Goal: Transaction & Acquisition: Purchase product/service

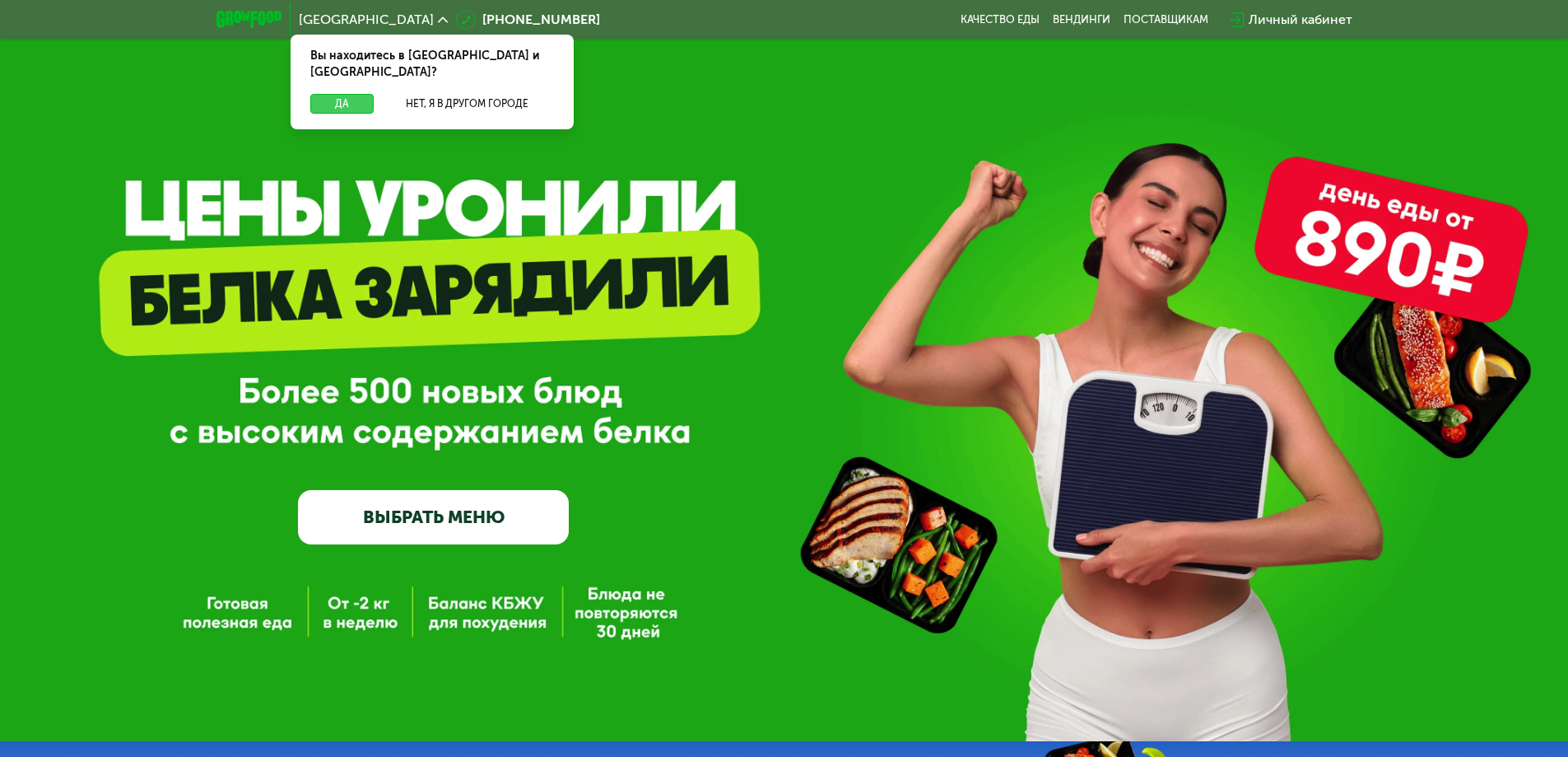
click at [343, 94] on button "Да" at bounding box center [341, 104] width 63 height 20
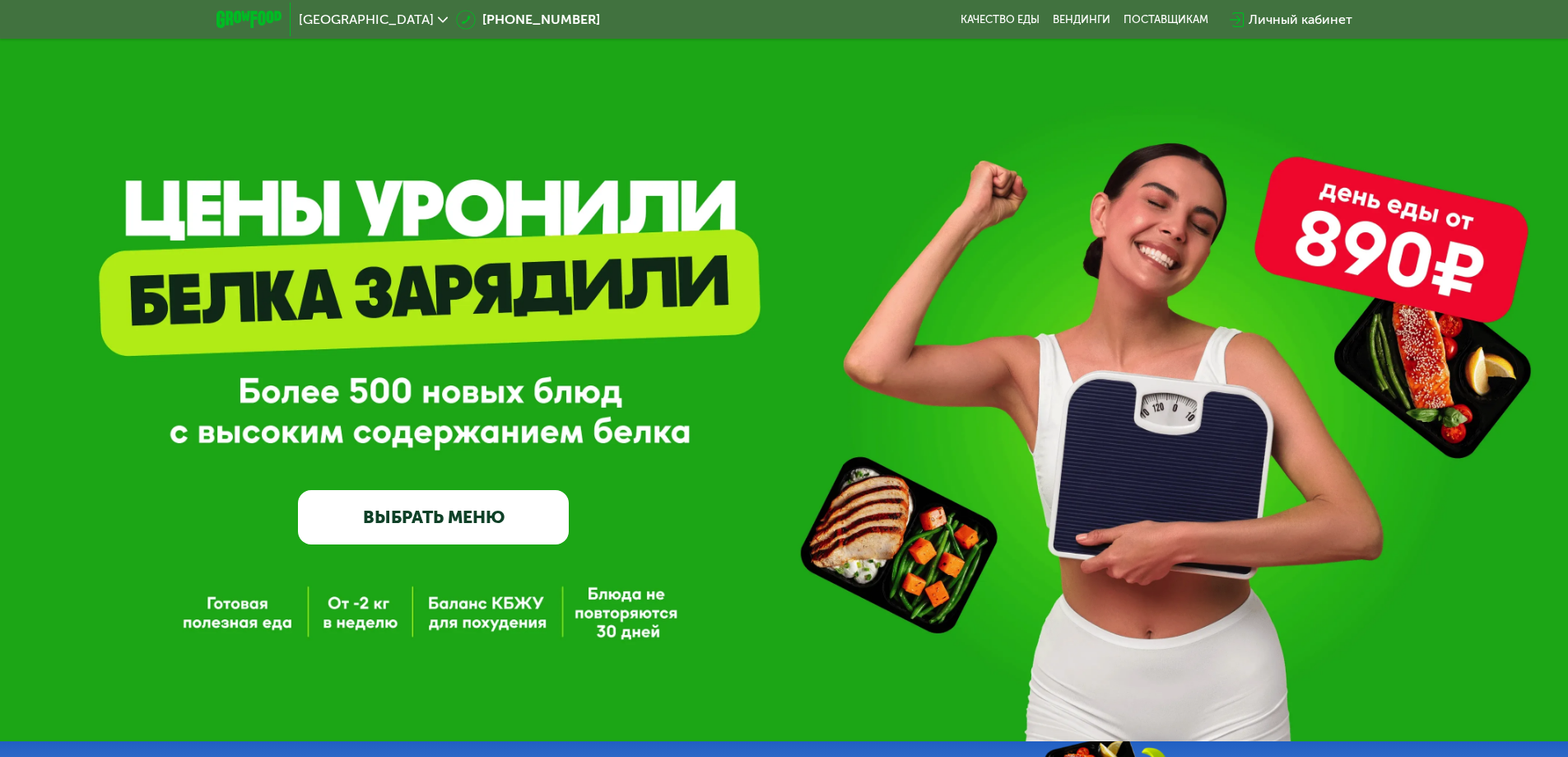
drag, startPoint x: 1317, startPoint y: 232, endPoint x: 1448, endPoint y: 273, distance: 137.3
click at [1448, 273] on div "GrowFood — доставка правильного питания ВЫБРАТЬ МЕНЮ" at bounding box center [784, 370] width 1568 height 741
click at [1136, 305] on div "GrowFood — доставка правильного питания ВЫБРАТЬ МЕНЮ" at bounding box center [784, 397] width 1568 height 294
click at [993, 24] on link "Качество еды" at bounding box center [999, 19] width 79 height 13
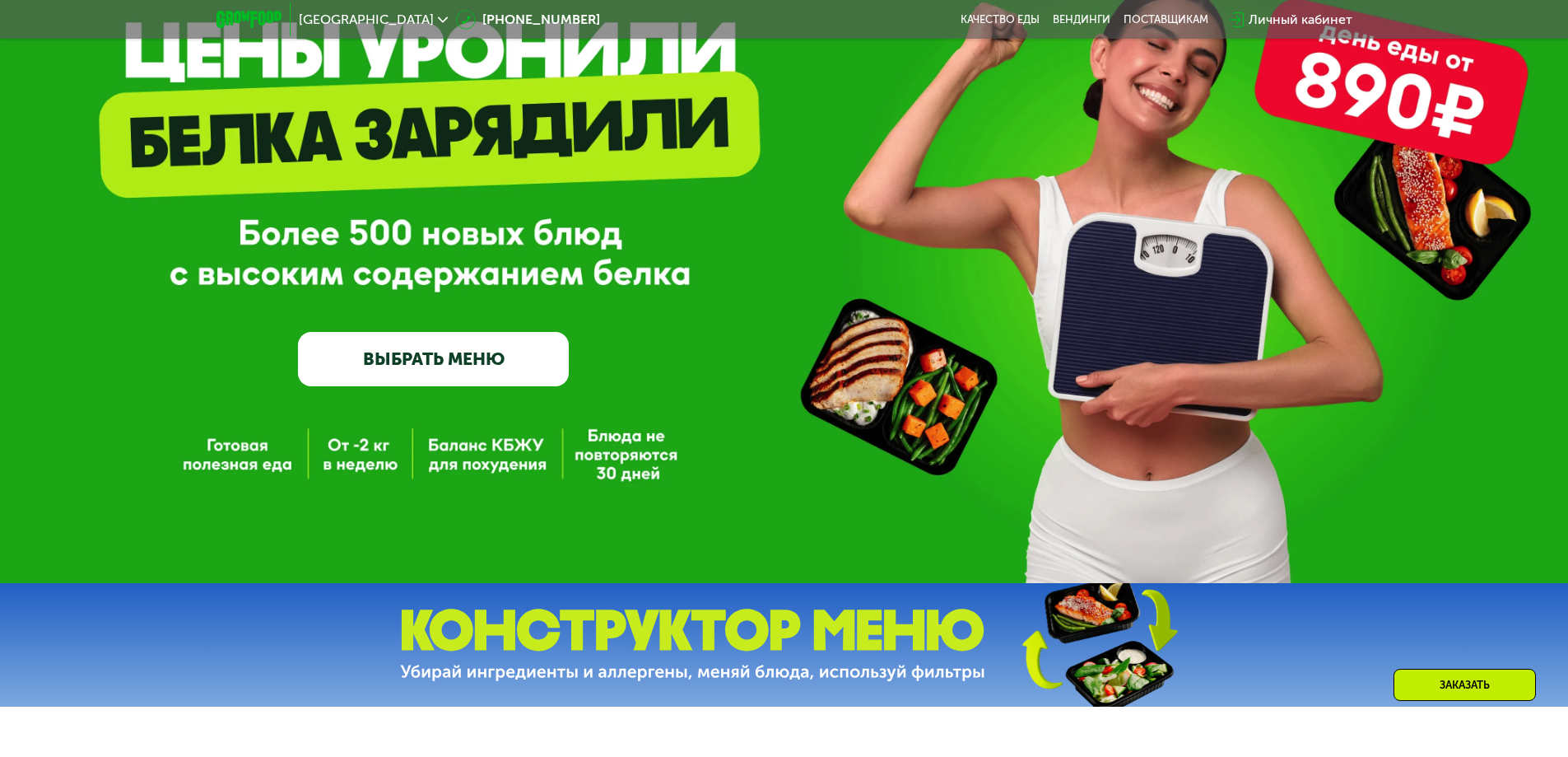
scroll to position [165, 0]
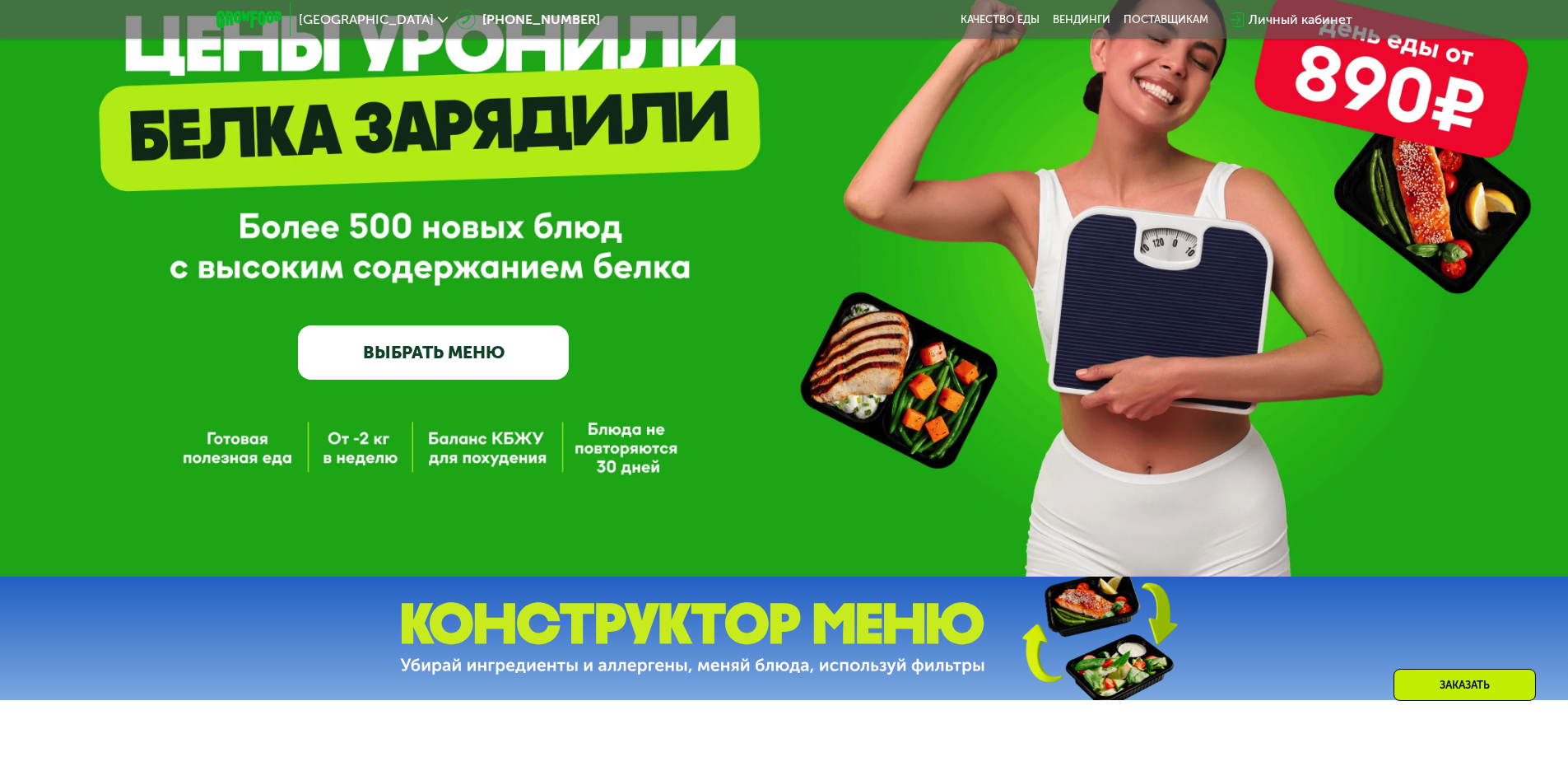
click at [422, 364] on link "ВЫБРАТЬ МЕНЮ" at bounding box center [433, 352] width 271 height 54
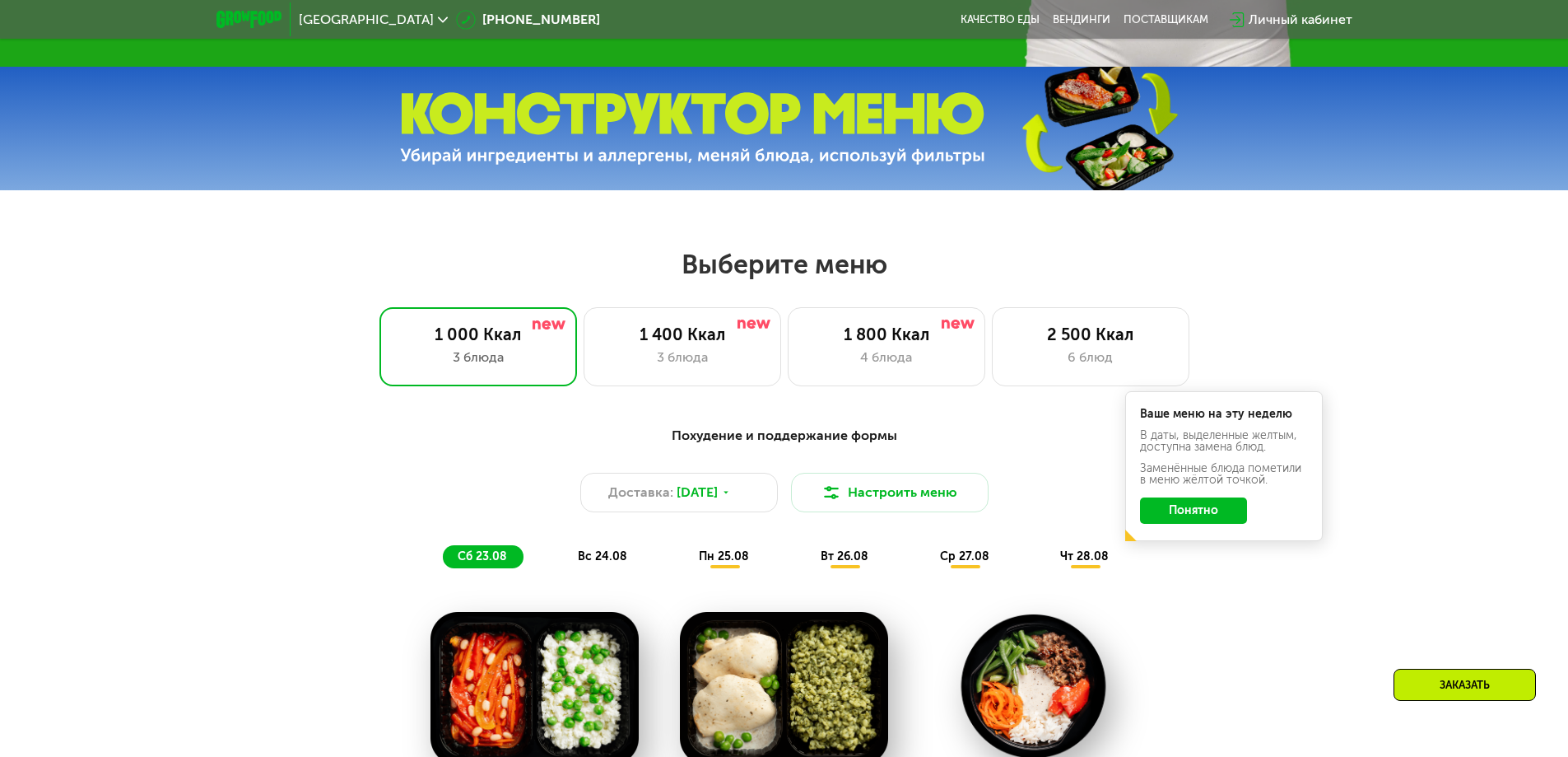
scroll to position [642, 0]
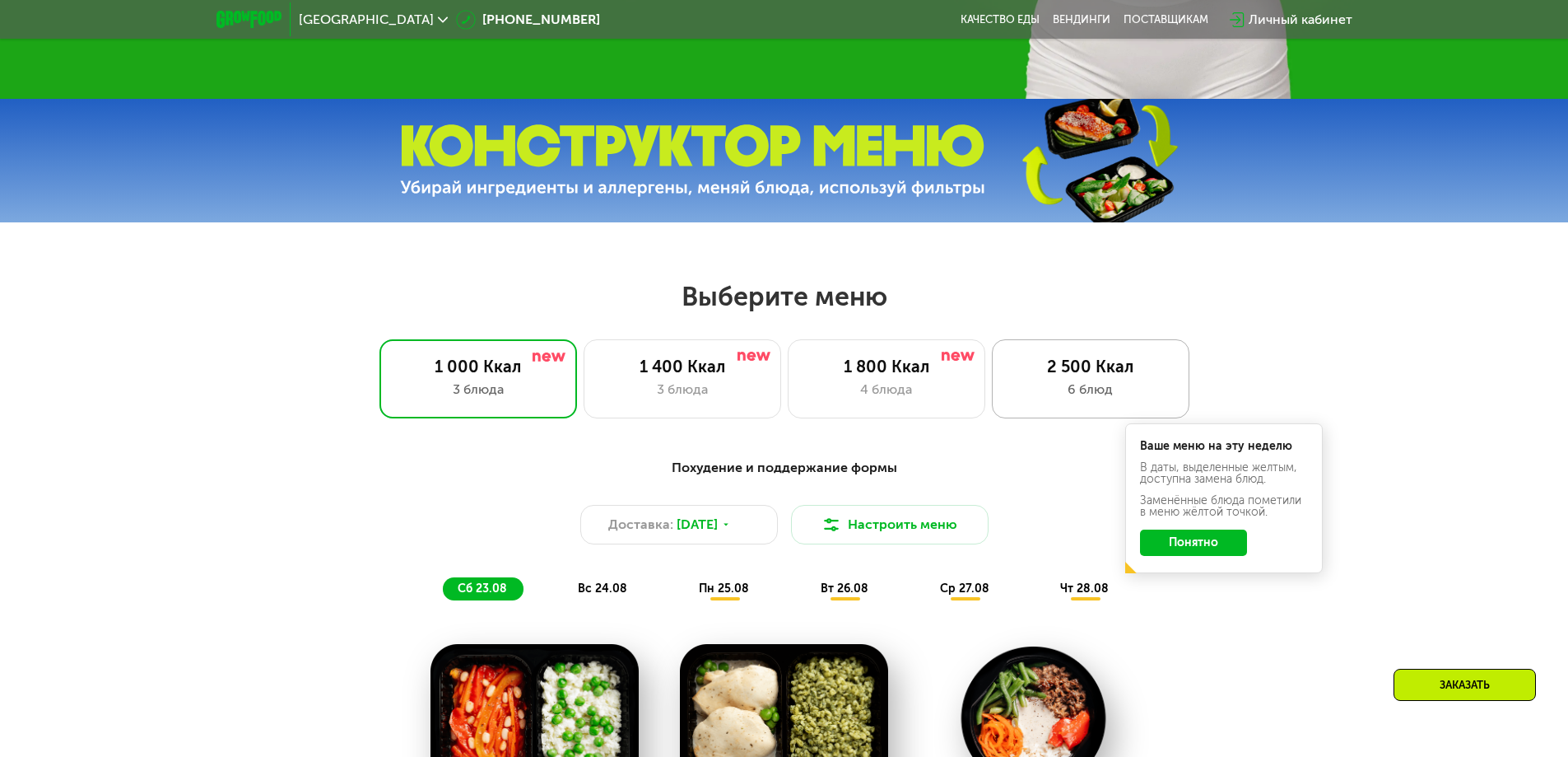
click at [1073, 413] on div "2 500 Ккал 6 блюд" at bounding box center [1090, 378] width 198 height 79
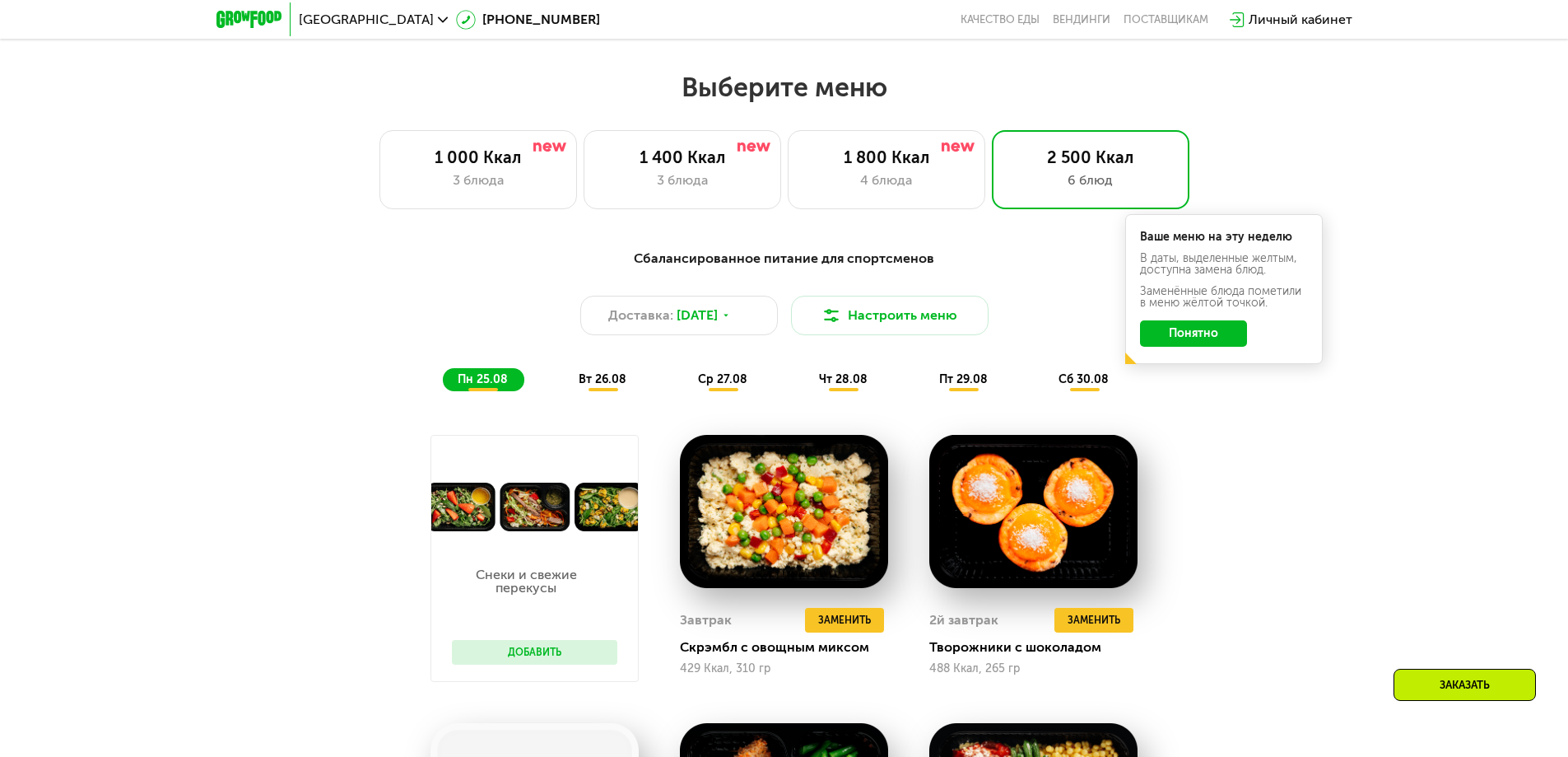
scroll to position [807, 0]
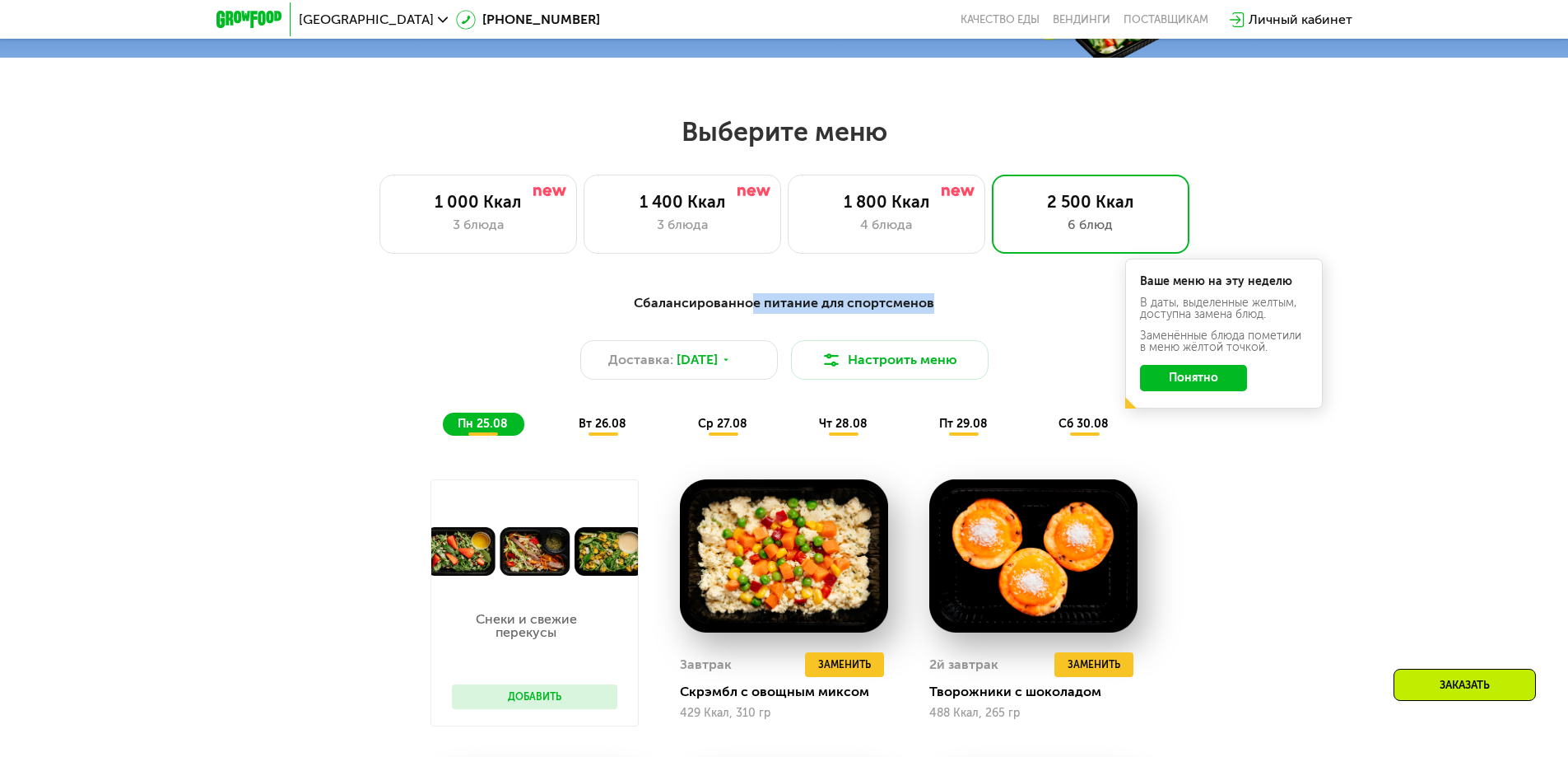
drag, startPoint x: 754, startPoint y: 303, endPoint x: 1011, endPoint y: 314, distance: 257.2
click at [967, 312] on div "Сбалансированное питание для спортсменов" at bounding box center [784, 303] width 974 height 21
click at [1019, 314] on div "Сбалансированное питание для спортсменов" at bounding box center [784, 303] width 974 height 21
click at [890, 211] on div "1 800 Ккал" at bounding box center [885, 202] width 163 height 20
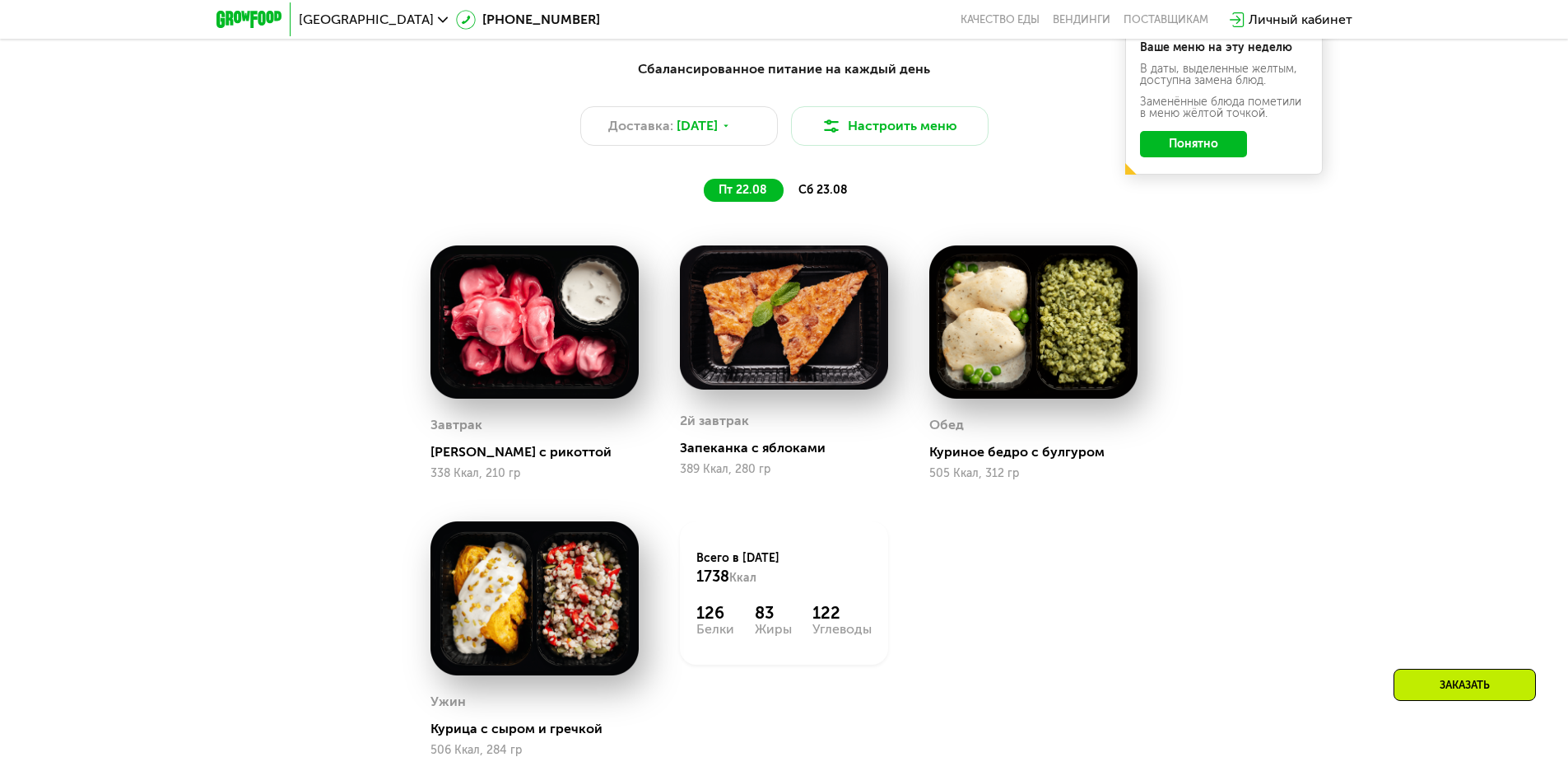
scroll to position [1054, 0]
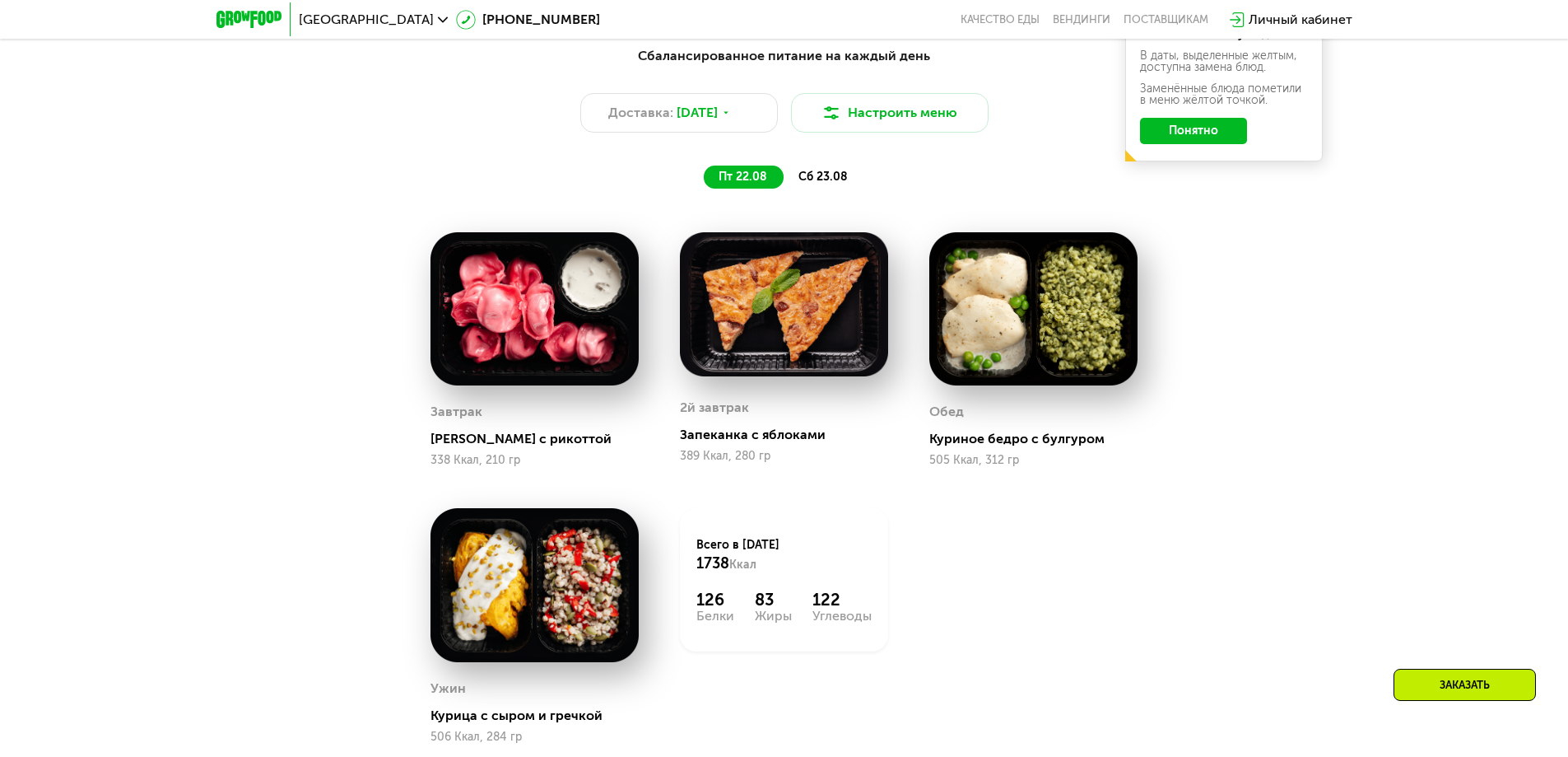
click at [1264, 391] on div "Сбалансированное питание на каждый день Доставка: [DATE] Настроить меню пт 22.0…" at bounding box center [784, 424] width 1014 height 776
click at [1234, 133] on button "Понятно" at bounding box center [1193, 131] width 107 height 26
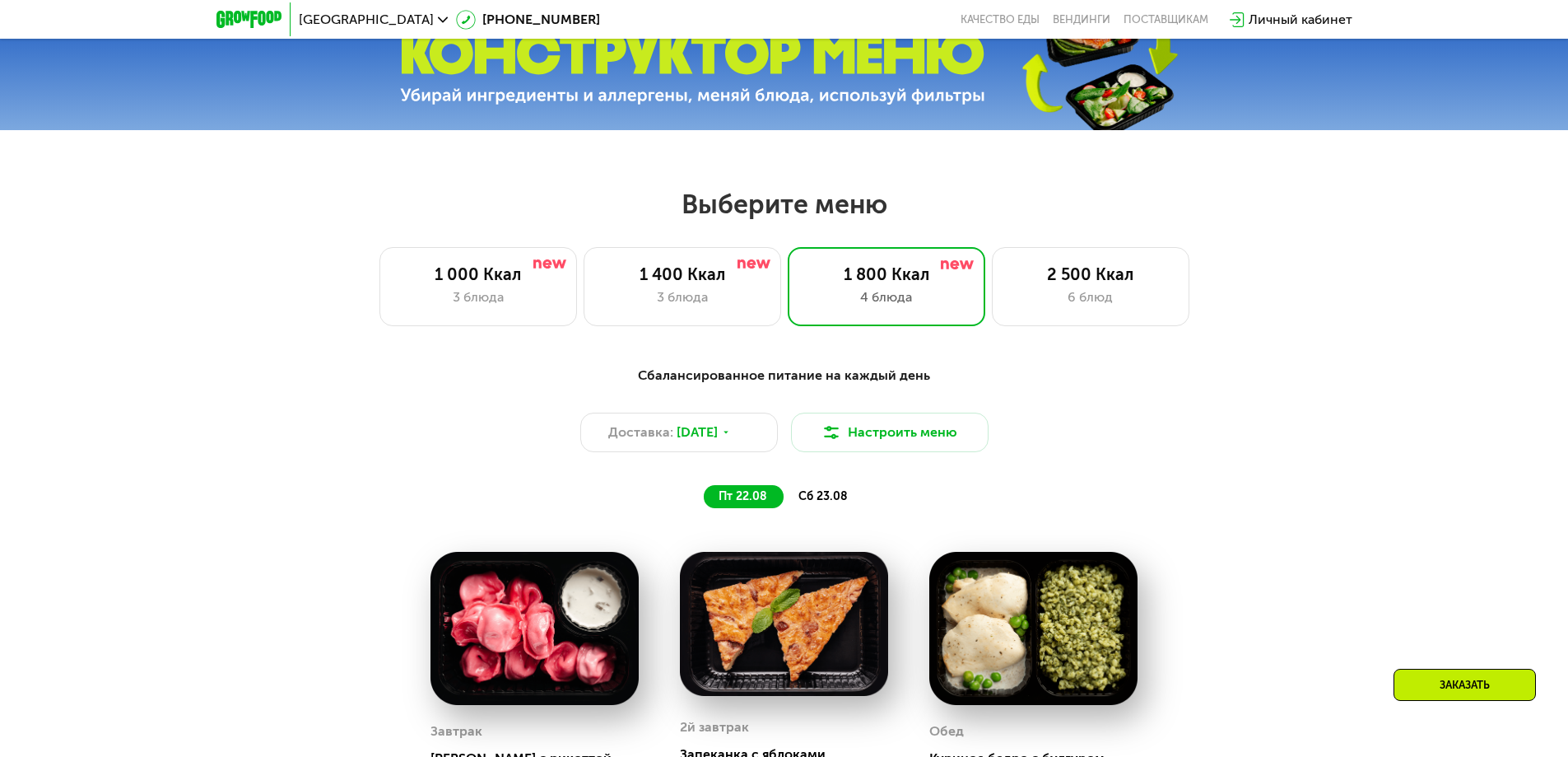
scroll to position [725, 0]
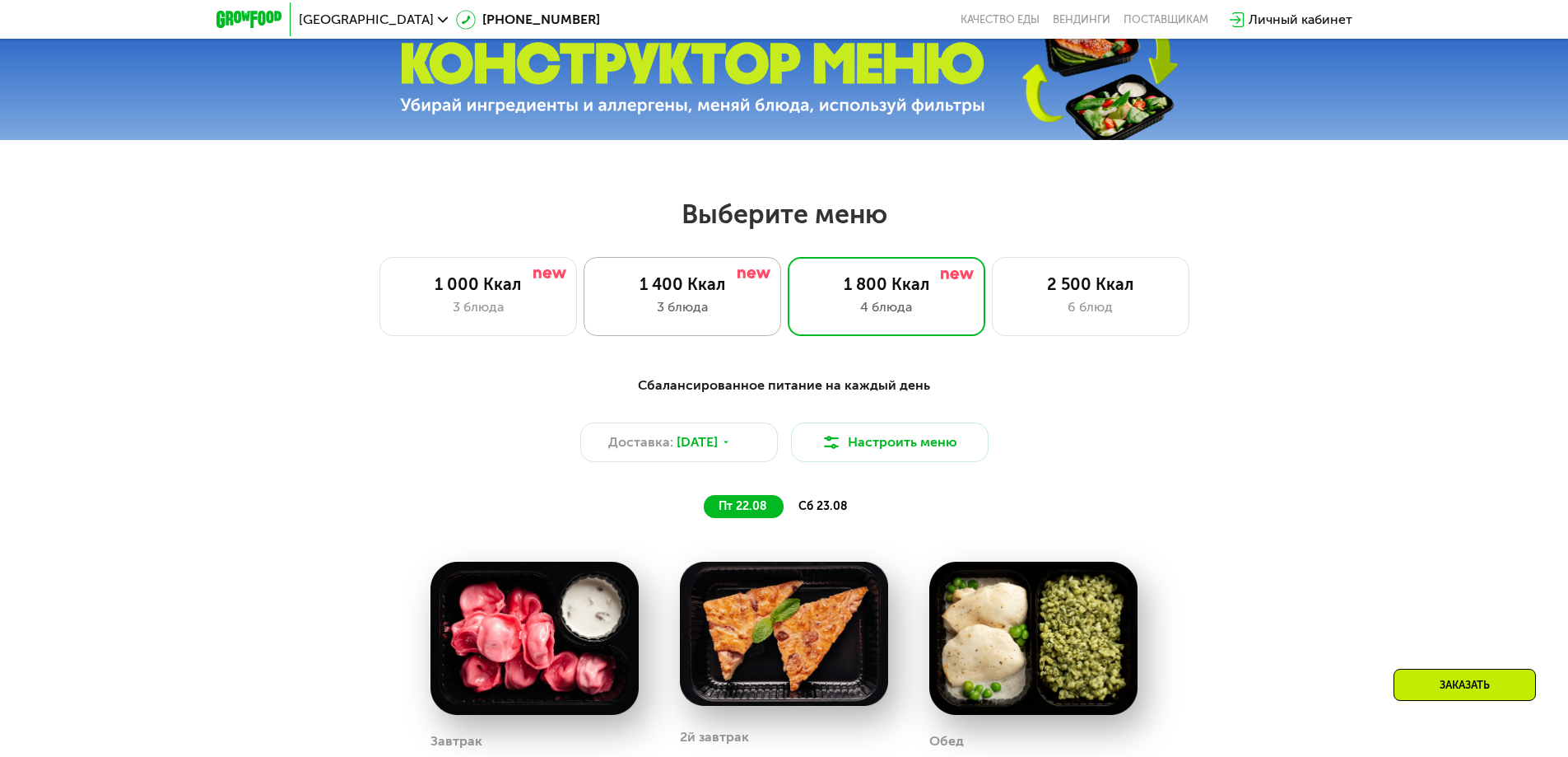
click at [703, 291] on div "1 400 Ккал" at bounding box center [682, 284] width 163 height 20
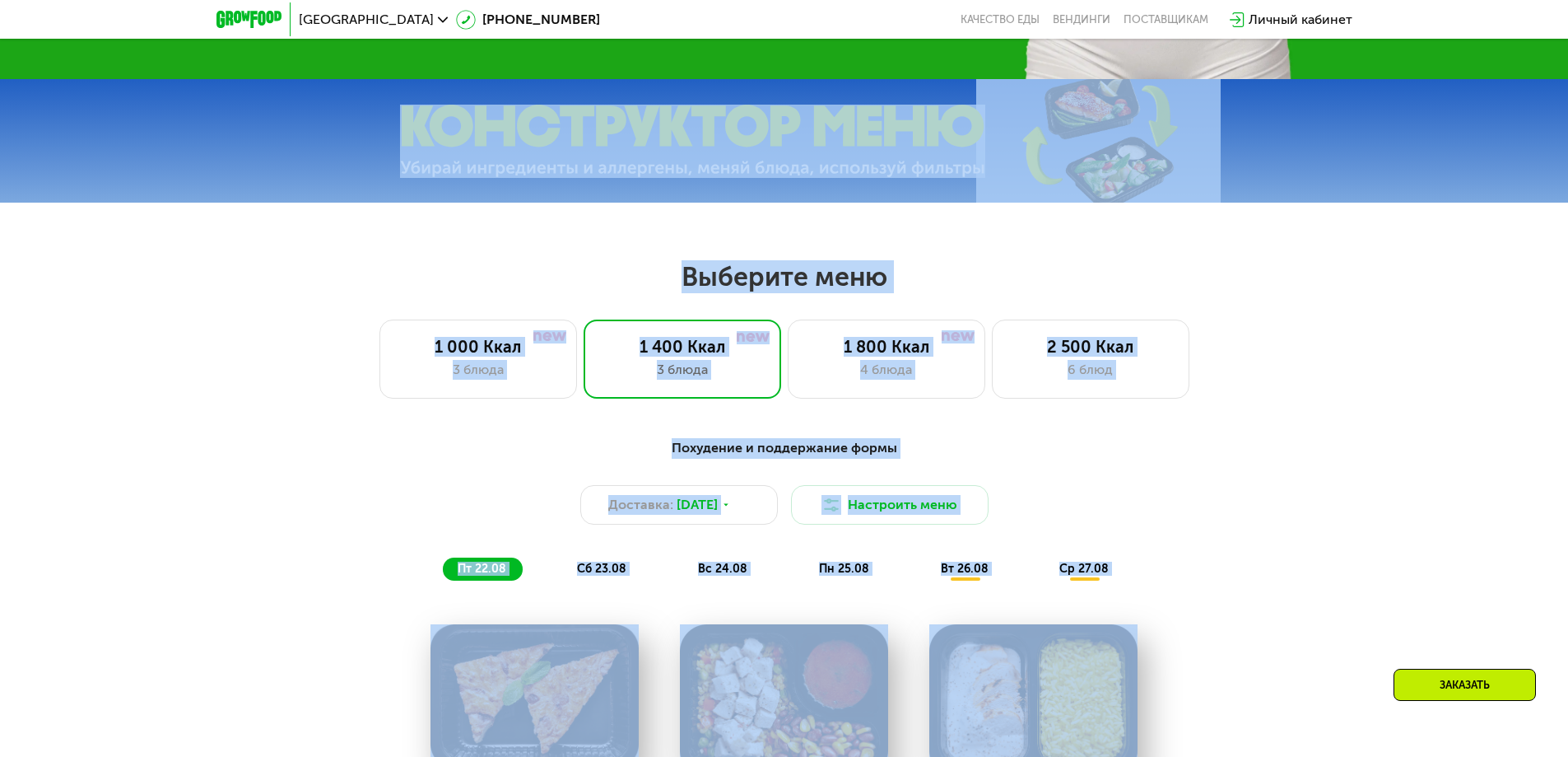
scroll to position [0, 0]
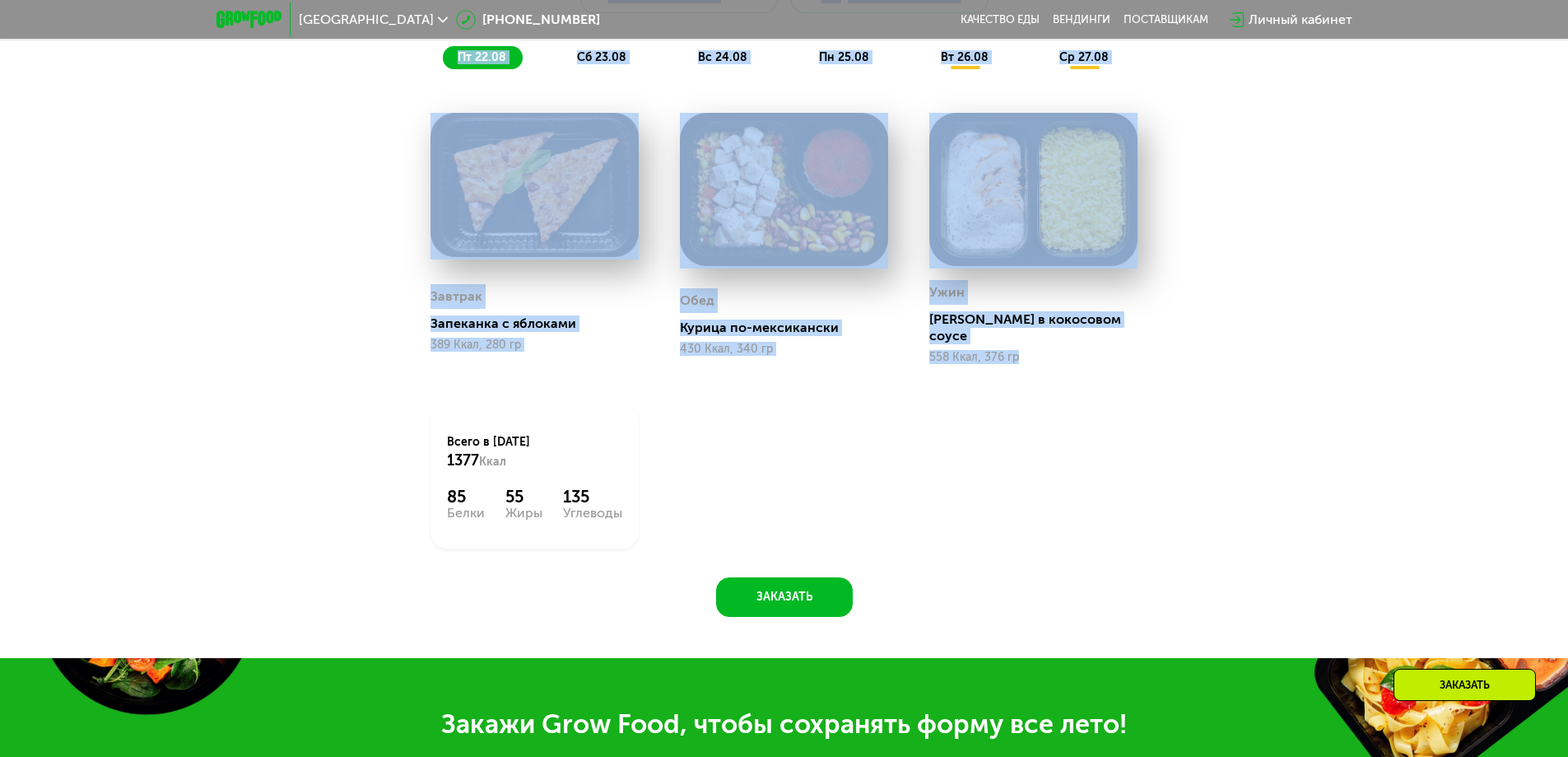
drag, startPoint x: 693, startPoint y: 444, endPoint x: 1030, endPoint y: 545, distance: 351.8
click at [0, 0] on div "Завтрак Запеканка с яблоками 389 Ккал, 280 гр [PERSON_NAME] по-мексикански 430 …" at bounding box center [0, 0] width 0 height 0
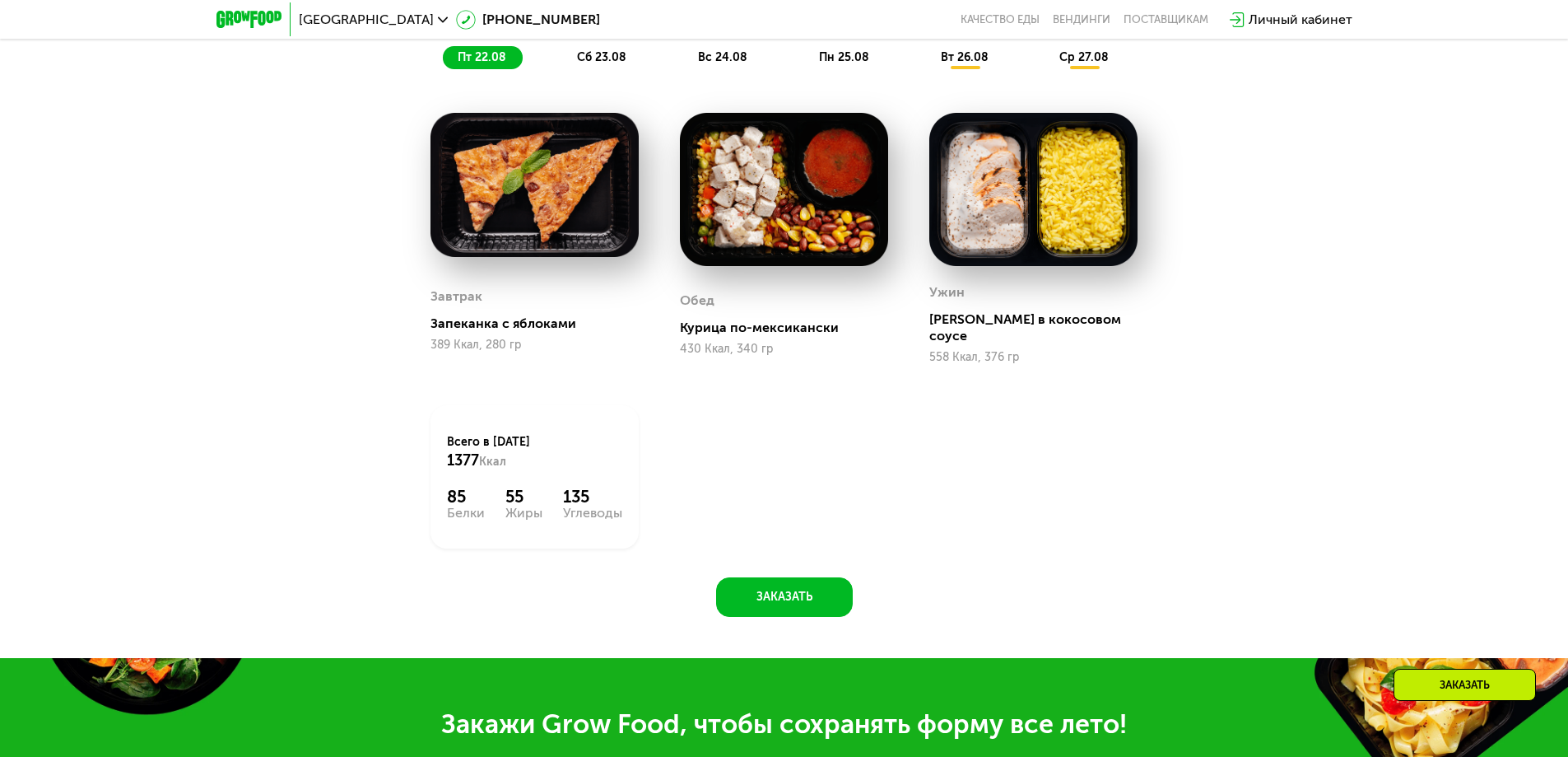
click at [0, 0] on div "Завтрак Запеканка с яблоками 389 Ккал, 280 гр [PERSON_NAME] по-мексикански 430 …" at bounding box center [0, 0] width 0 height 0
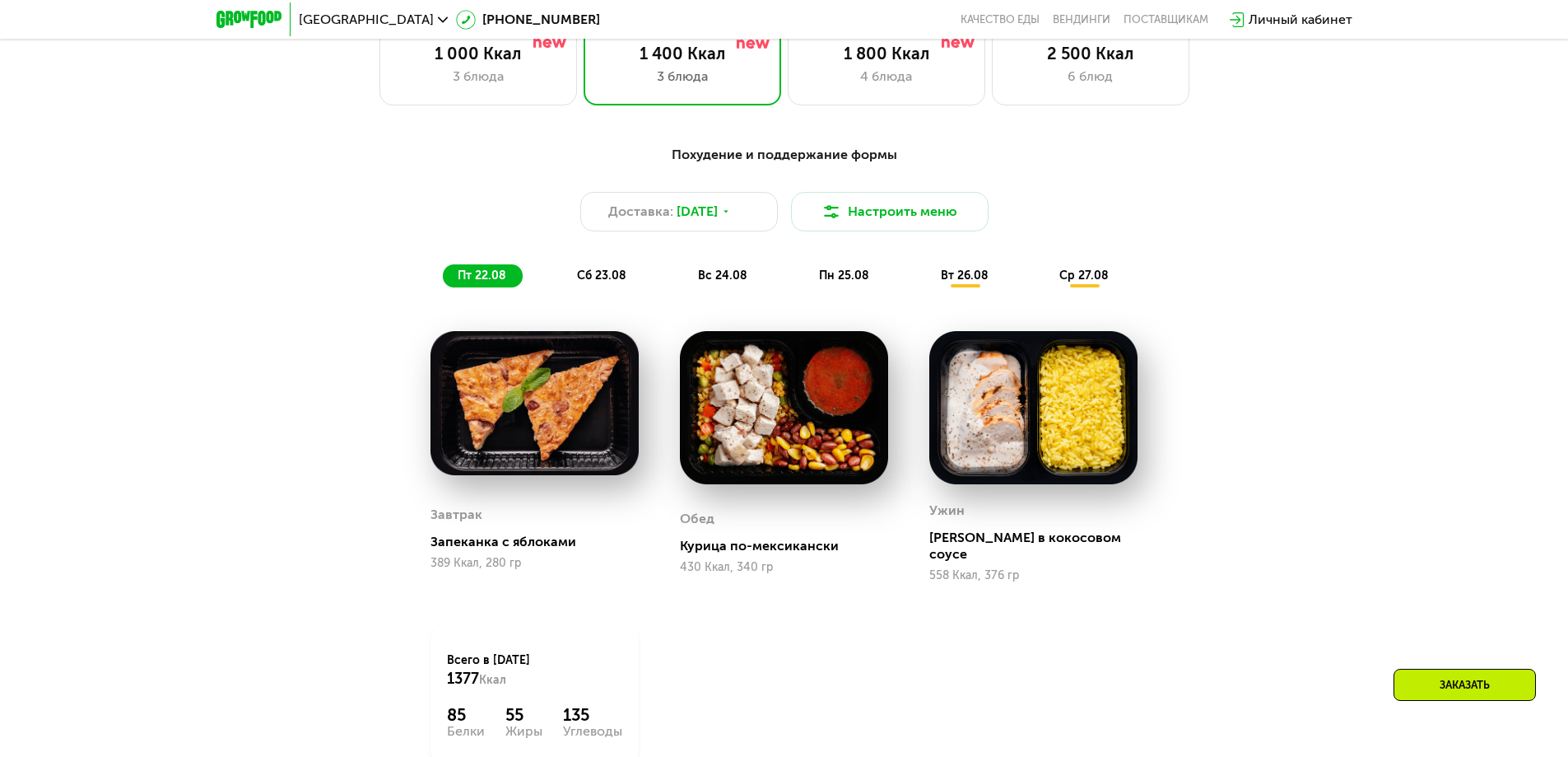
scroll to position [927, 0]
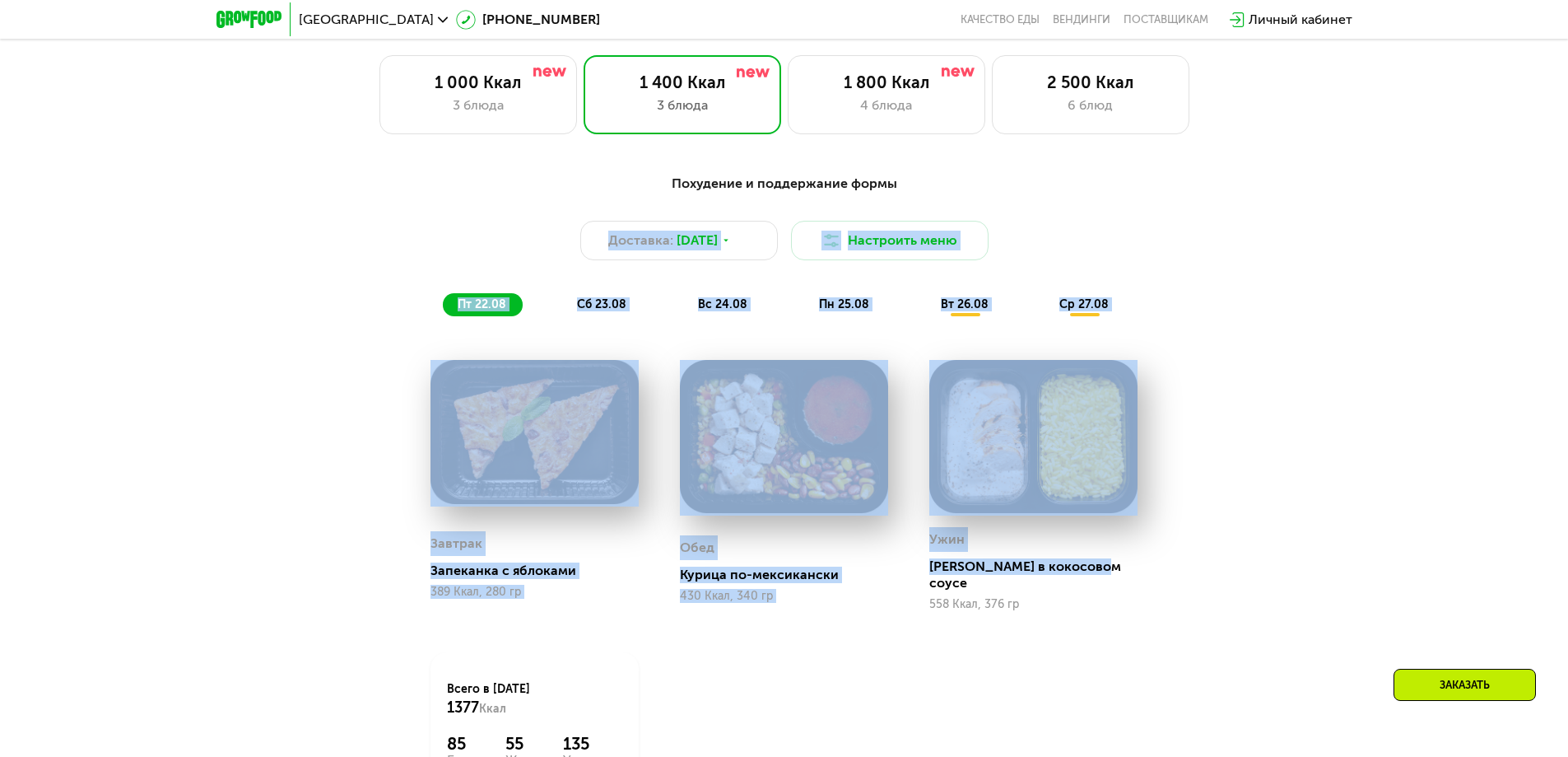
drag, startPoint x: 603, startPoint y: 368, endPoint x: 1292, endPoint y: 628, distance: 736.4
click at [1318, 646] on div "Похудение и поддержание формы Доставка: [DATE] Настроить меню пт 22.08 сб 23.08…" at bounding box center [784, 528] width 1568 height 755
click at [1159, 535] on div "Похудение и поддержание формы Доставка: [DATE] Настроить меню пт 22.08 сб 23.08…" at bounding box center [784, 514] width 1014 height 701
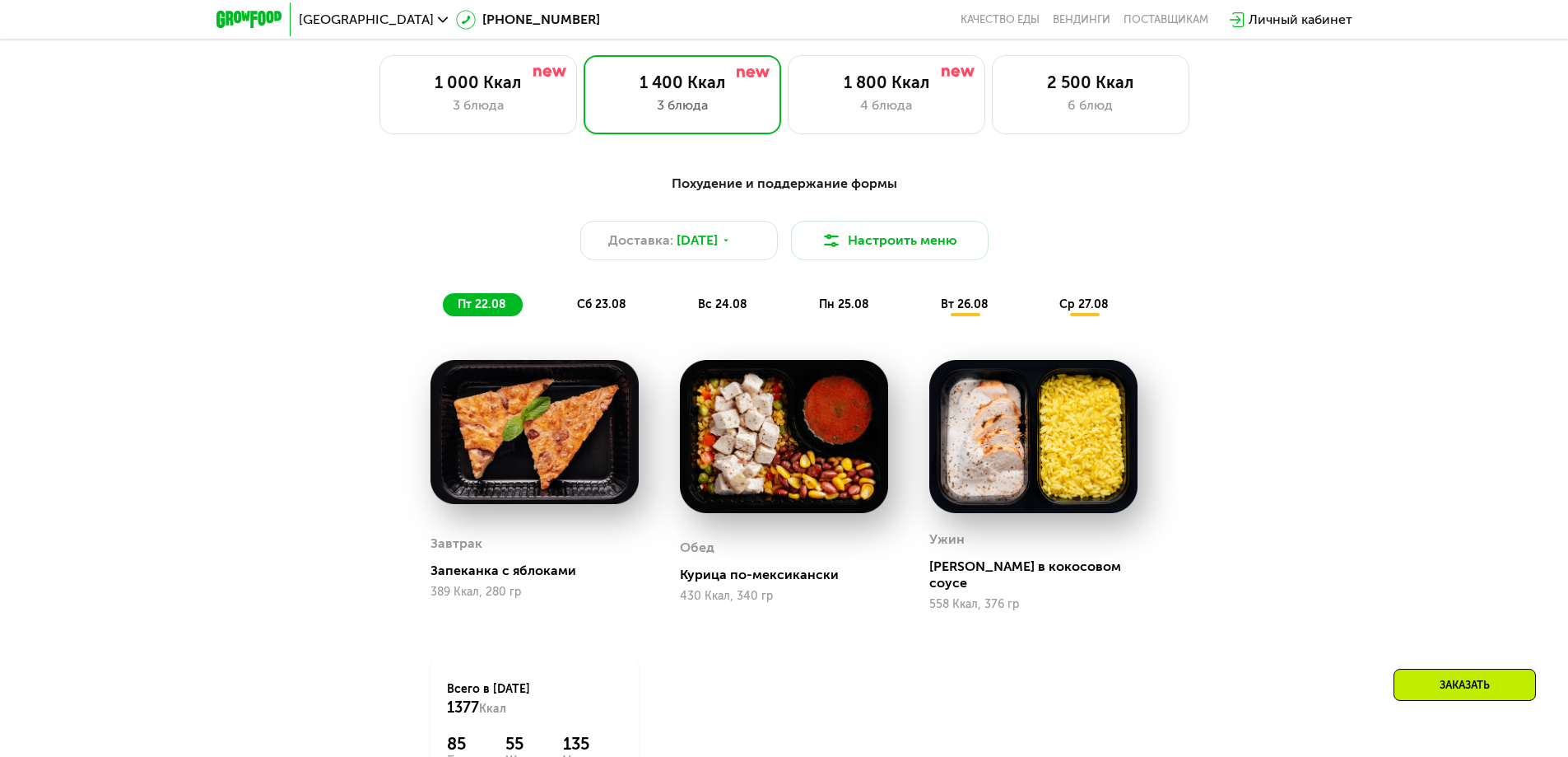
drag, startPoint x: 1013, startPoint y: 550, endPoint x: 1308, endPoint y: 544, distance: 295.1
click at [1332, 563] on div "Похудение и поддержание формы Доставка: [DATE] Настроить меню пт 22.08 сб 23.08…" at bounding box center [784, 528] width 1568 height 755
click at [1308, 543] on div "Похудение и поддержание формы Доставка: [DATE] Настроить меню пт 22.08 сб 23.08…" at bounding box center [784, 528] width 1568 height 755
click at [411, 92] on div "1 000 Ккал" at bounding box center [478, 82] width 163 height 20
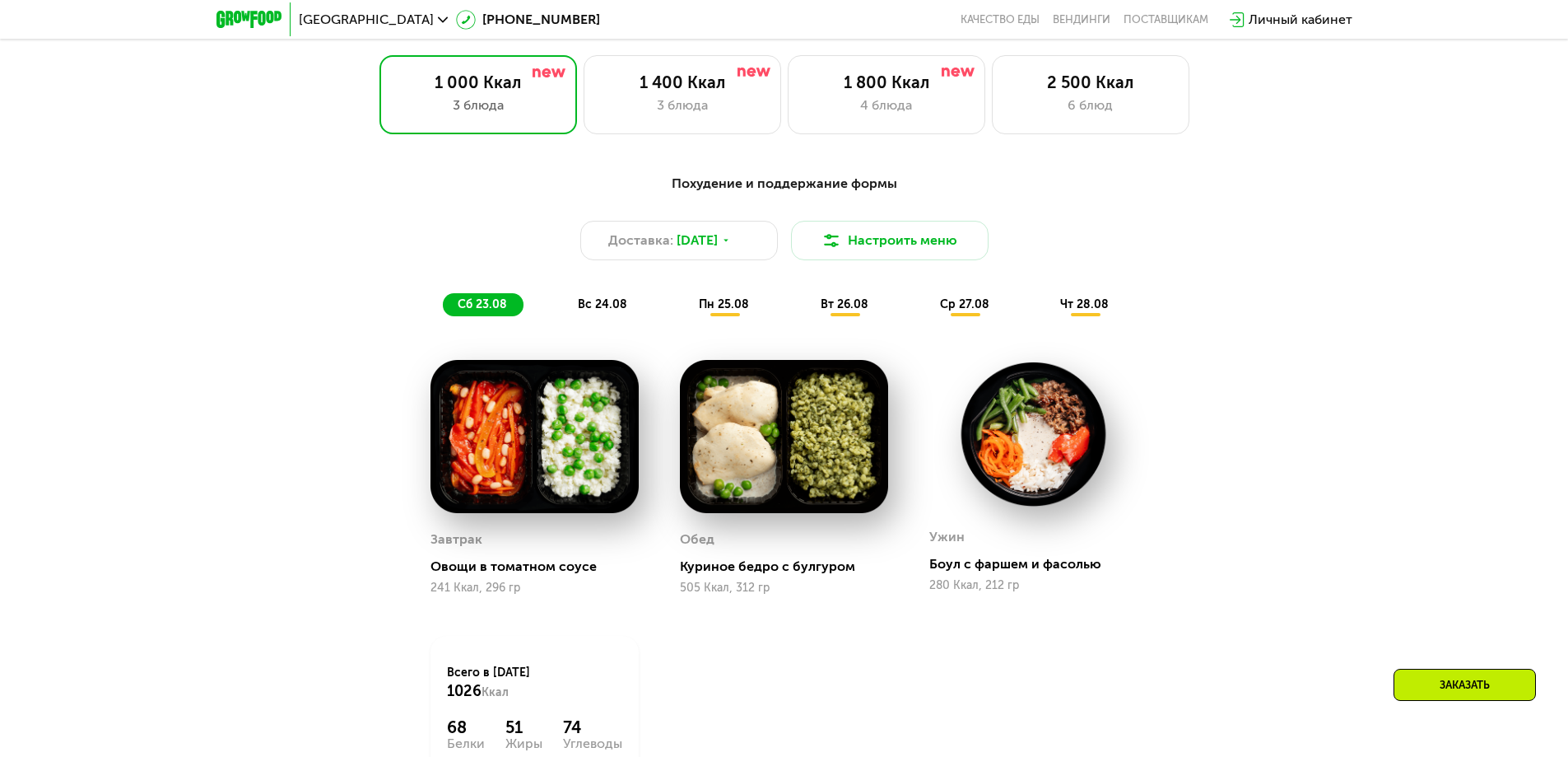
click at [595, 311] on span "вс 24.08" at bounding box center [602, 304] width 49 height 14
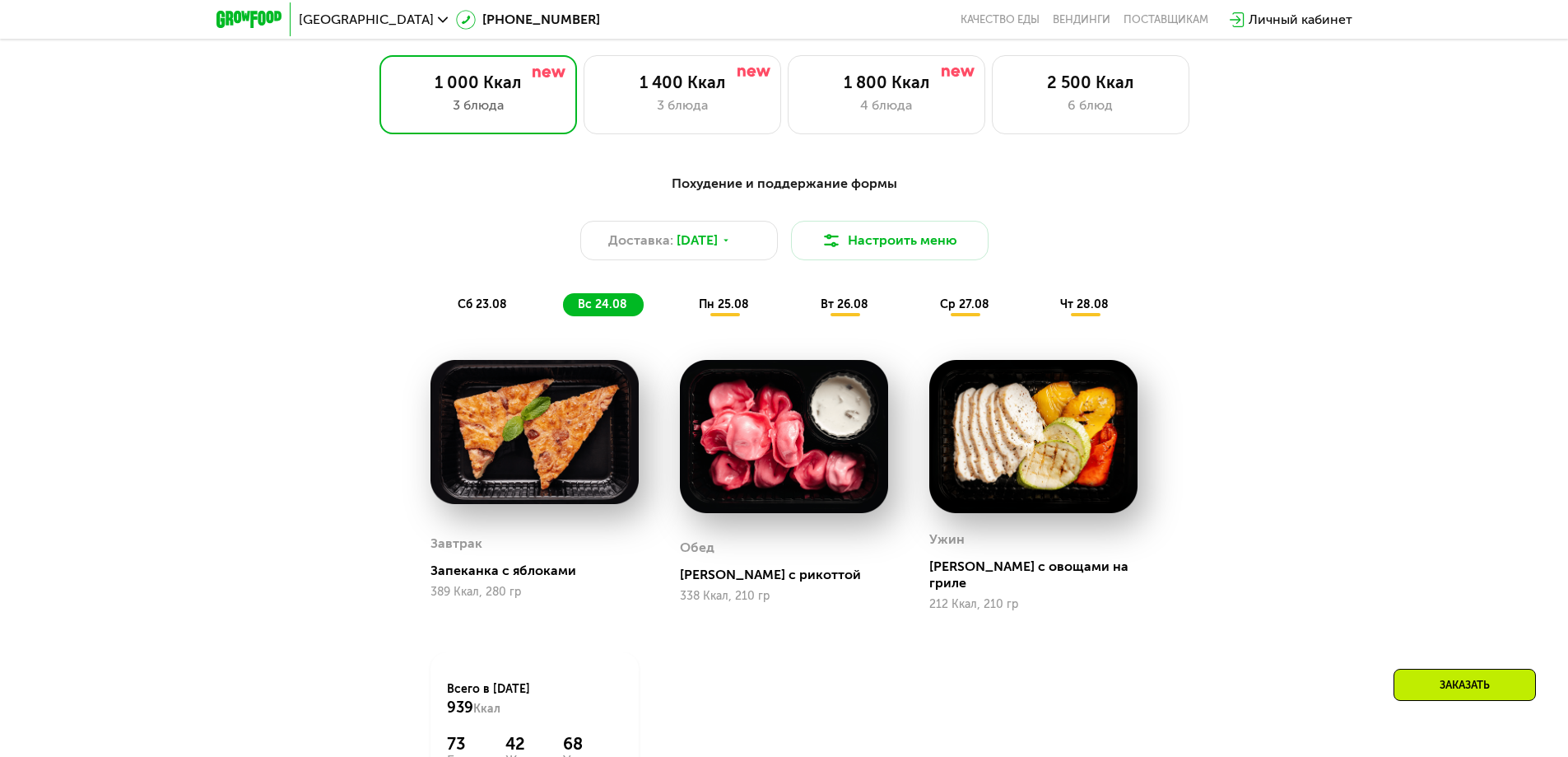
click at [707, 309] on span "пн 25.08" at bounding box center [724, 304] width 50 height 14
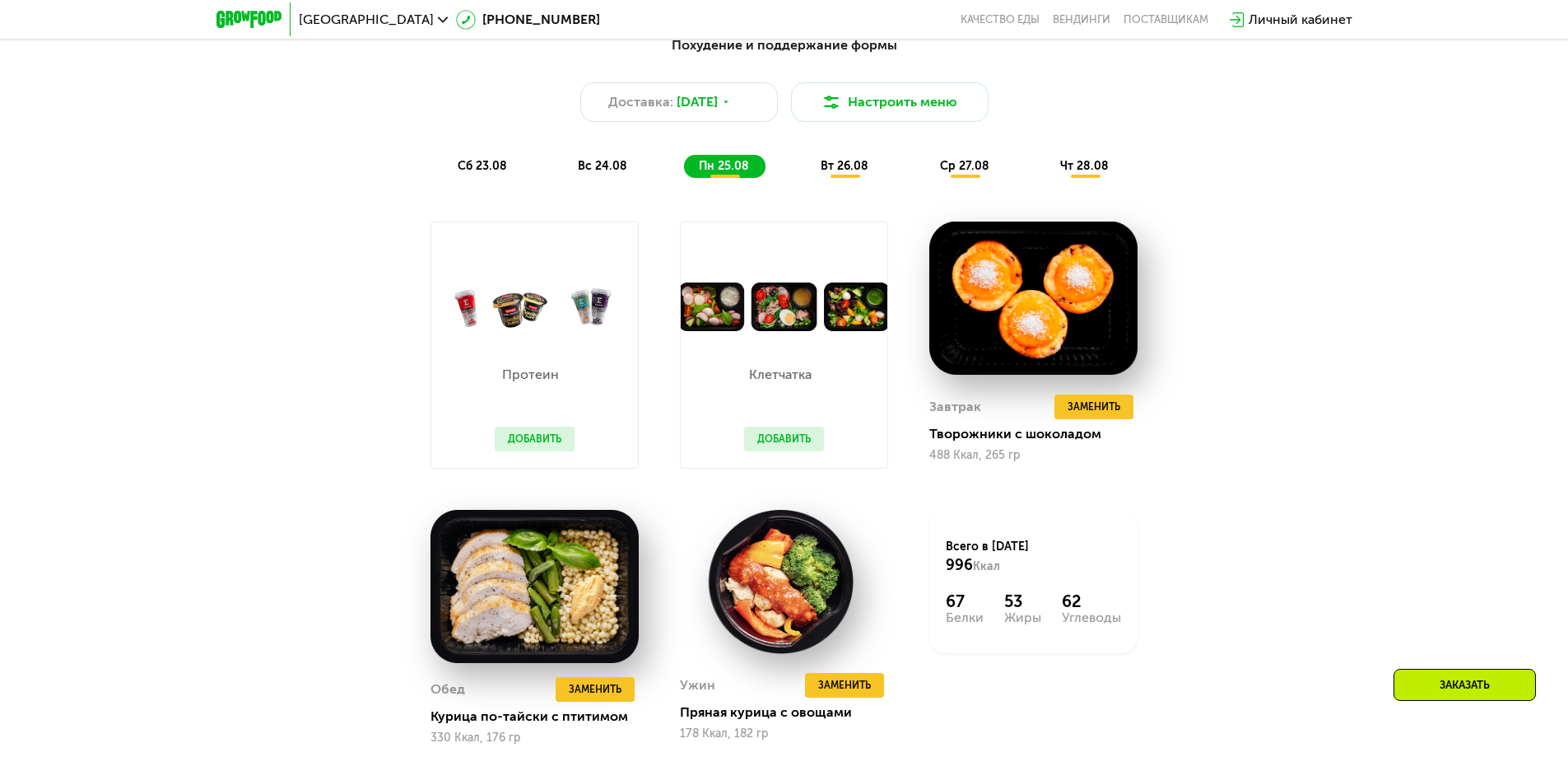
scroll to position [1009, 0]
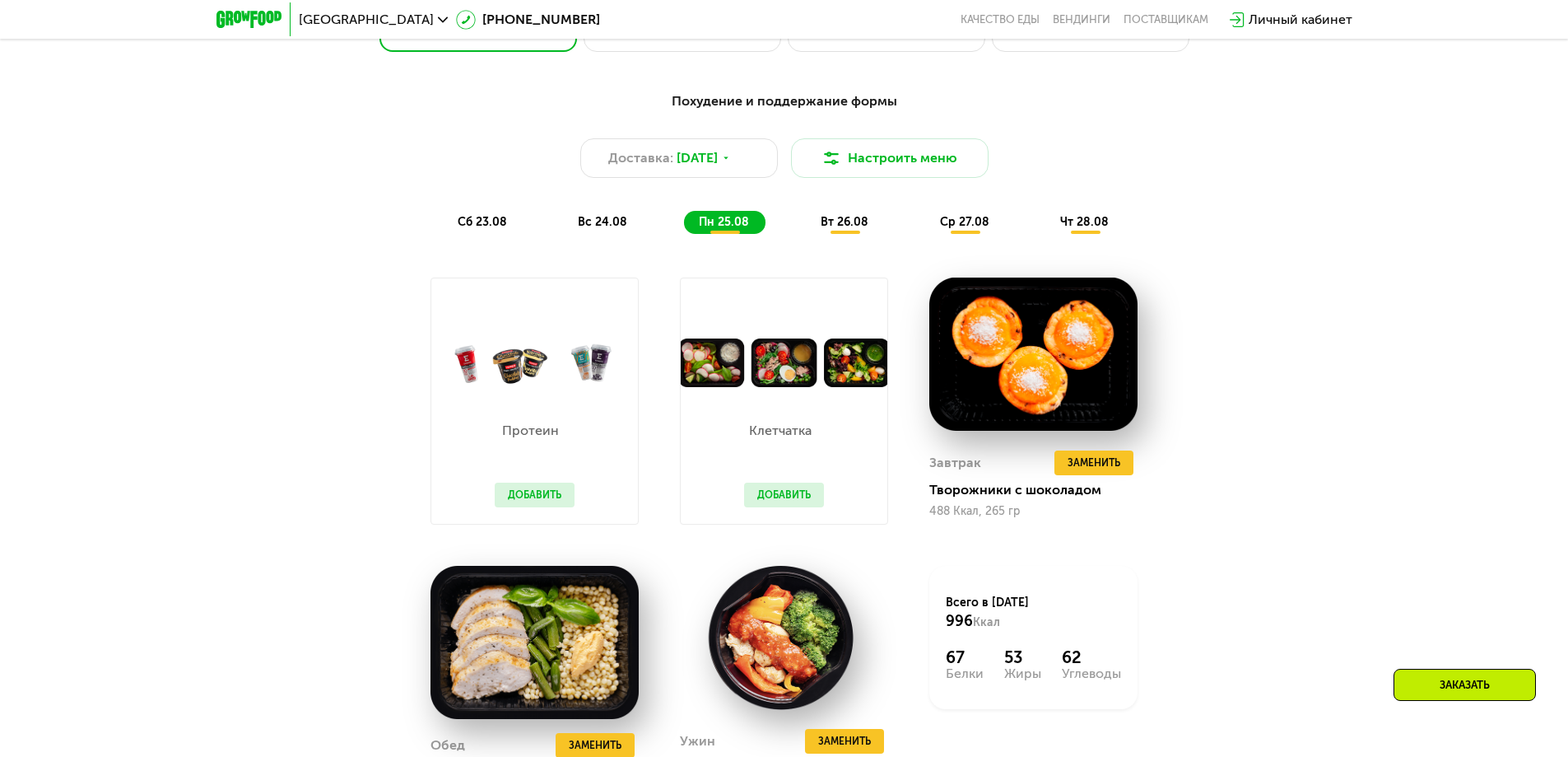
click at [925, 234] on div "вт 26.08" at bounding box center [965, 222] width 81 height 23
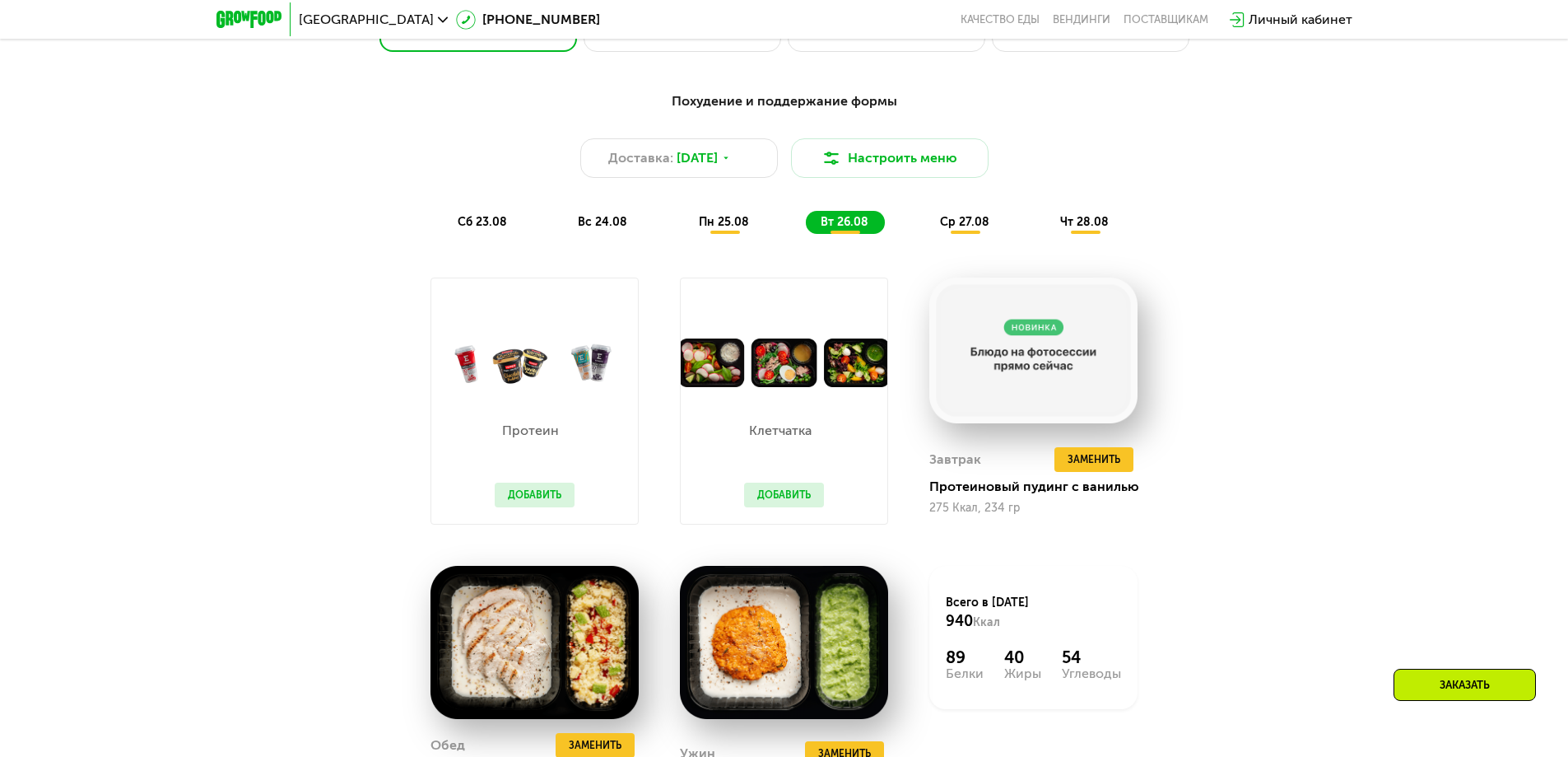
click at [947, 224] on span "ср 27.08" at bounding box center [964, 222] width 49 height 14
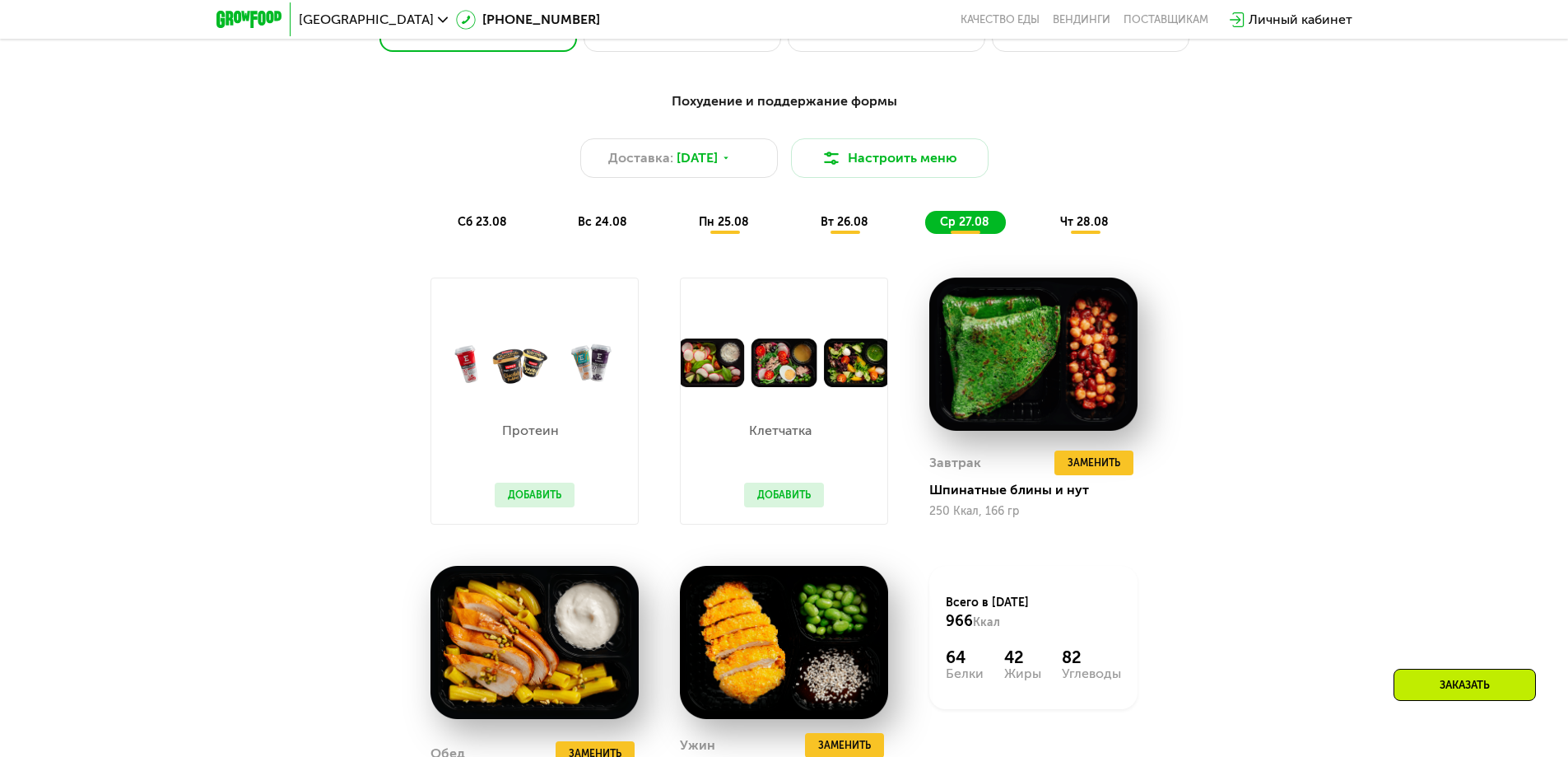
click at [1072, 226] on span "чт 28.08" at bounding box center [1084, 222] width 49 height 14
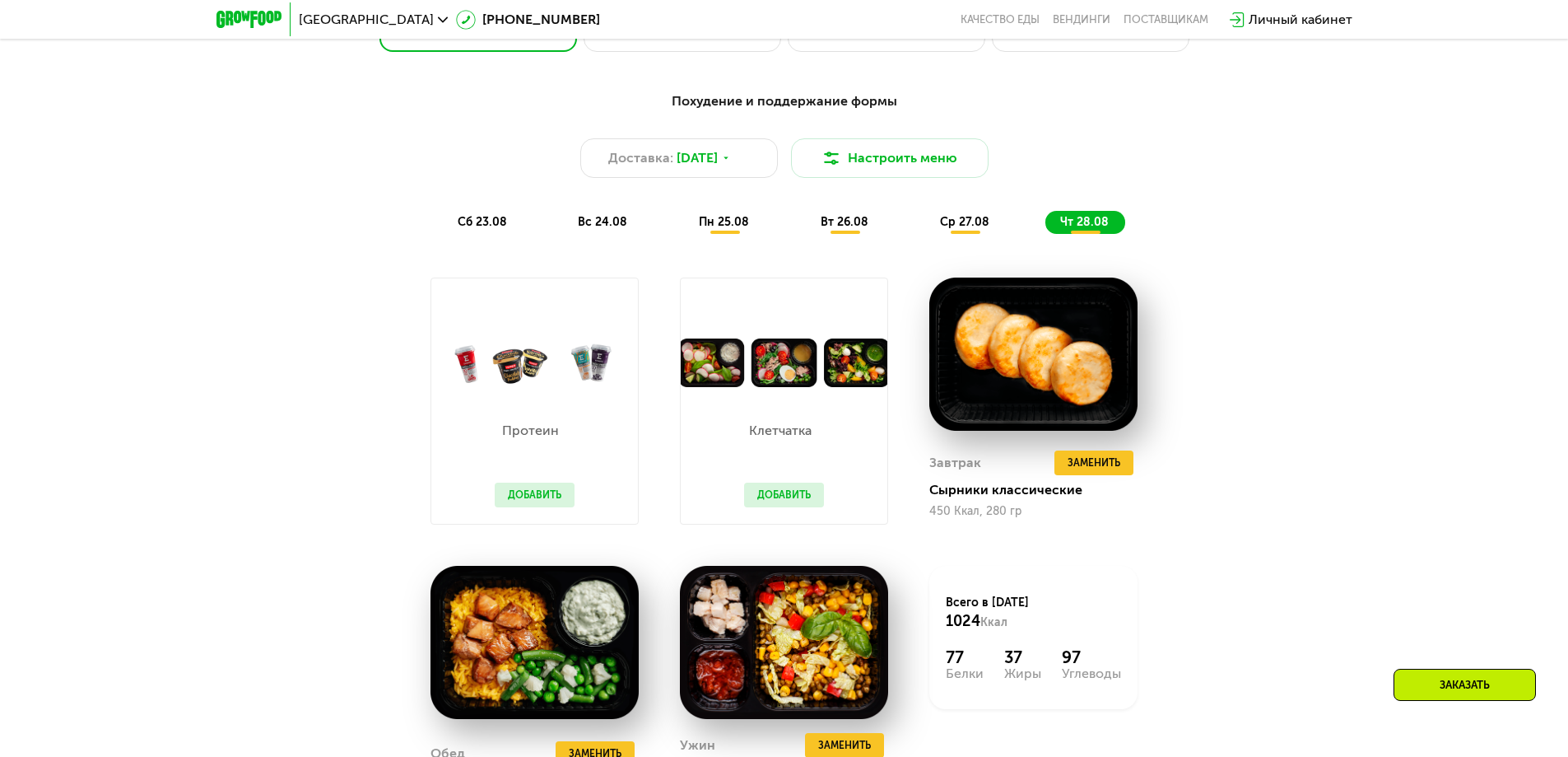
click at [563, 234] on div "сб 23.08" at bounding box center [603, 222] width 81 height 23
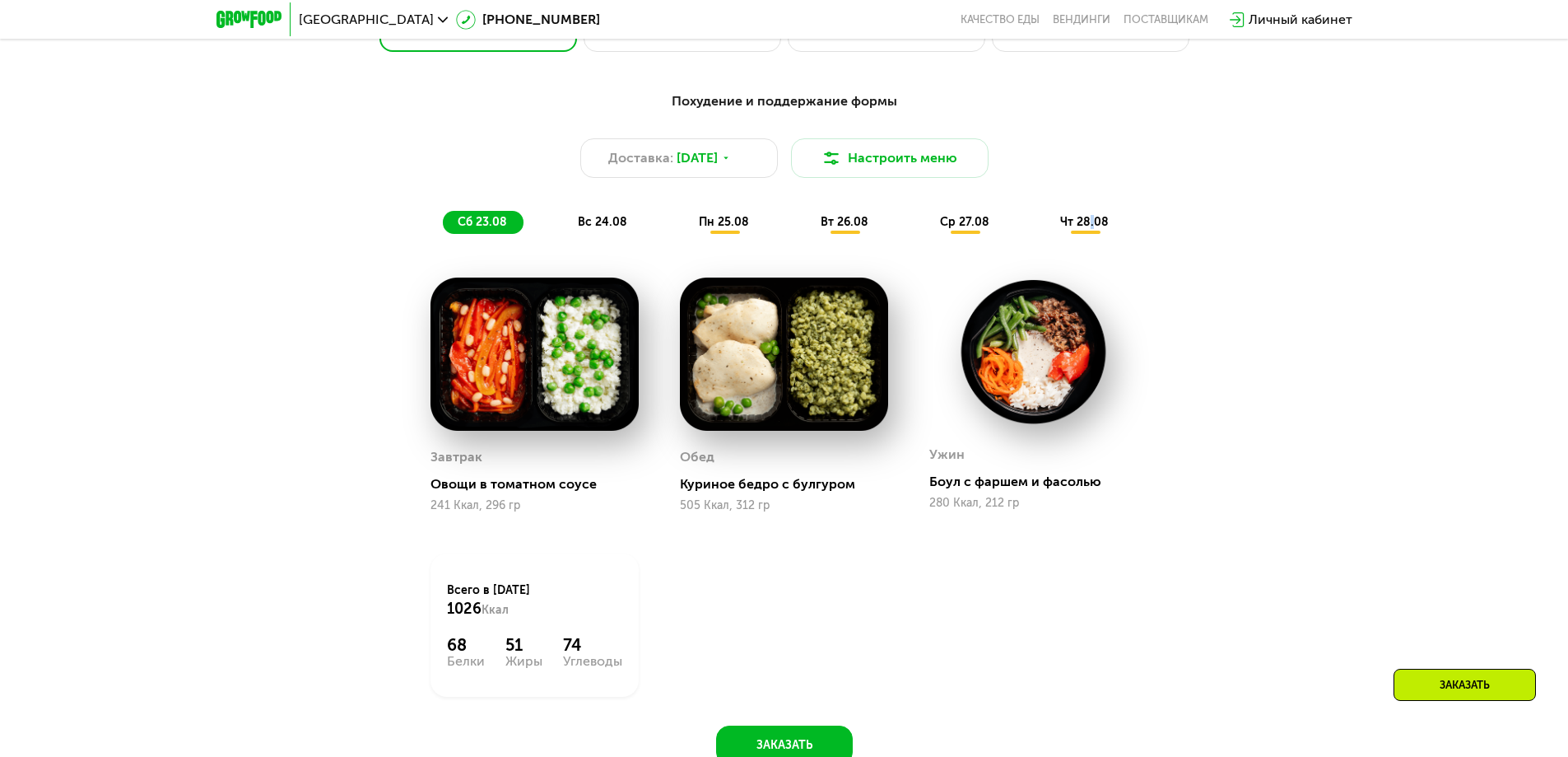
click at [1093, 227] on span "чт 28.08" at bounding box center [1084, 222] width 49 height 14
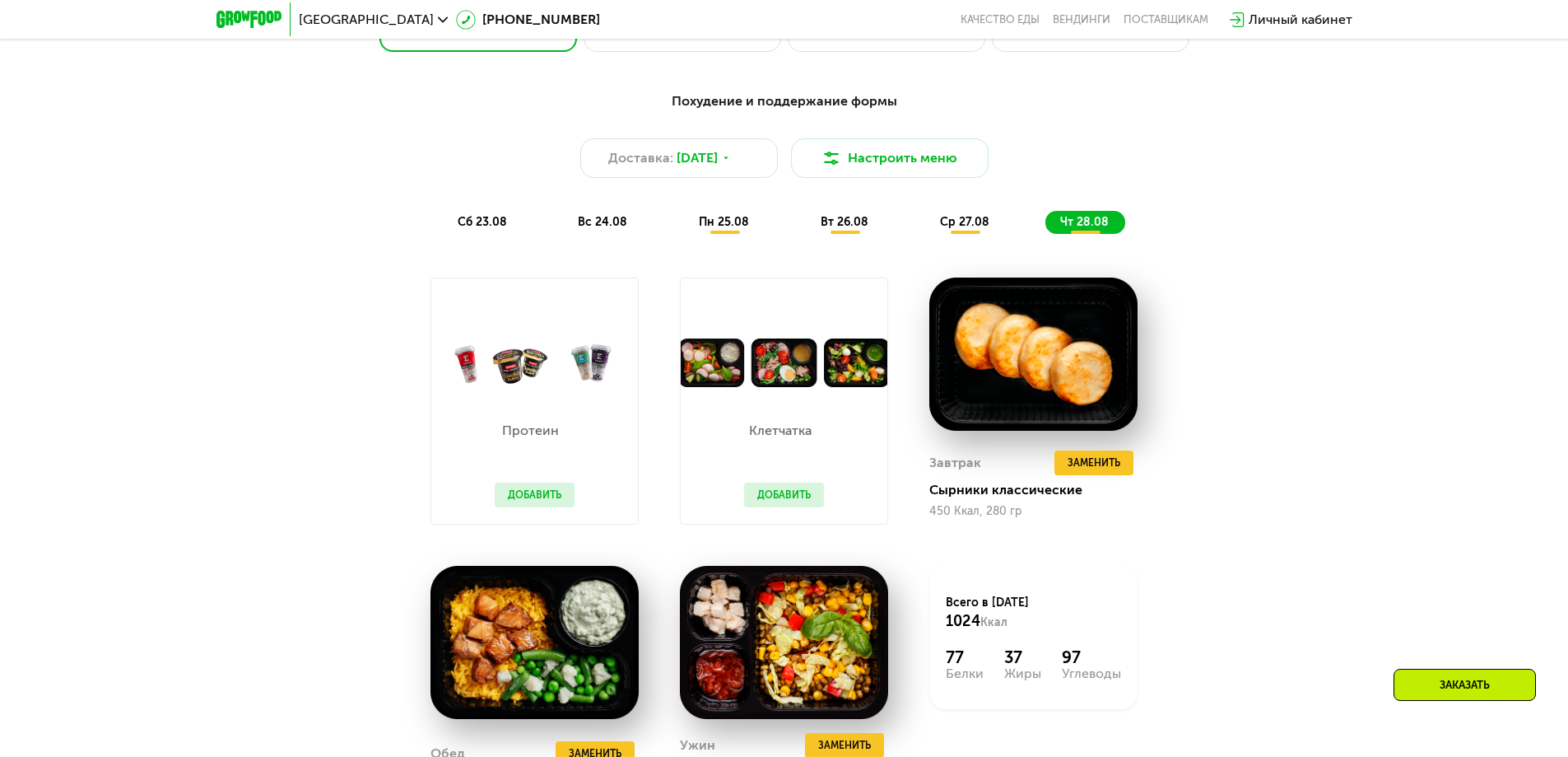
click at [976, 225] on span "ср 27.08" at bounding box center [964, 222] width 49 height 14
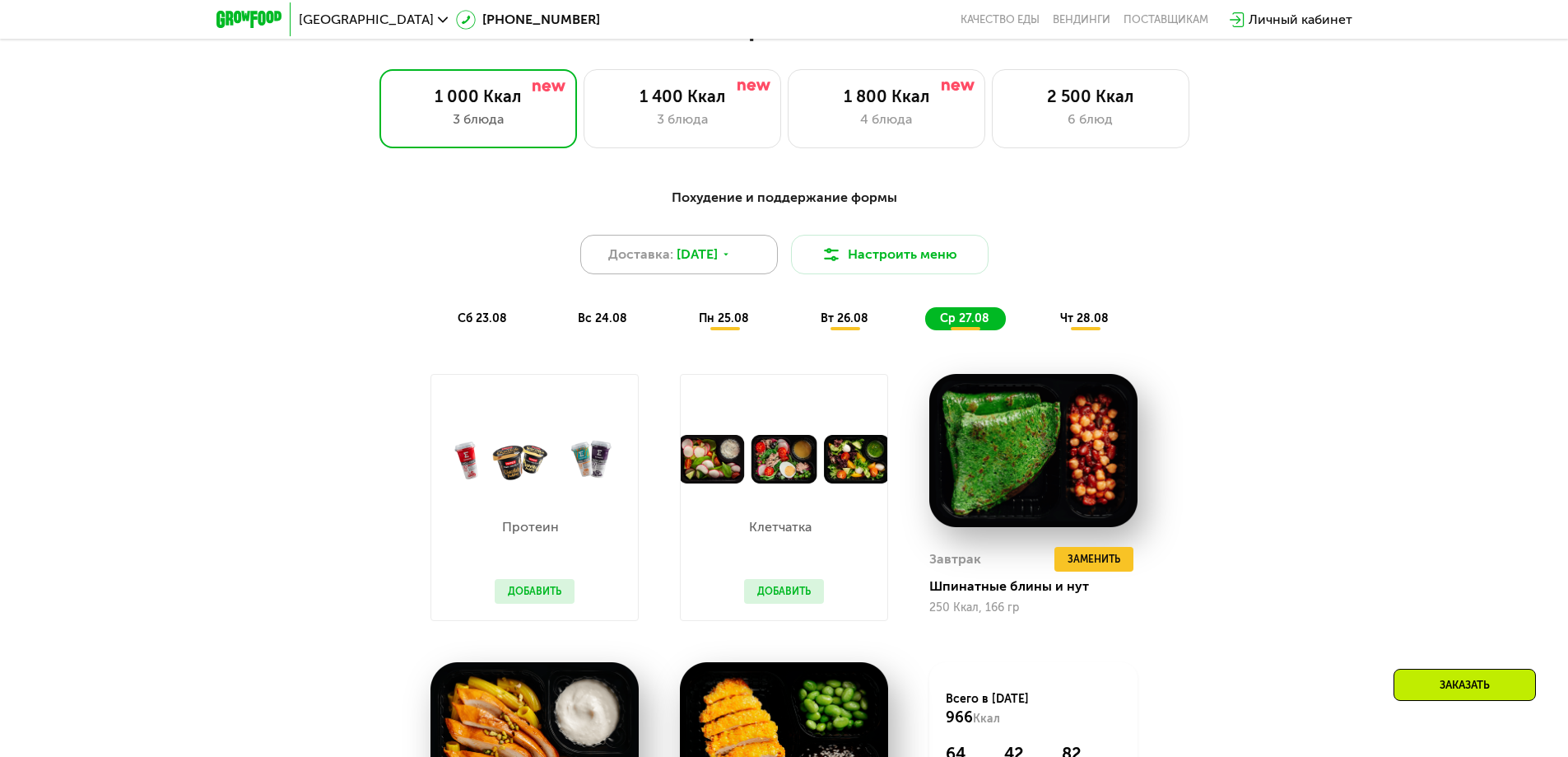
scroll to position [844, 0]
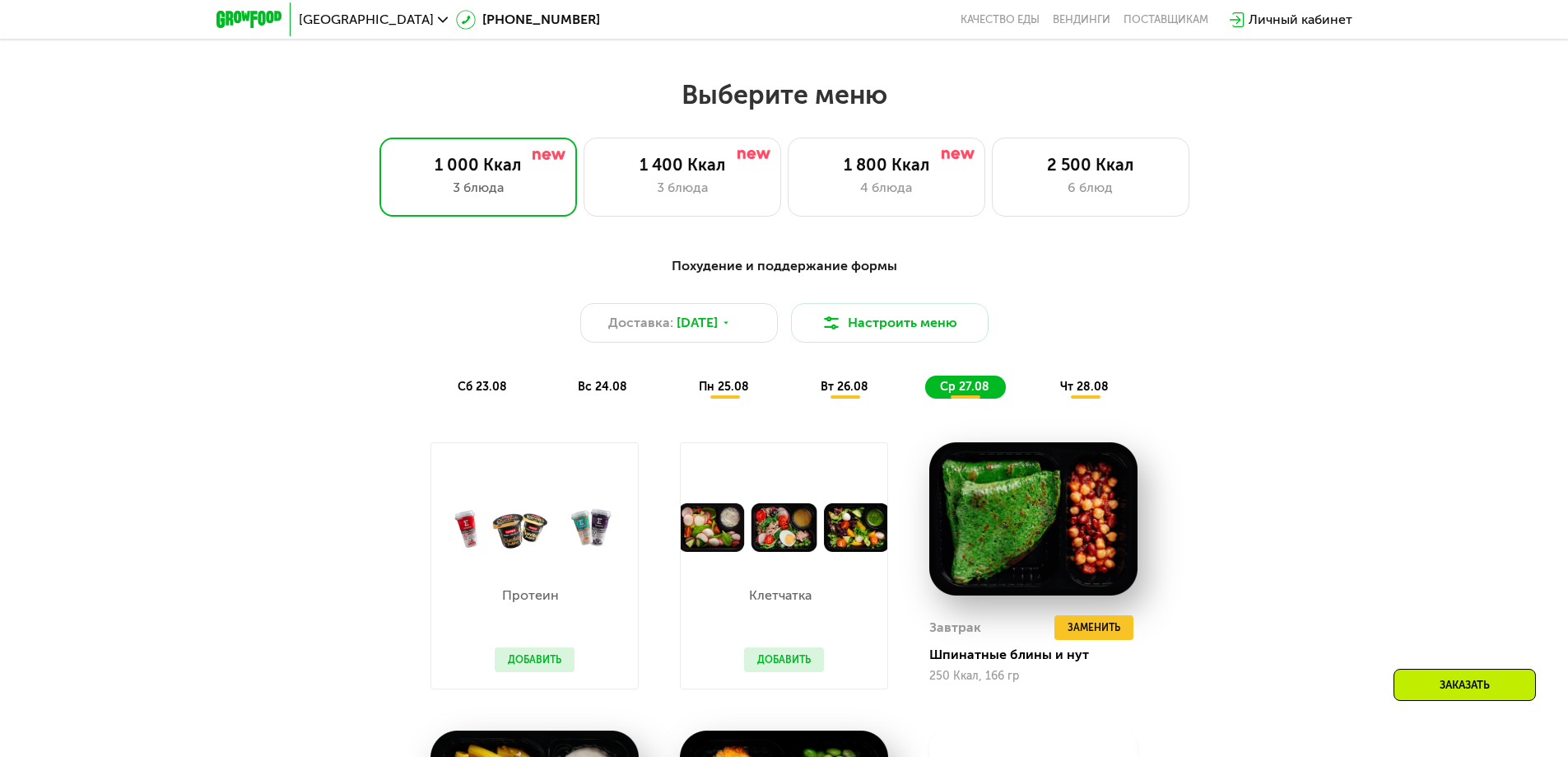
click at [469, 379] on div "Похудение и поддержание формы Доставка: [DATE] Настроить меню сб 23.08 вс 24.08…" at bounding box center [784, 327] width 974 height 142
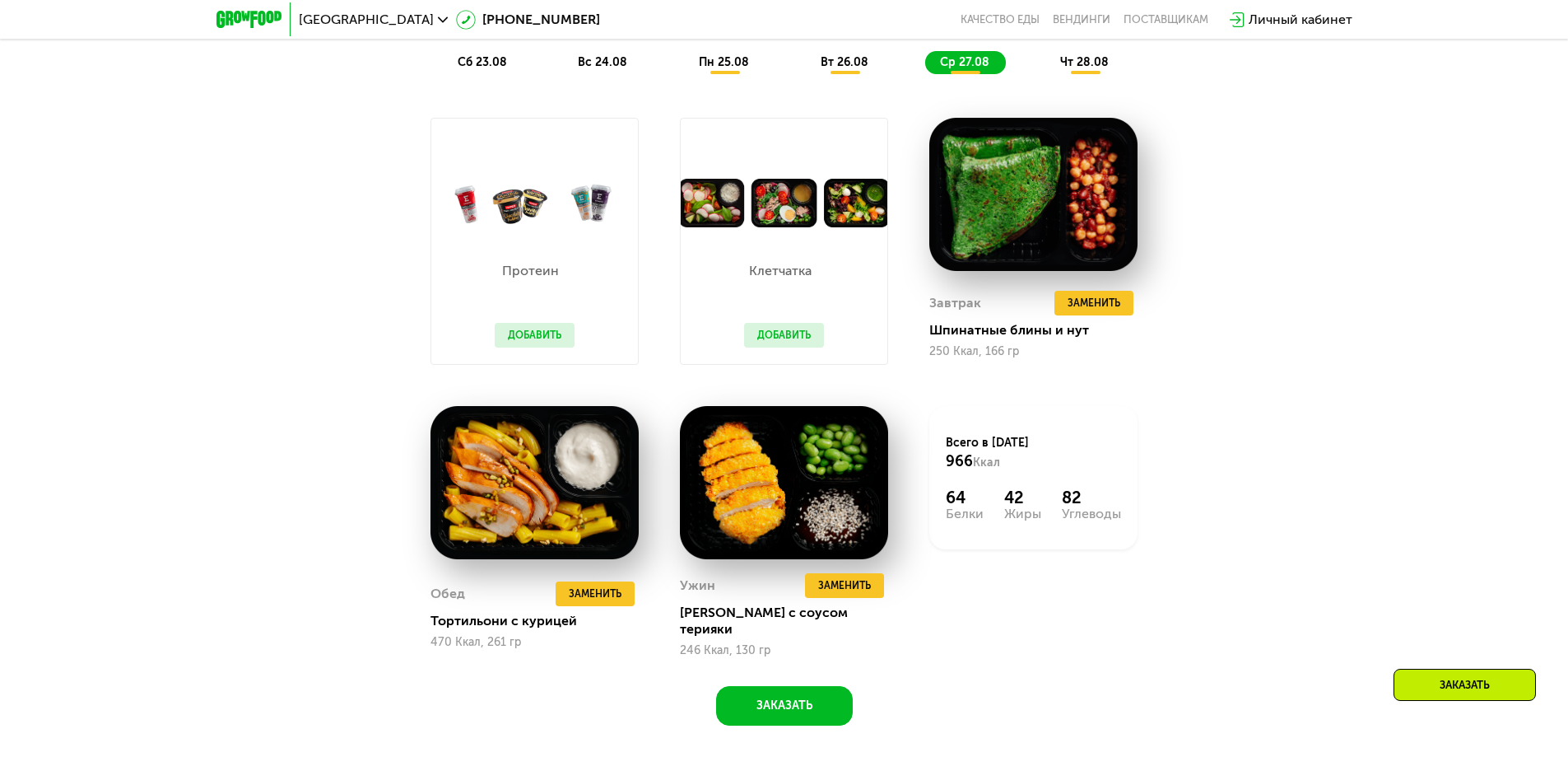
scroll to position [1174, 0]
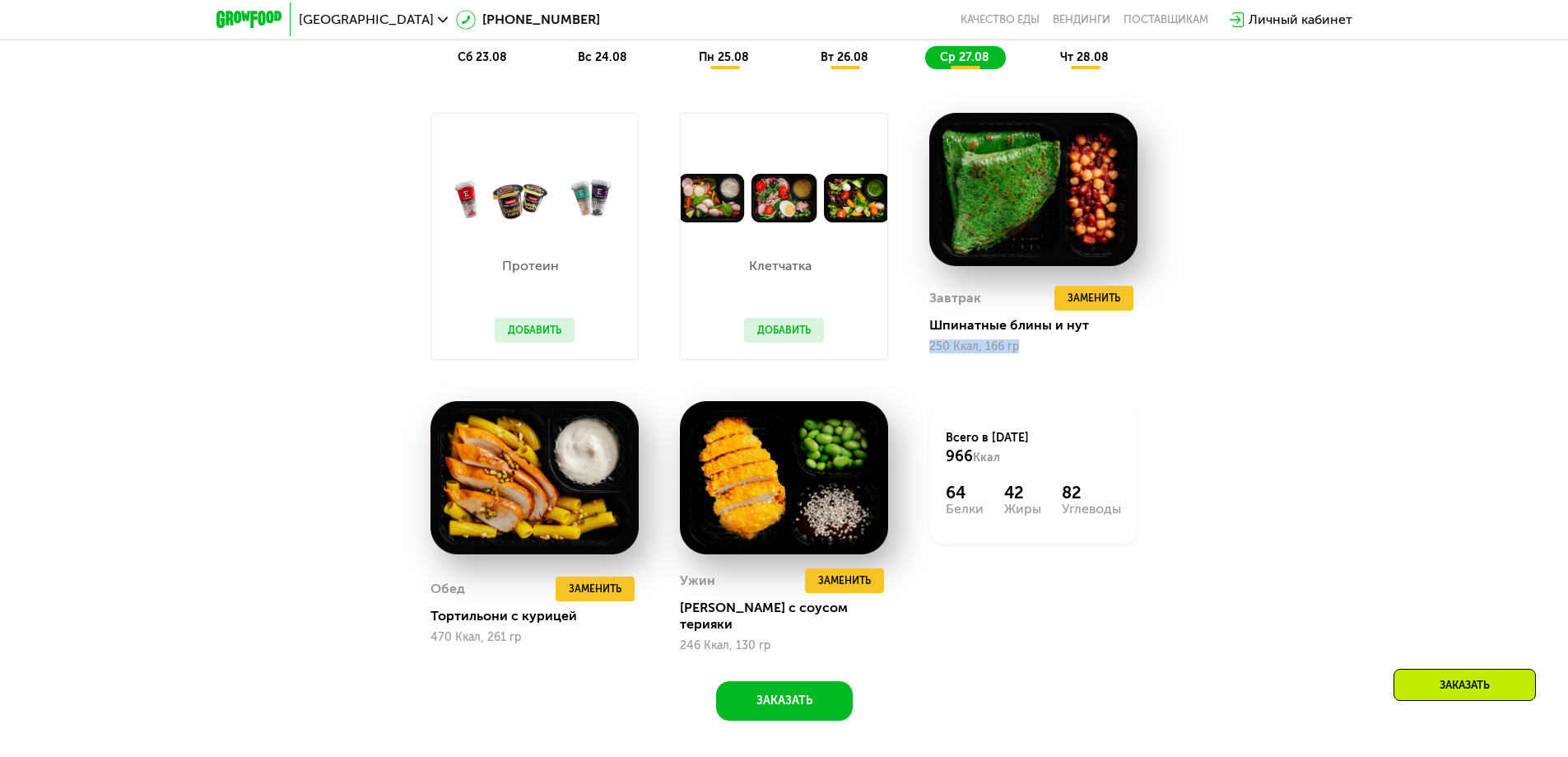
drag, startPoint x: 1075, startPoint y: 339, endPoint x: 1266, endPoint y: 410, distance: 203.8
click at [1089, 354] on div "Завтрак Удалить Завтрак Заменить Заменить Завтрак Шпинатные блины и нут 250 Кка…" at bounding box center [1033, 319] width 208 height 79
click at [1272, 414] on div "Похудение и поддержание формы Доставка: [DATE] Настроить меню сб 23.08 вс 24.08…" at bounding box center [784, 319] width 1014 height 805
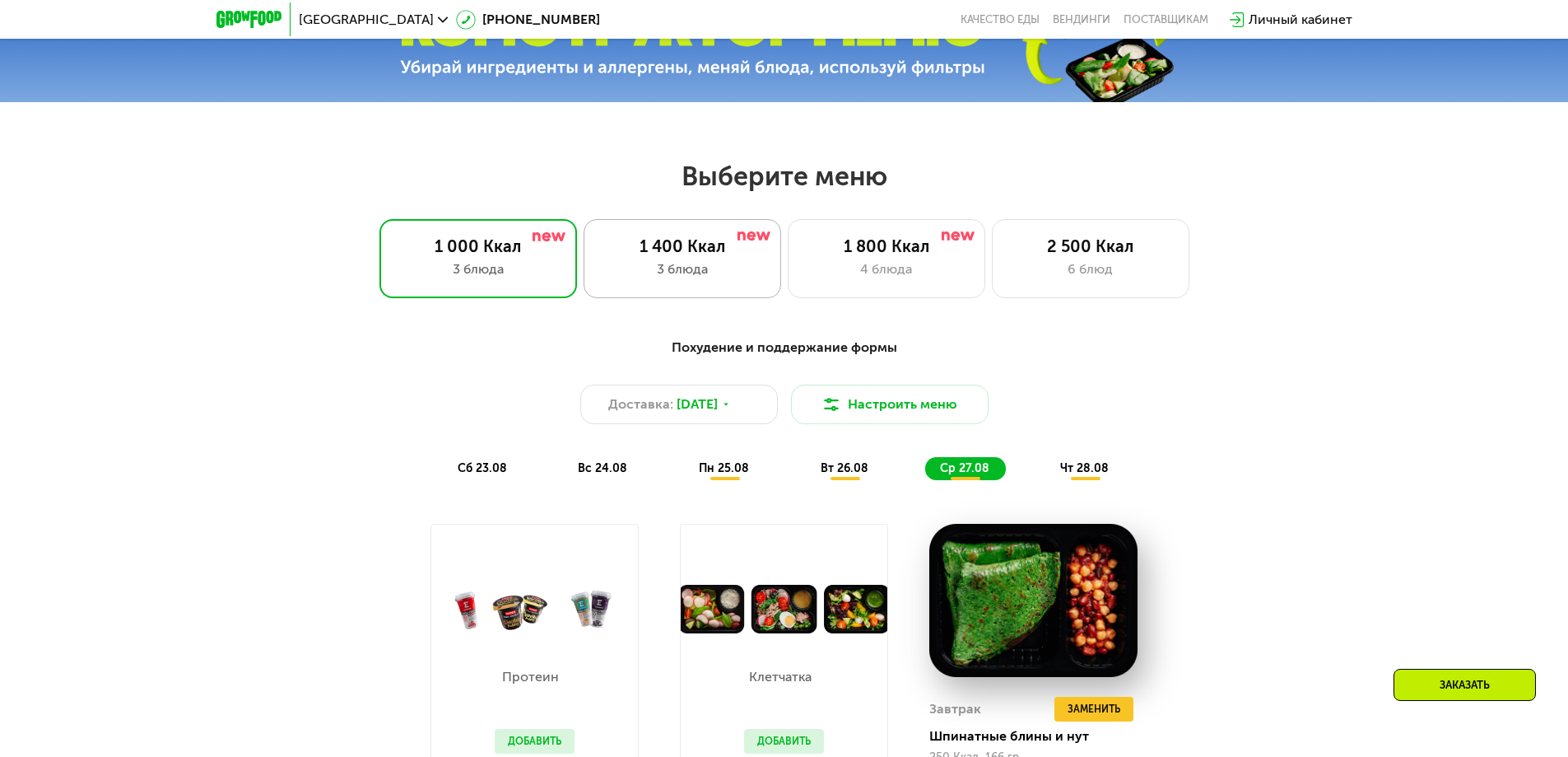
scroll to position [762, 0]
click at [563, 470] on div "сб 23.08" at bounding box center [603, 469] width 81 height 23
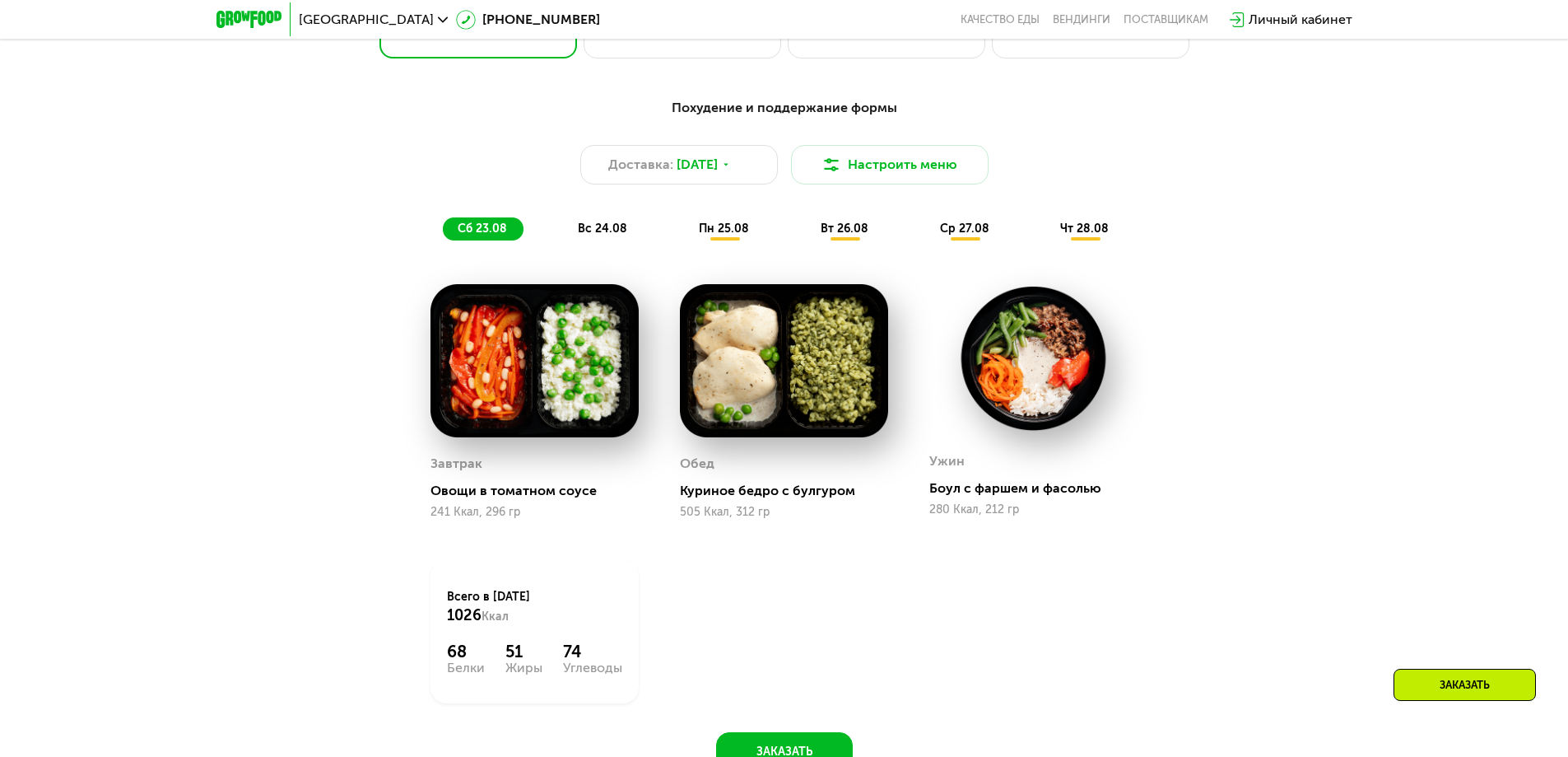
scroll to position [1009, 0]
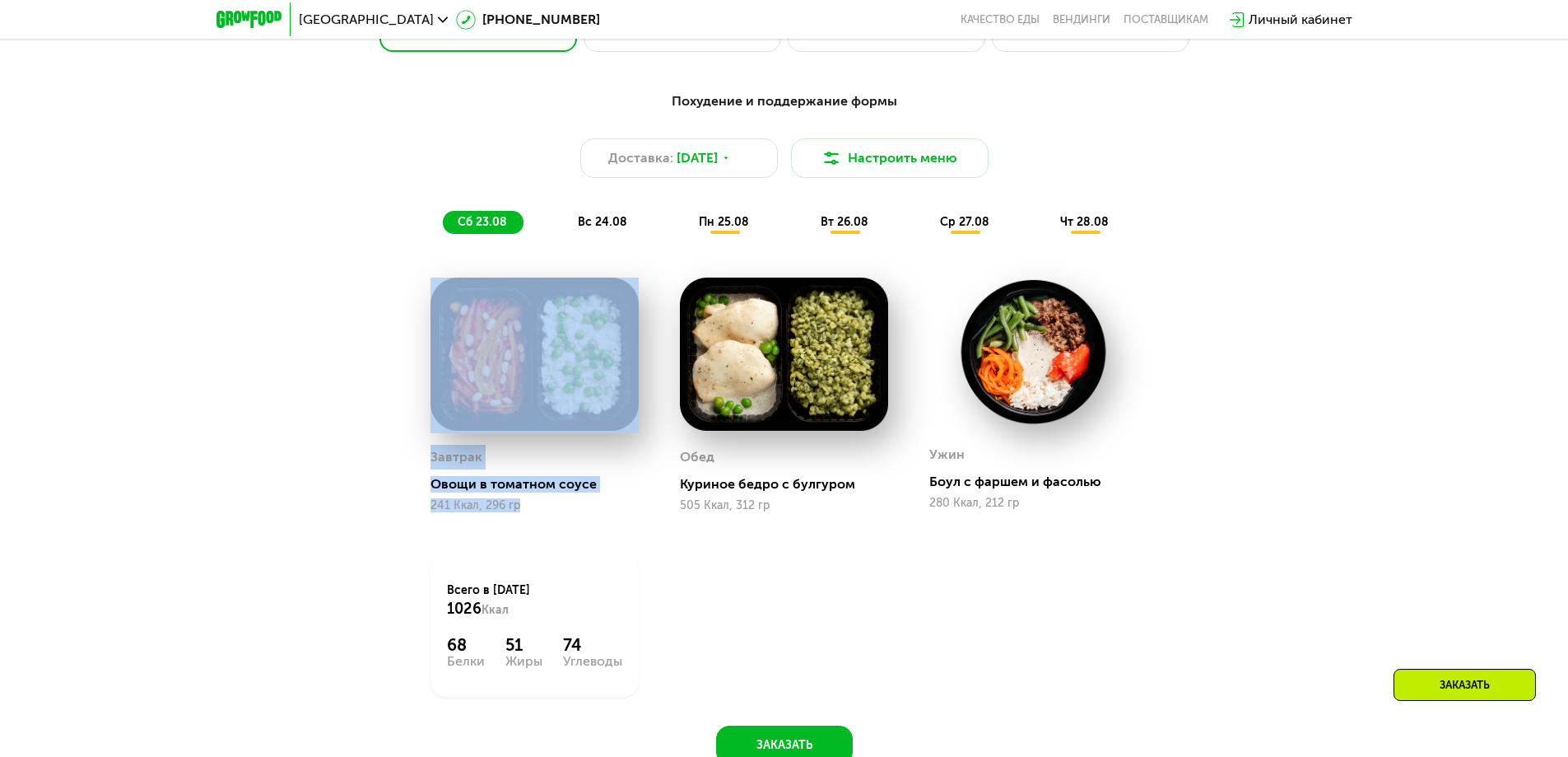
drag, startPoint x: 532, startPoint y: 520, endPoint x: 396, endPoint y: 347, distance: 220.1
click at [396, 347] on div "Похудение и поддержание формы Доставка: [DATE] Настроить меню сб 23.08 вс 24.08…" at bounding box center [784, 424] width 1014 height 684
click at [318, 394] on div "Похудение и поддержание формы Доставка: [DATE] Настроить меню сб 23.08 вс 24.08…" at bounding box center [784, 424] width 1014 height 684
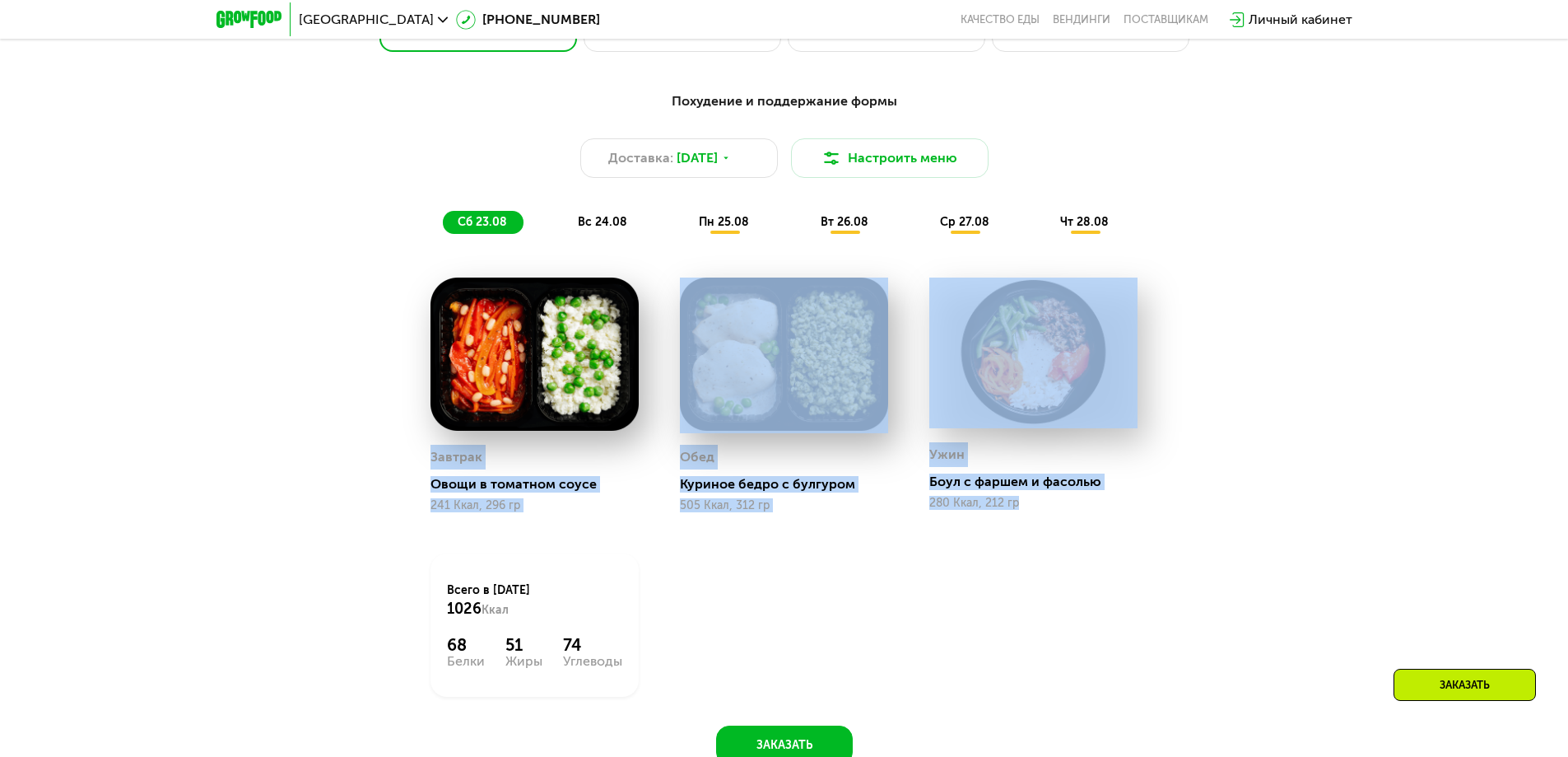
drag, startPoint x: 1083, startPoint y: 536, endPoint x: 580, endPoint y: 506, distance: 503.9
click at [385, 476] on div "Похудение и поддержание формы Доставка: [DATE] Настроить меню сб 23.08 вс 24.08…" at bounding box center [784, 424] width 1014 height 684
click at [0, 0] on div "Завтрак Овощи в томатном соусе 241 Ккал, 296 гр Обед Куриное бедро с булгуром […" at bounding box center [0, 0] width 0 height 0
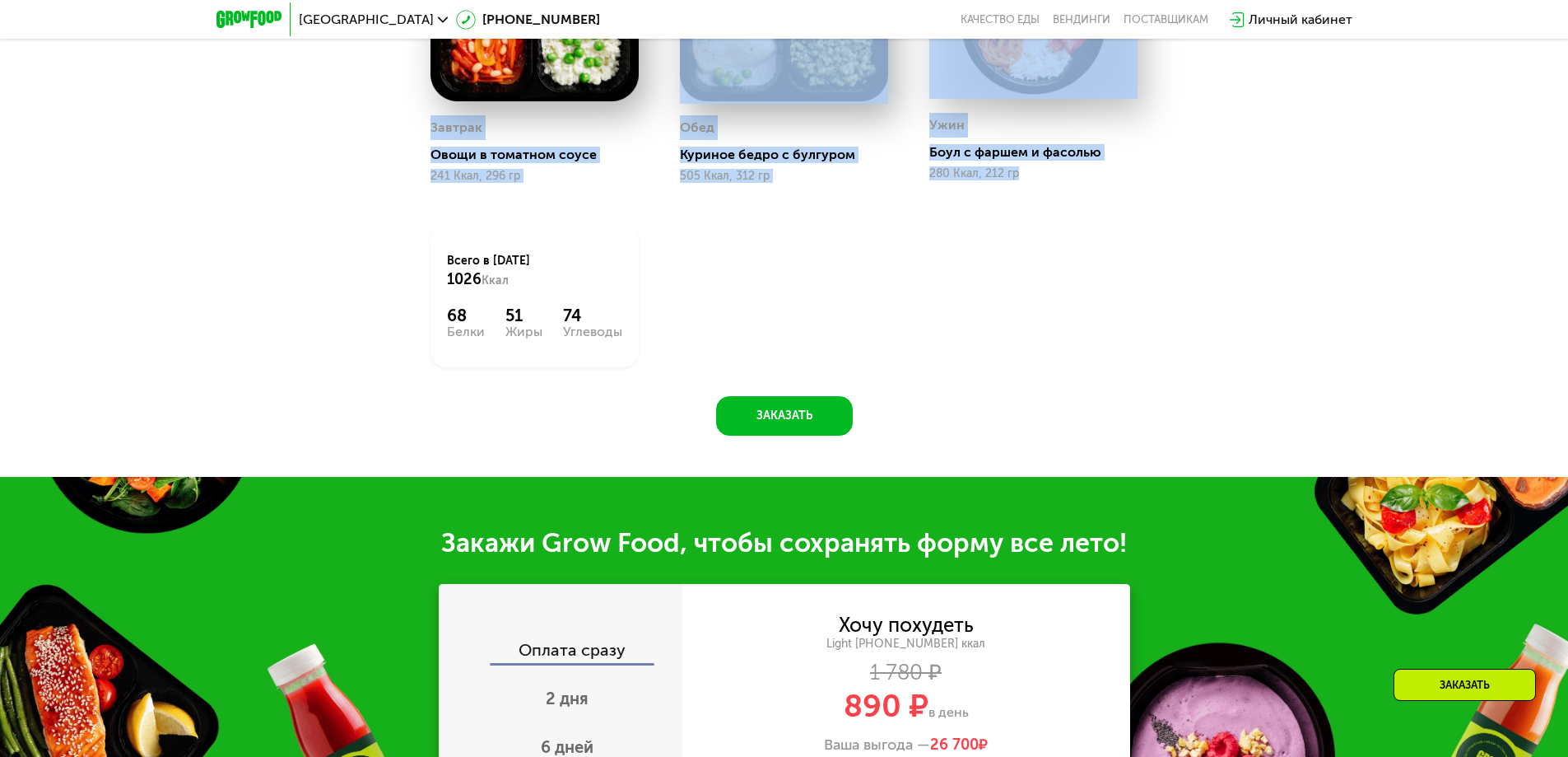
click at [1197, 310] on div "Похудение и поддержание формы Доставка: [DATE] Настроить меню сб 23.08 вс 24.08…" at bounding box center [784, 94] width 1014 height 684
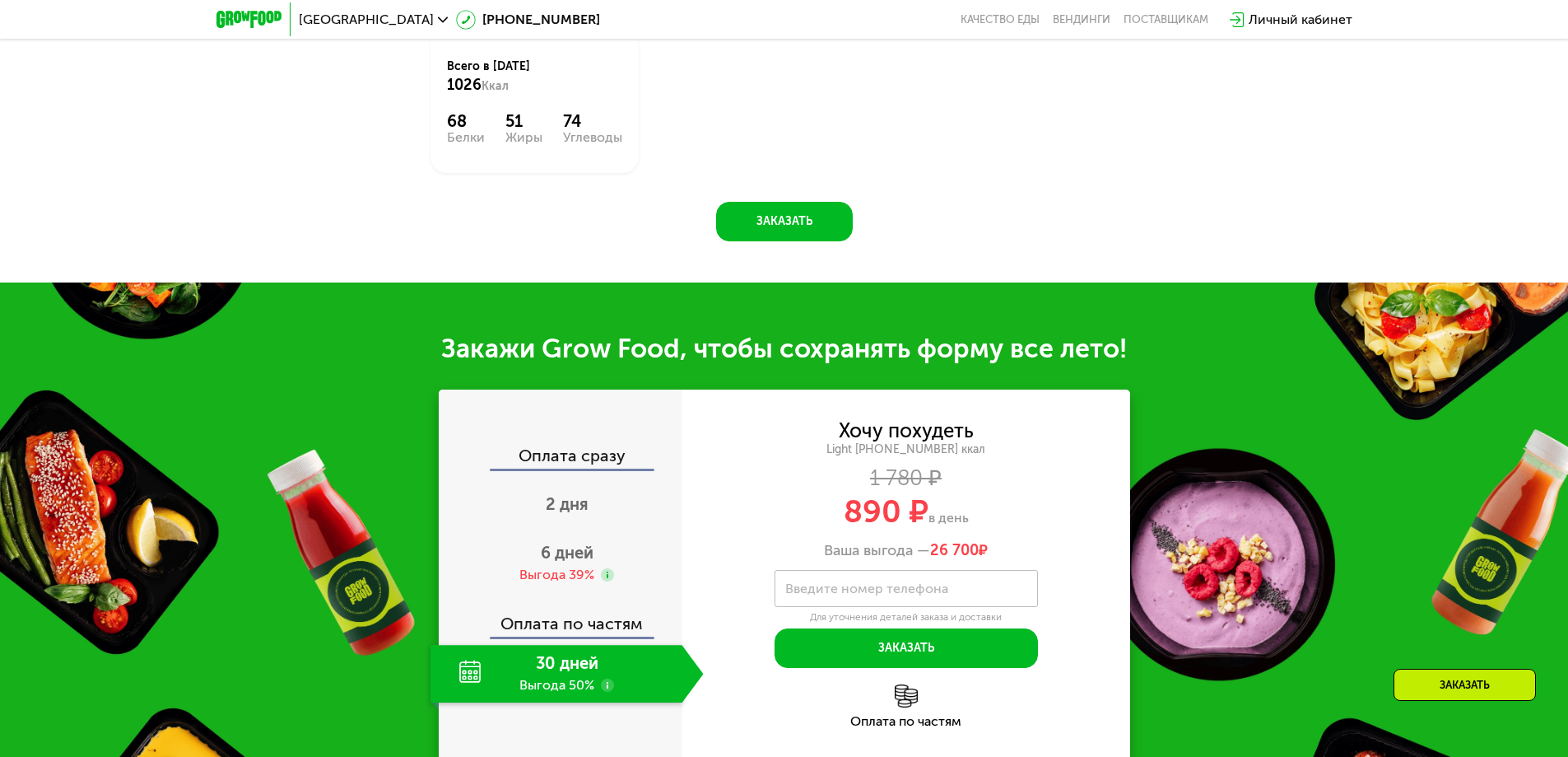
scroll to position [1585, 0]
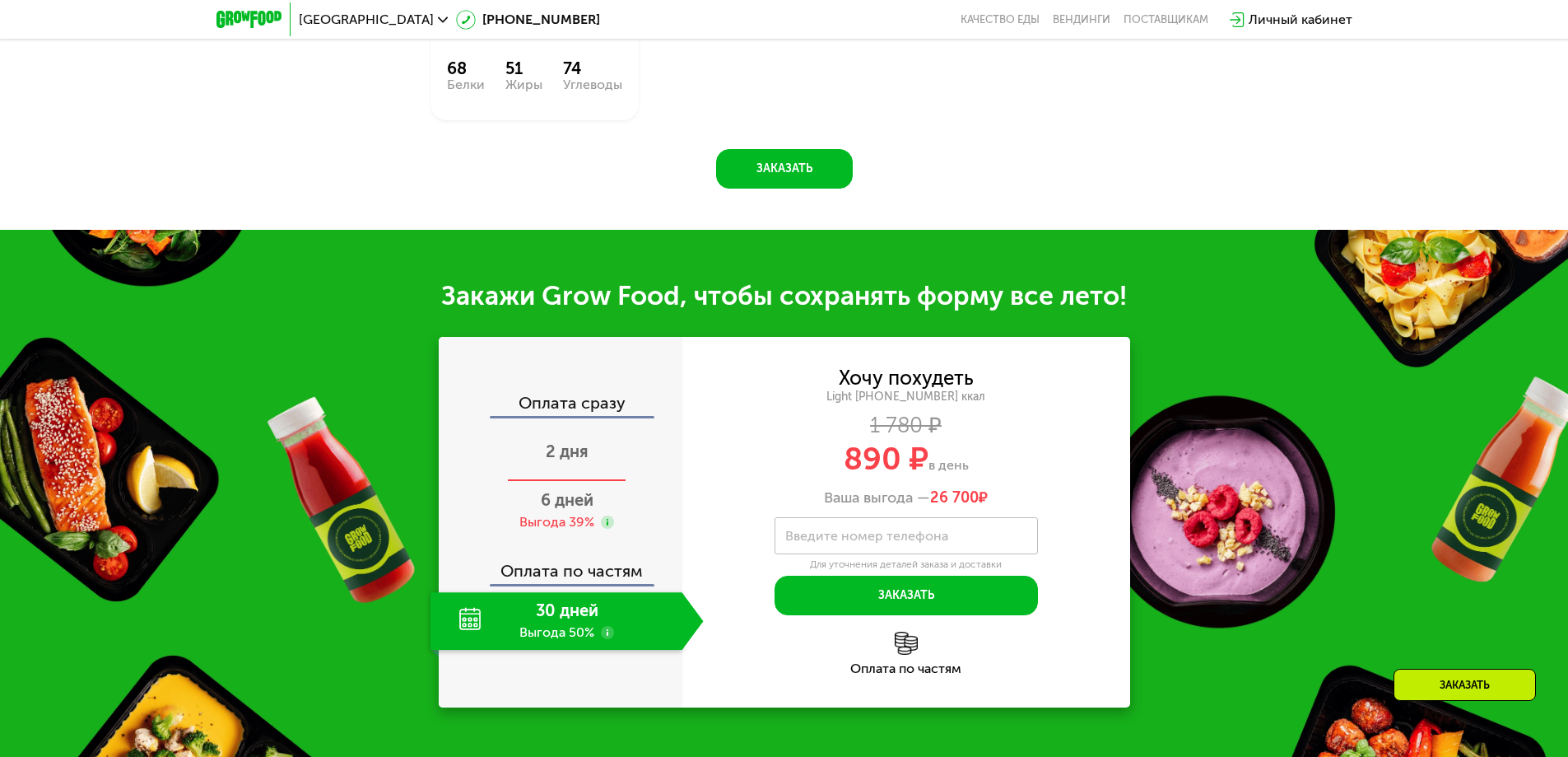
click at [577, 456] on span "2 дня" at bounding box center [567, 451] width 43 height 20
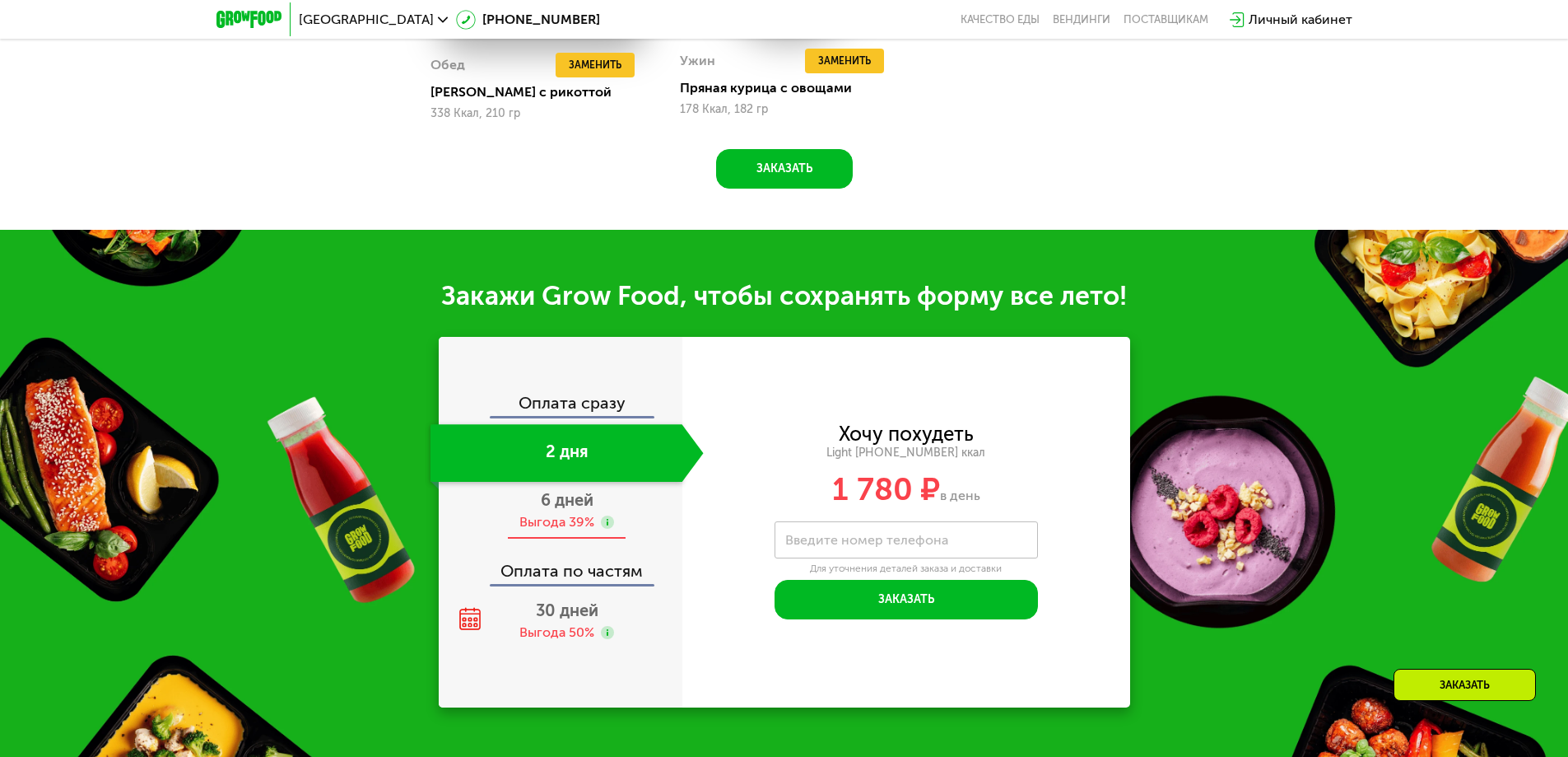
click at [562, 520] on div "Выгода 39%" at bounding box center [557, 522] width 75 height 18
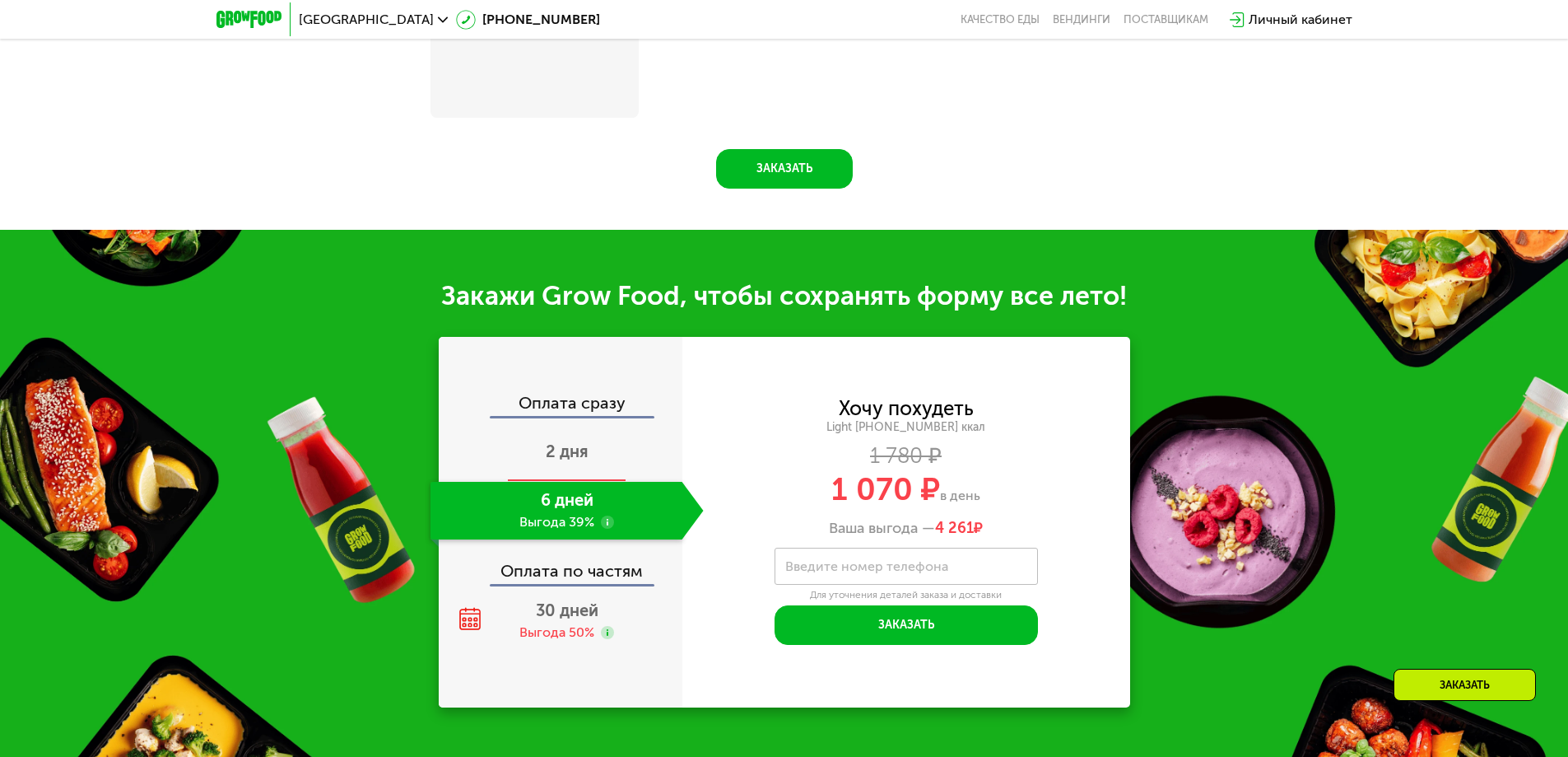
scroll to position [1689, 0]
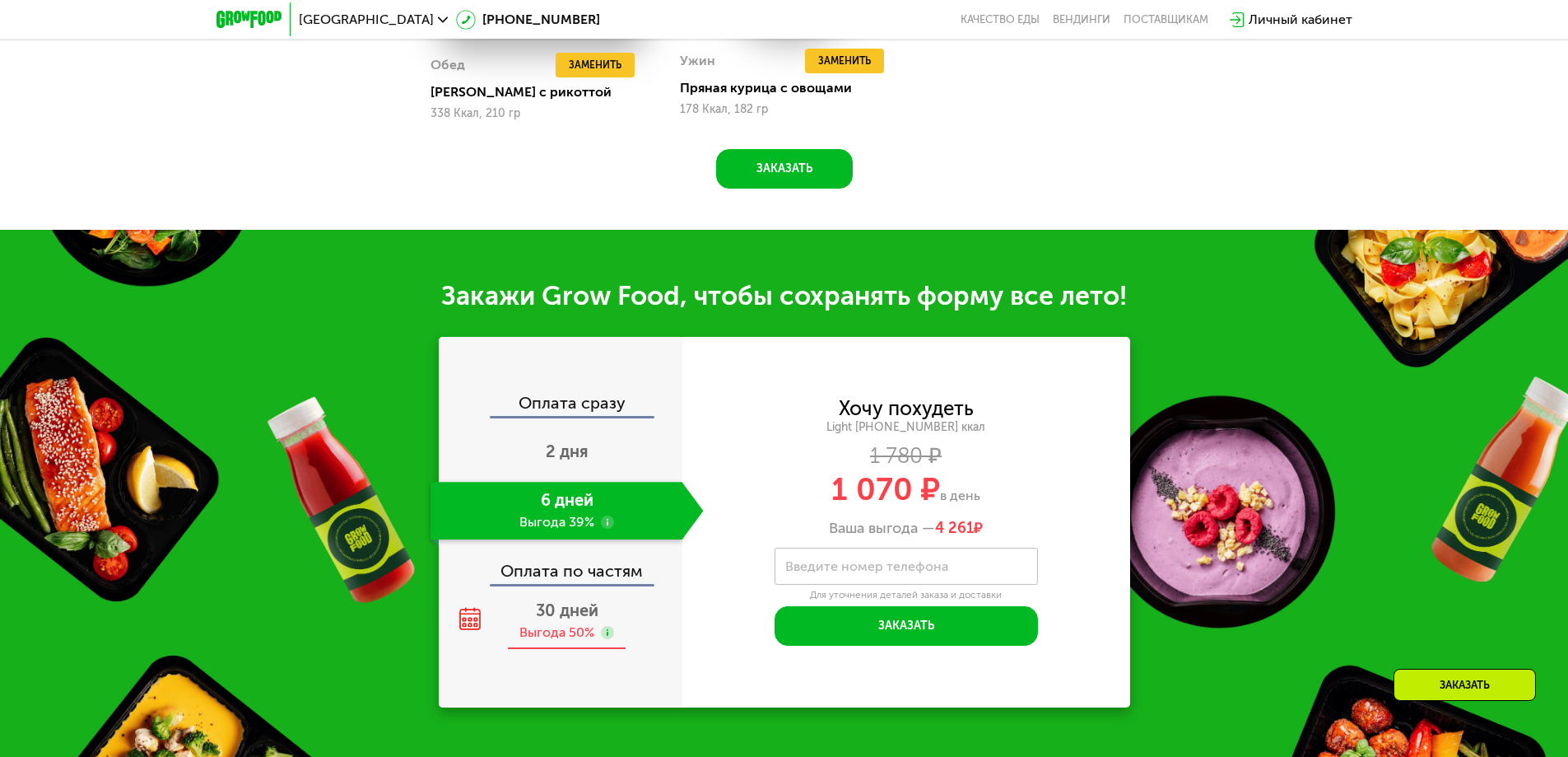
click at [556, 605] on div "30 дней Выгода 50%" at bounding box center [567, 621] width 273 height 58
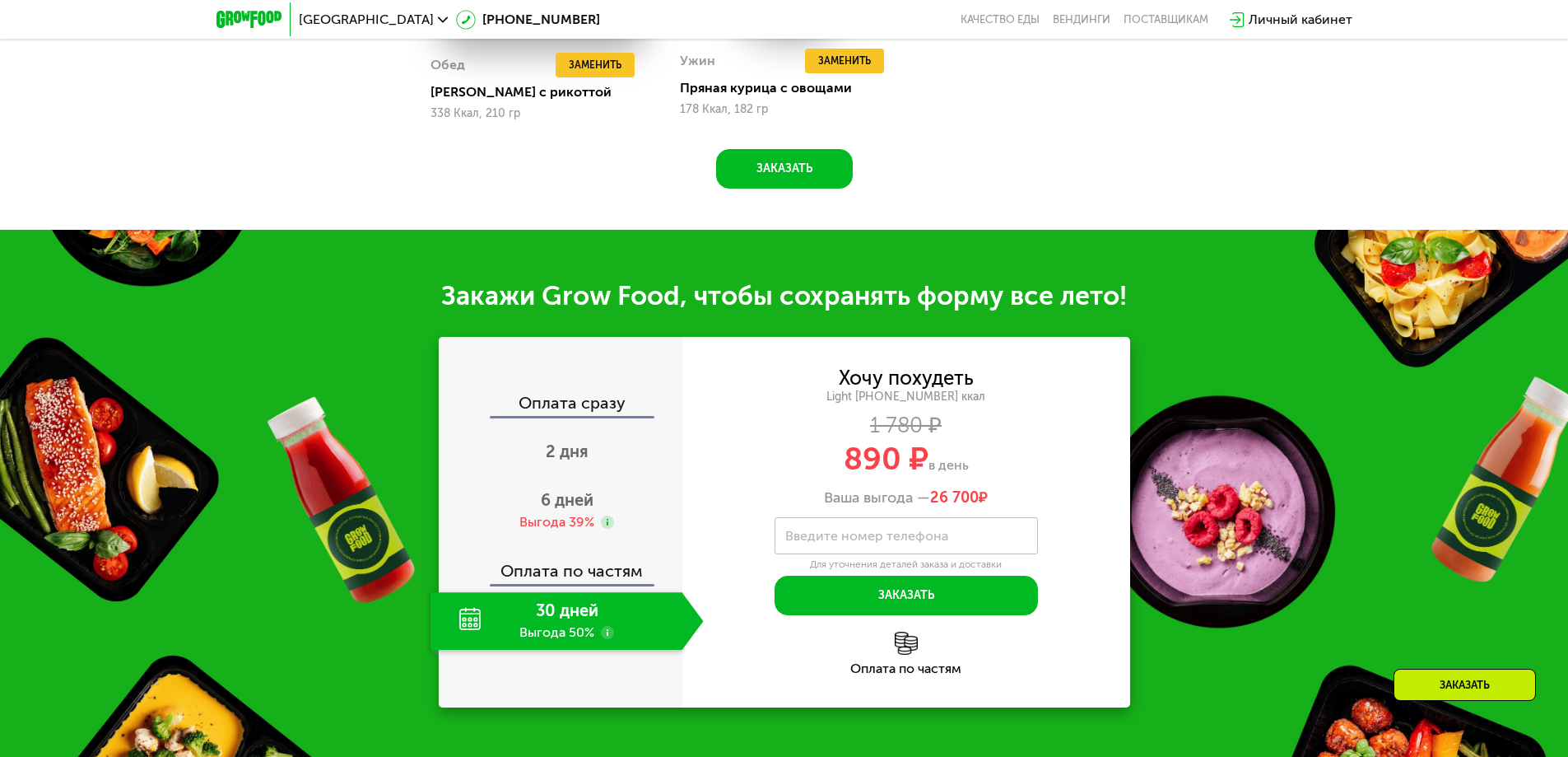
click at [608, 639] on use at bounding box center [607, 632] width 13 height 13
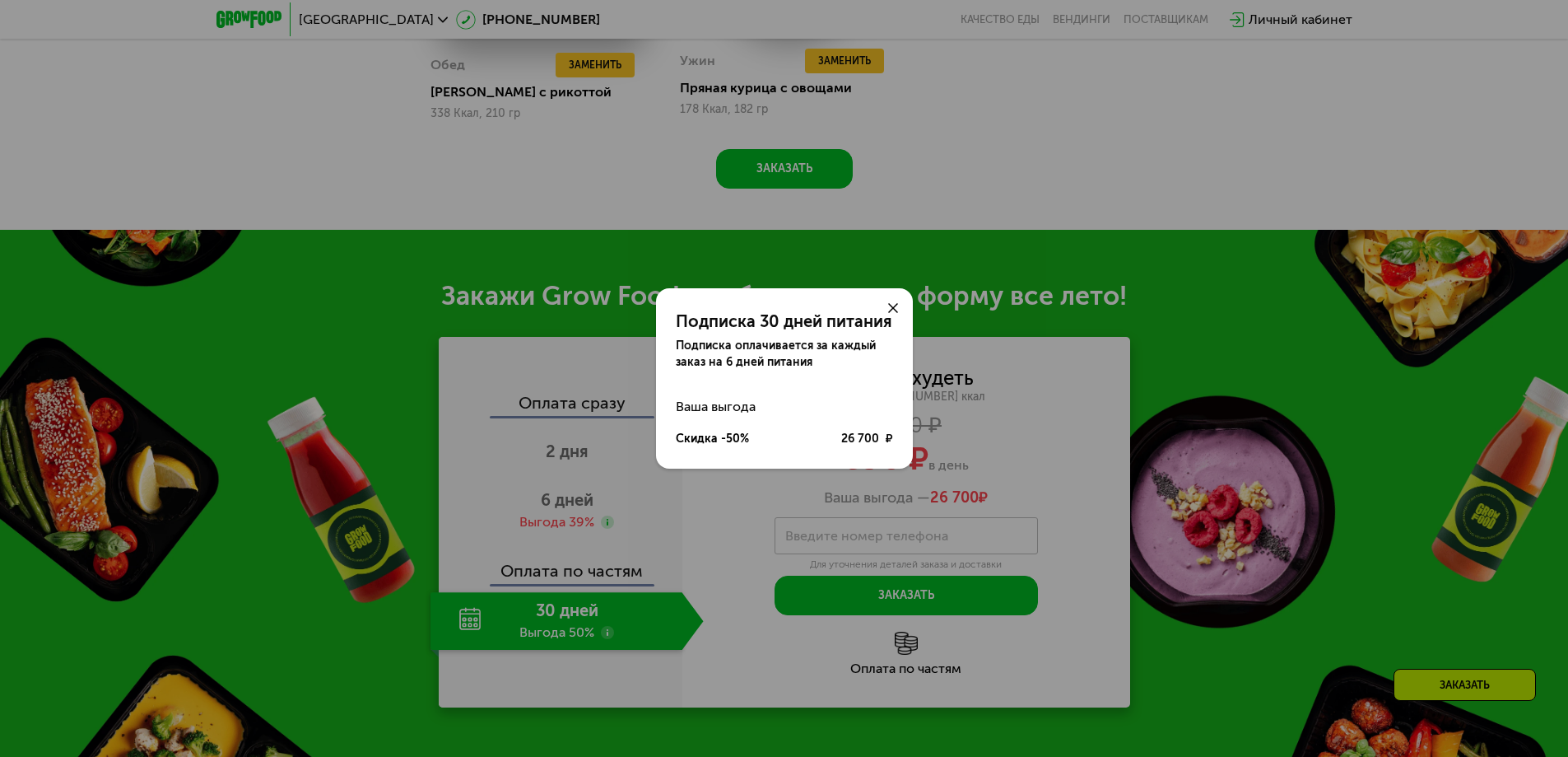
click at [895, 308] on icon at bounding box center [893, 308] width 10 height 10
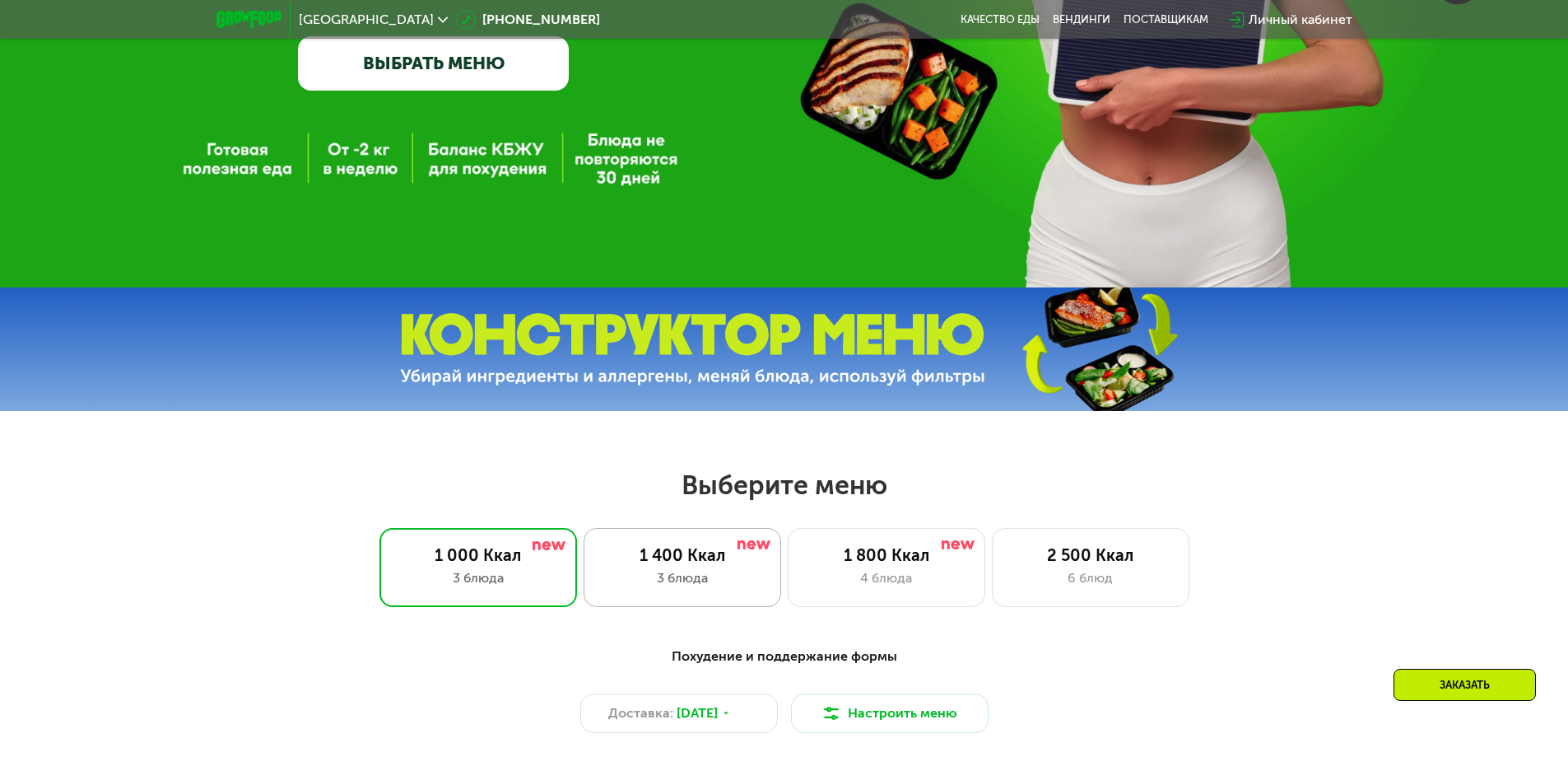
click at [672, 575] on div "3 блюда" at bounding box center [682, 578] width 163 height 20
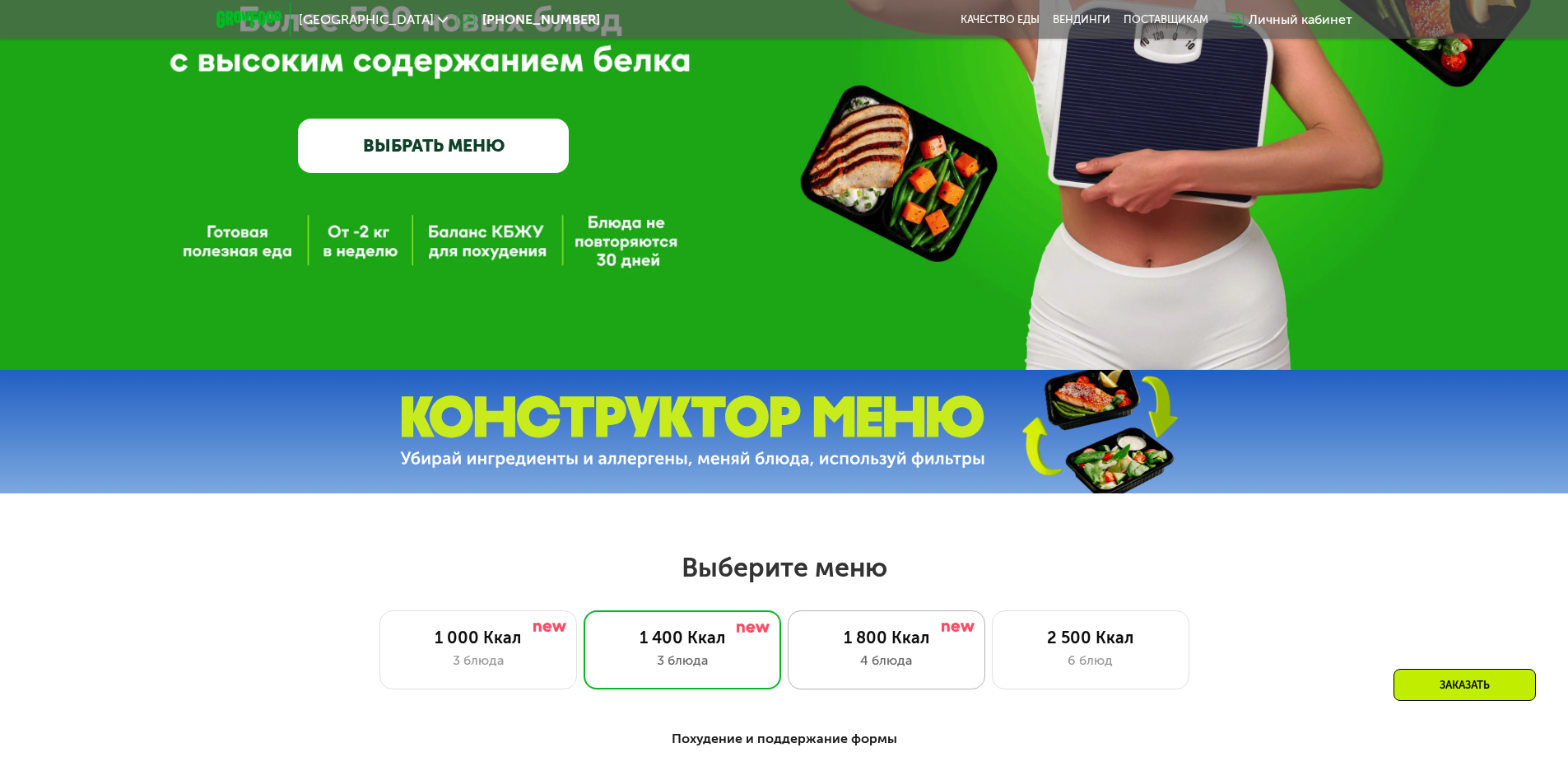
click at [836, 634] on div "1 800 Ккал" at bounding box center [885, 638] width 163 height 20
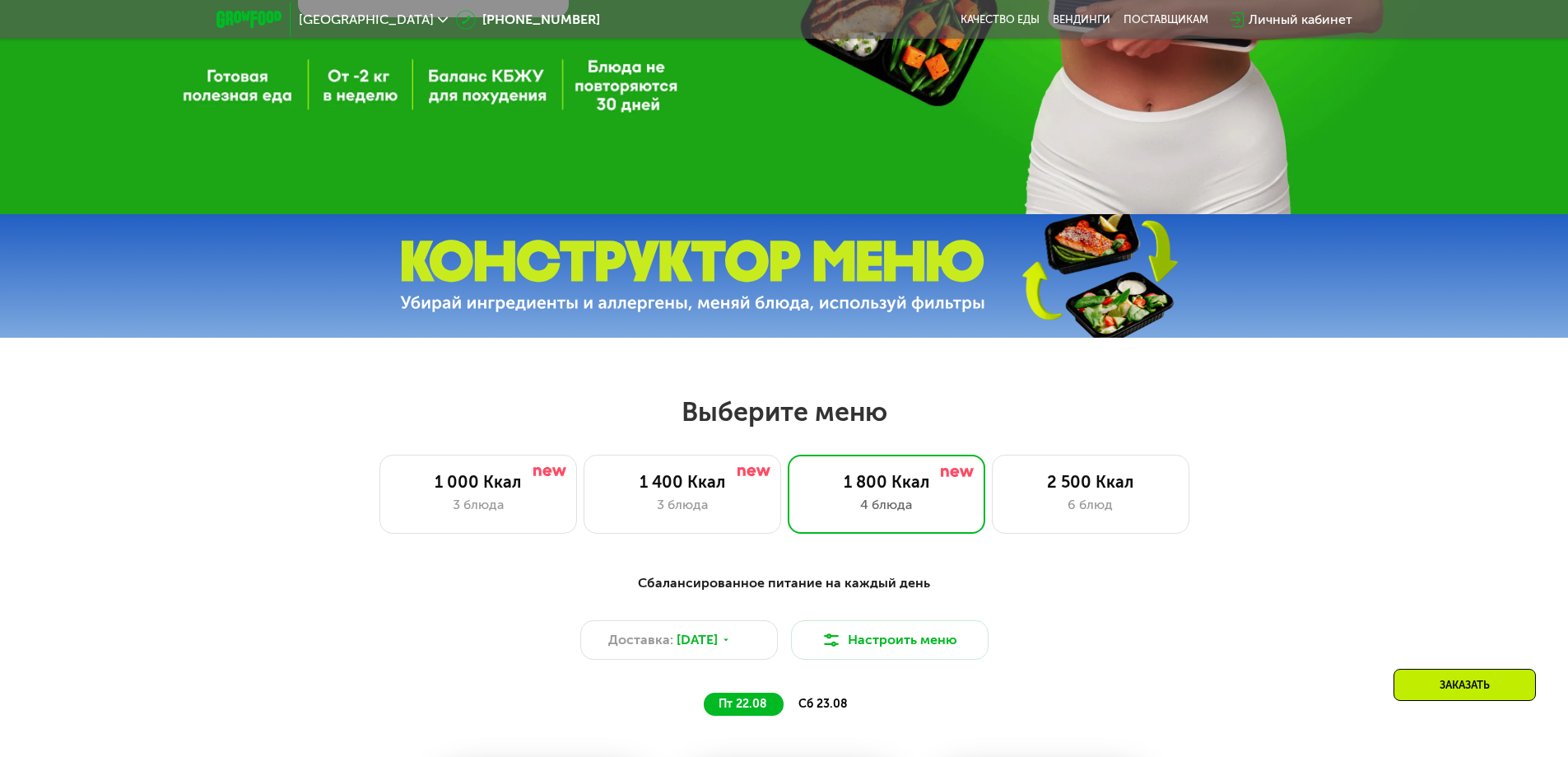
scroll to position [619, 0]
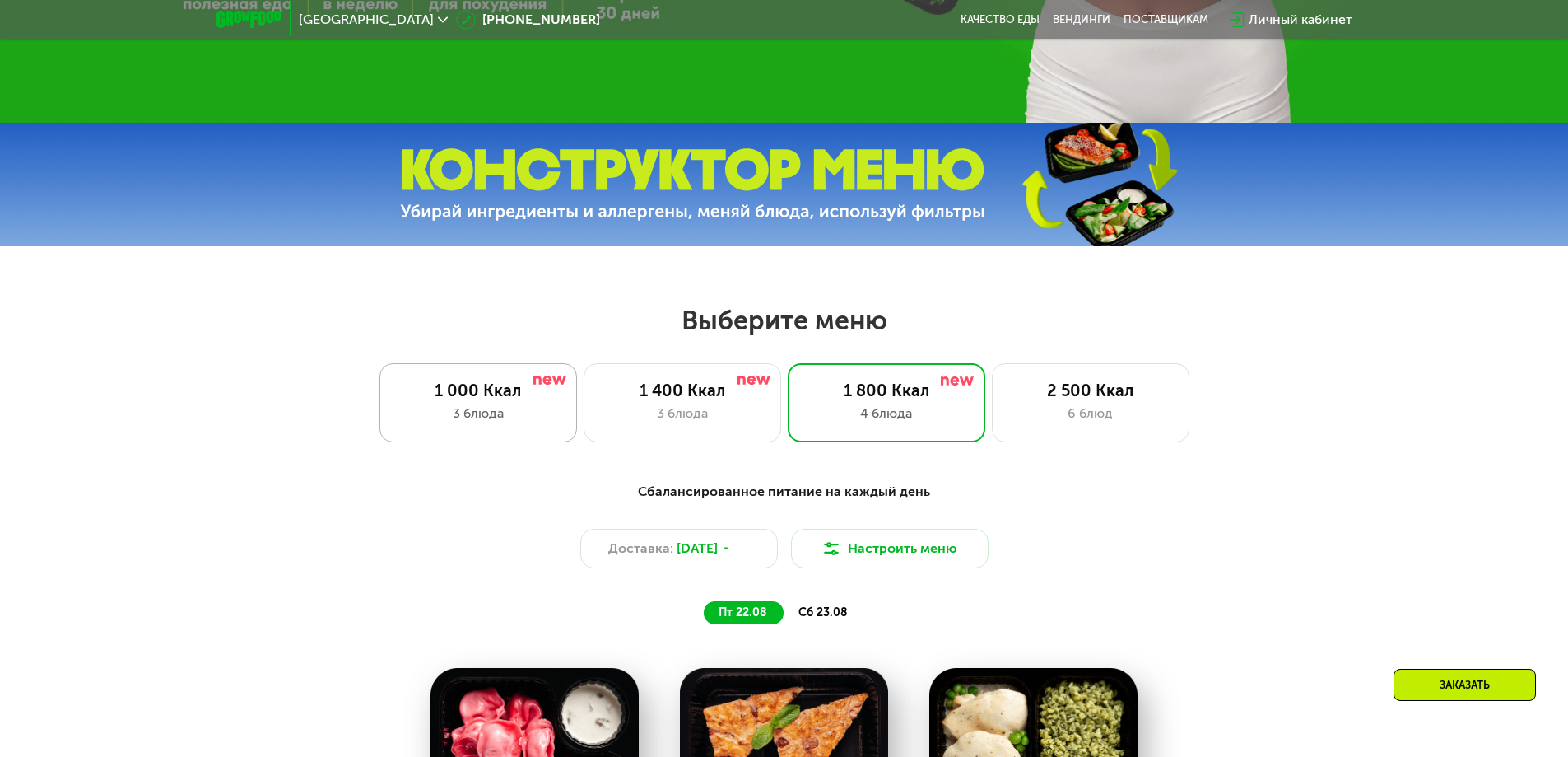
click at [584, 374] on div "1 000 Ккал 3 блюда" at bounding box center [683, 402] width 198 height 79
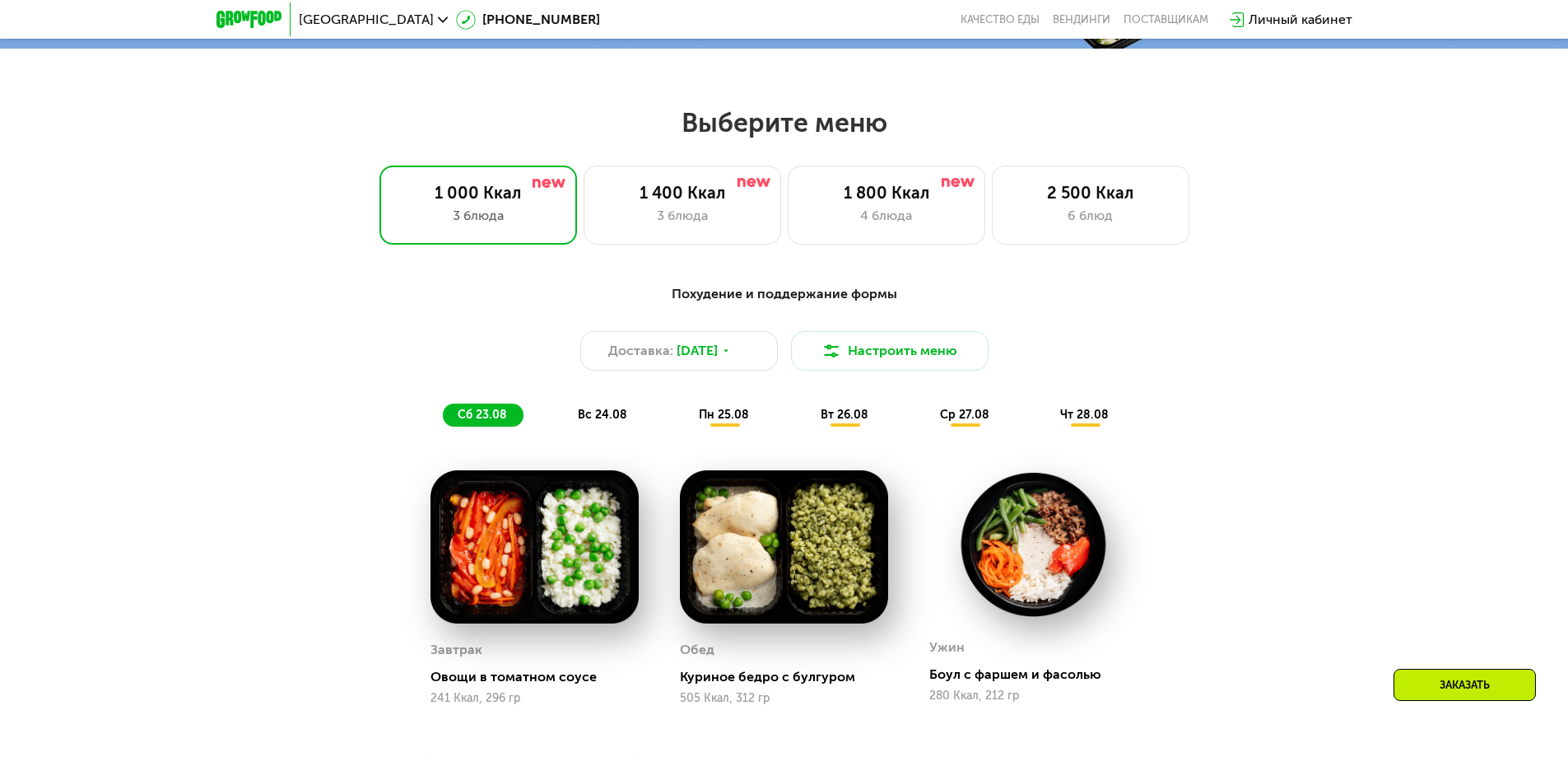
scroll to position [783, 0]
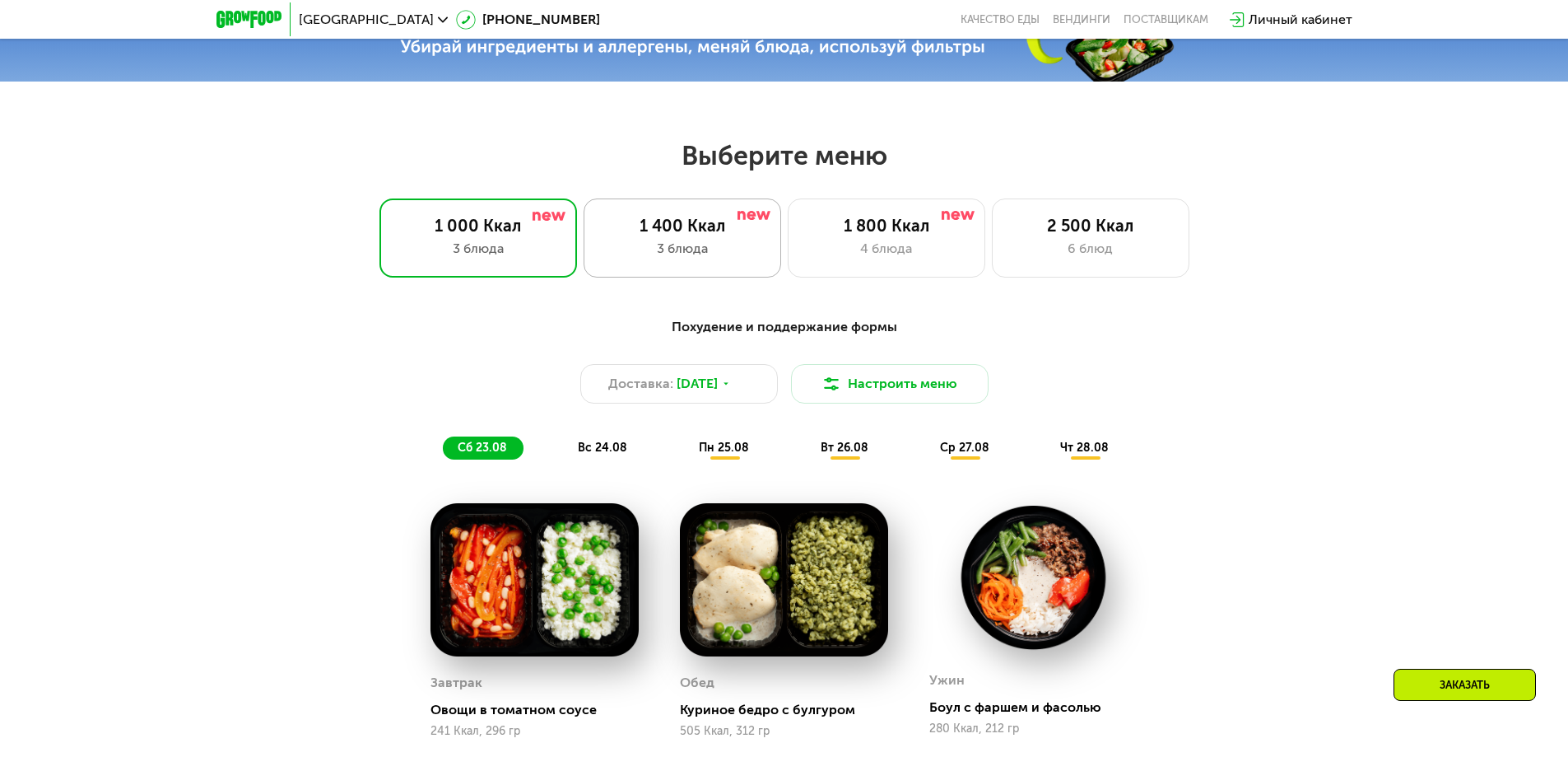
click at [707, 259] on div "3 блюда" at bounding box center [682, 249] width 163 height 20
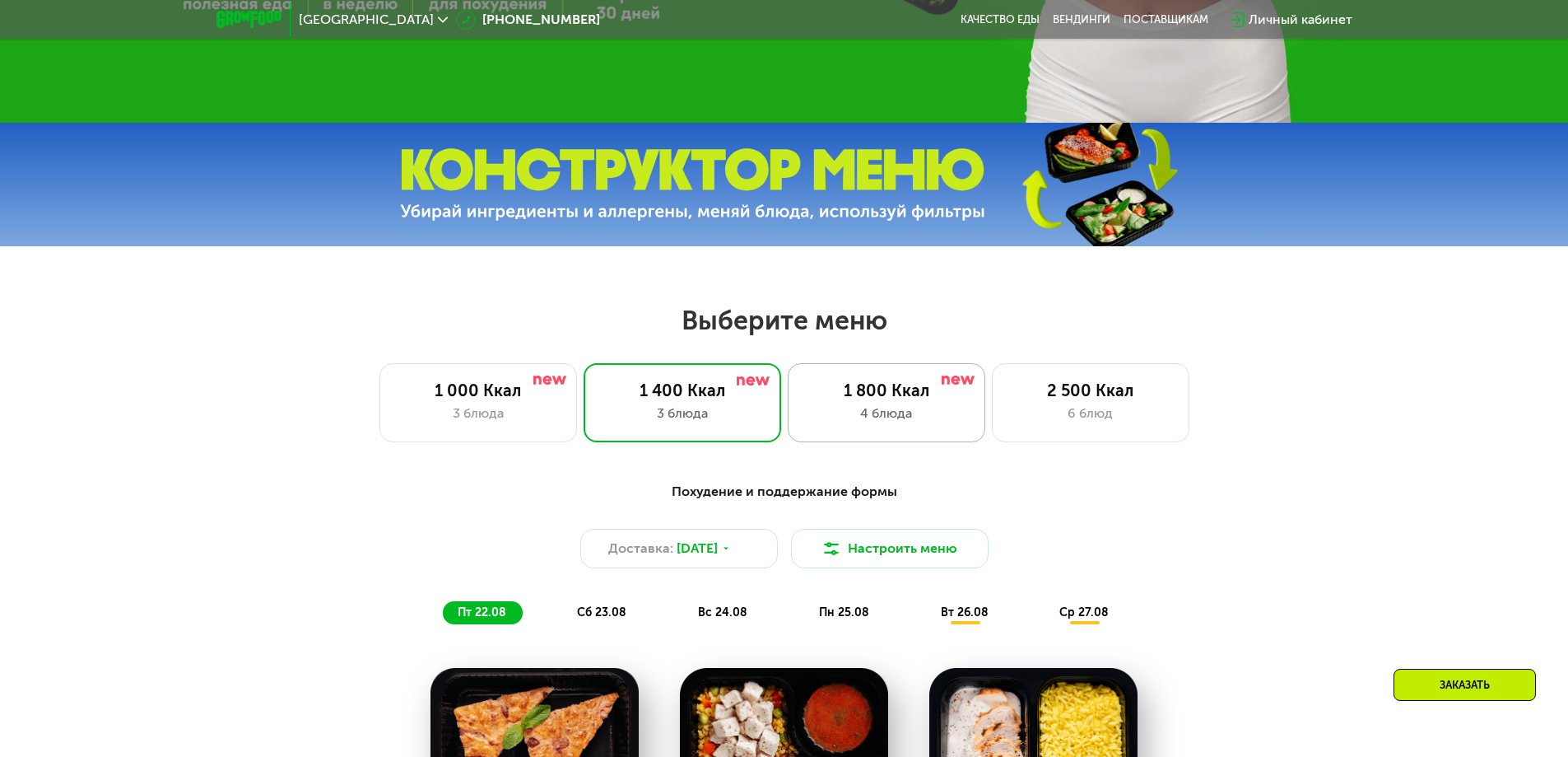
click at [866, 391] on div "1 800 Ккал" at bounding box center [885, 390] width 163 height 20
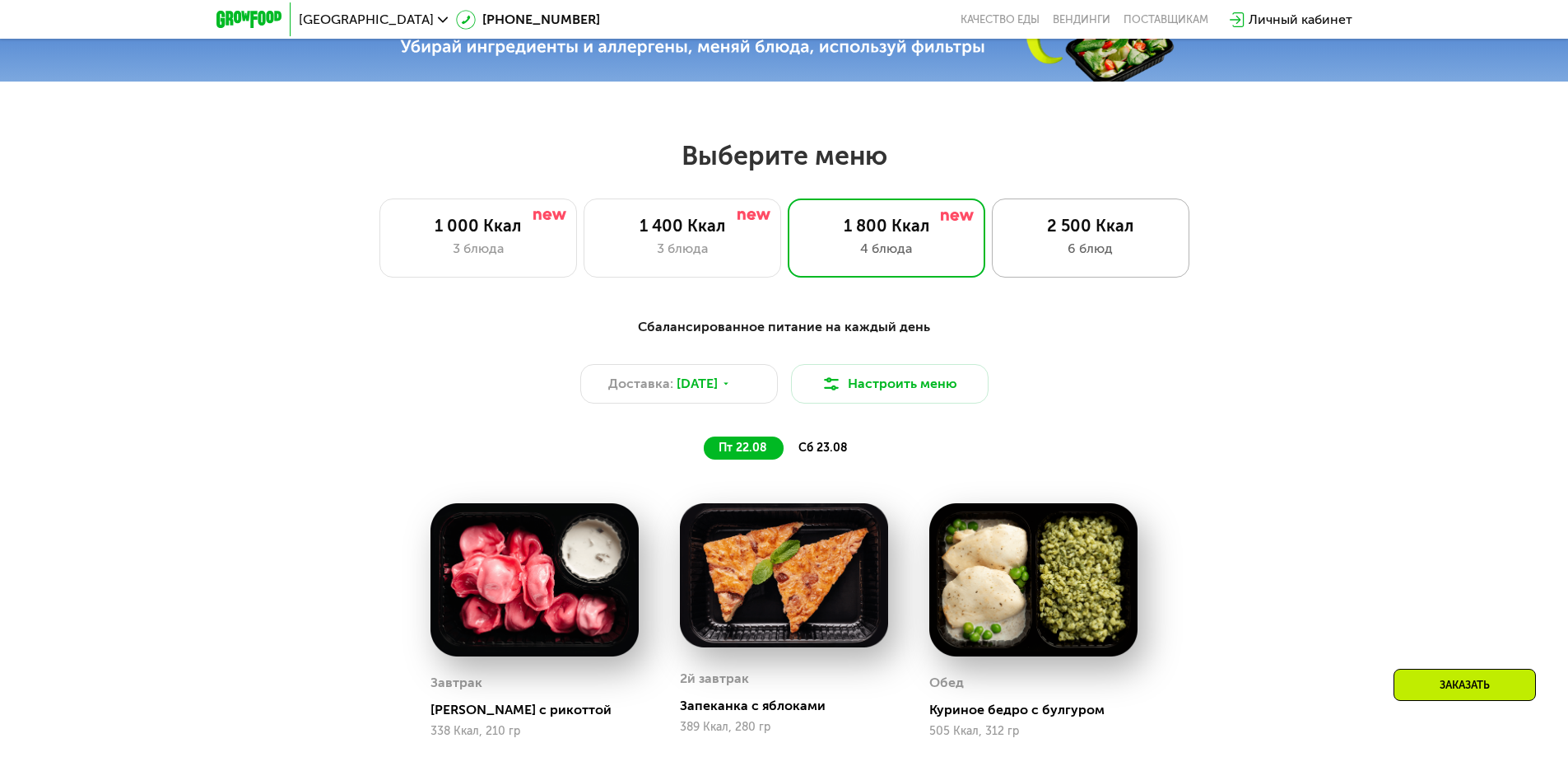
click at [1040, 247] on div "6 блюд" at bounding box center [1090, 249] width 163 height 20
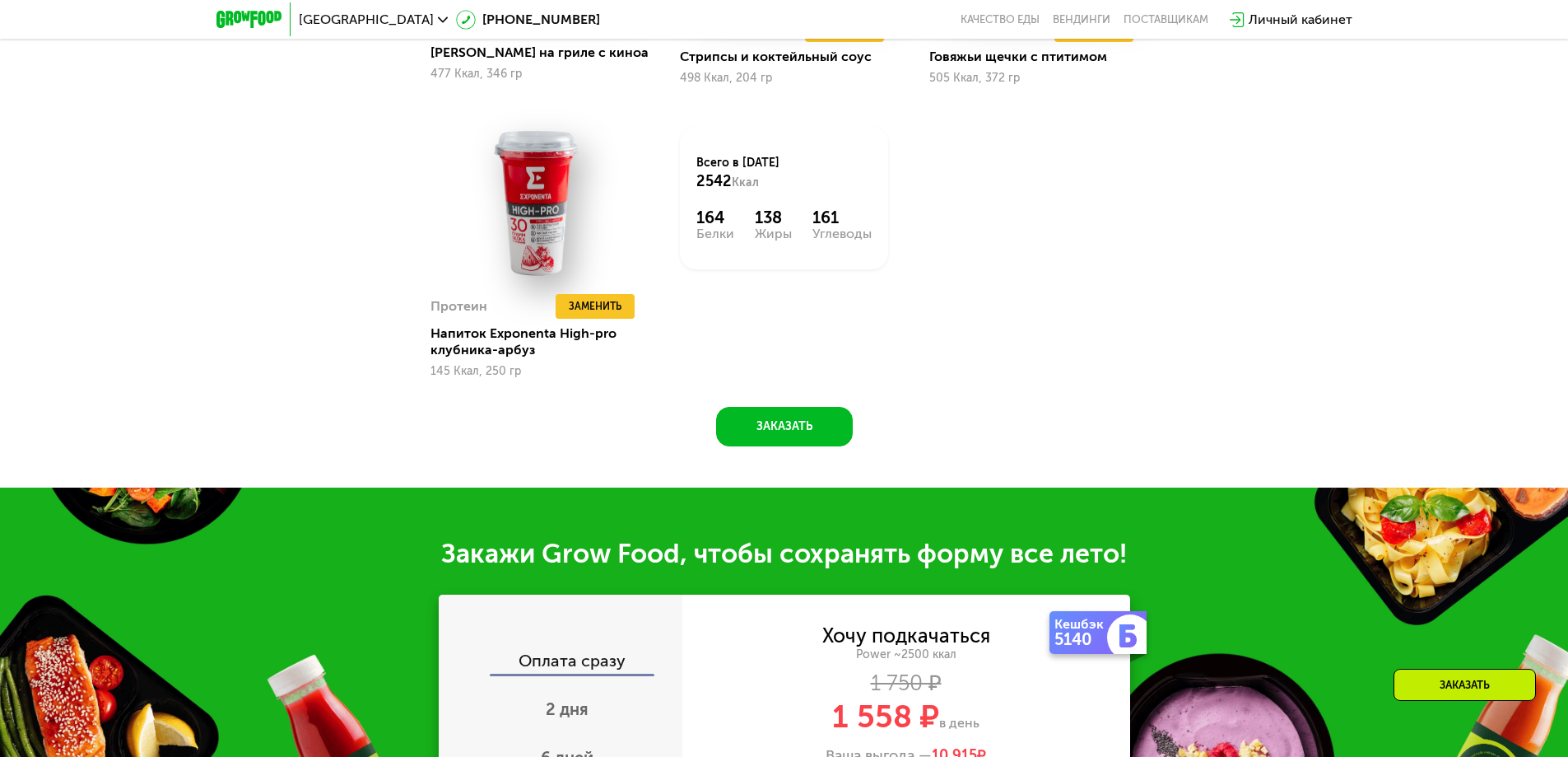
scroll to position [1854, 0]
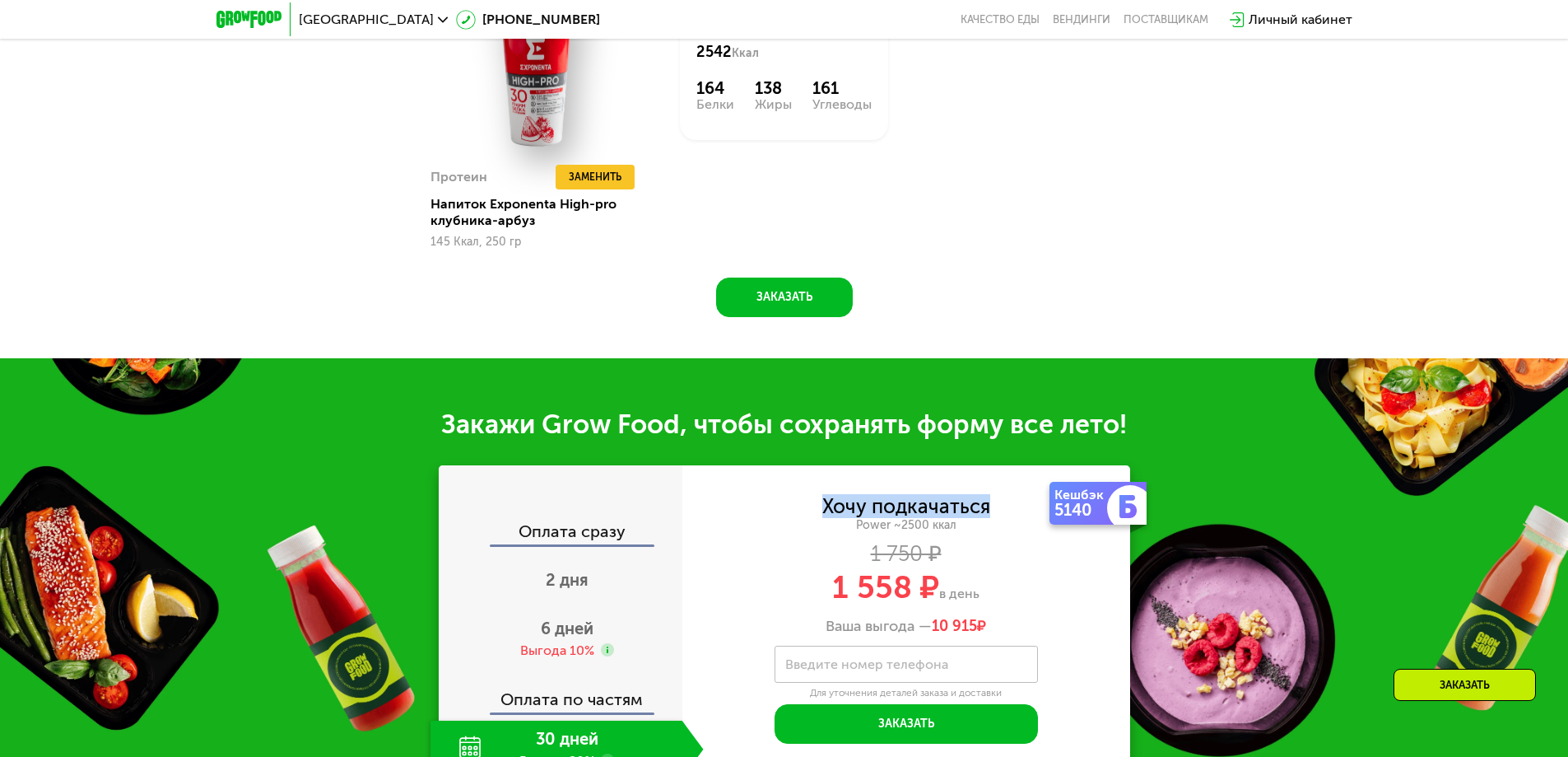
drag, startPoint x: 996, startPoint y: 511, endPoint x: 823, endPoint y: 507, distance: 173.0
click at [823, 507] on div "Хочу подкачаться Power ~2500 ккал 1 750 ₽ 1 558 ₽ в день Ваша выгода — 10 915 ₽" at bounding box center [906, 566] width 448 height 138
click at [987, 559] on div "1 750 ₽" at bounding box center [906, 554] width 448 height 18
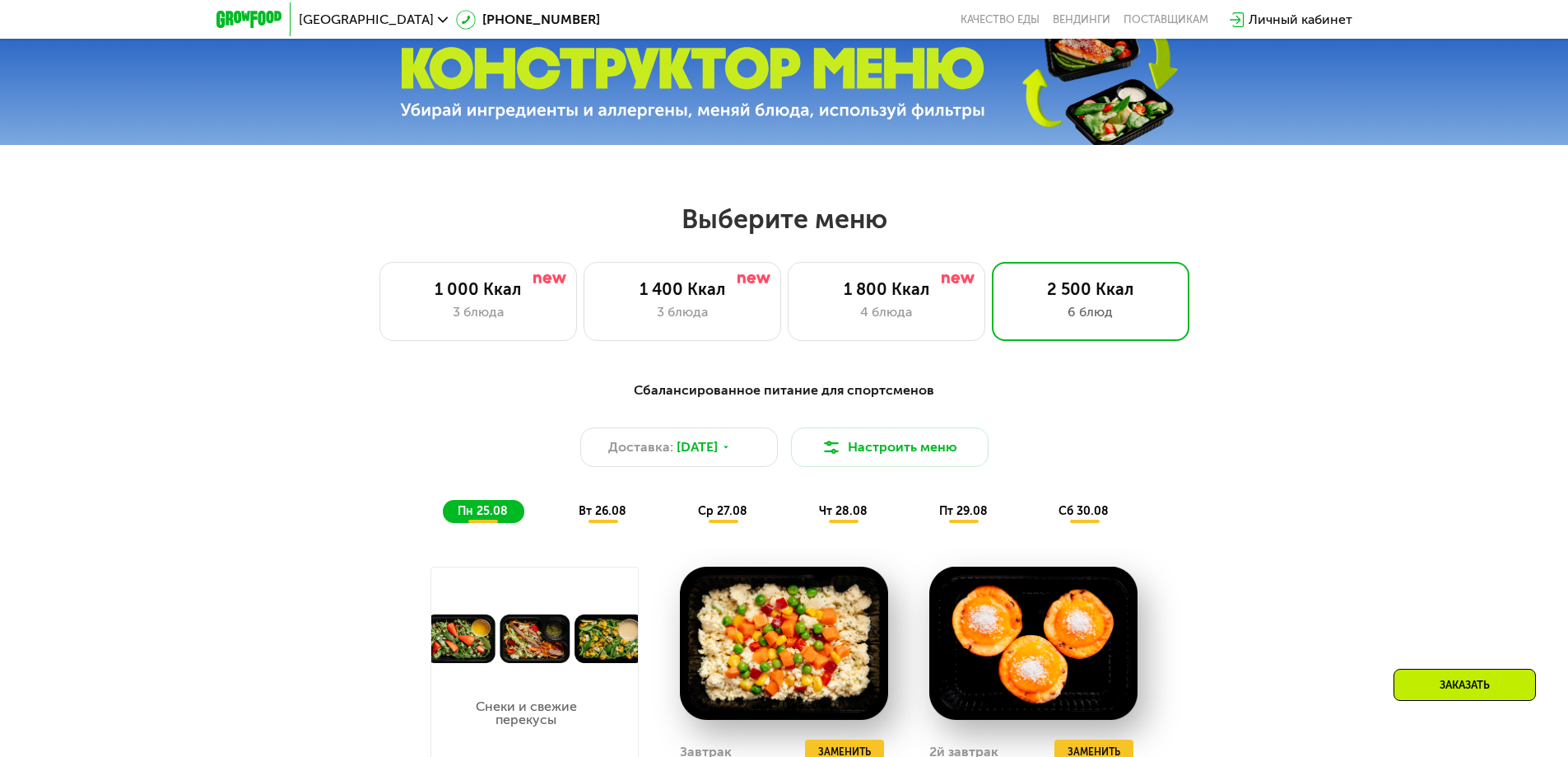
scroll to position [701, 0]
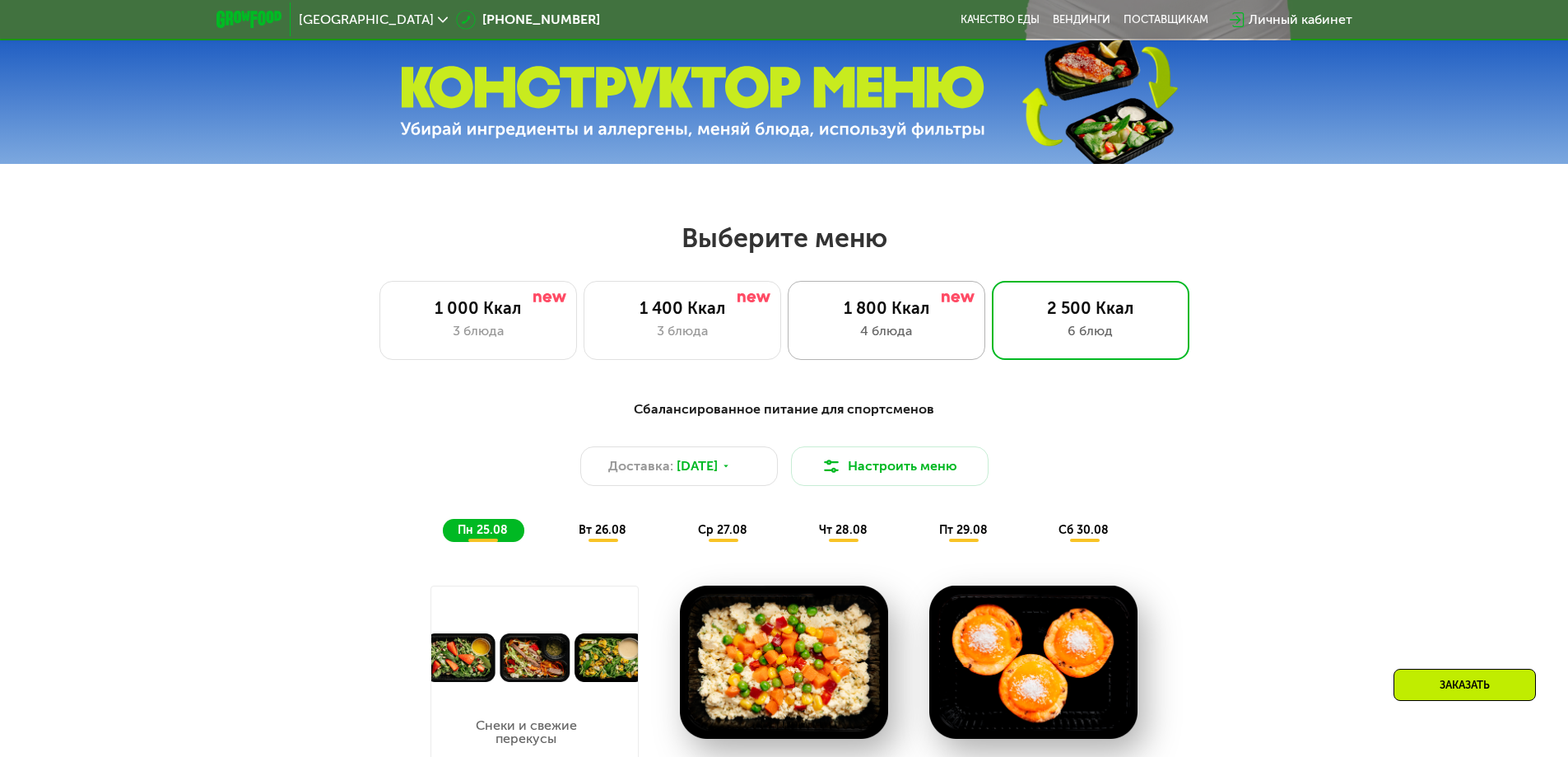
click at [874, 318] on div "1 800 Ккал" at bounding box center [885, 308] width 163 height 20
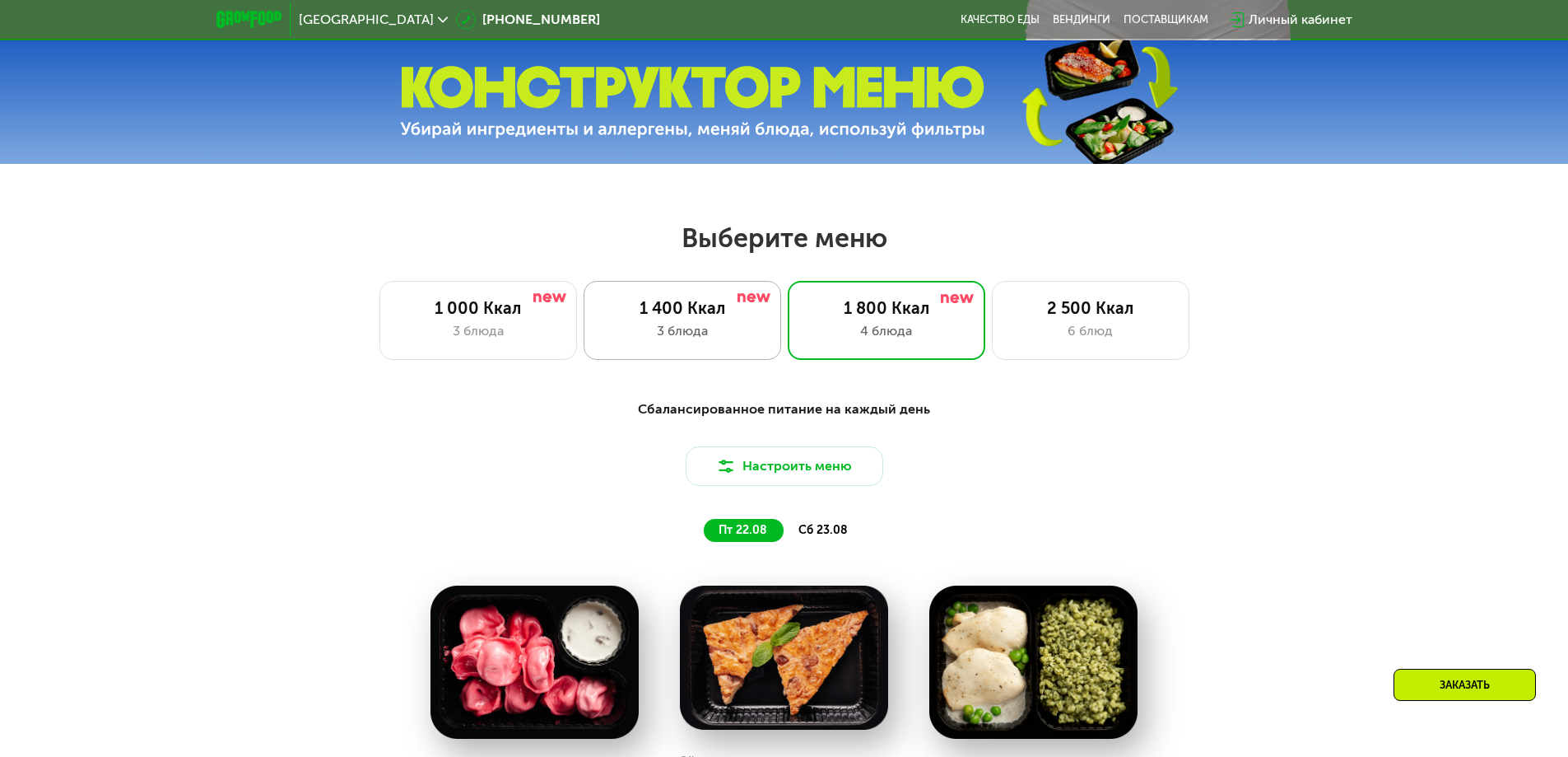
click at [689, 338] on div "3 блюда" at bounding box center [682, 331] width 163 height 20
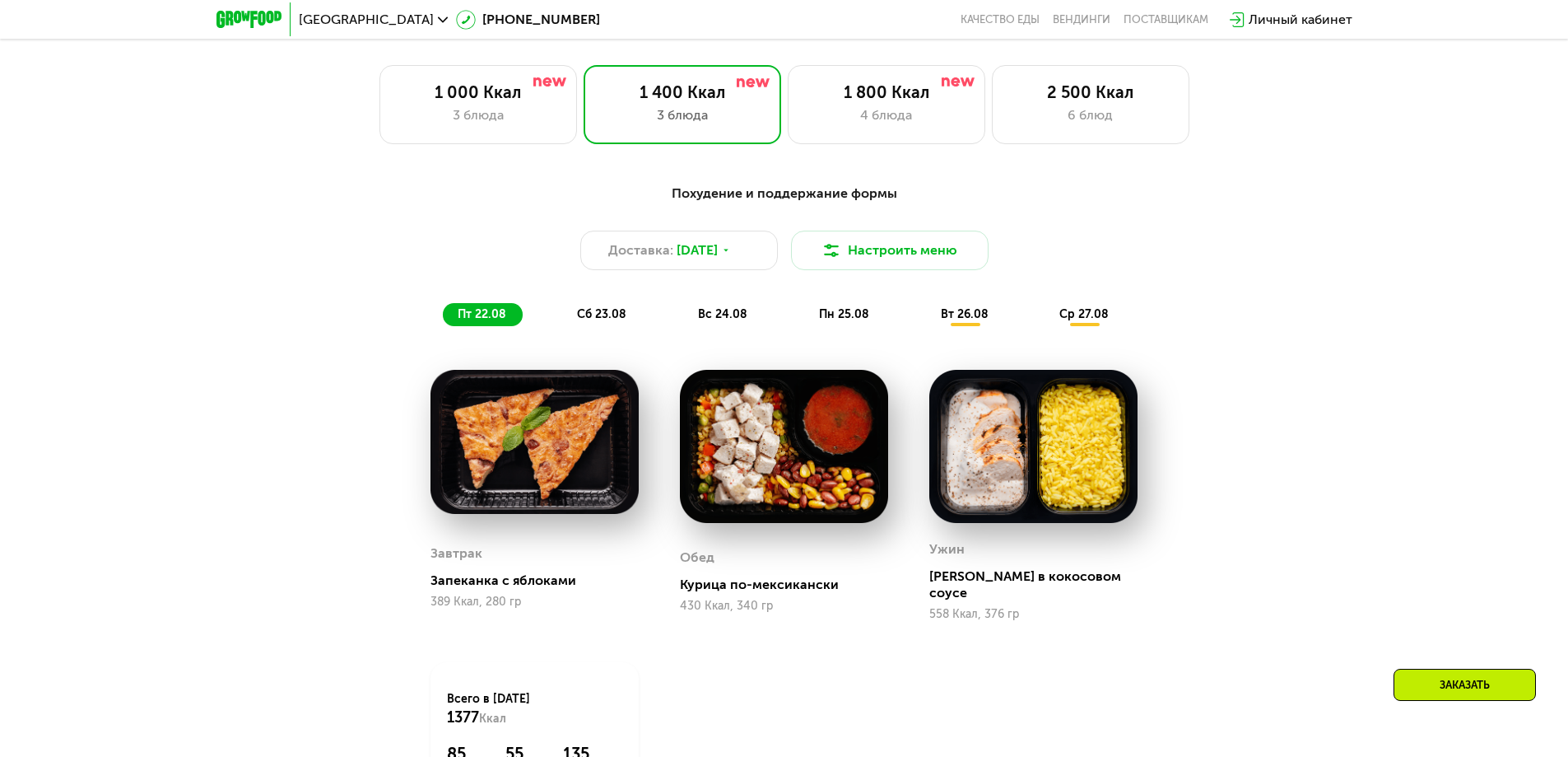
scroll to position [948, 0]
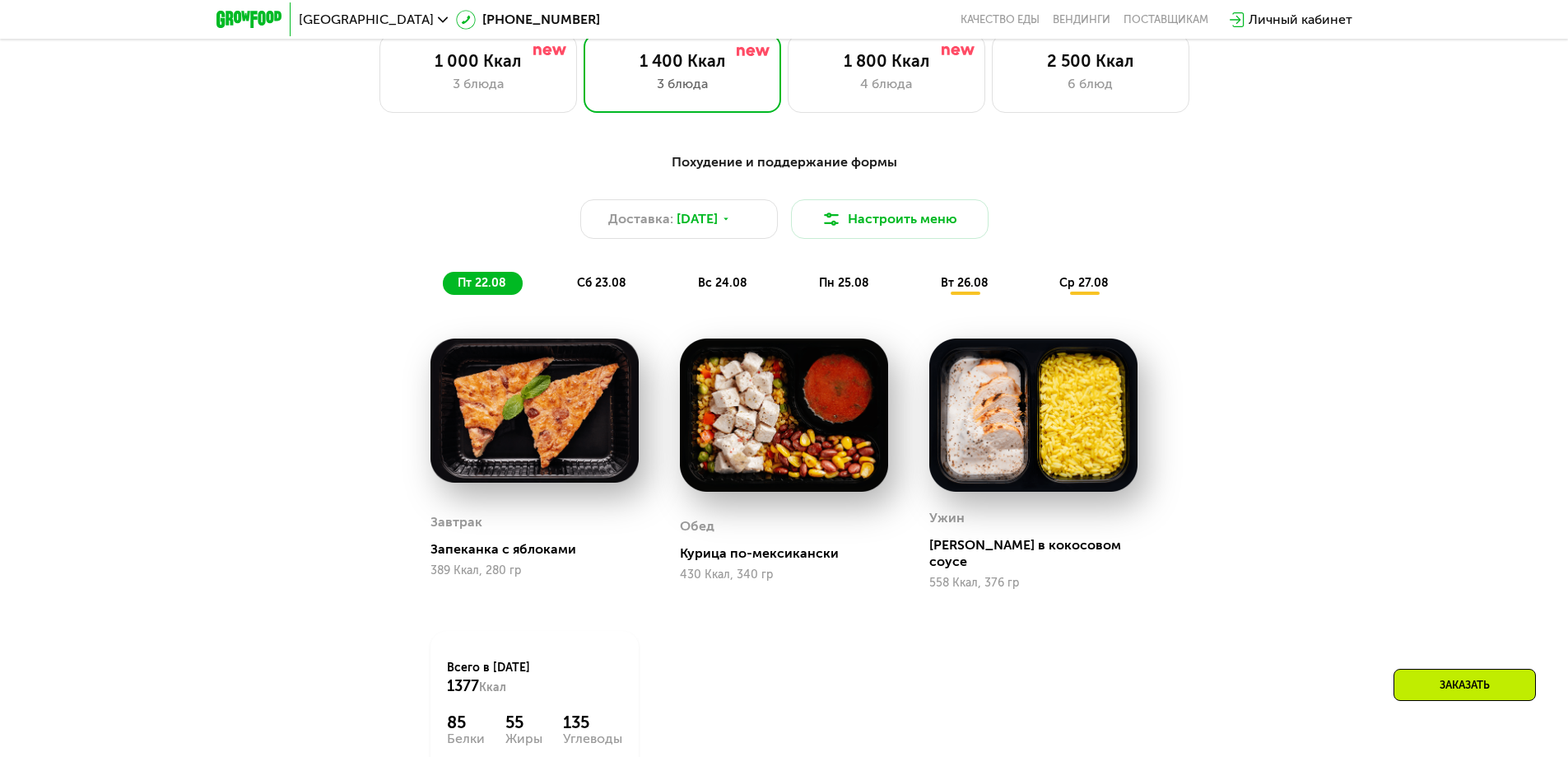
click at [611, 290] on span "сб 23.08" at bounding box center [601, 283] width 49 height 14
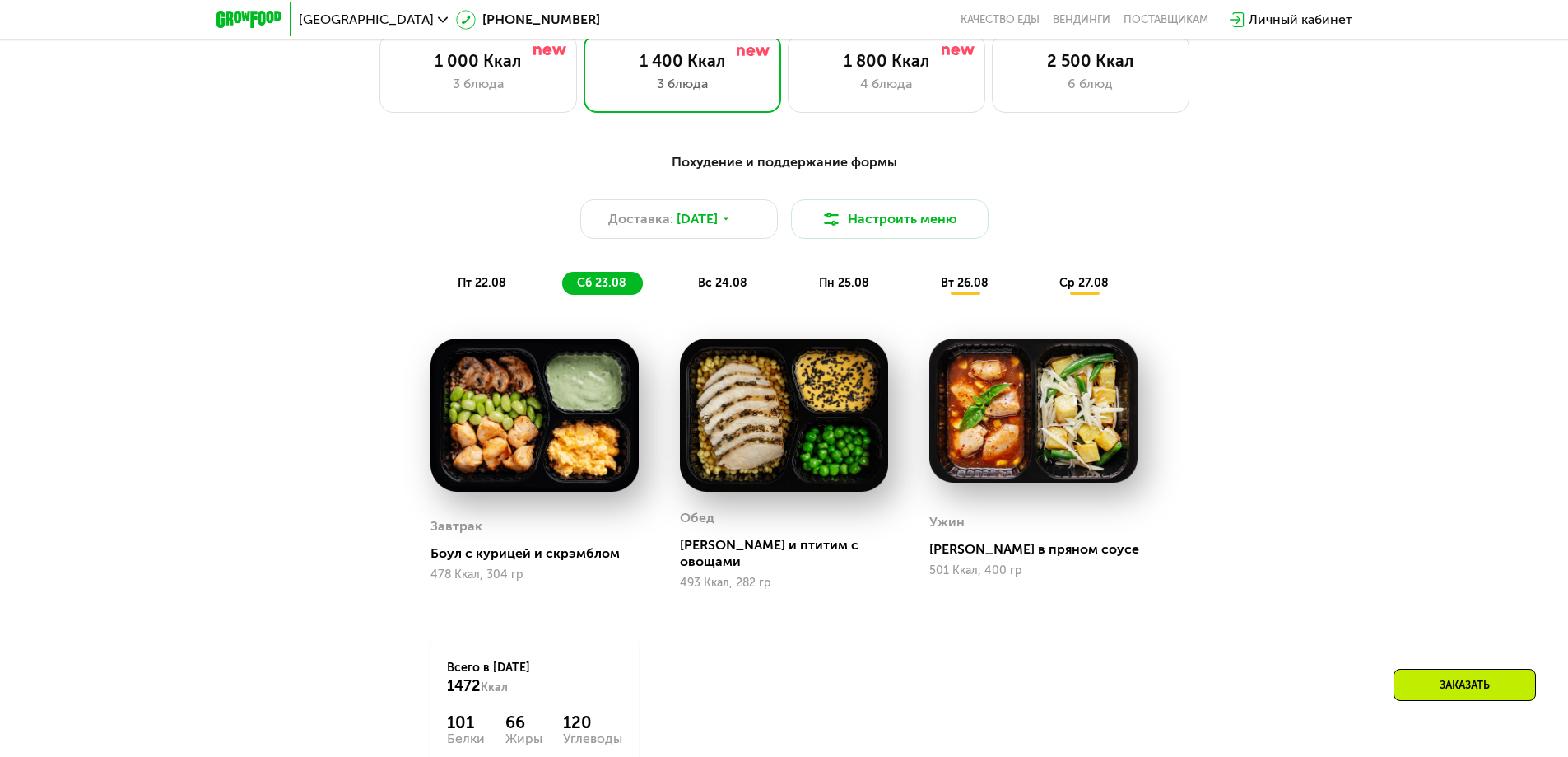
click at [804, 288] on div "вс 24.08" at bounding box center [845, 283] width 82 height 23
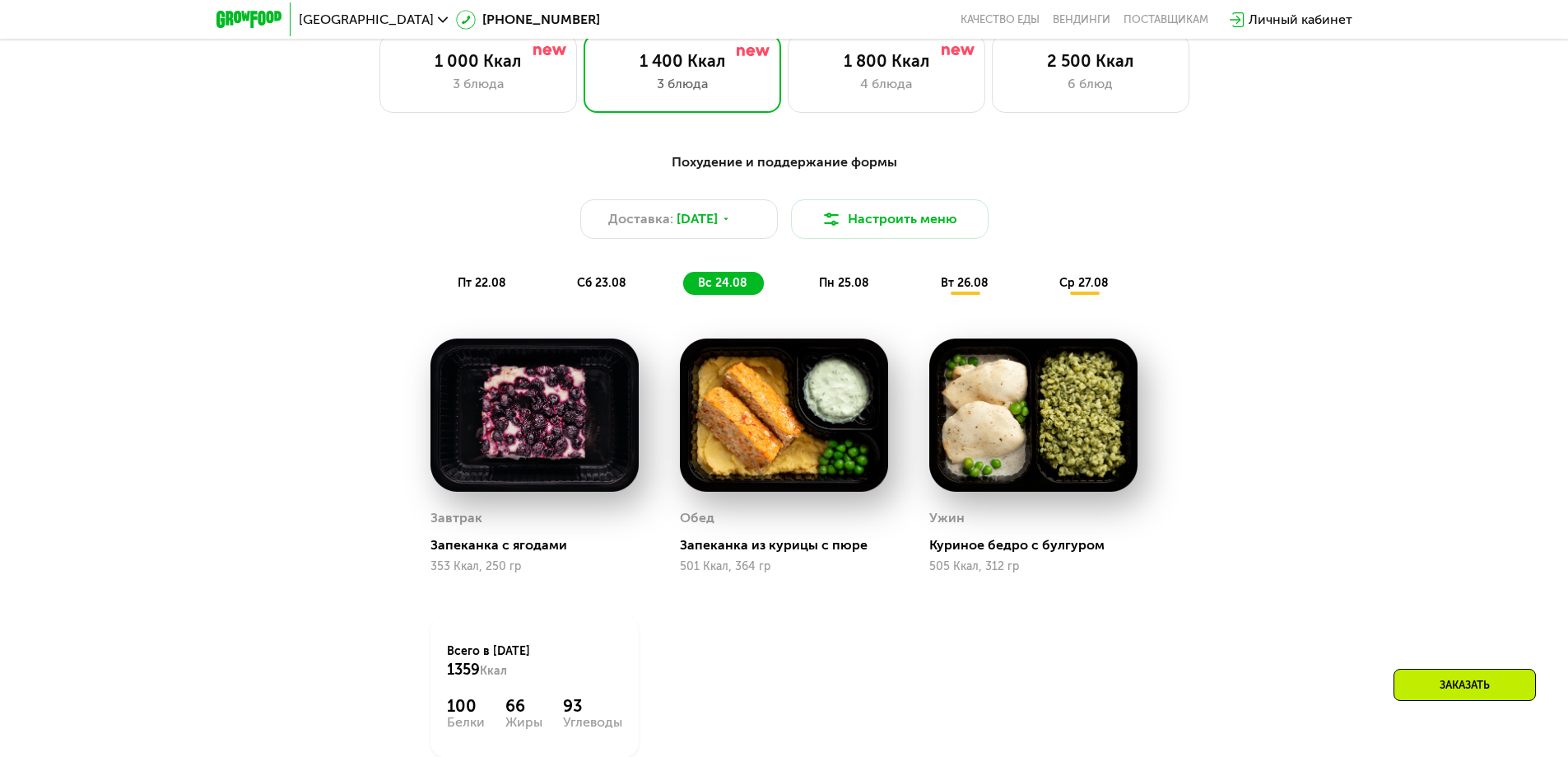
click at [926, 291] on div "пн 25.08" at bounding box center [965, 283] width 79 height 23
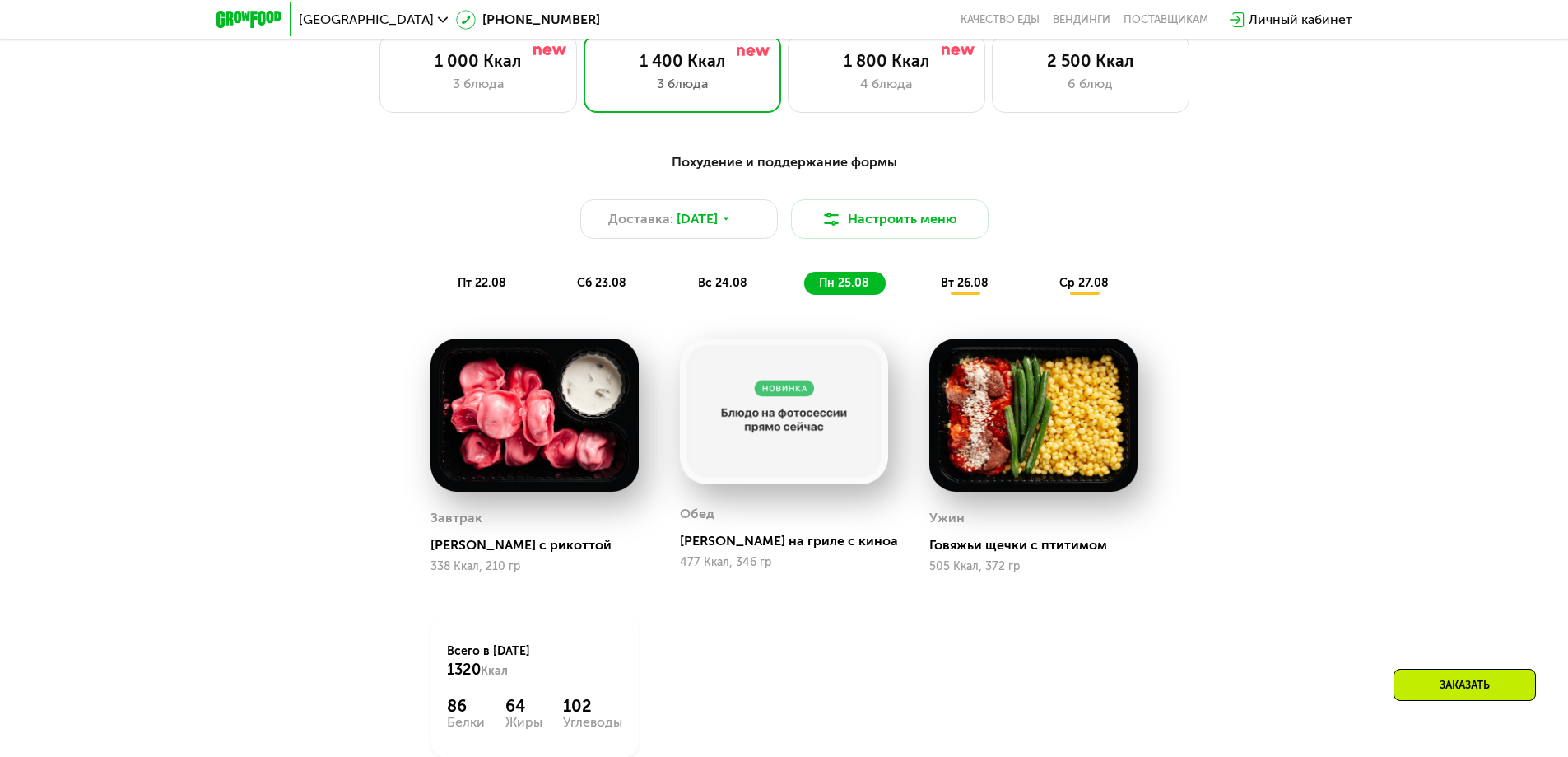
click at [976, 290] on span "вт 26.08" at bounding box center [964, 283] width 48 height 14
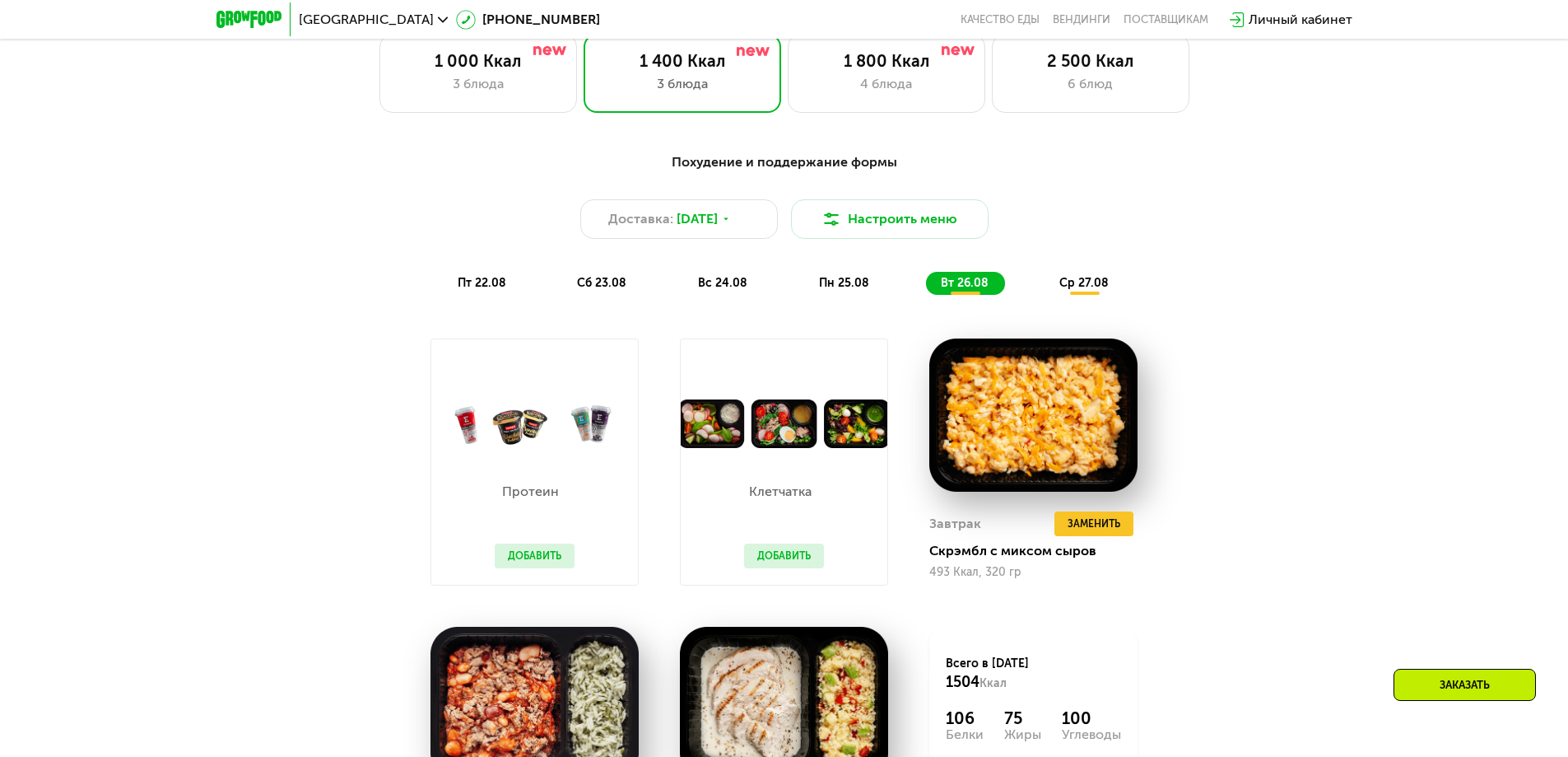
click at [1095, 288] on span "ср 27.08" at bounding box center [1083, 283] width 49 height 14
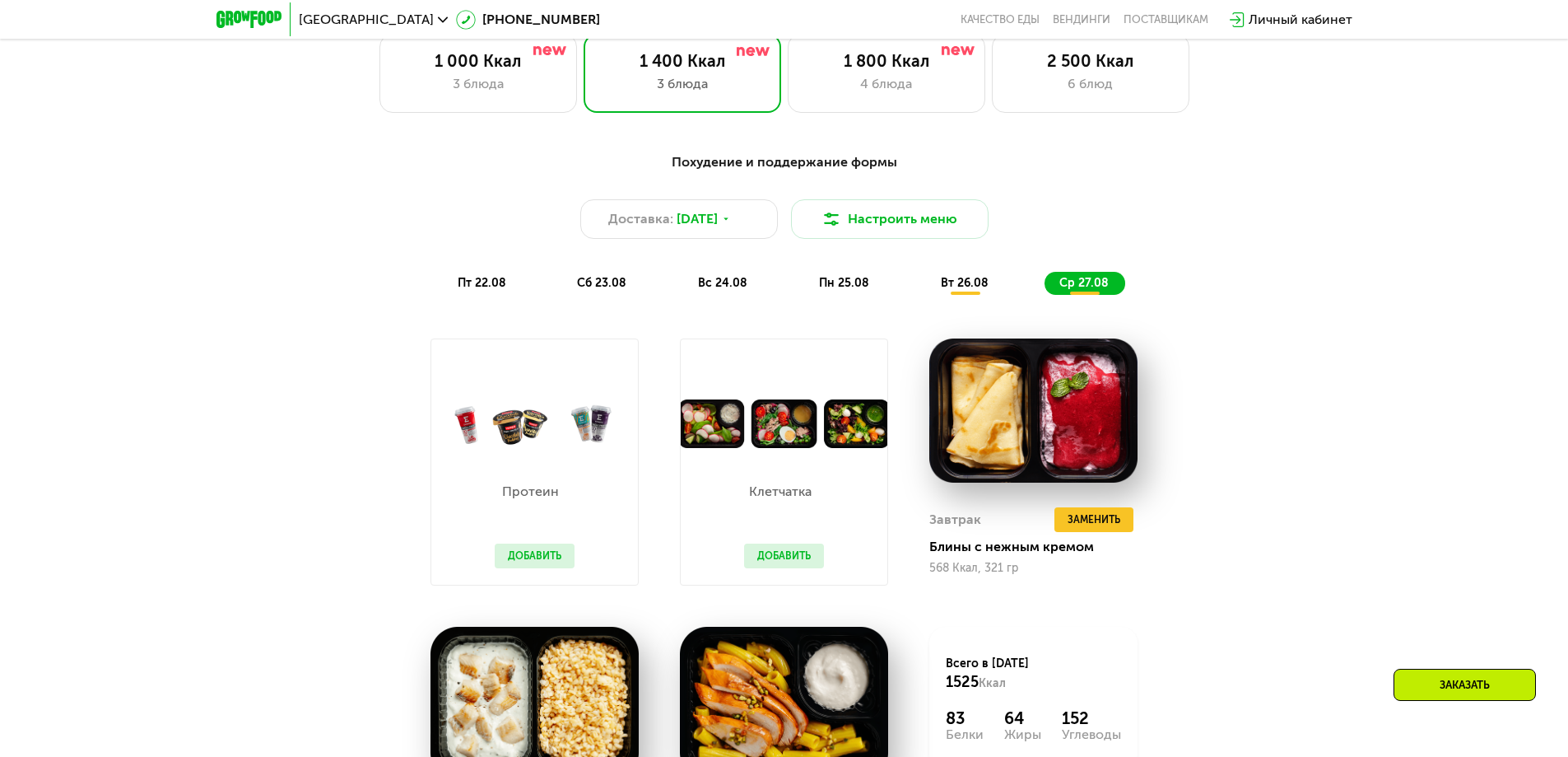
click at [483, 286] on span "пт 22.08" at bounding box center [482, 283] width 49 height 14
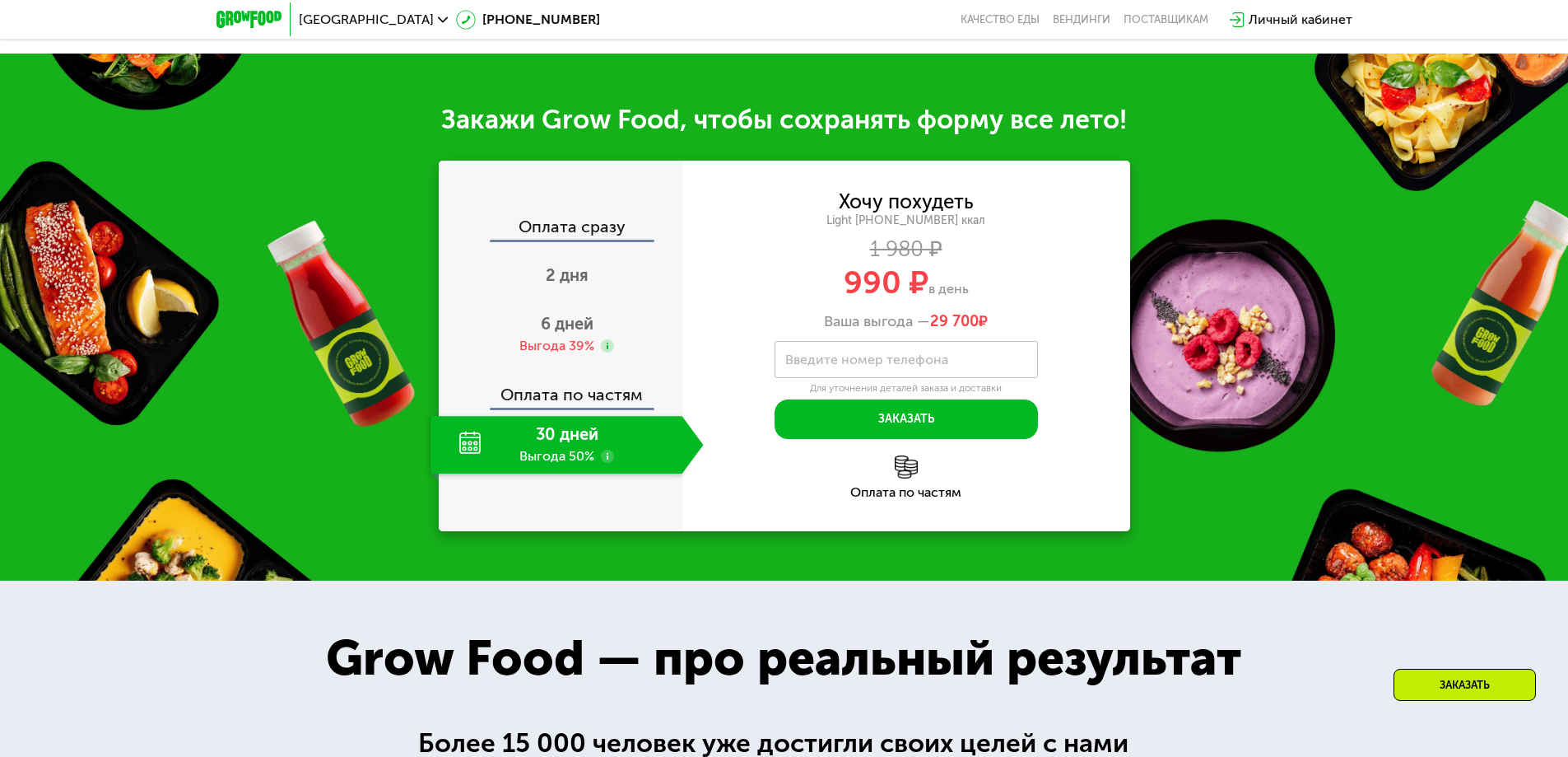
scroll to position [1772, 0]
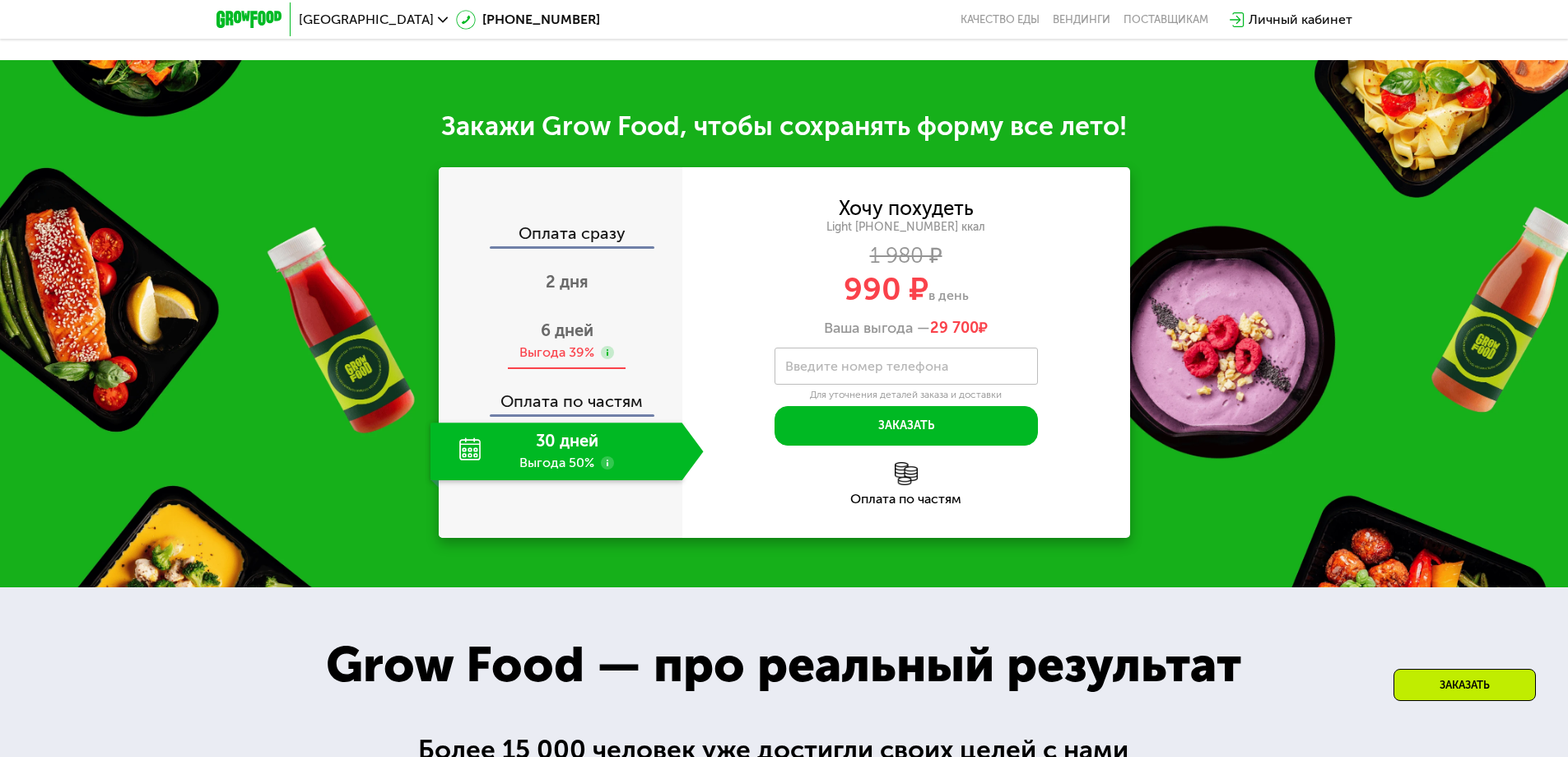
click at [565, 331] on div "6 дней Выгода 39%" at bounding box center [567, 341] width 273 height 58
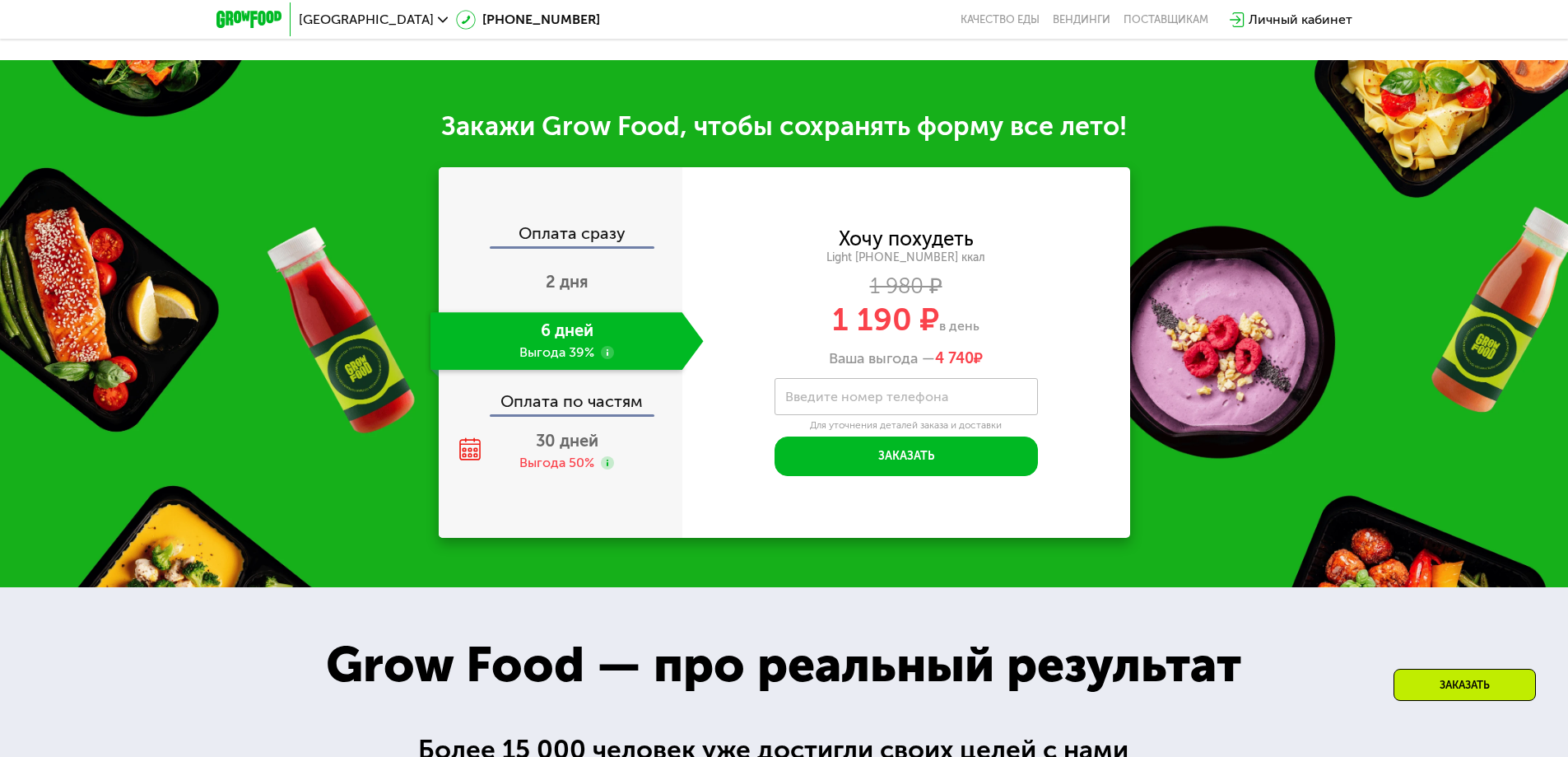
click at [606, 346] on use at bounding box center [607, 352] width 13 height 13
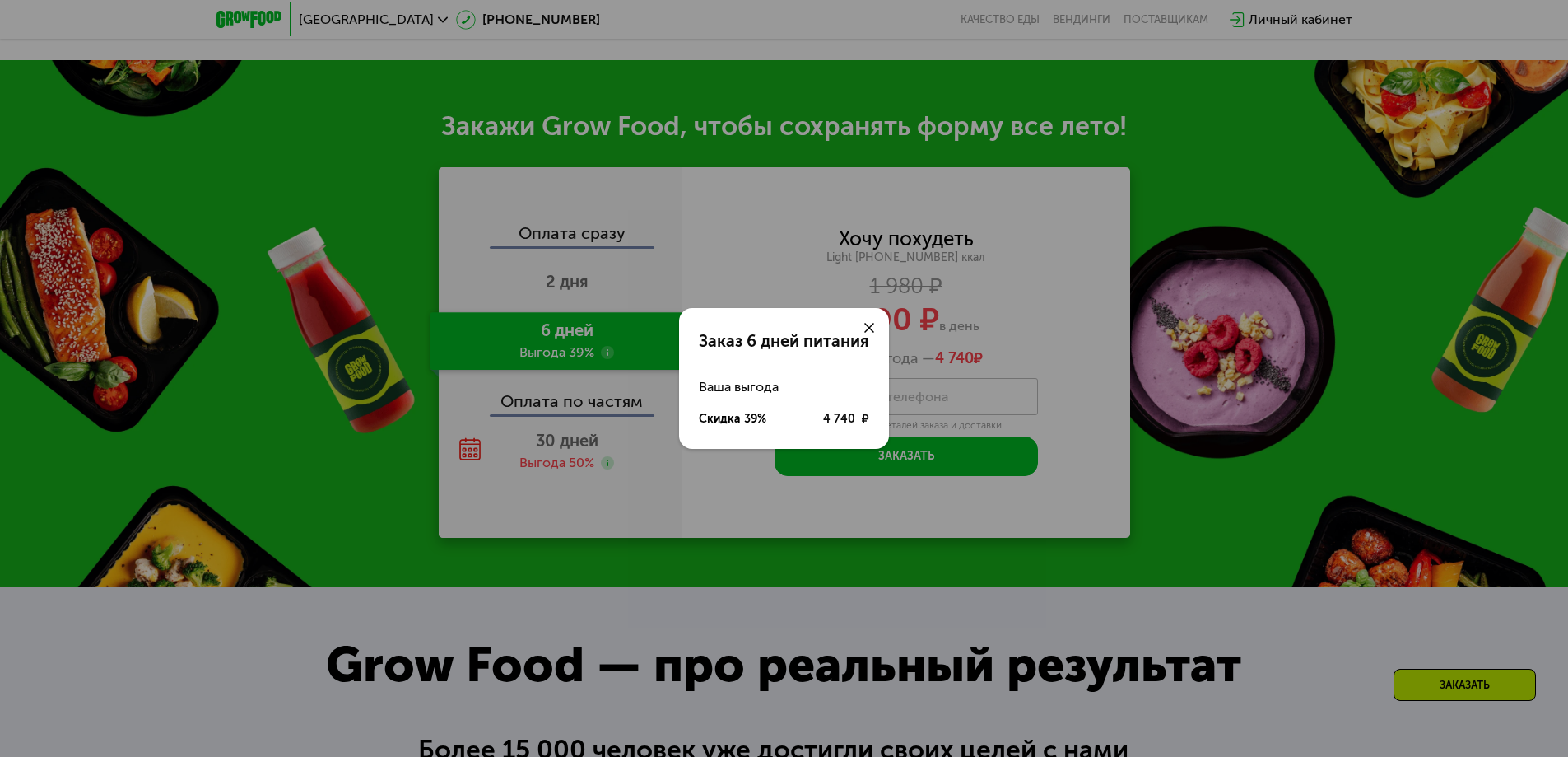
click at [869, 334] on div at bounding box center [869, 328] width 40 height 40
click at [876, 328] on div at bounding box center [869, 328] width 40 height 40
click at [862, 324] on div at bounding box center [869, 328] width 40 height 40
click at [866, 325] on use at bounding box center [869, 328] width 10 height 10
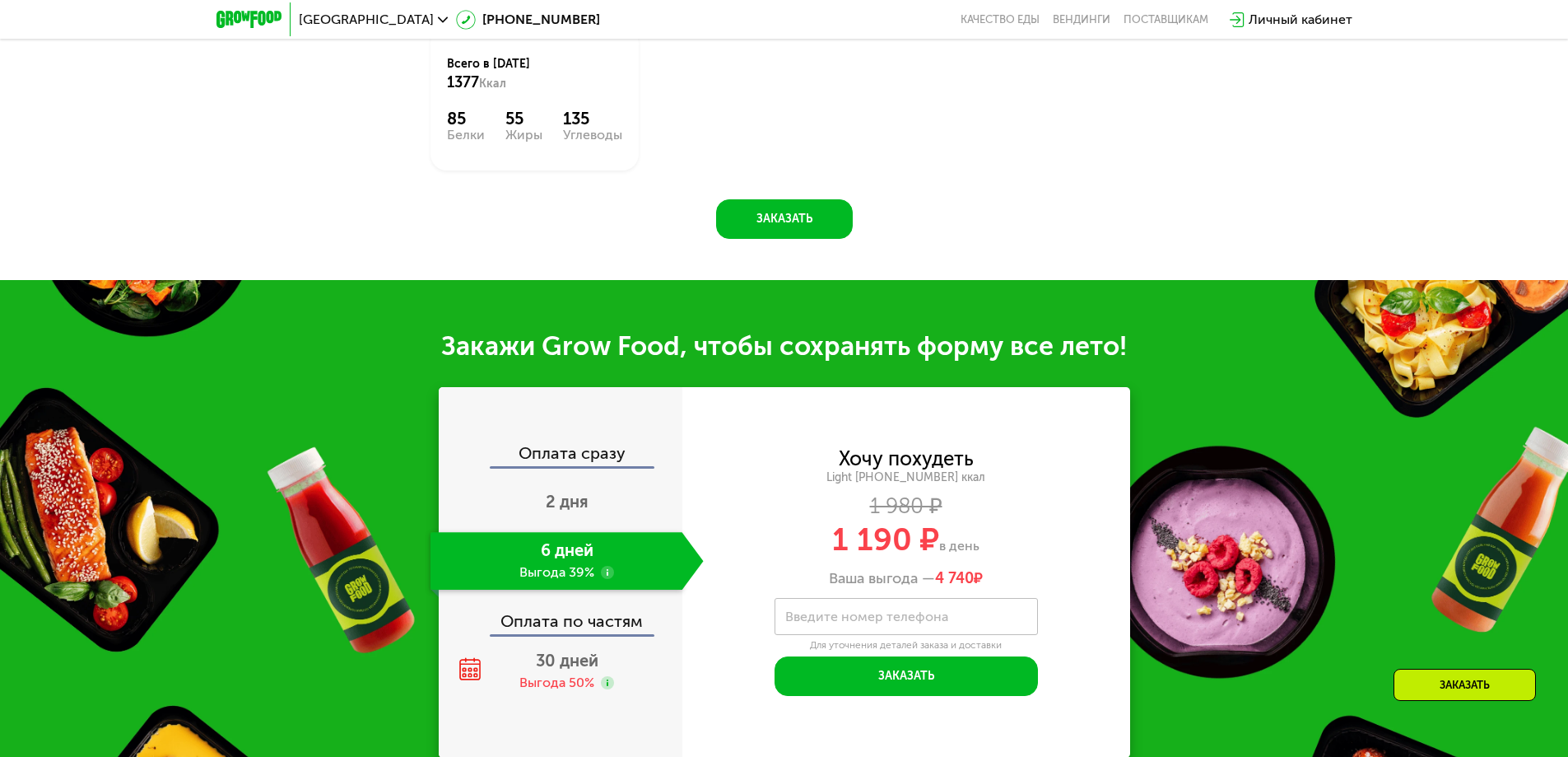
scroll to position [1524, 0]
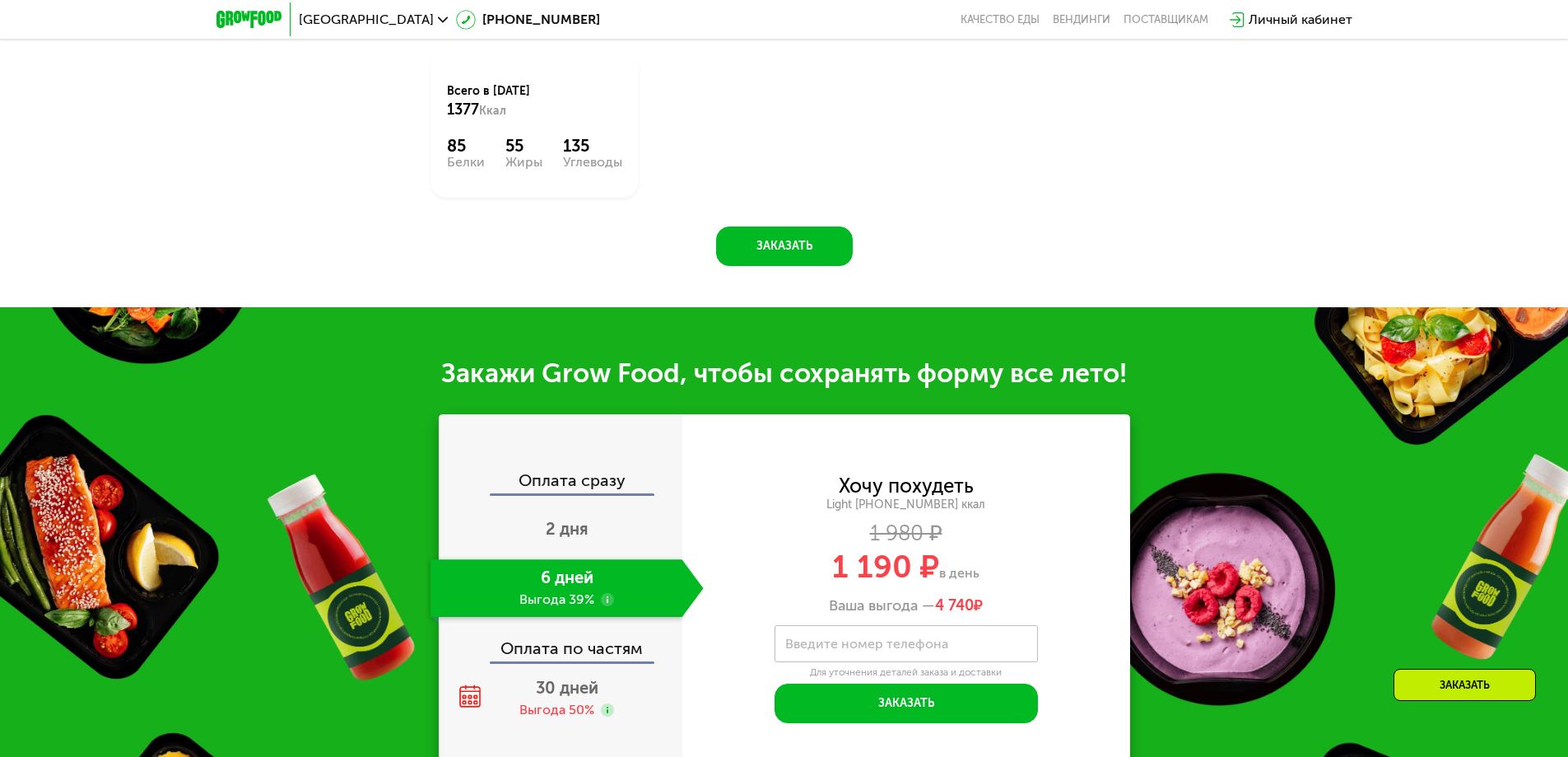
drag, startPoint x: 809, startPoint y: 554, endPoint x: 1026, endPoint y: 567, distance: 217.4
click at [1026, 567] on div "1 190 ₽ в день" at bounding box center [906, 566] width 448 height 31
click at [1121, 527] on div "1 980 ₽" at bounding box center [906, 534] width 448 height 18
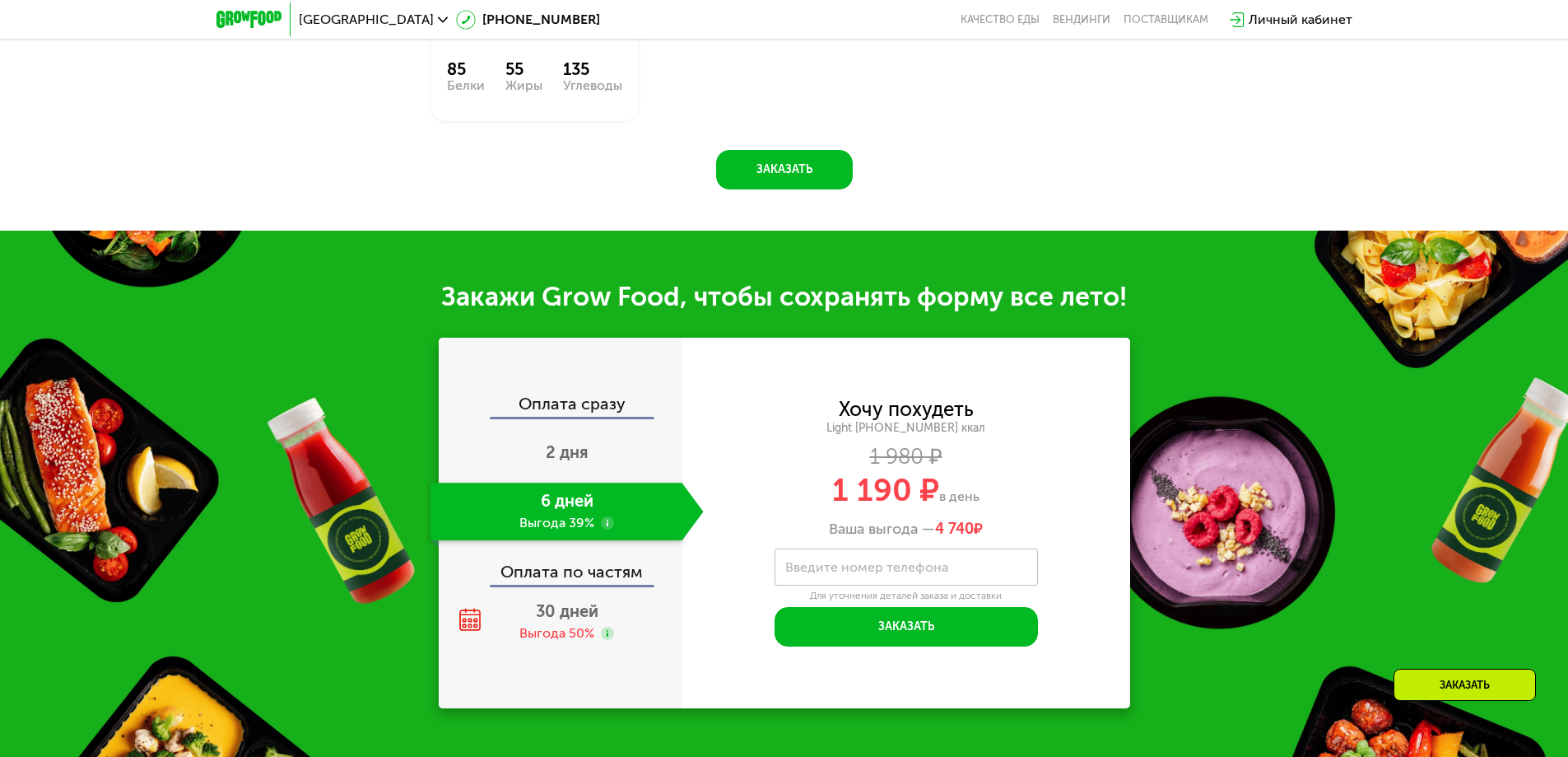
scroll to position [1607, 0]
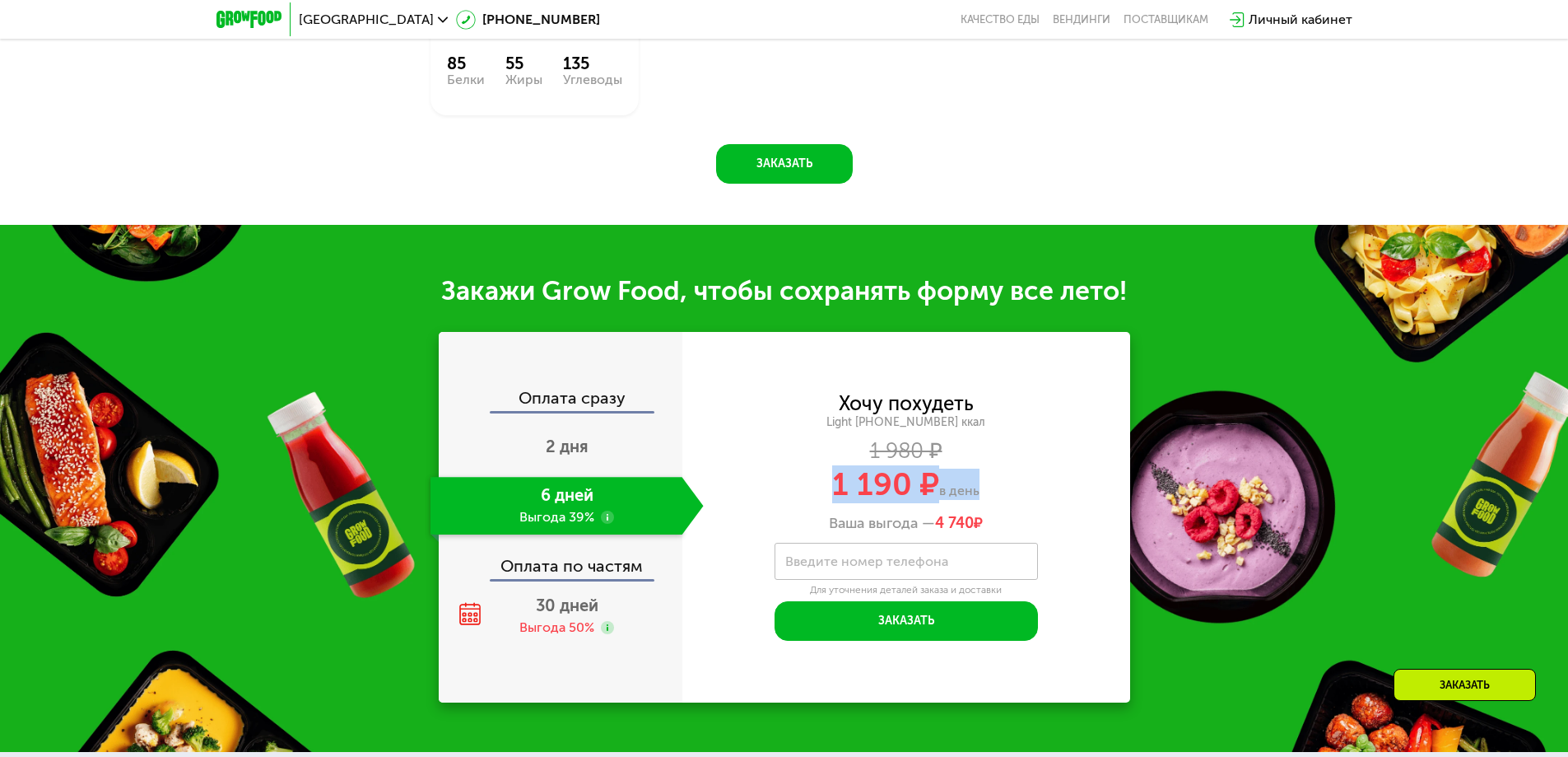
drag, startPoint x: 972, startPoint y: 476, endPoint x: 794, endPoint y: 471, distance: 178.1
click at [794, 471] on div "1 190 ₽ в день" at bounding box center [906, 484] width 448 height 31
click at [832, 465] on span "1 190 ₽" at bounding box center [885, 484] width 107 height 38
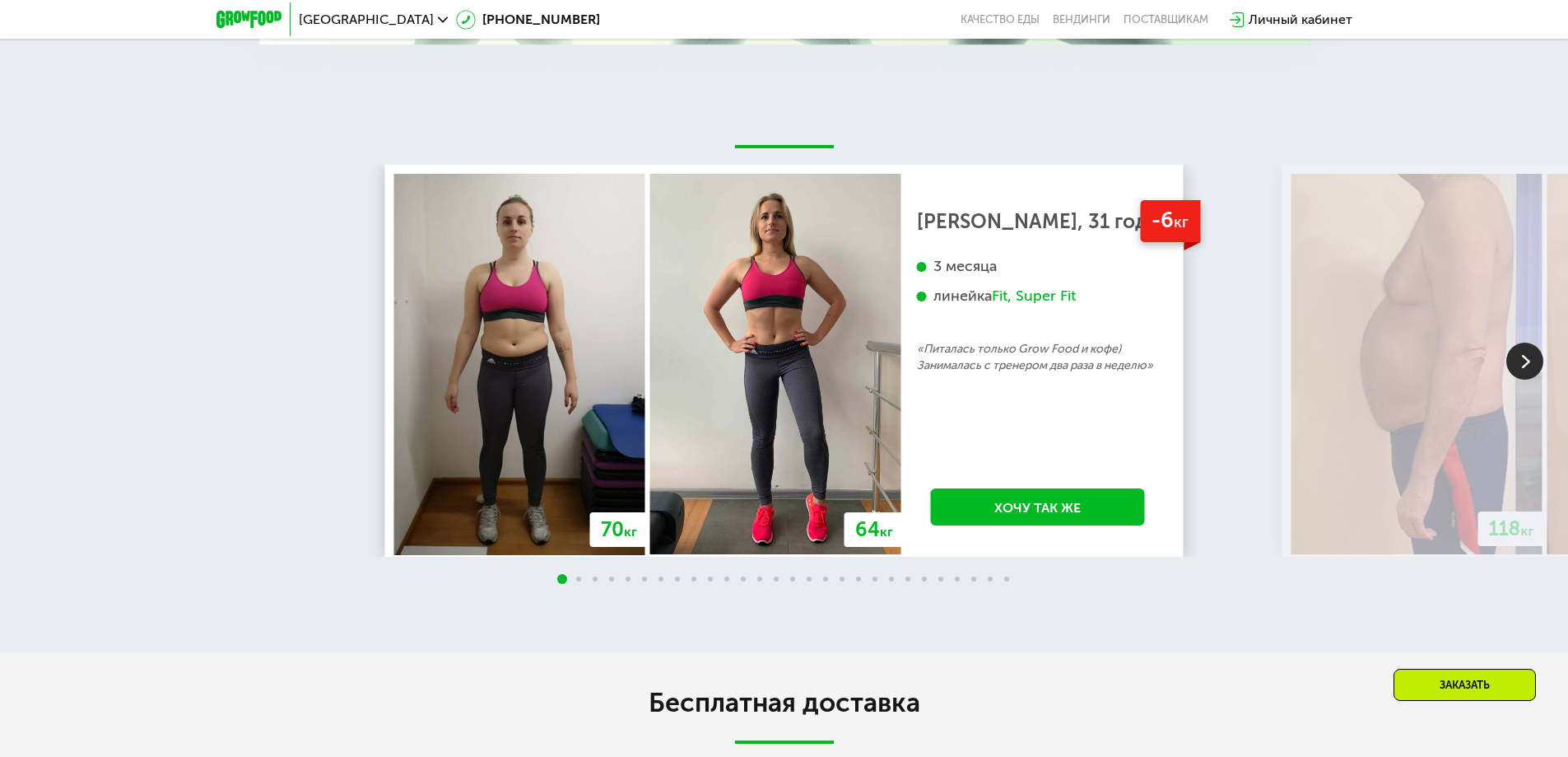
scroll to position [3089, 0]
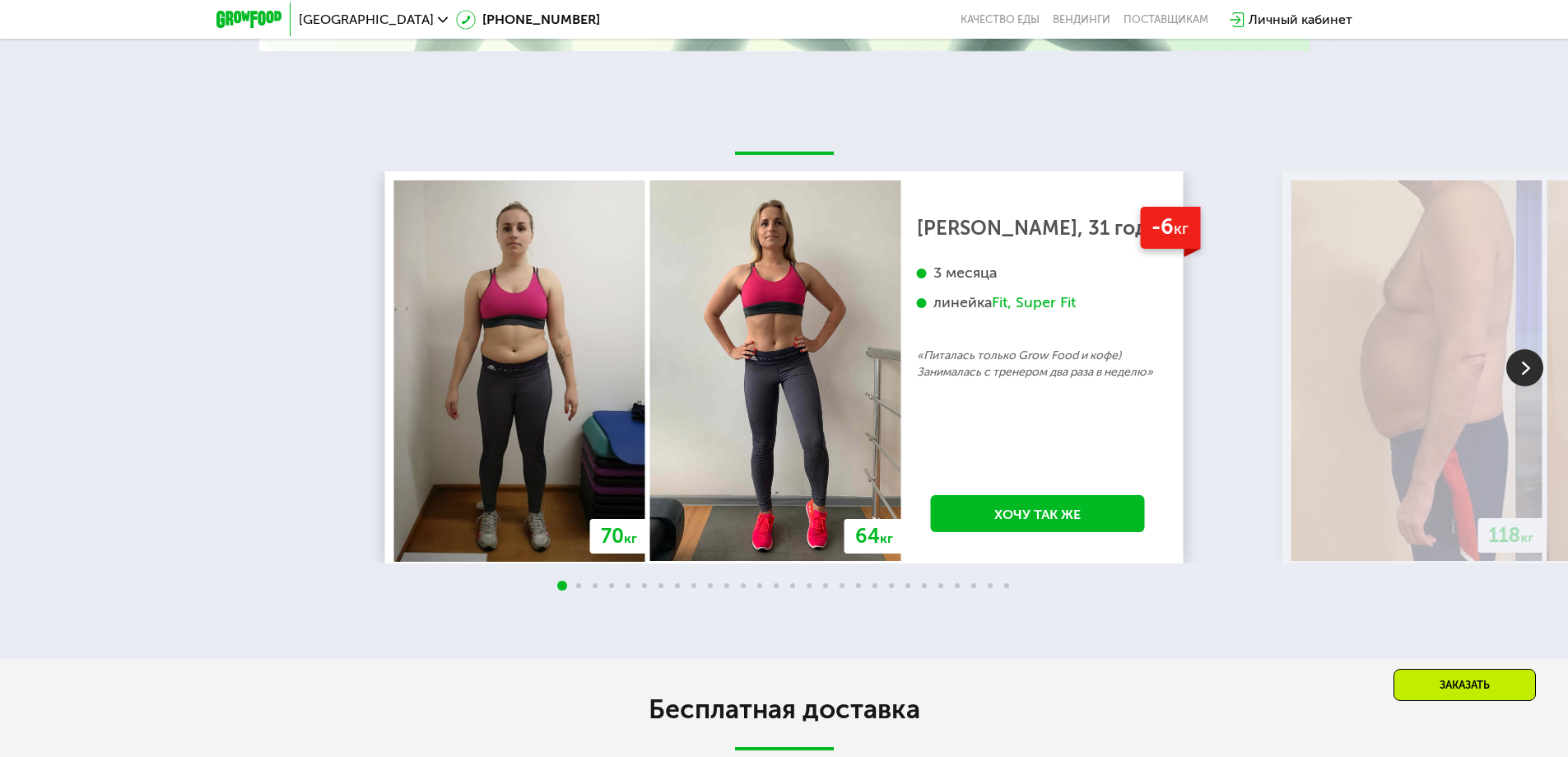
click at [1528, 361] on img at bounding box center [1524, 367] width 37 height 37
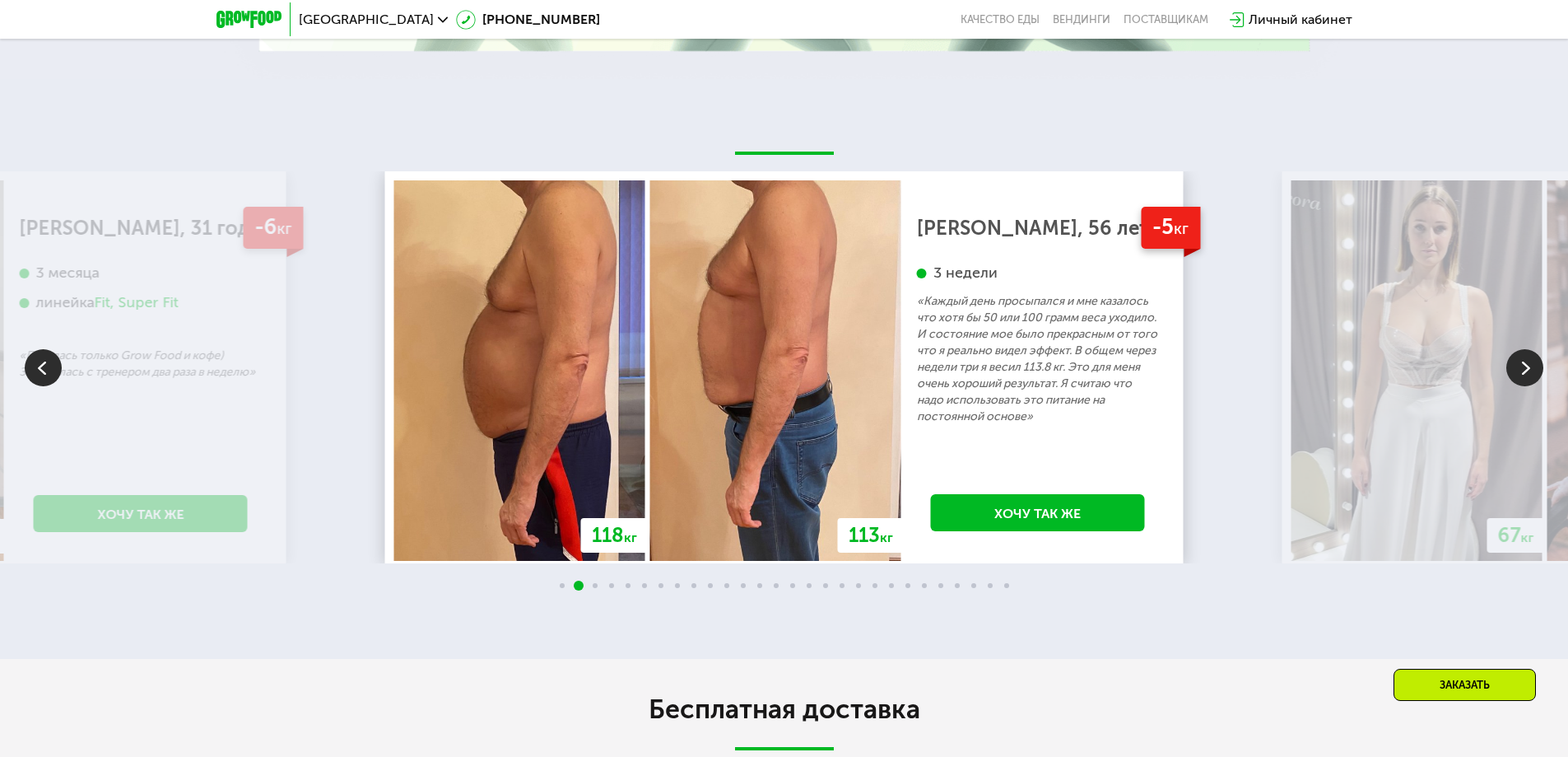
click at [1528, 361] on img at bounding box center [1524, 367] width 37 height 37
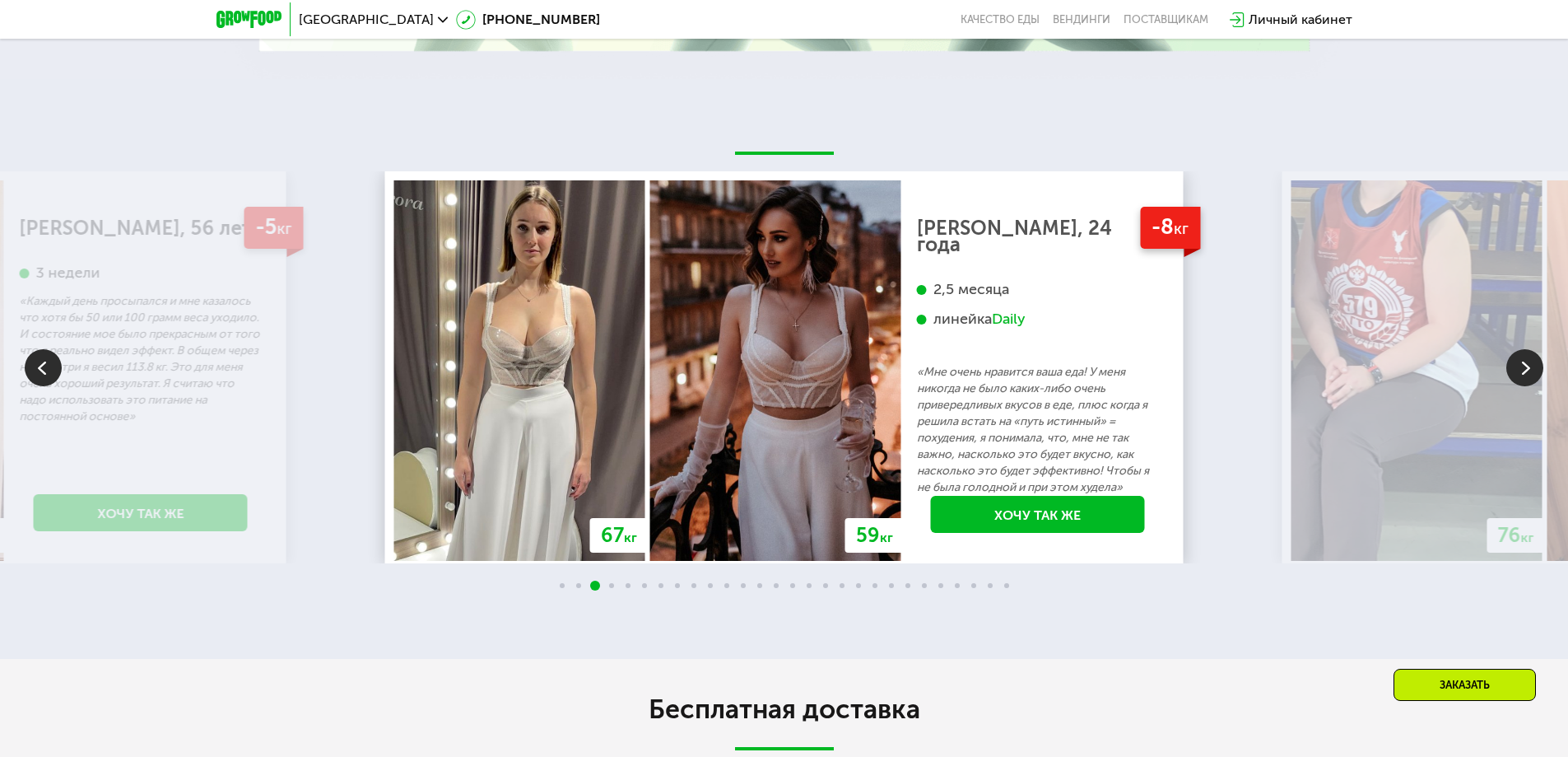
click at [1531, 362] on img at bounding box center [1524, 367] width 37 height 37
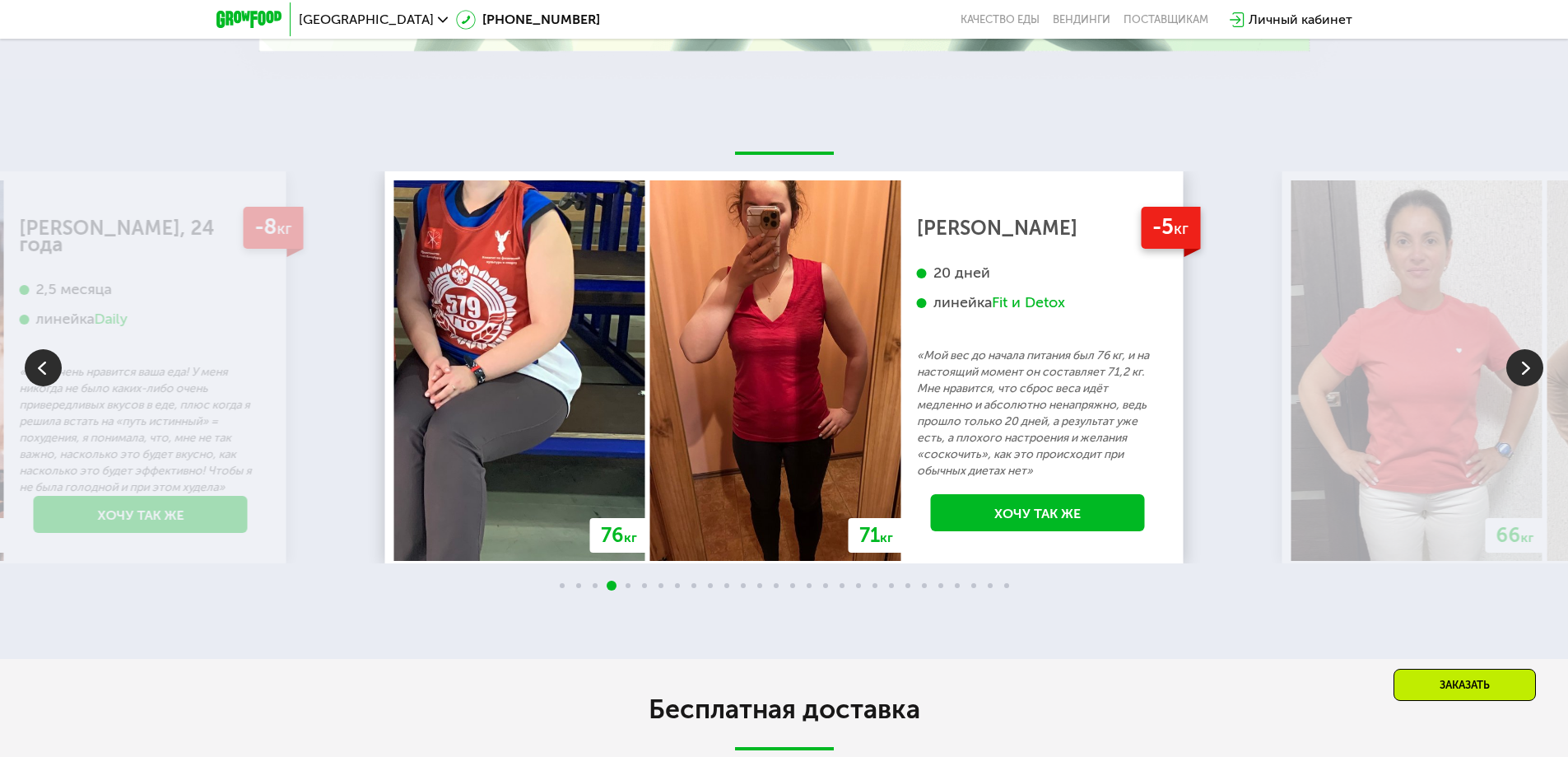
click at [1523, 357] on img at bounding box center [1524, 367] width 37 height 37
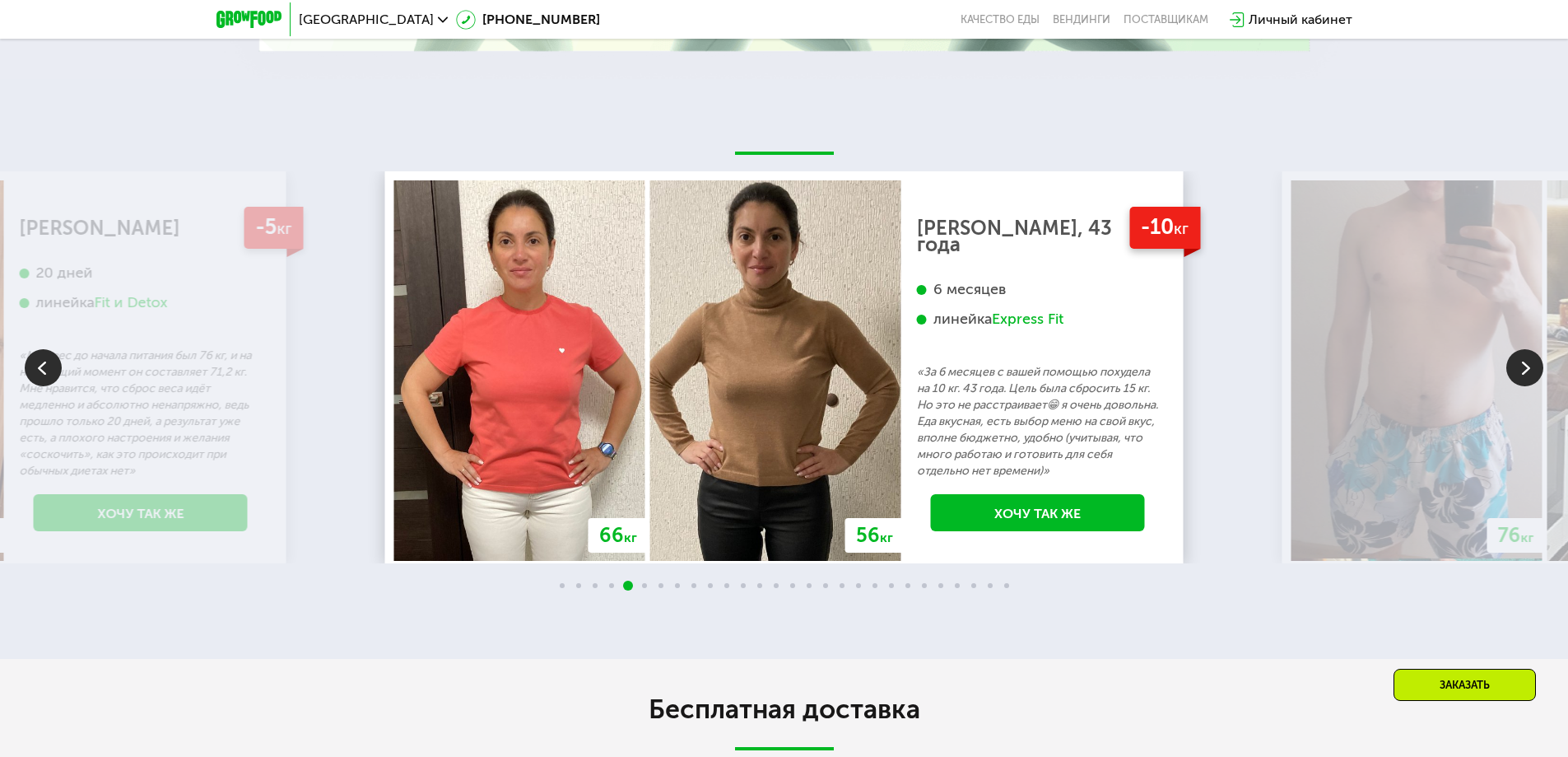
click at [1523, 357] on img at bounding box center [1524, 367] width 37 height 37
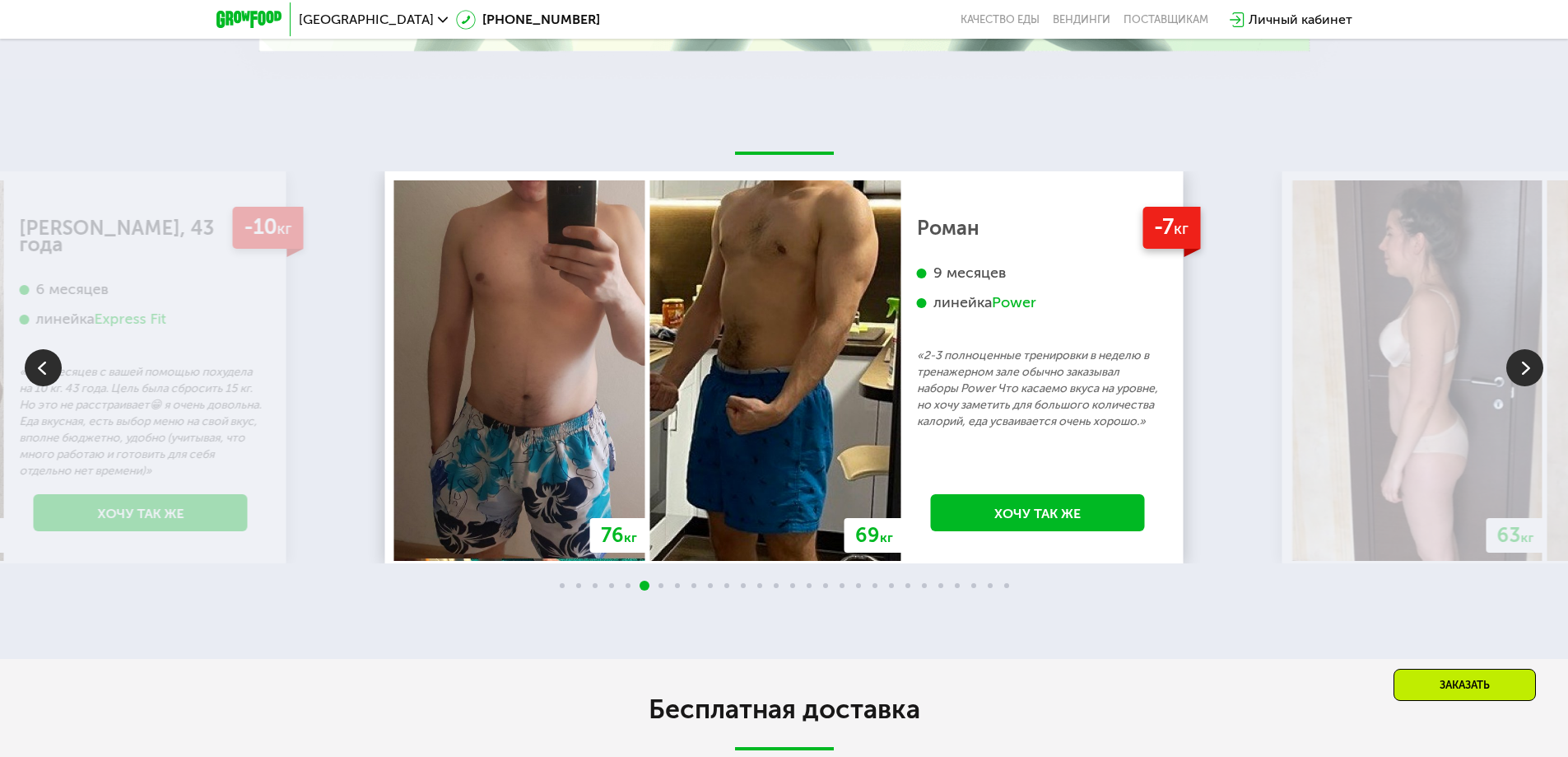
click at [1521, 349] on img at bounding box center [1524, 367] width 37 height 37
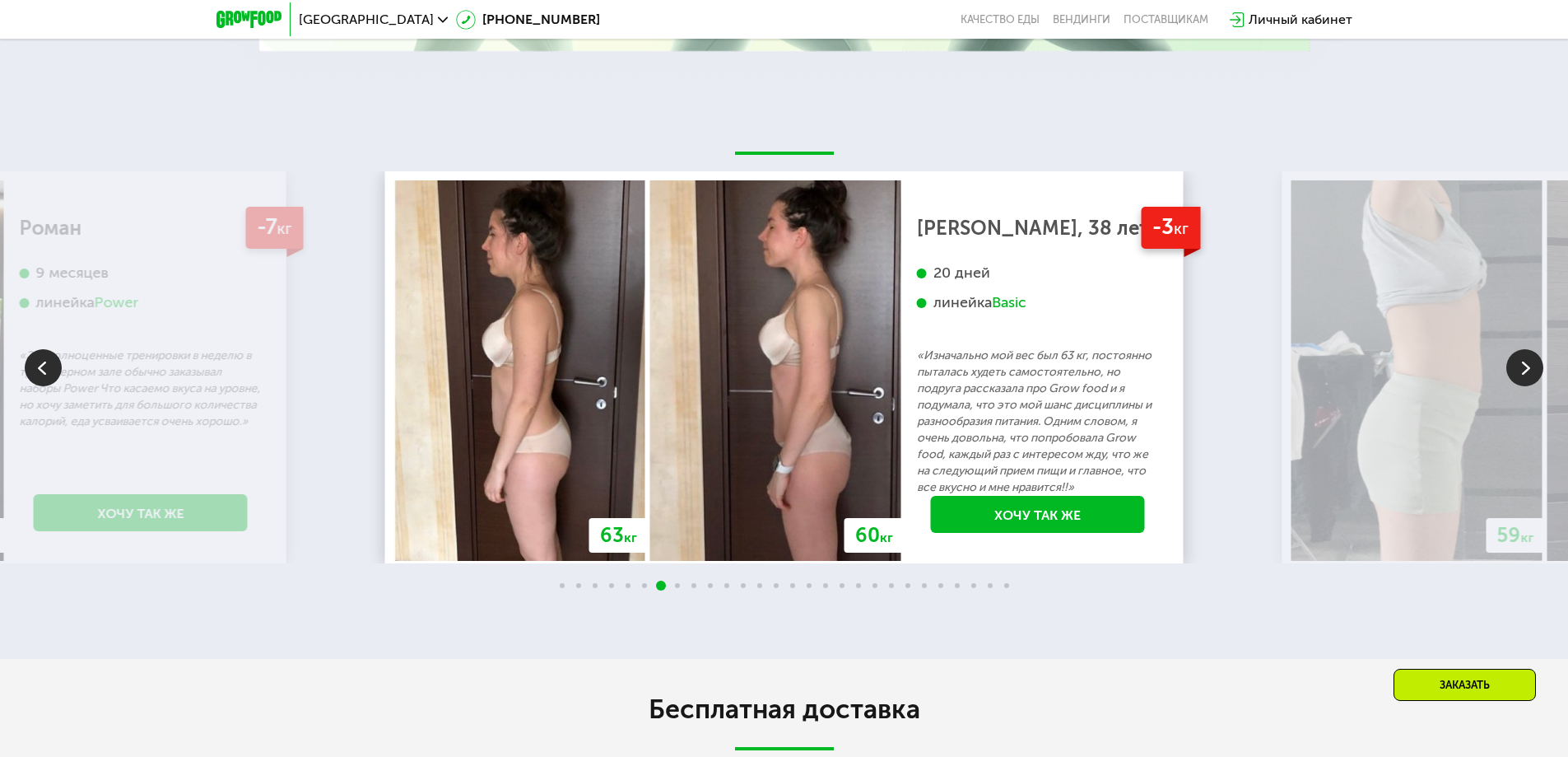
click at [1521, 349] on img at bounding box center [1524, 367] width 37 height 37
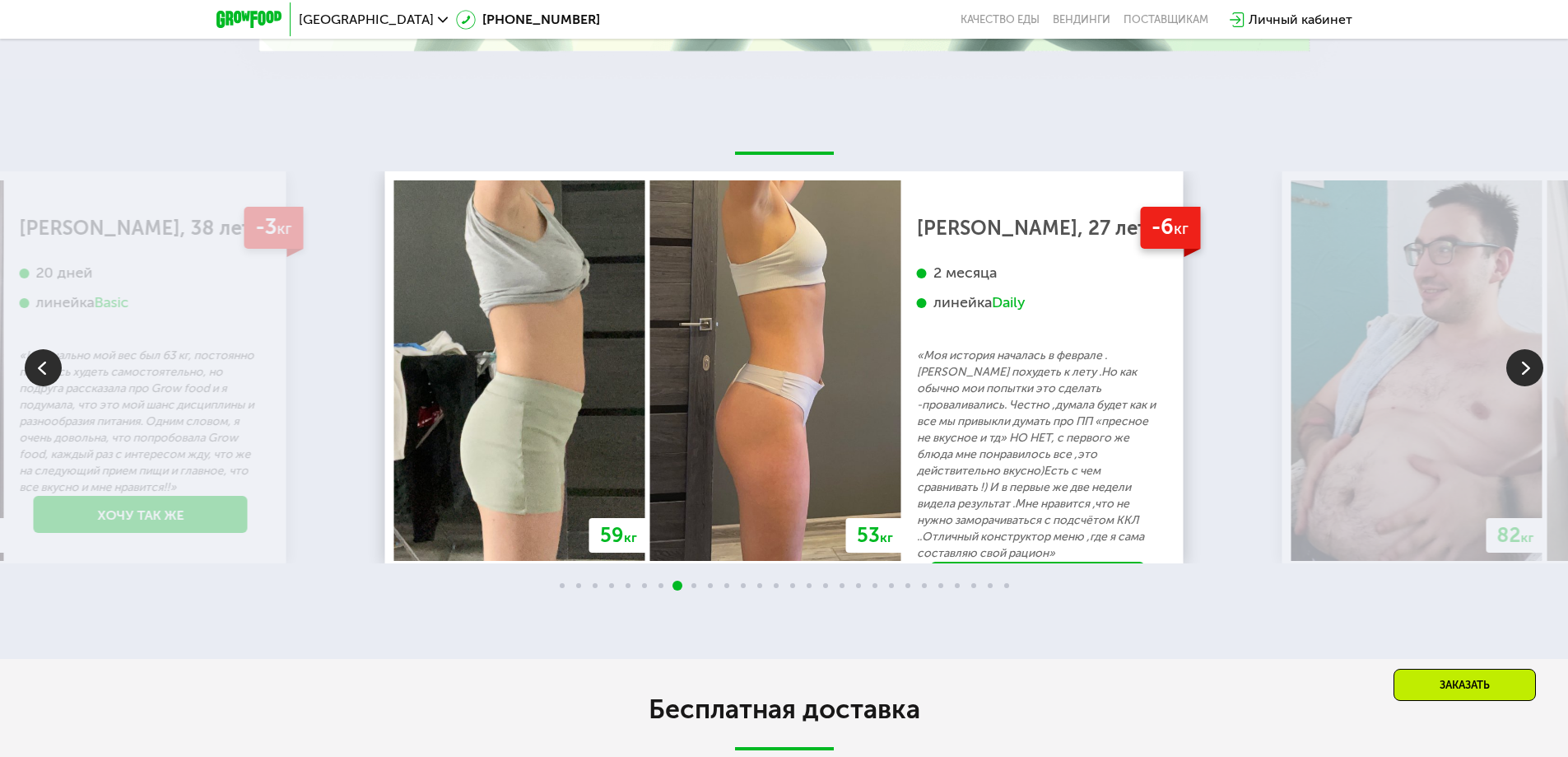
click at [1521, 349] on img at bounding box center [1524, 367] width 37 height 37
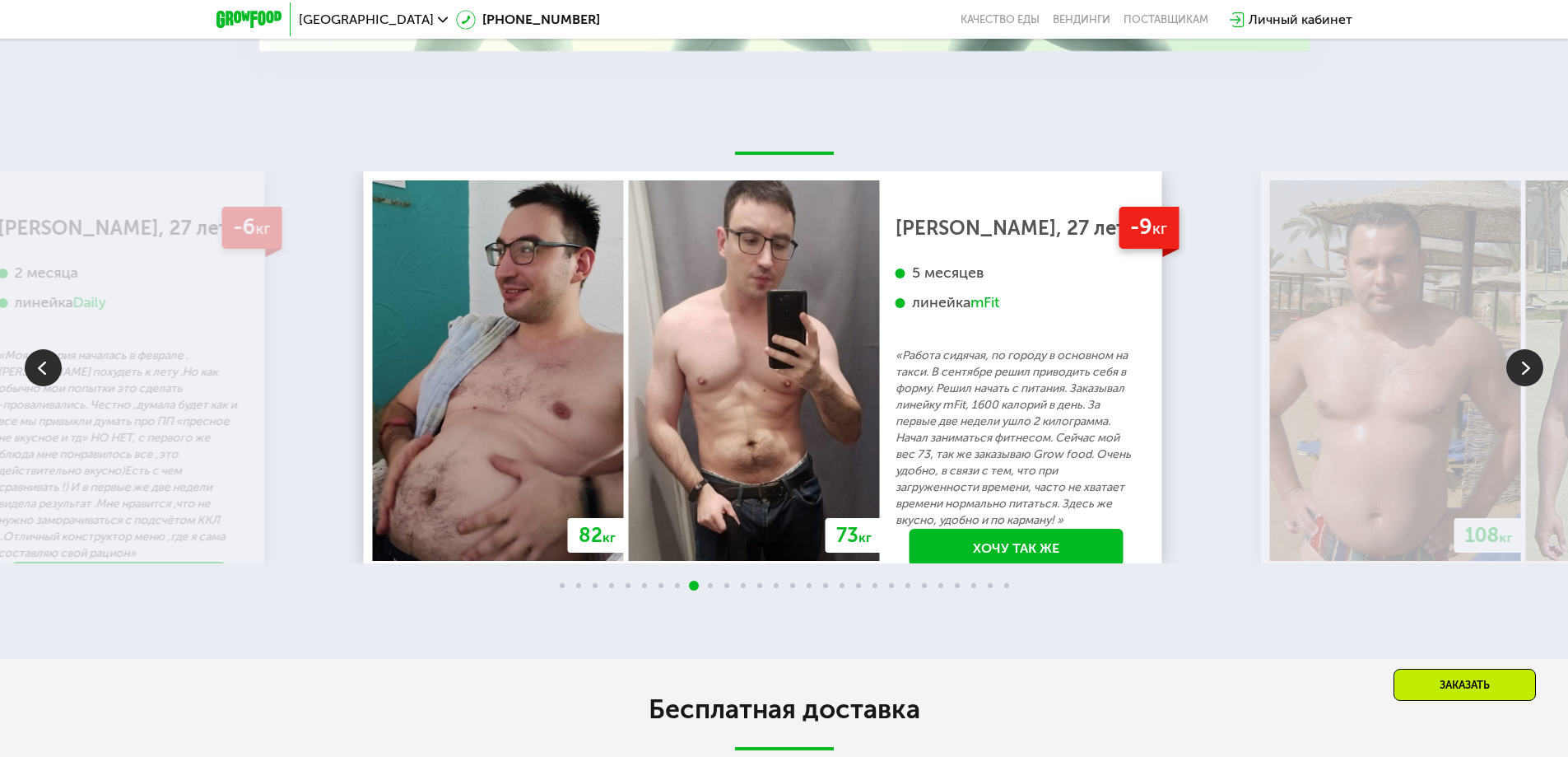
click at [1025, 222] on div "[PERSON_NAME], 27 лет" at bounding box center [1016, 228] width 242 height 16
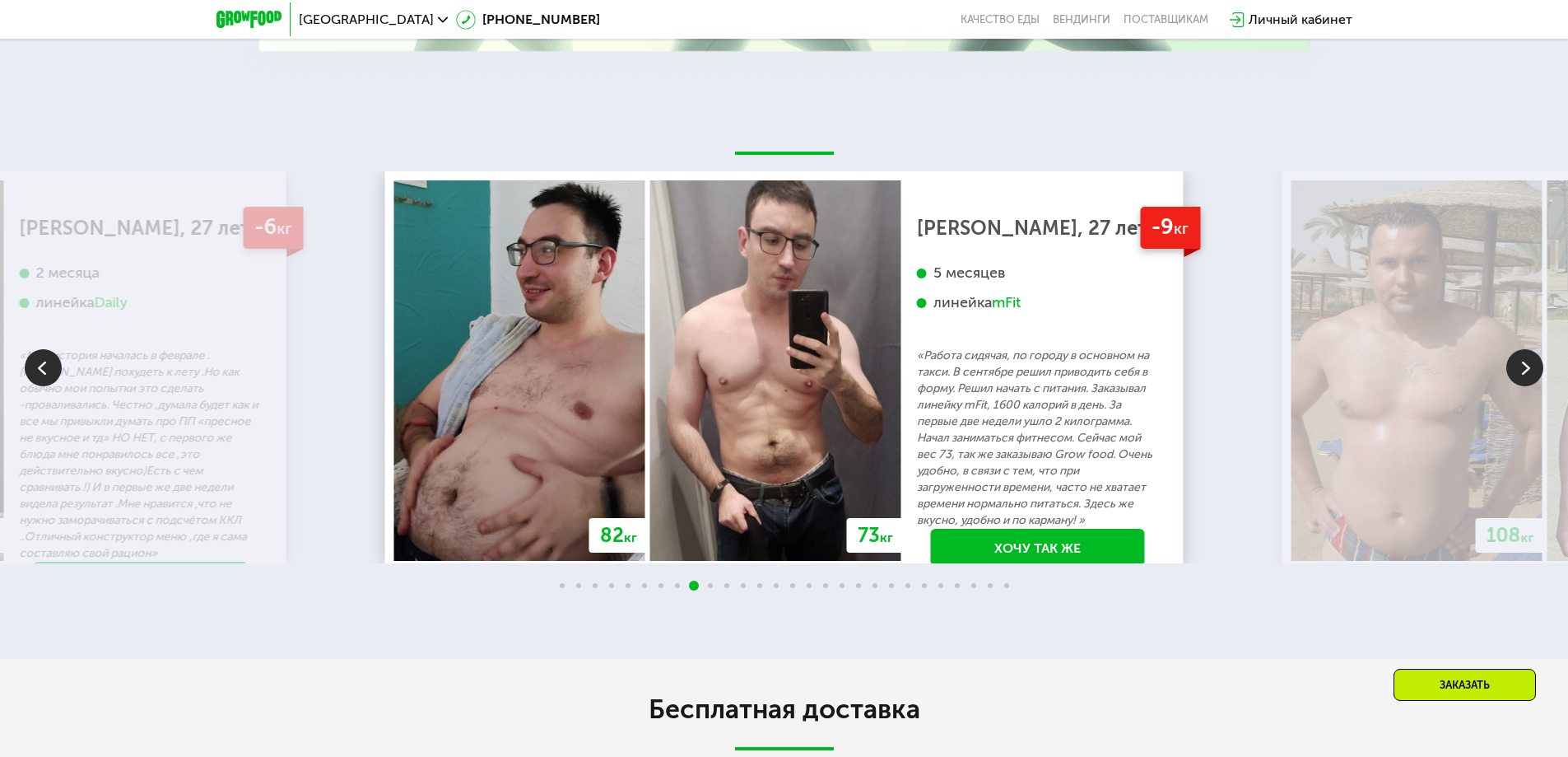
click at [1523, 351] on img at bounding box center [1524, 367] width 37 height 37
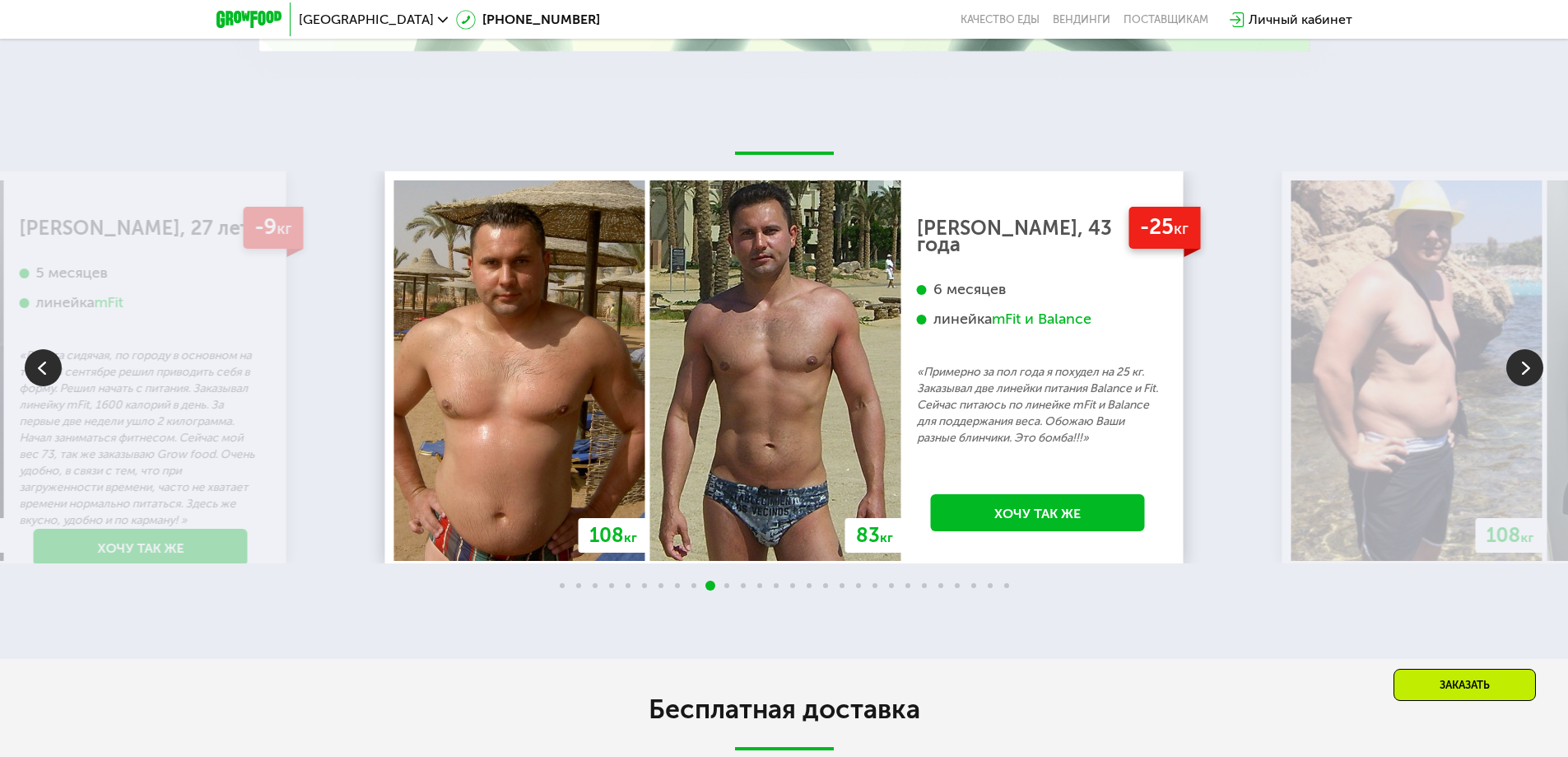
click at [1523, 351] on img at bounding box center [1524, 367] width 37 height 37
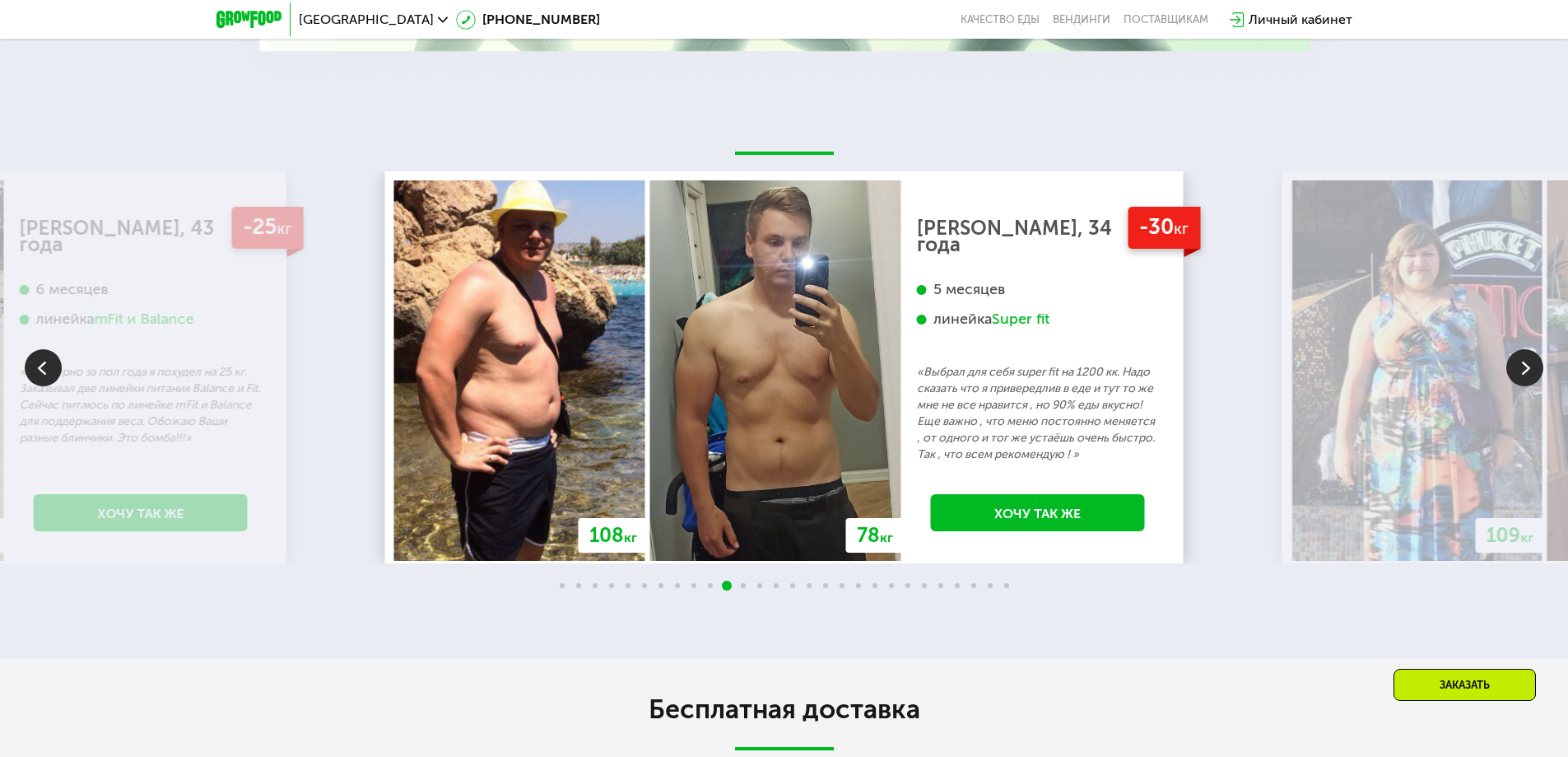
click at [1523, 351] on img at bounding box center [1524, 367] width 37 height 37
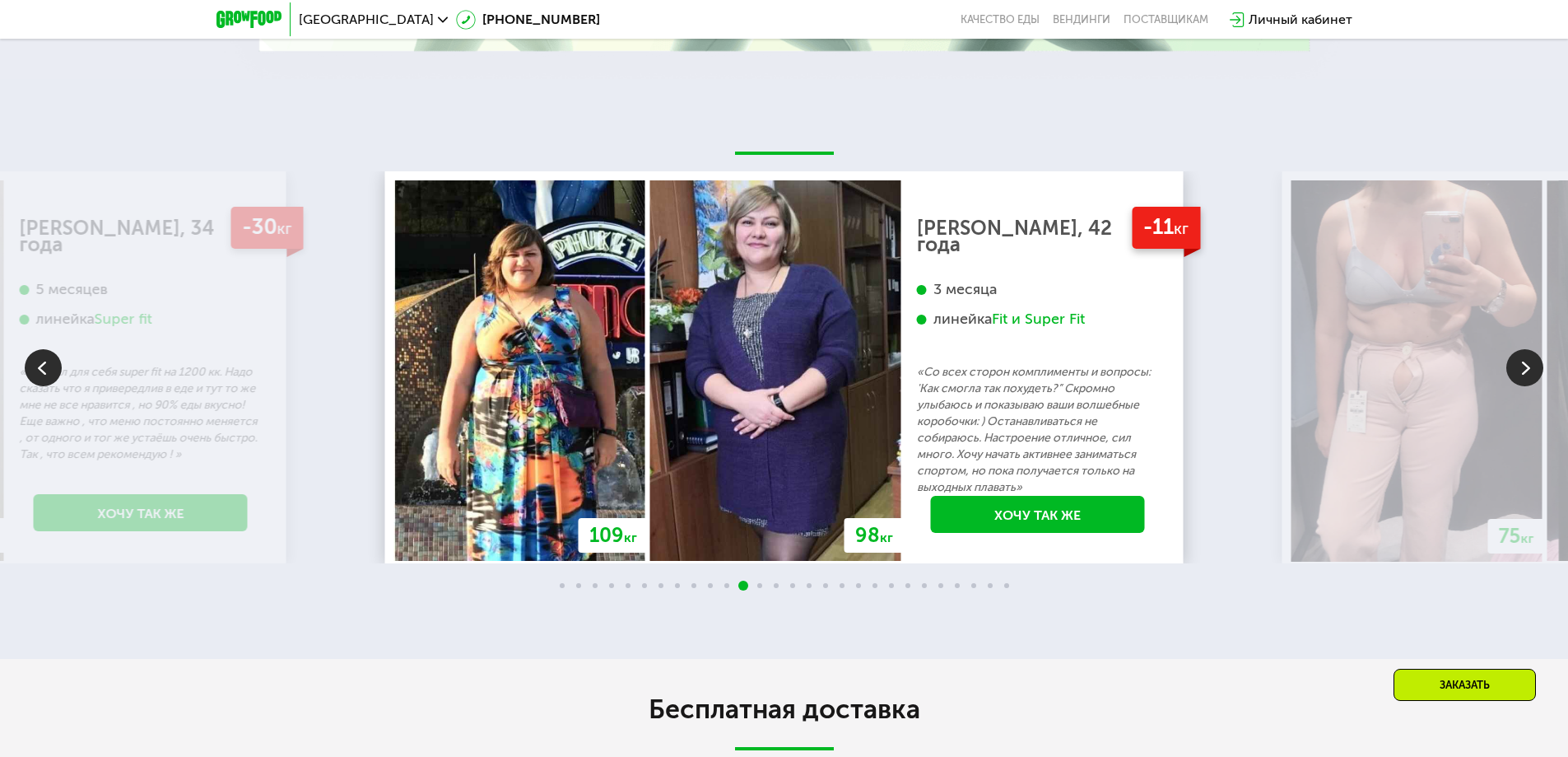
click at [1523, 351] on img at bounding box center [1524, 367] width 37 height 37
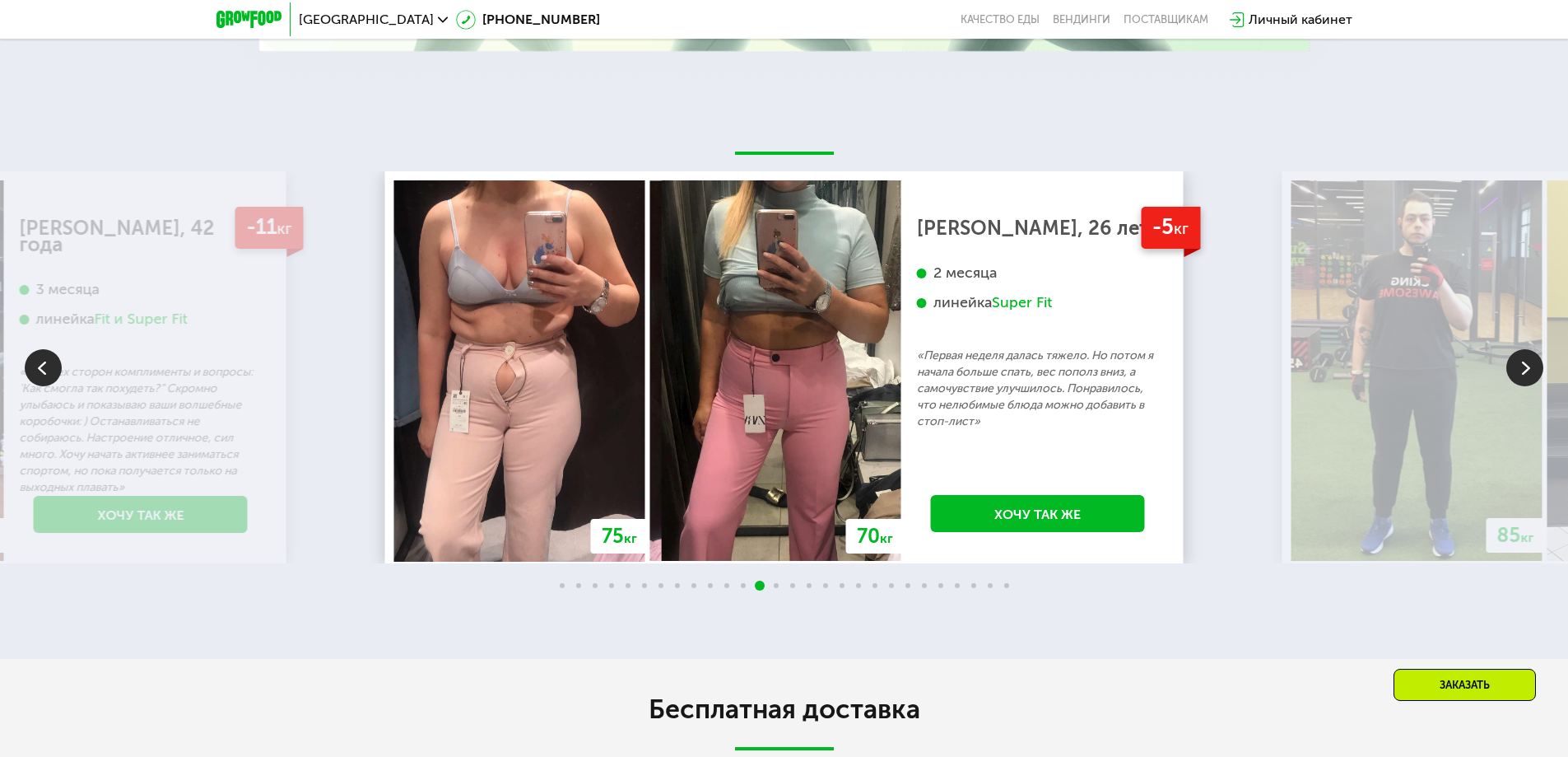
click at [1520, 350] on img at bounding box center [1524, 367] width 37 height 37
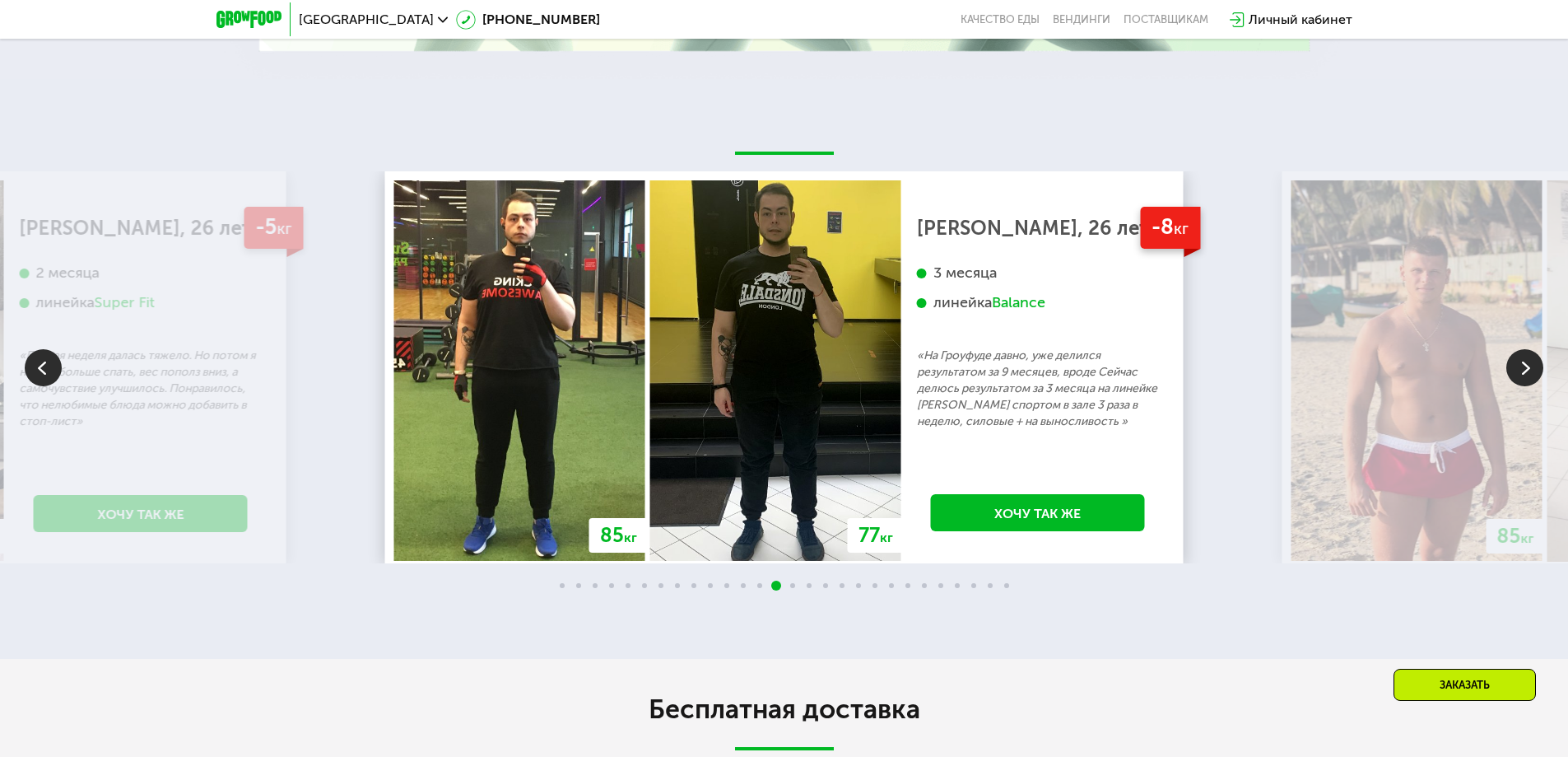
click at [1519, 366] on img at bounding box center [1524, 367] width 37 height 37
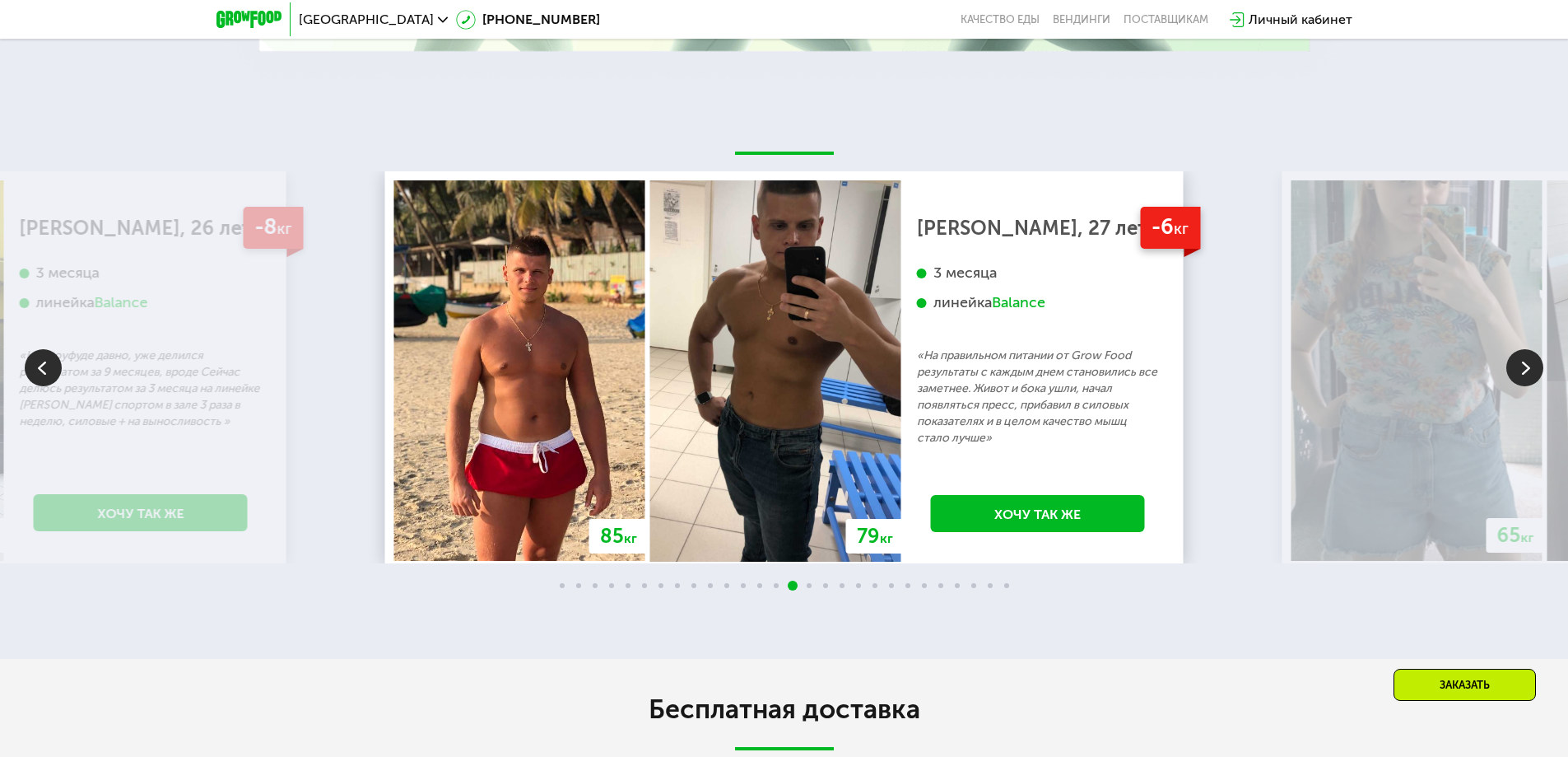
click at [1509, 362] on img at bounding box center [1524, 367] width 37 height 37
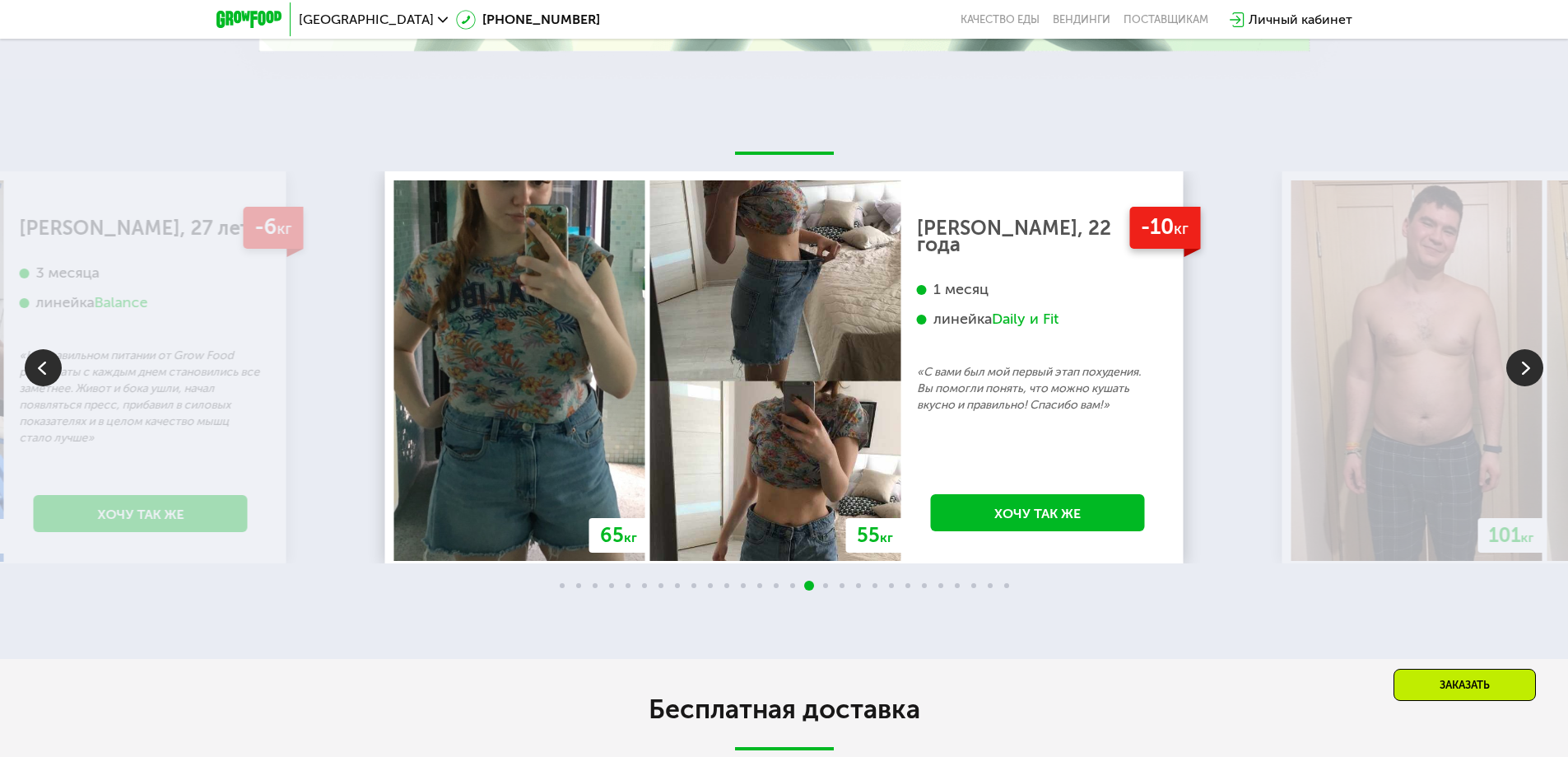
click at [1505, 362] on img at bounding box center [1416, 370] width 251 height 380
click at [1530, 369] on img at bounding box center [1524, 367] width 37 height 37
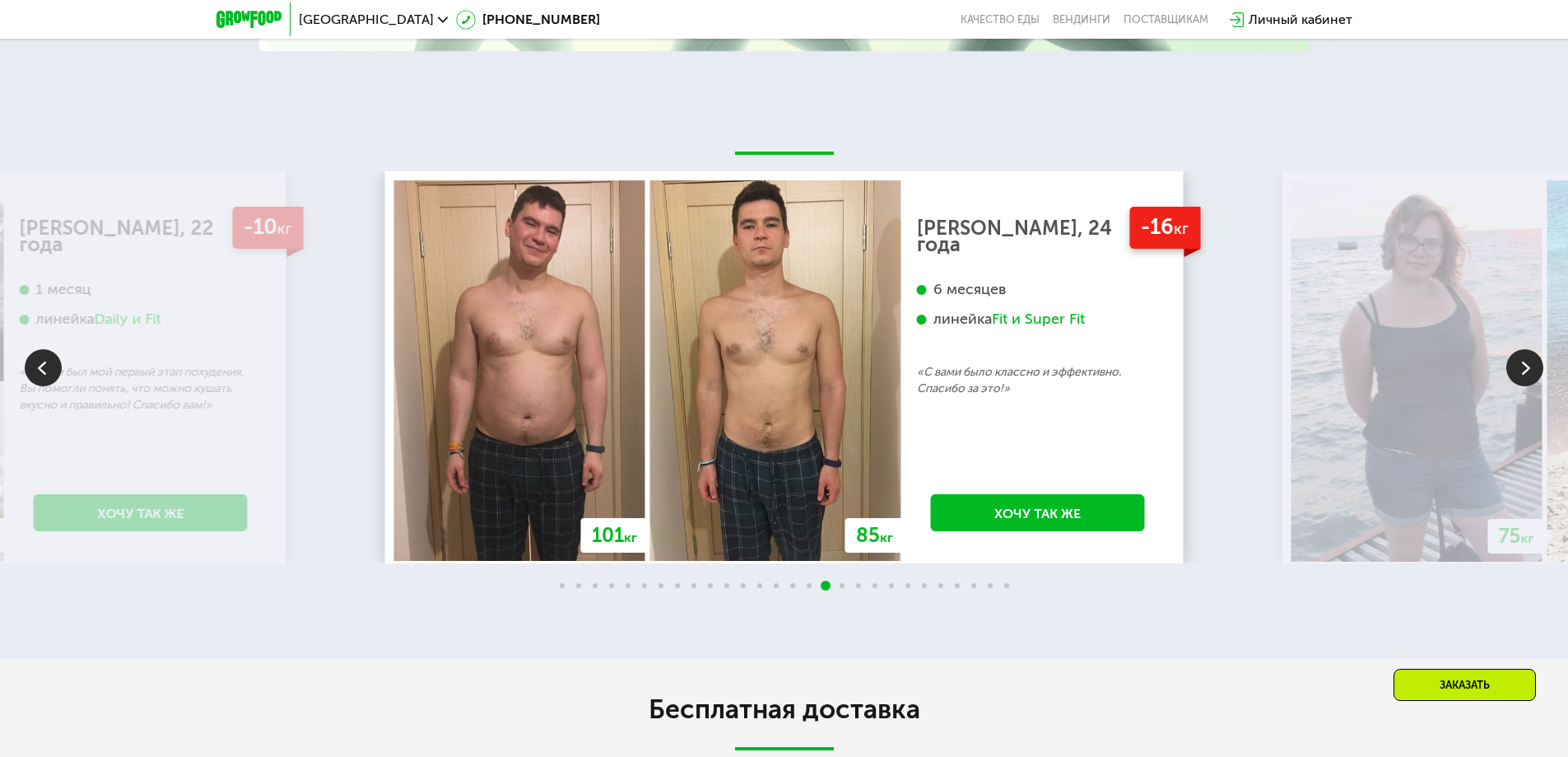
click at [1526, 368] on img at bounding box center [1524, 367] width 37 height 37
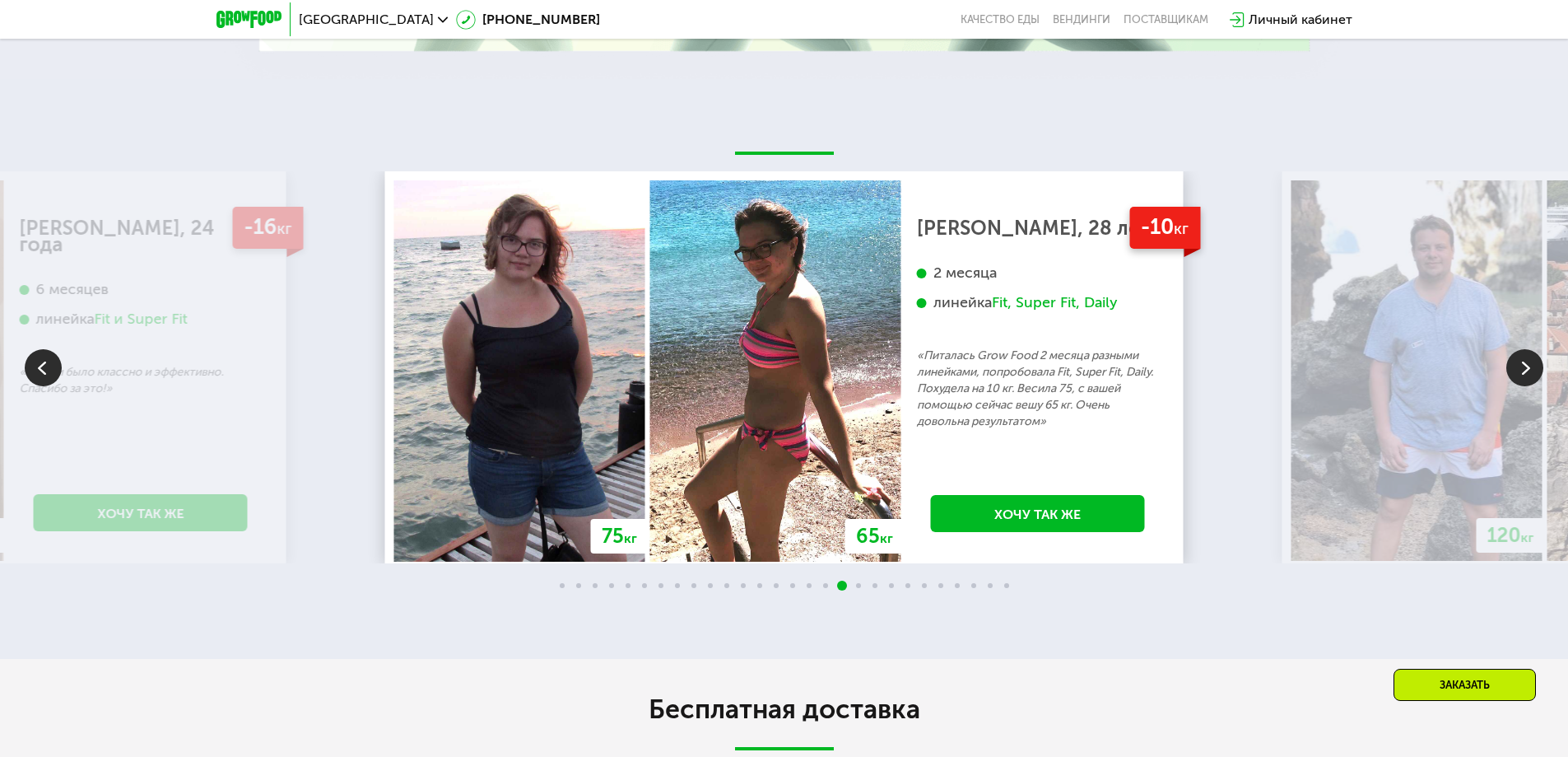
click at [1526, 368] on img at bounding box center [1524, 367] width 37 height 37
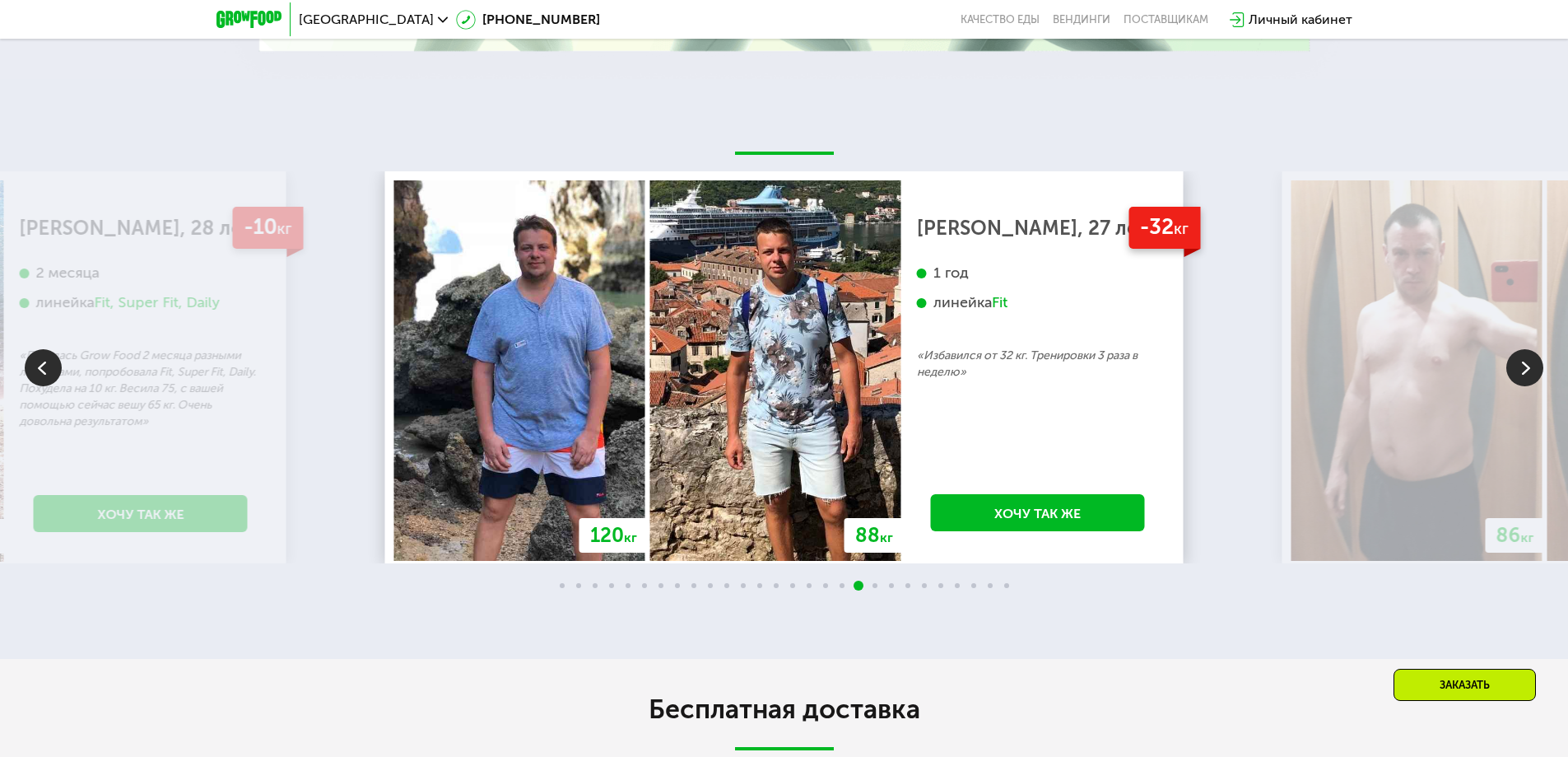
click at [1526, 368] on img at bounding box center [1524, 367] width 37 height 37
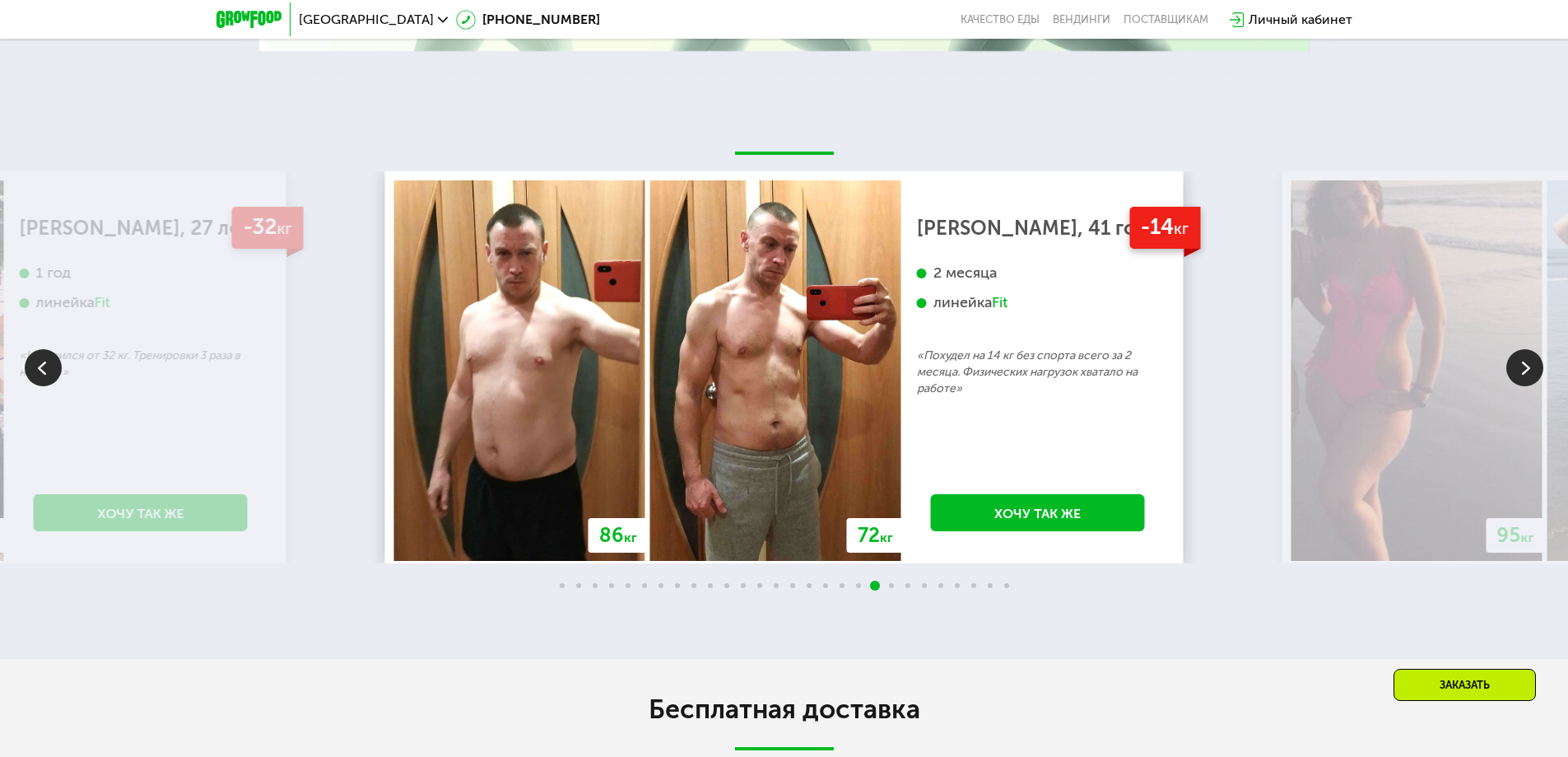
click at [1526, 368] on img at bounding box center [1524, 367] width 37 height 37
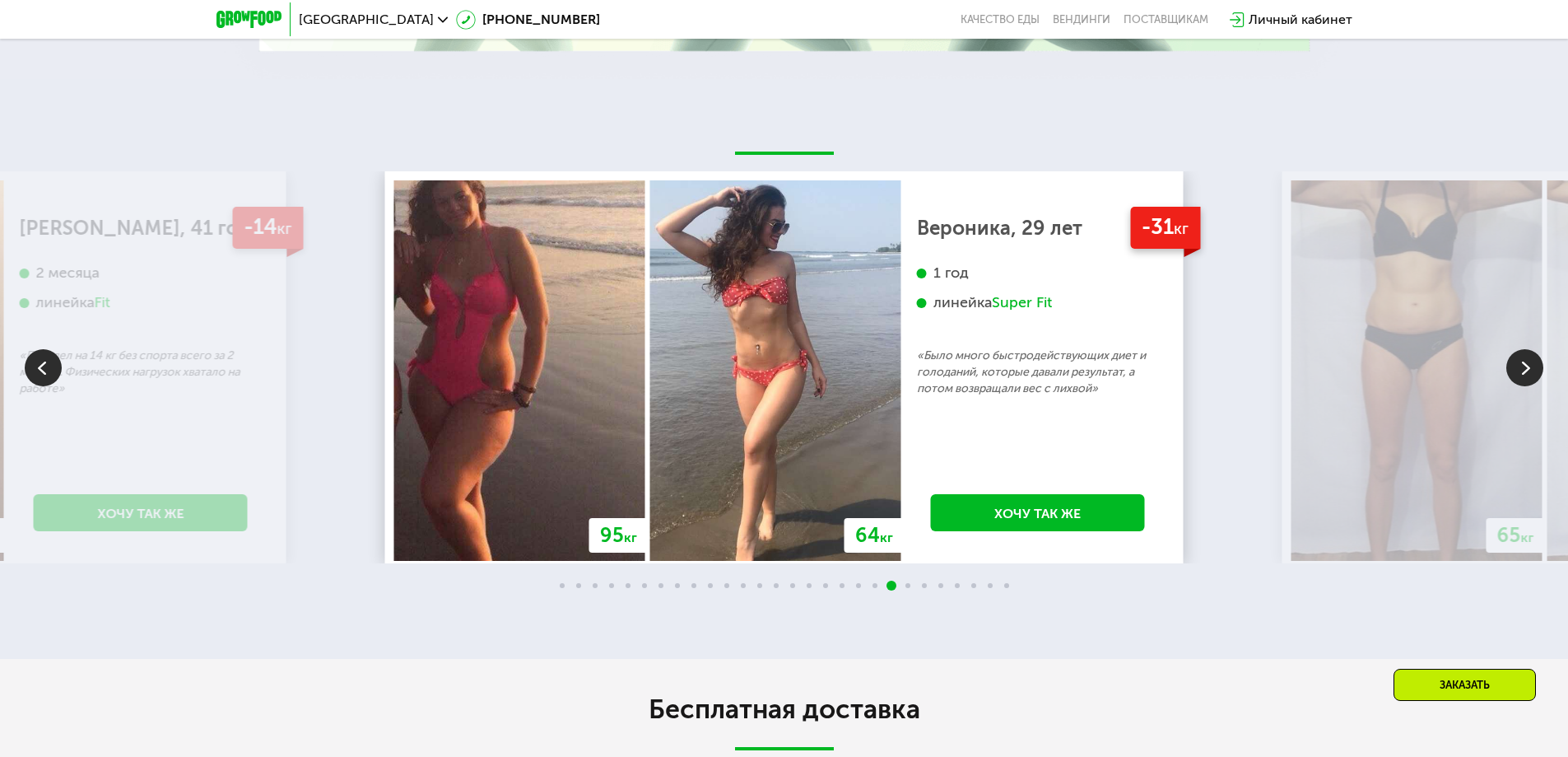
click at [1526, 368] on img at bounding box center [1524, 367] width 37 height 37
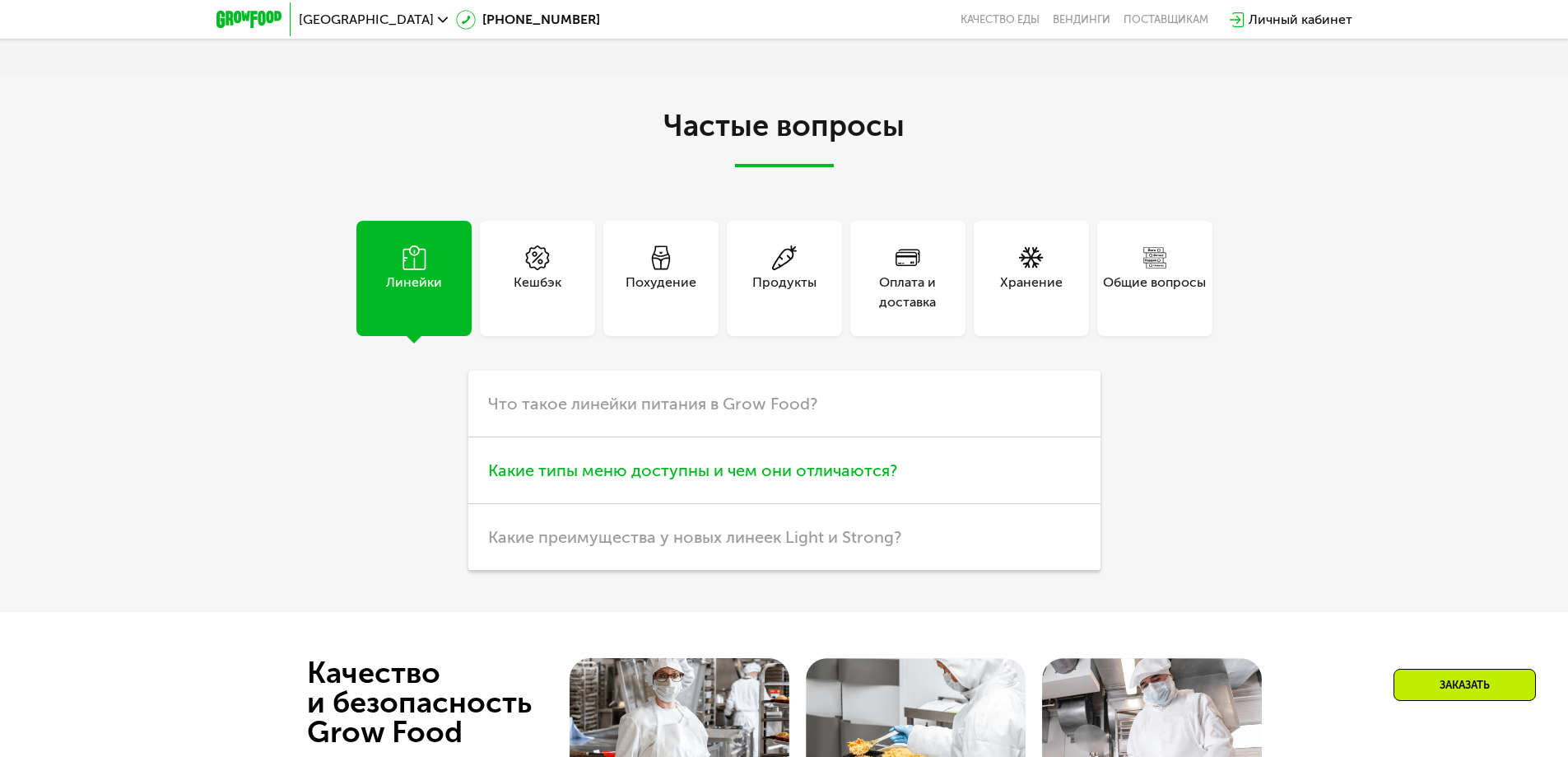
scroll to position [4325, 0]
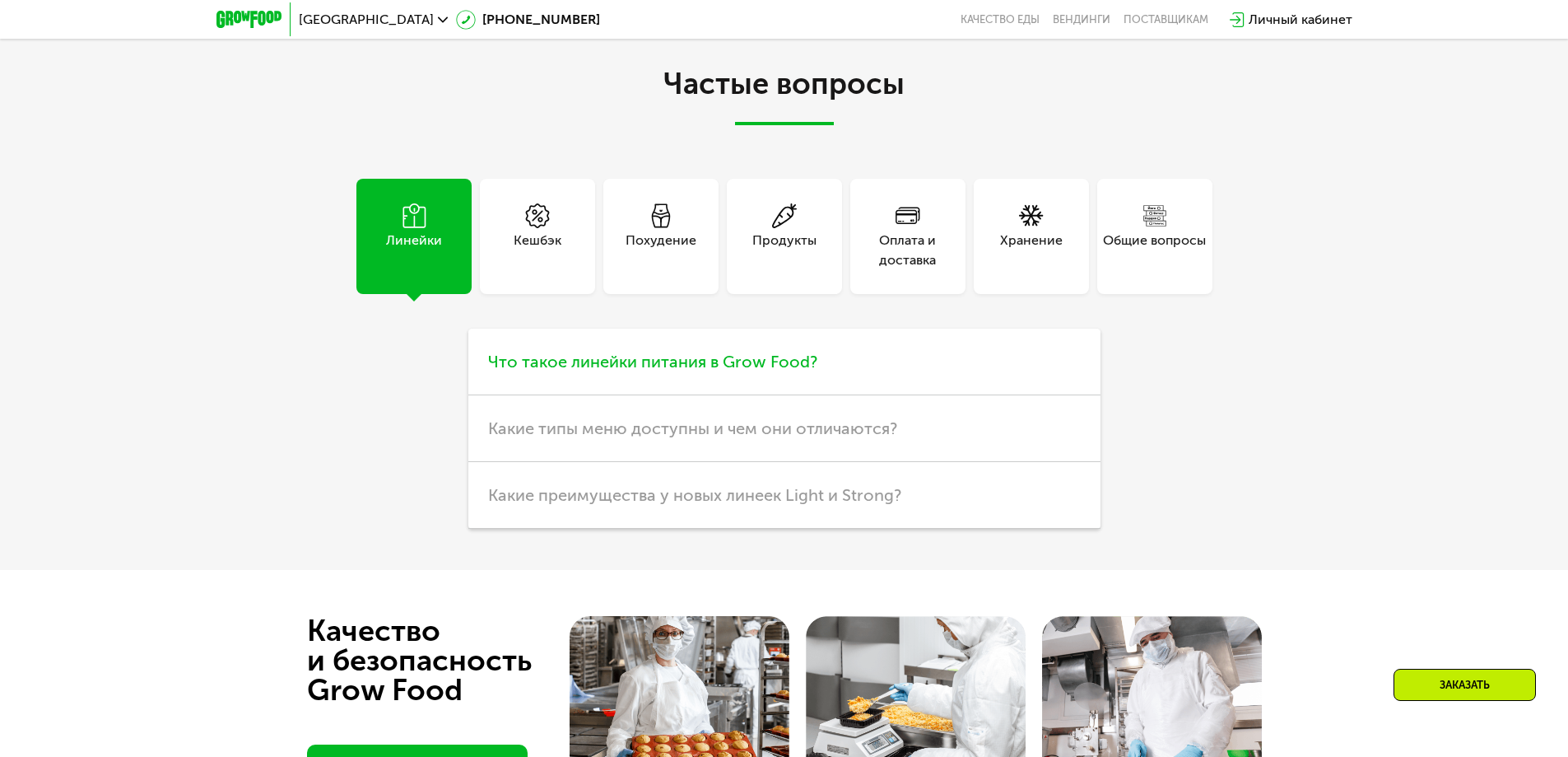
click at [722, 362] on h3 "Что такое линейки питания в Grow Food?" at bounding box center [784, 362] width 633 height 67
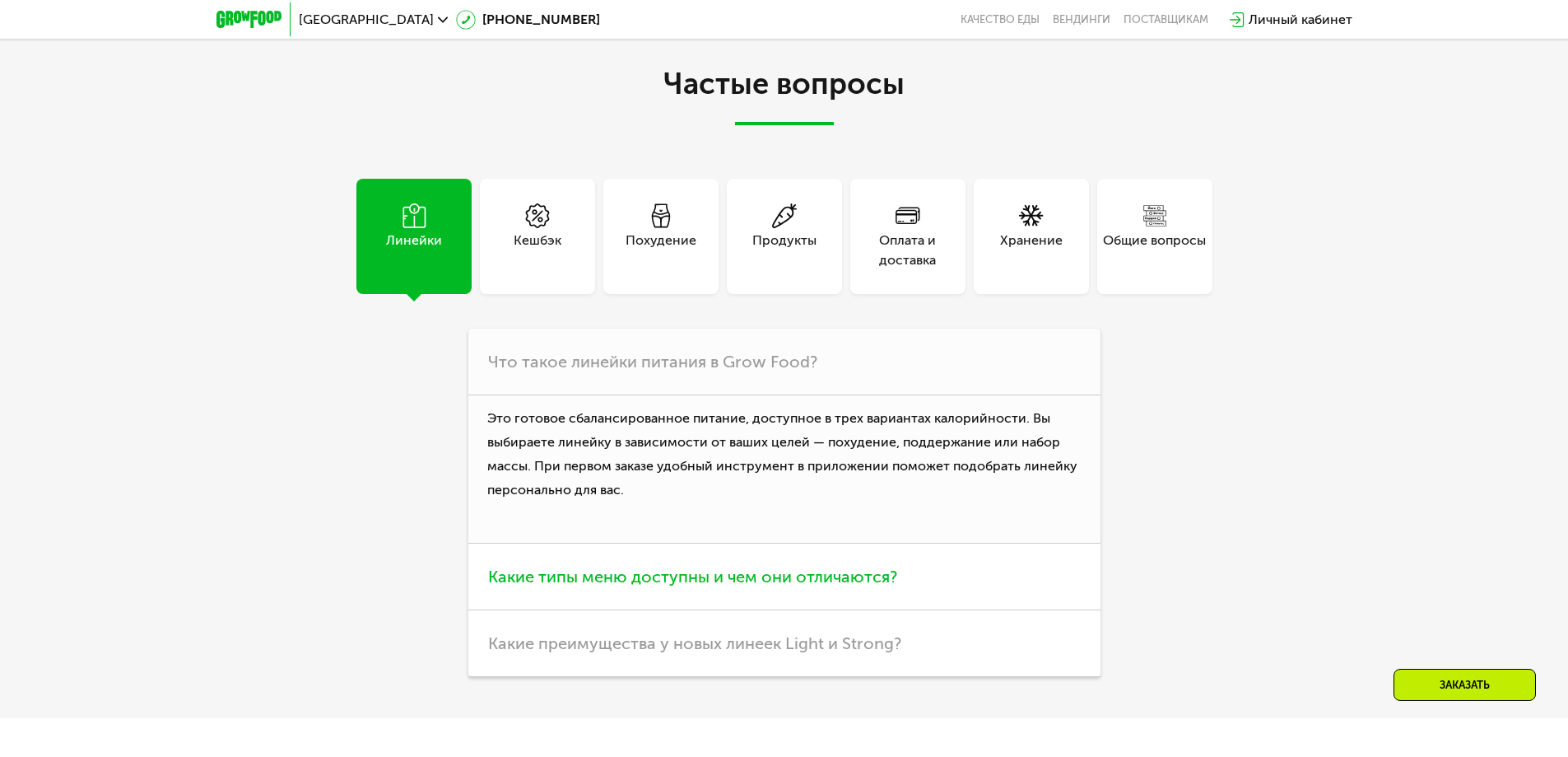
click at [847, 579] on h3 "Какие типы меню доступны и чем они отличаются?" at bounding box center [784, 577] width 633 height 67
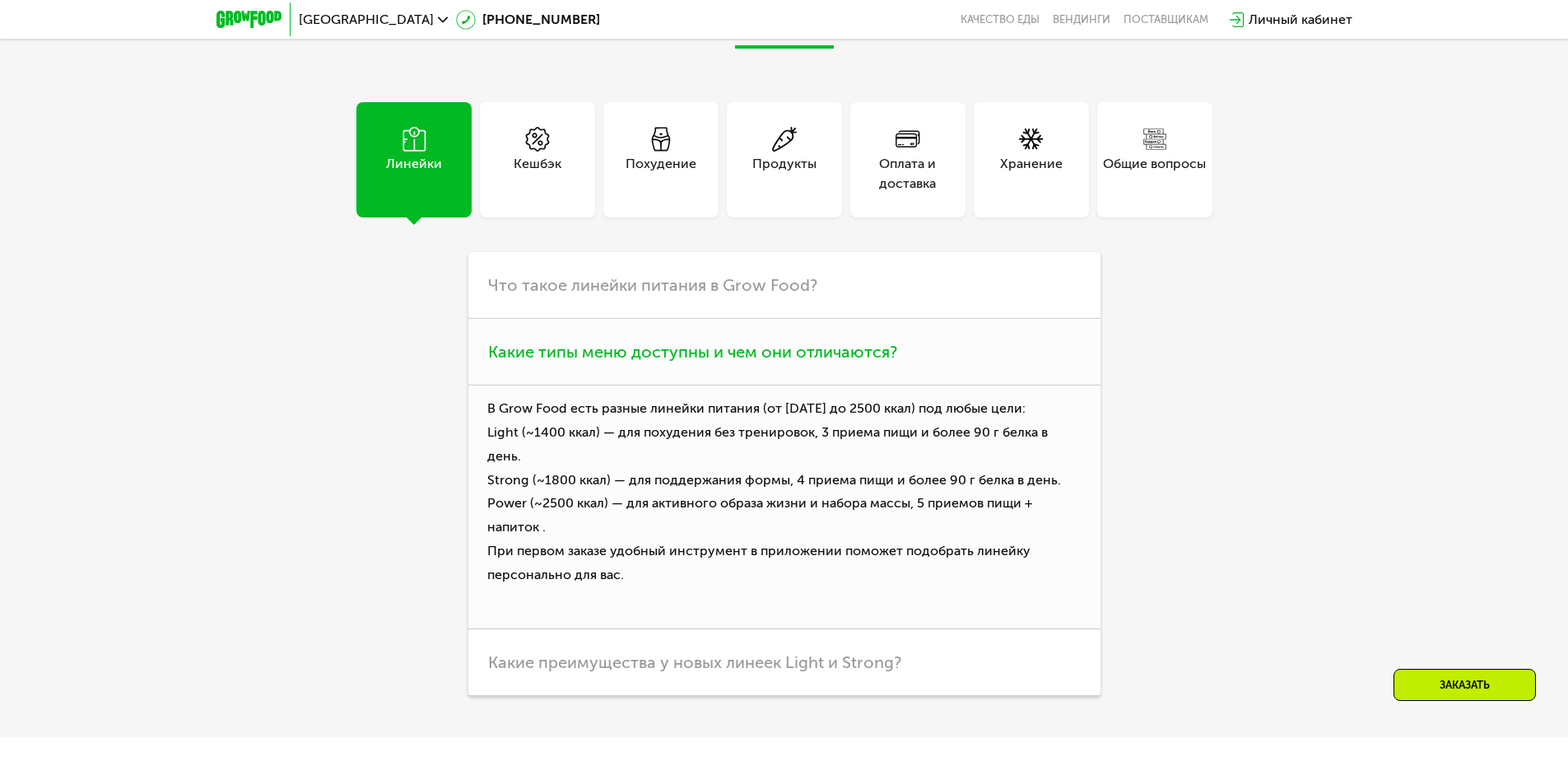
scroll to position [4407, 0]
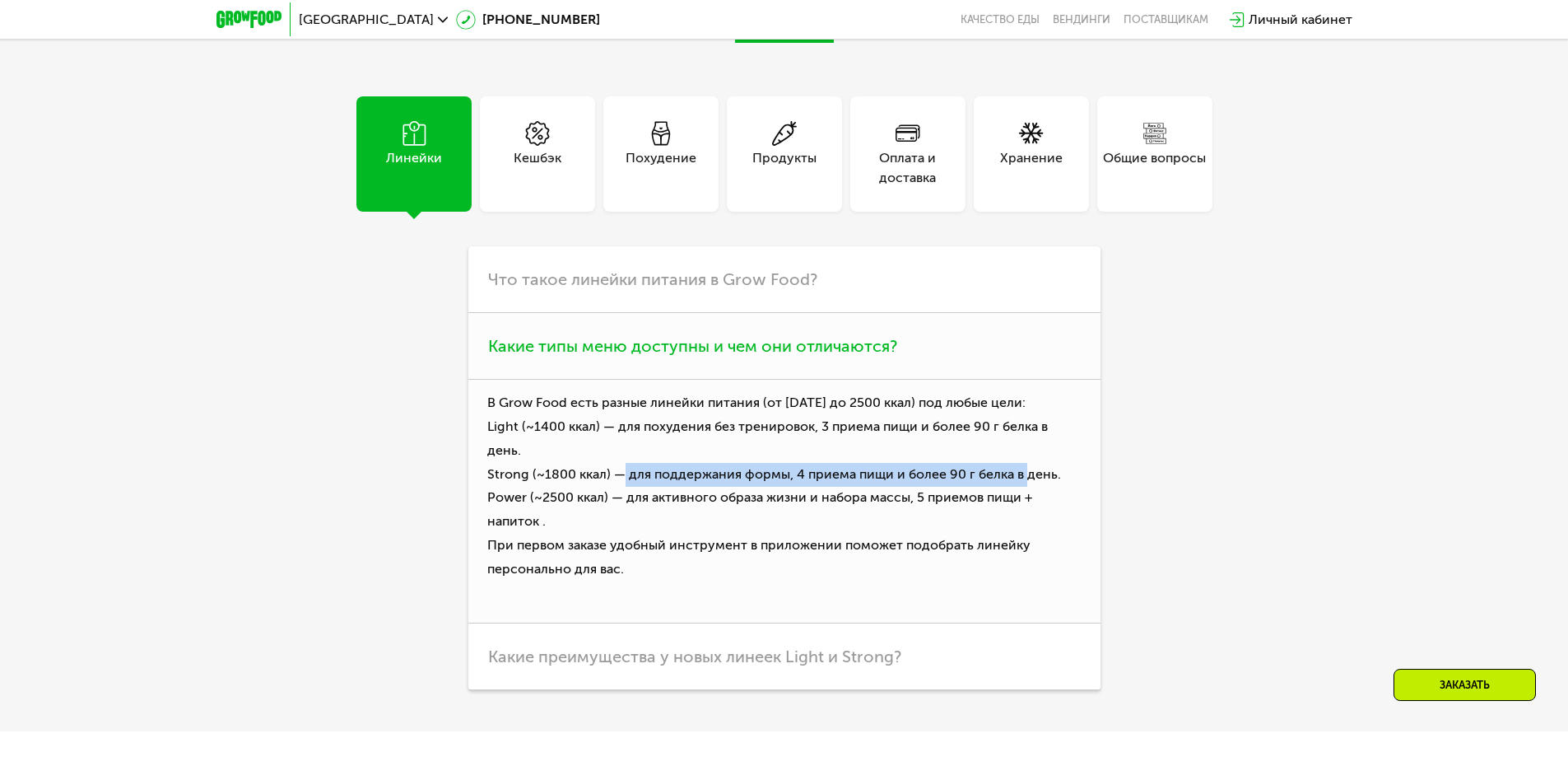
drag, startPoint x: 623, startPoint y: 437, endPoint x: 1024, endPoint y: 449, distance: 401.2
click at [1024, 449] on p "В Grow Food есть разные линейки питания (от [DATE] до 2500 ккал) под любые цели…" at bounding box center [784, 501] width 633 height 243
click at [944, 538] on p "В Grow Food есть разные линейки питания (от [DATE] до 2500 ккал) под любые цели…" at bounding box center [784, 501] width 633 height 243
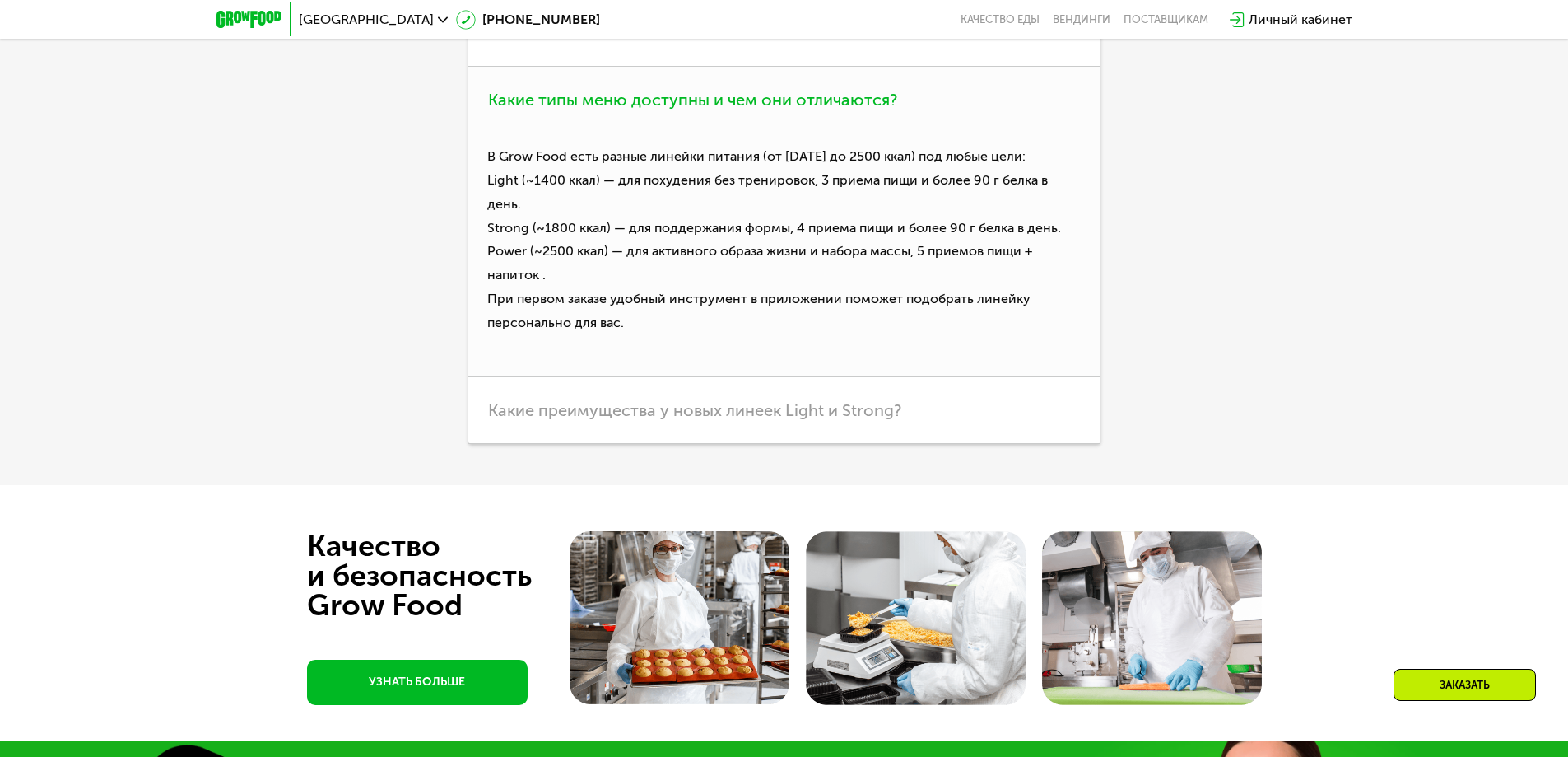
scroll to position [4654, 0]
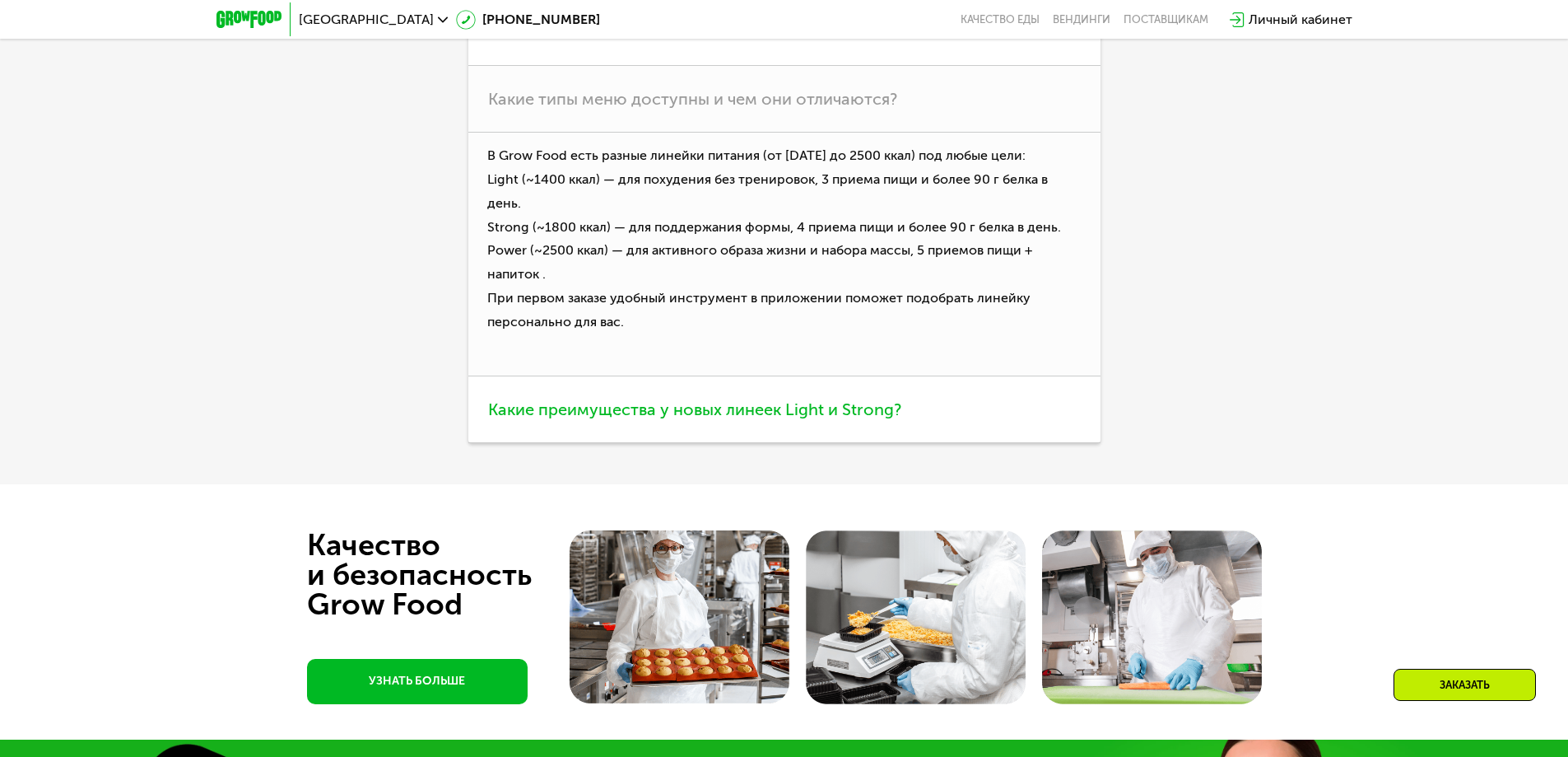
click at [626, 399] on span "Какие преимущества у новых линеек Light и Strong?" at bounding box center [694, 409] width 413 height 20
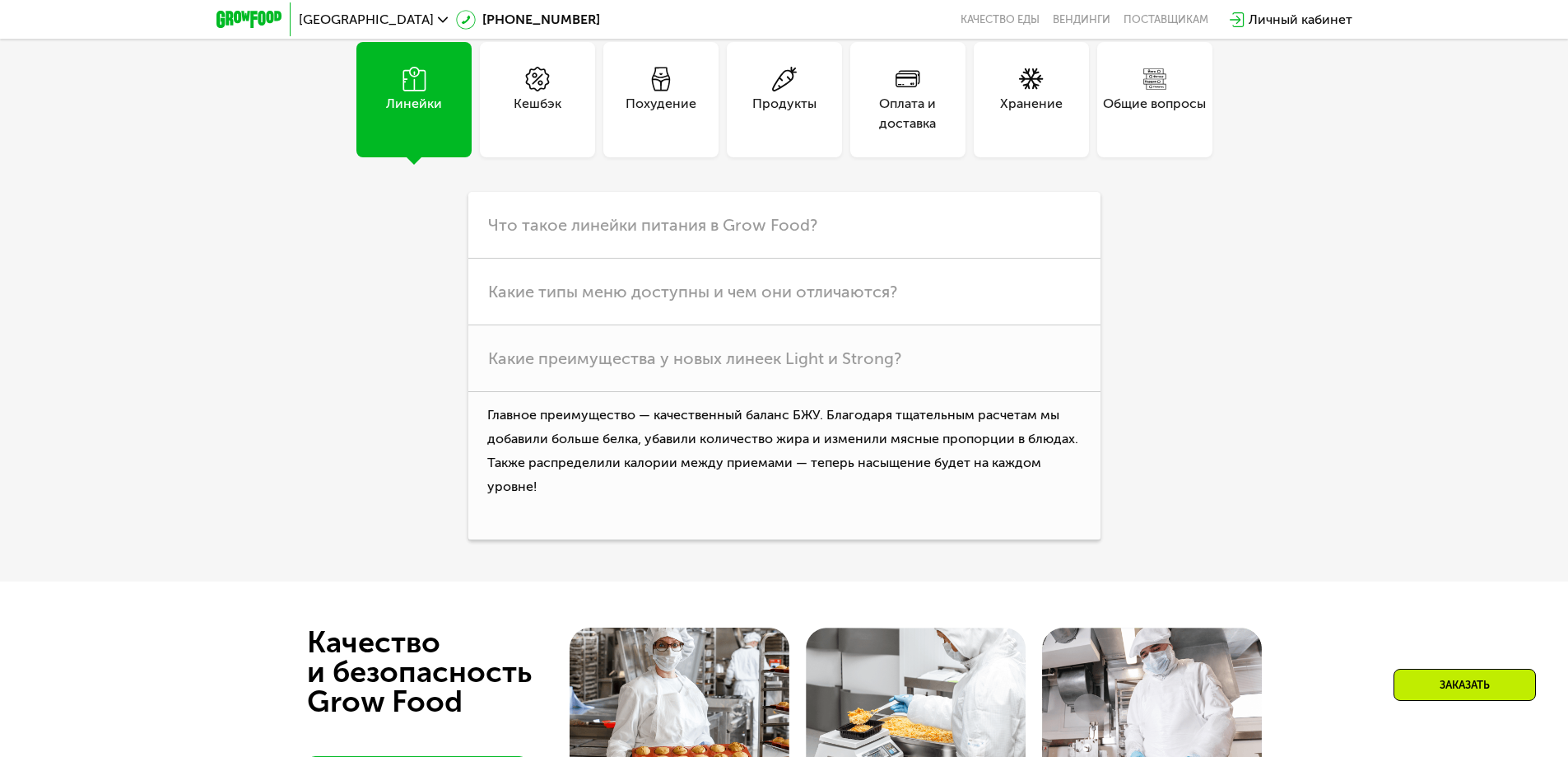
scroll to position [4325, 0]
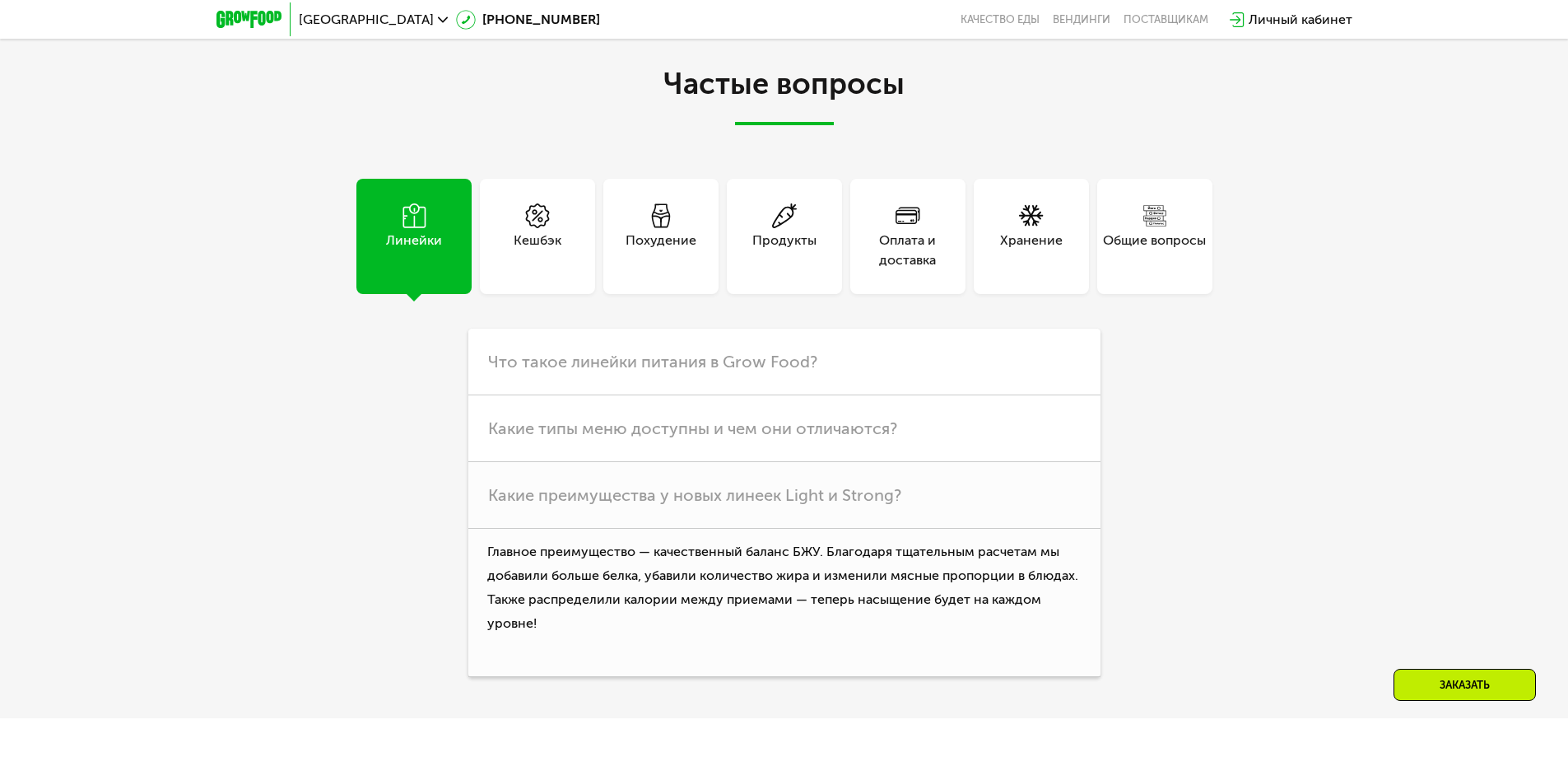
click at [530, 260] on div "Кешбэк" at bounding box center [537, 236] width 115 height 115
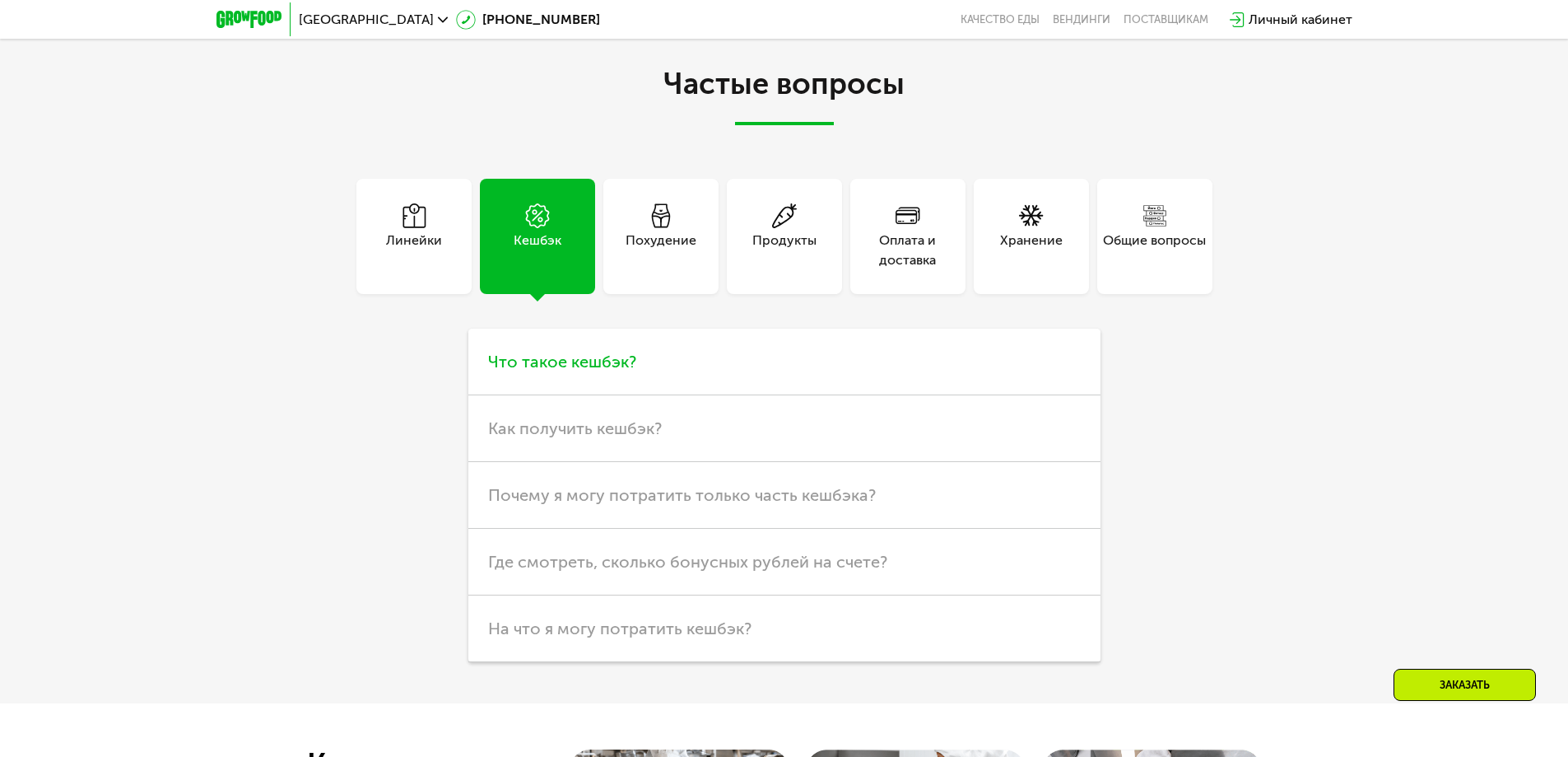
click at [613, 362] on h3 "Что такое кешбэк?" at bounding box center [784, 362] width 633 height 67
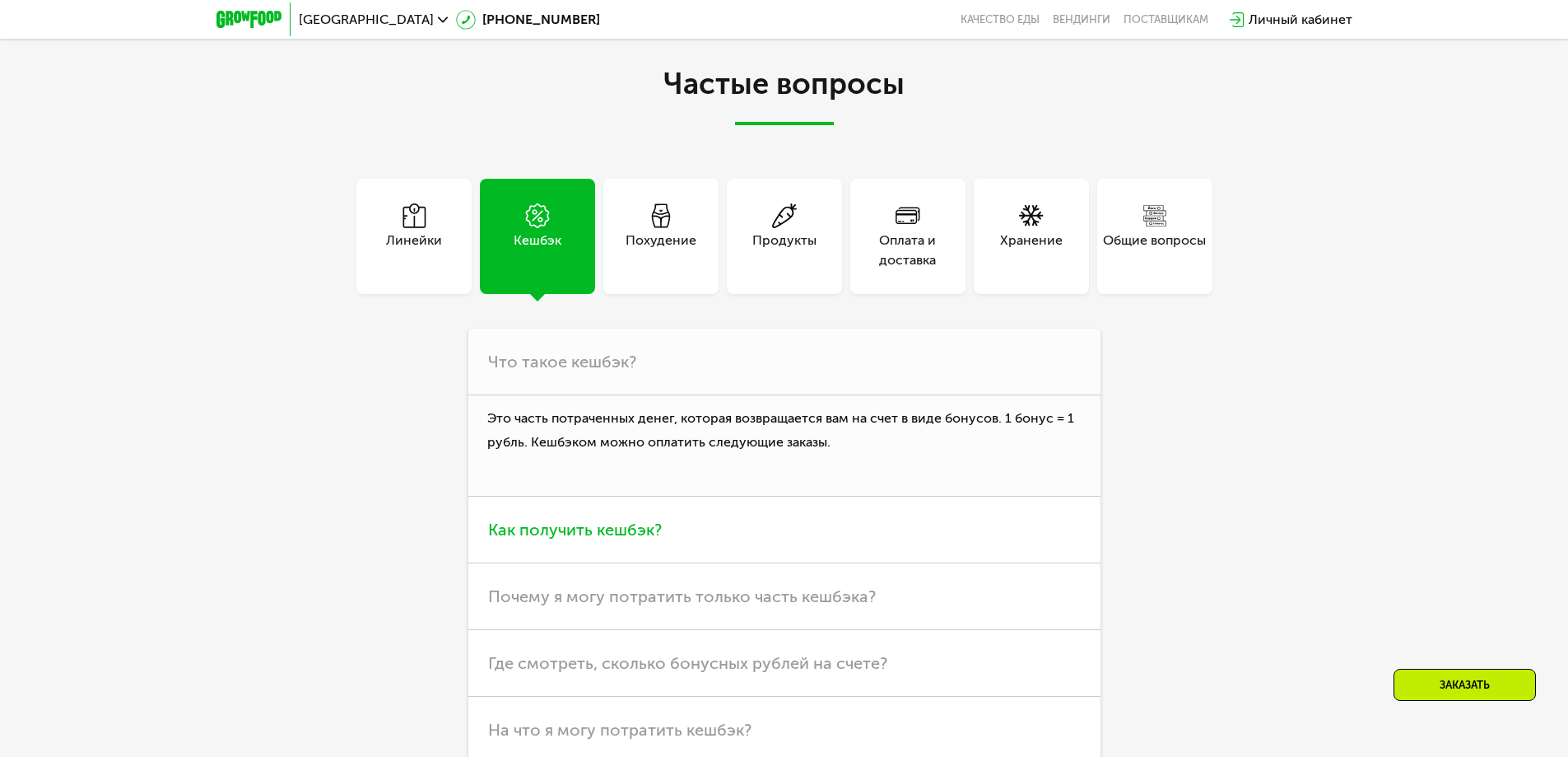
click at [576, 520] on span "Как получить кешбэк?" at bounding box center [575, 530] width 174 height 20
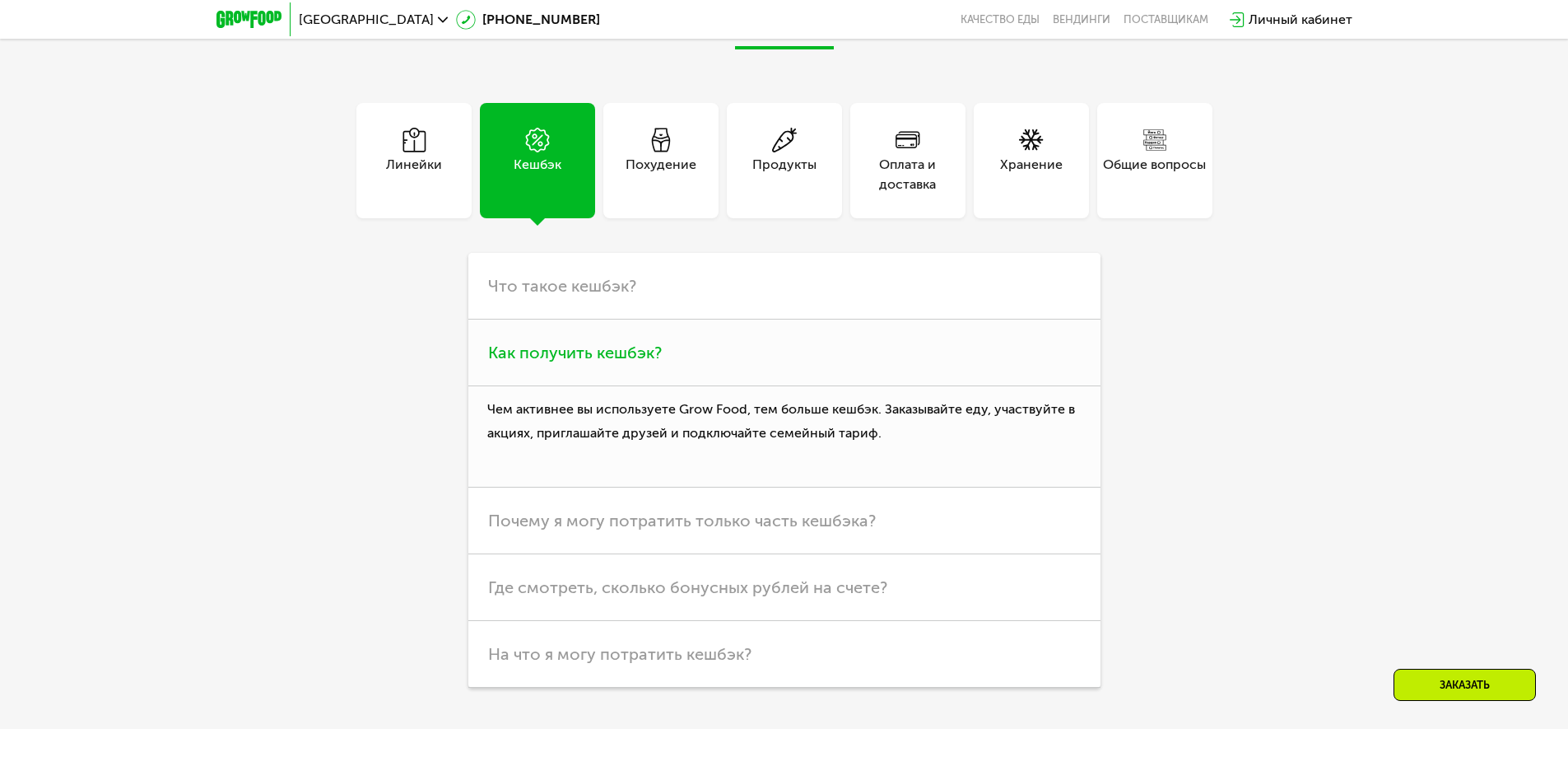
scroll to position [4407, 0]
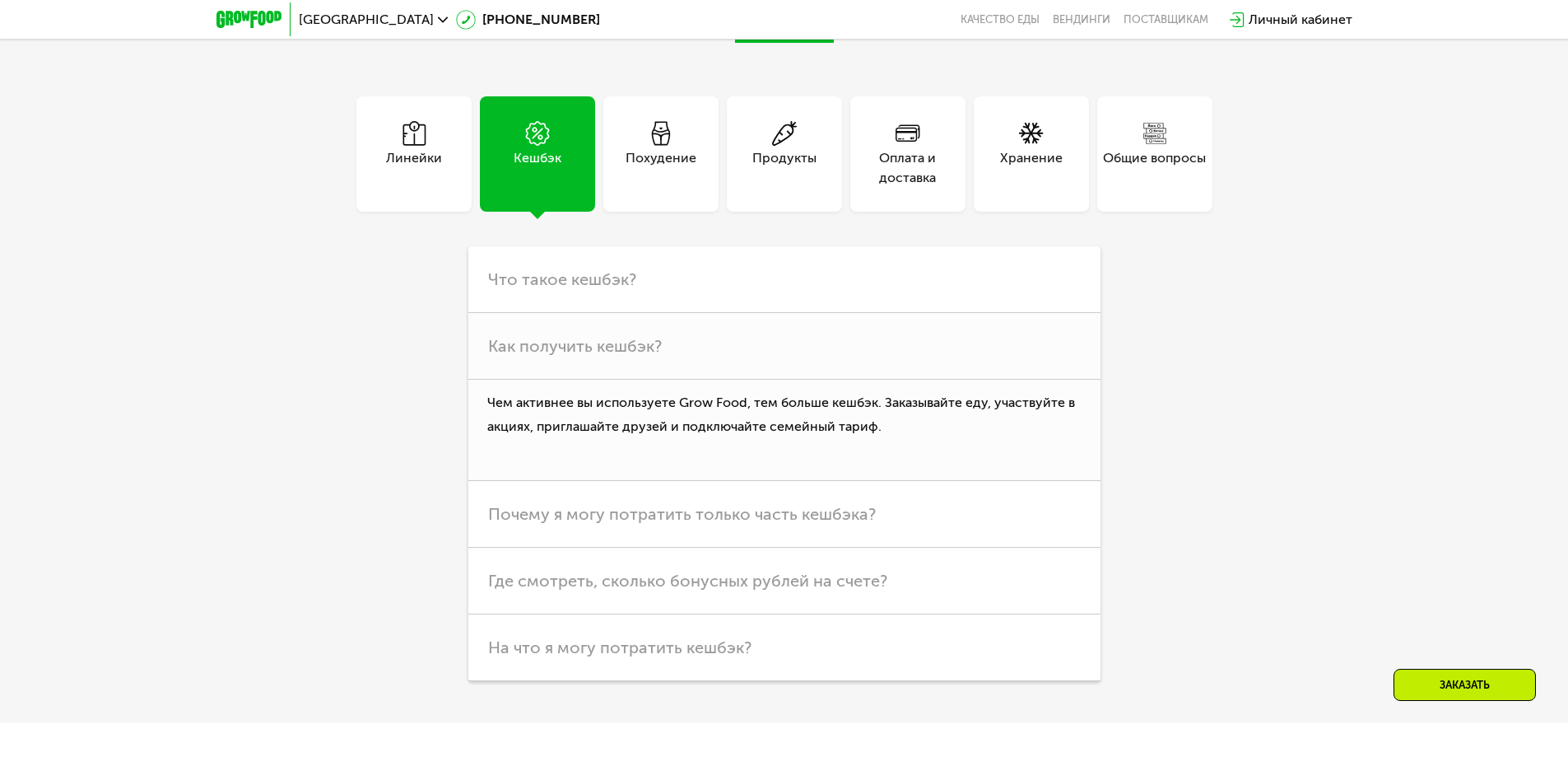
click at [661, 150] on div "Похудение" at bounding box center [661, 168] width 71 height 40
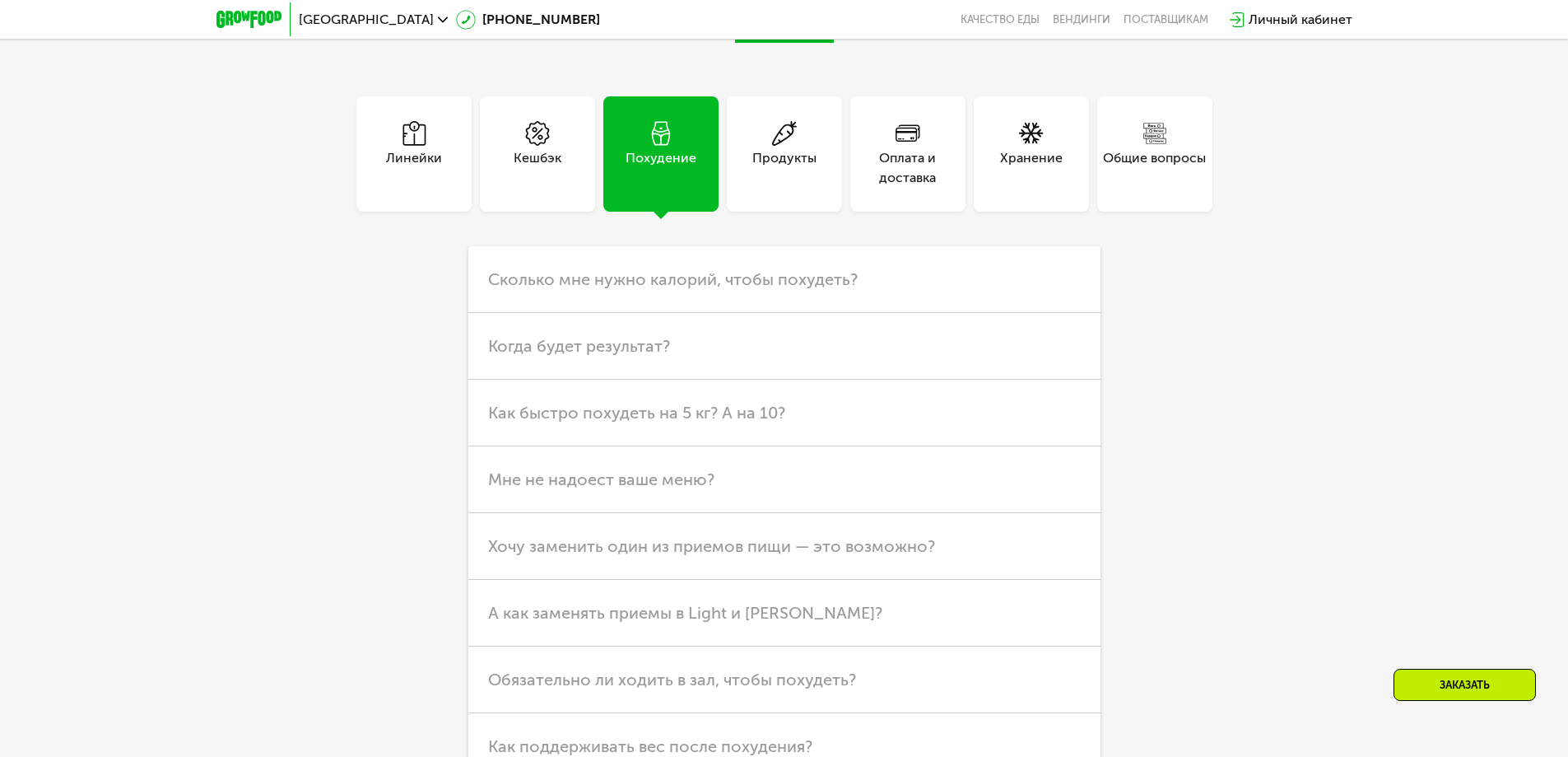
click at [759, 164] on div "Продукты" at bounding box center [784, 168] width 64 height 40
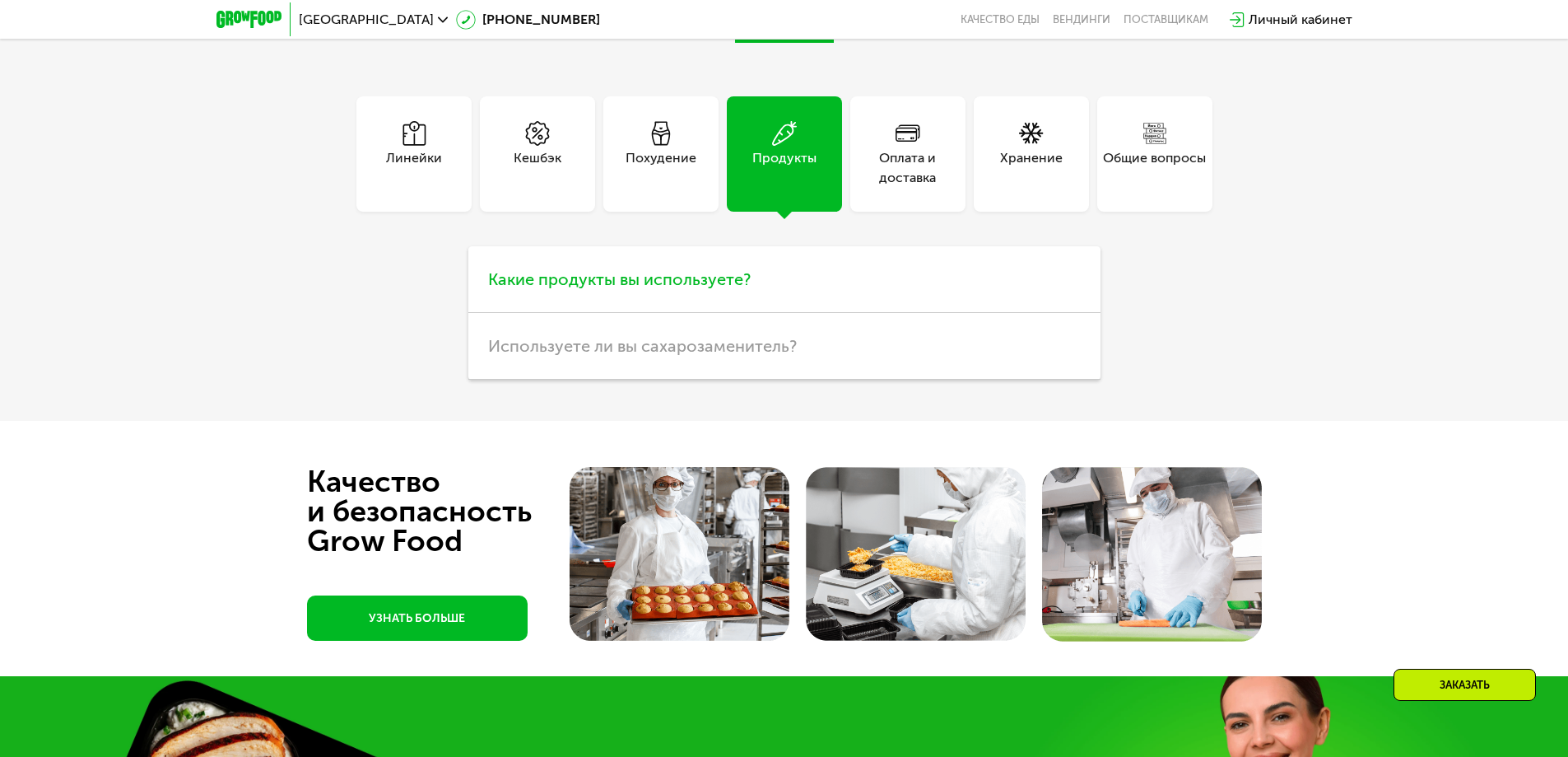
click at [782, 291] on h3 "Какие продукты вы используете?" at bounding box center [784, 279] width 633 height 67
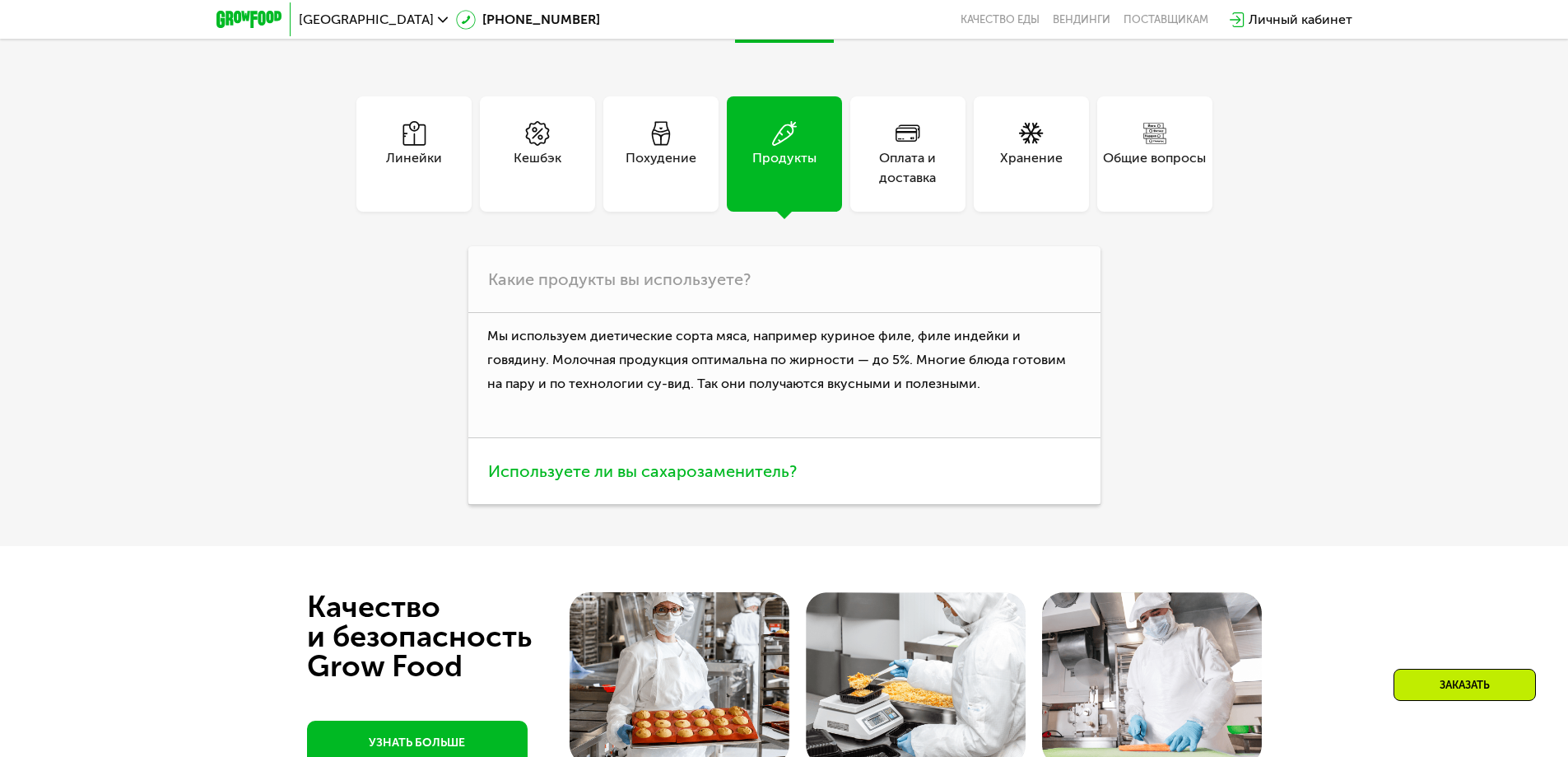
click at [859, 477] on h3 "Используете ли вы сахарозаменитель?" at bounding box center [784, 471] width 633 height 67
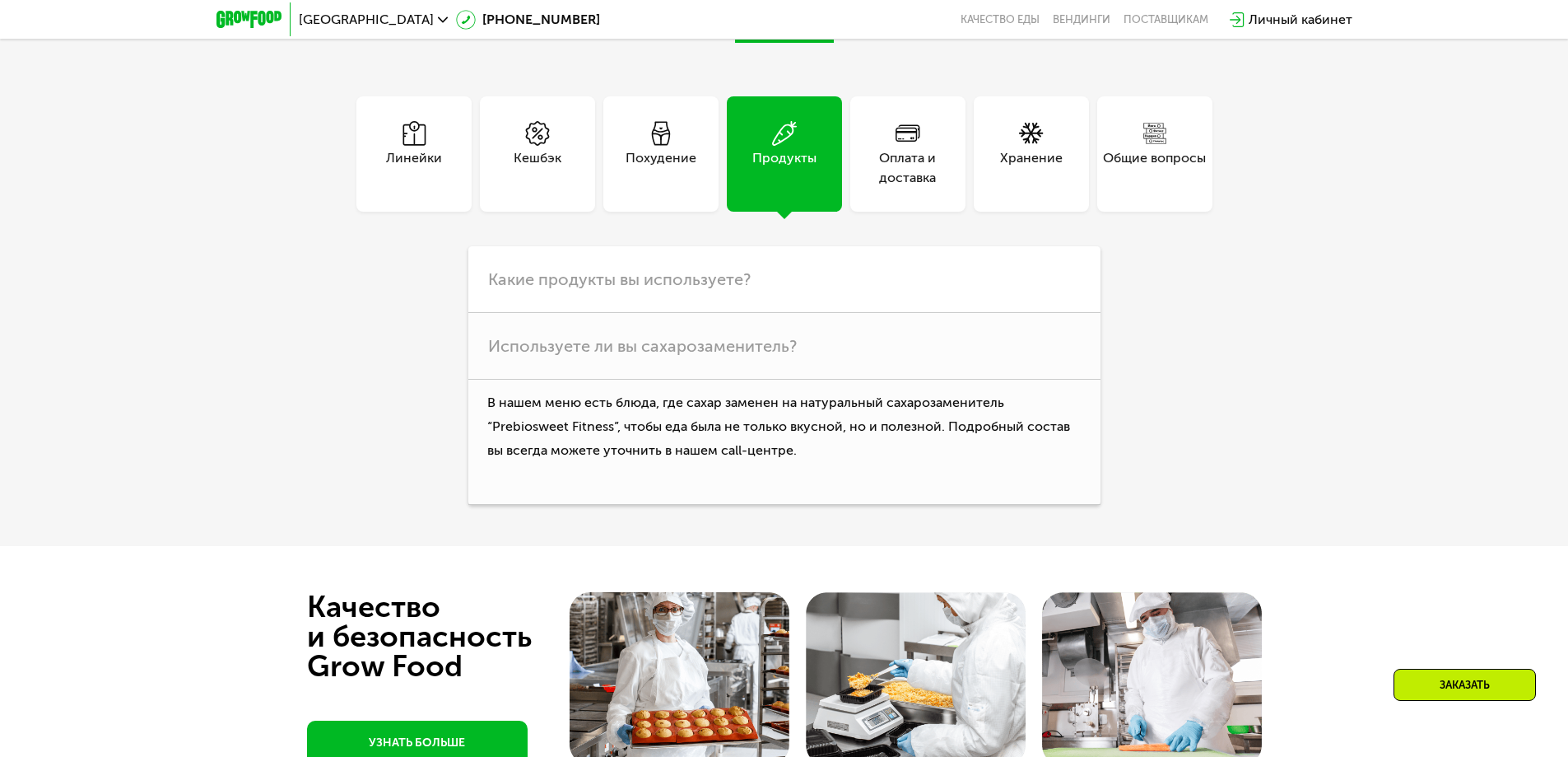
click at [921, 149] on div "Оплата и доставка" at bounding box center [907, 168] width 115 height 40
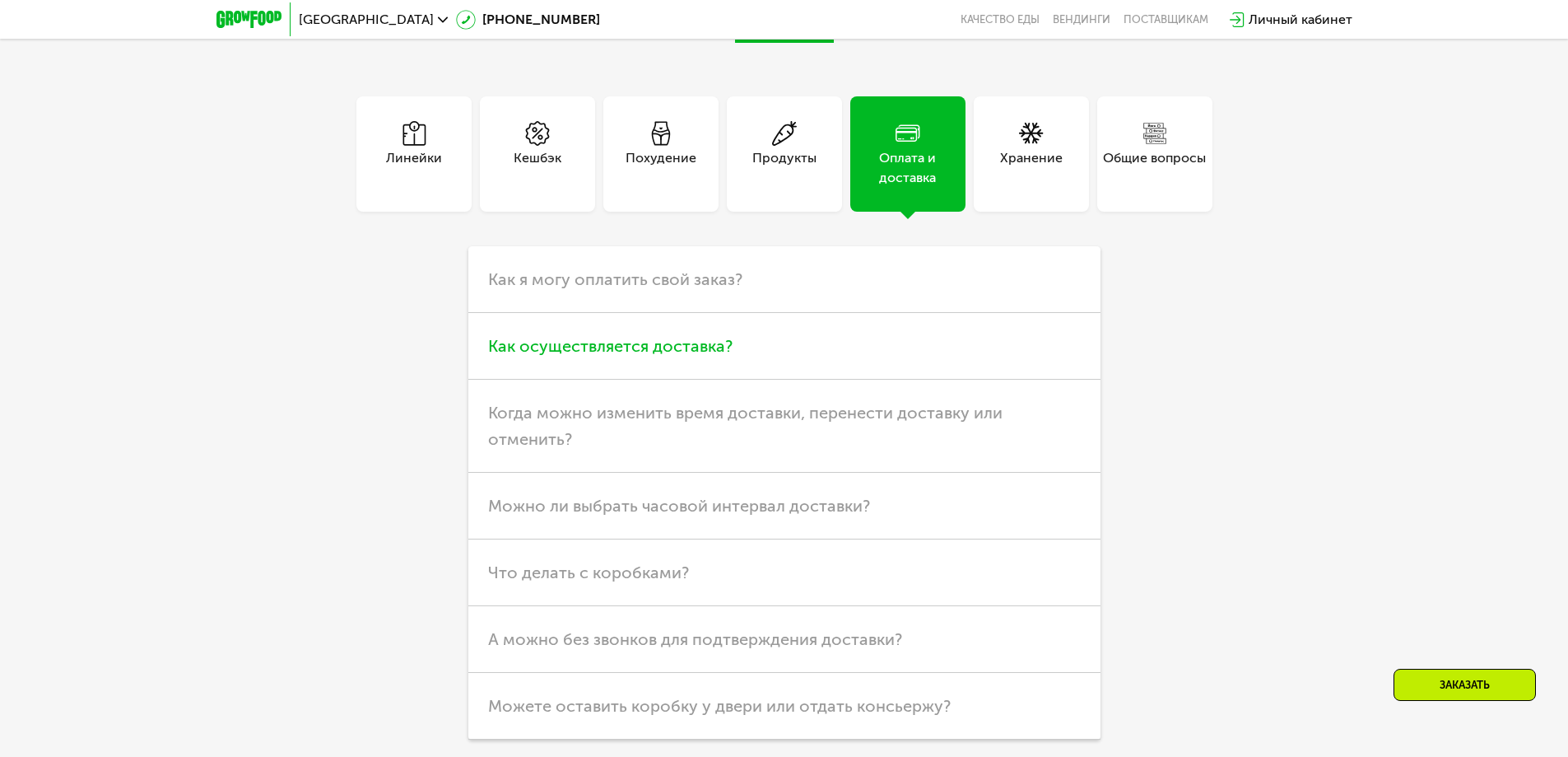
click at [693, 336] on span "Как осуществляется доставка?" at bounding box center [610, 346] width 245 height 20
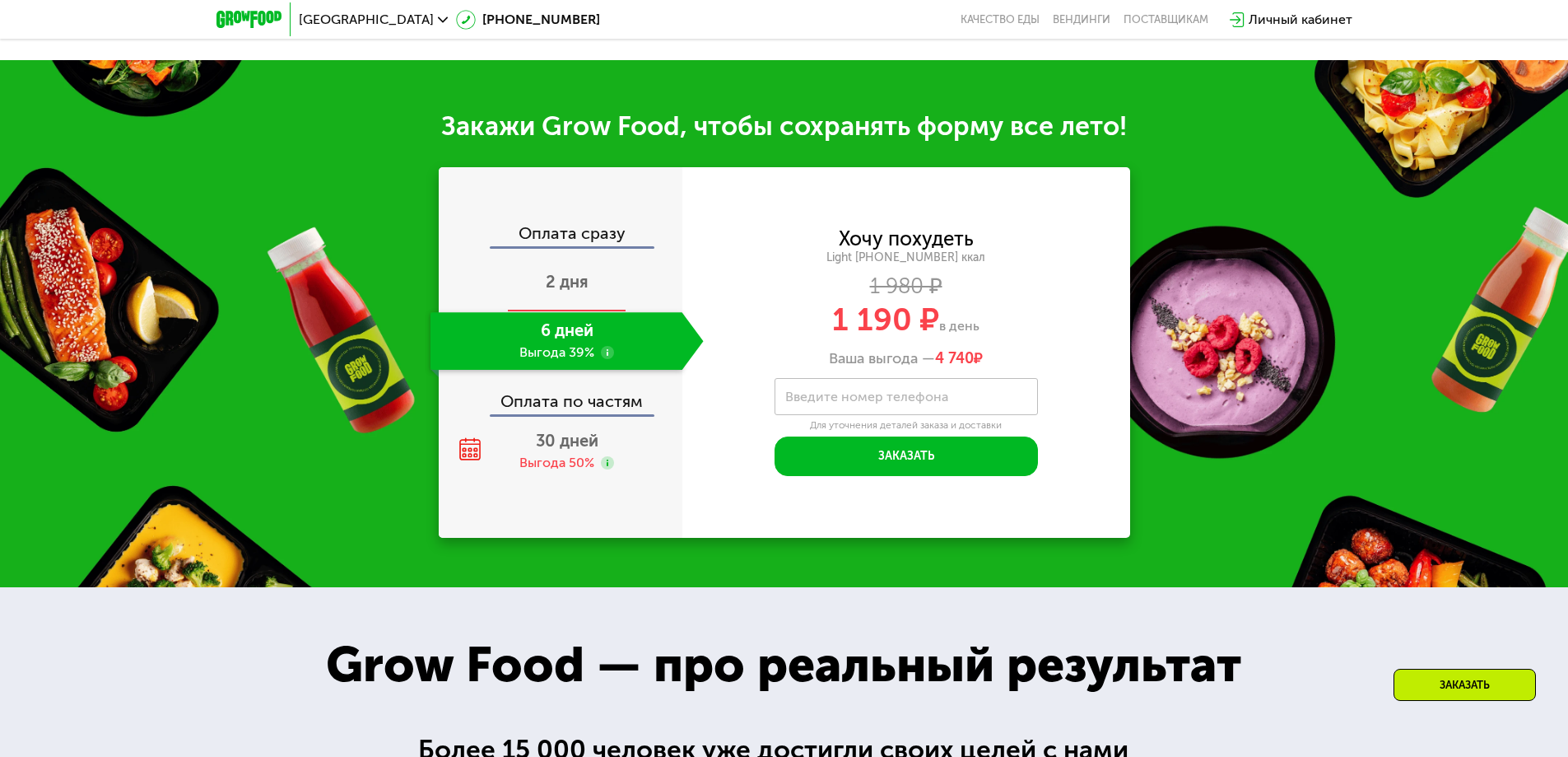
click at [546, 272] on span "2 дня" at bounding box center [567, 282] width 43 height 20
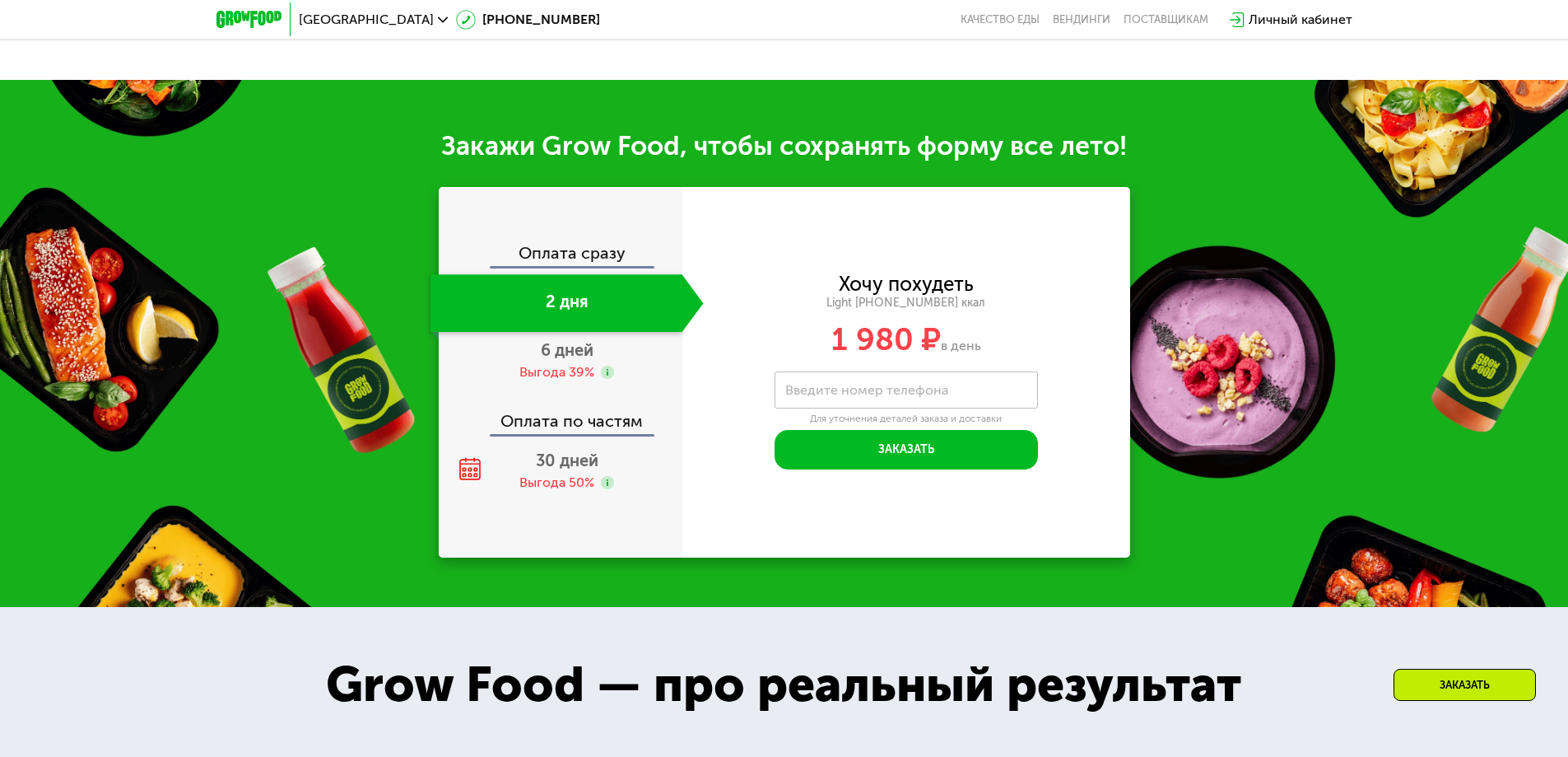
scroll to position [1875, 0]
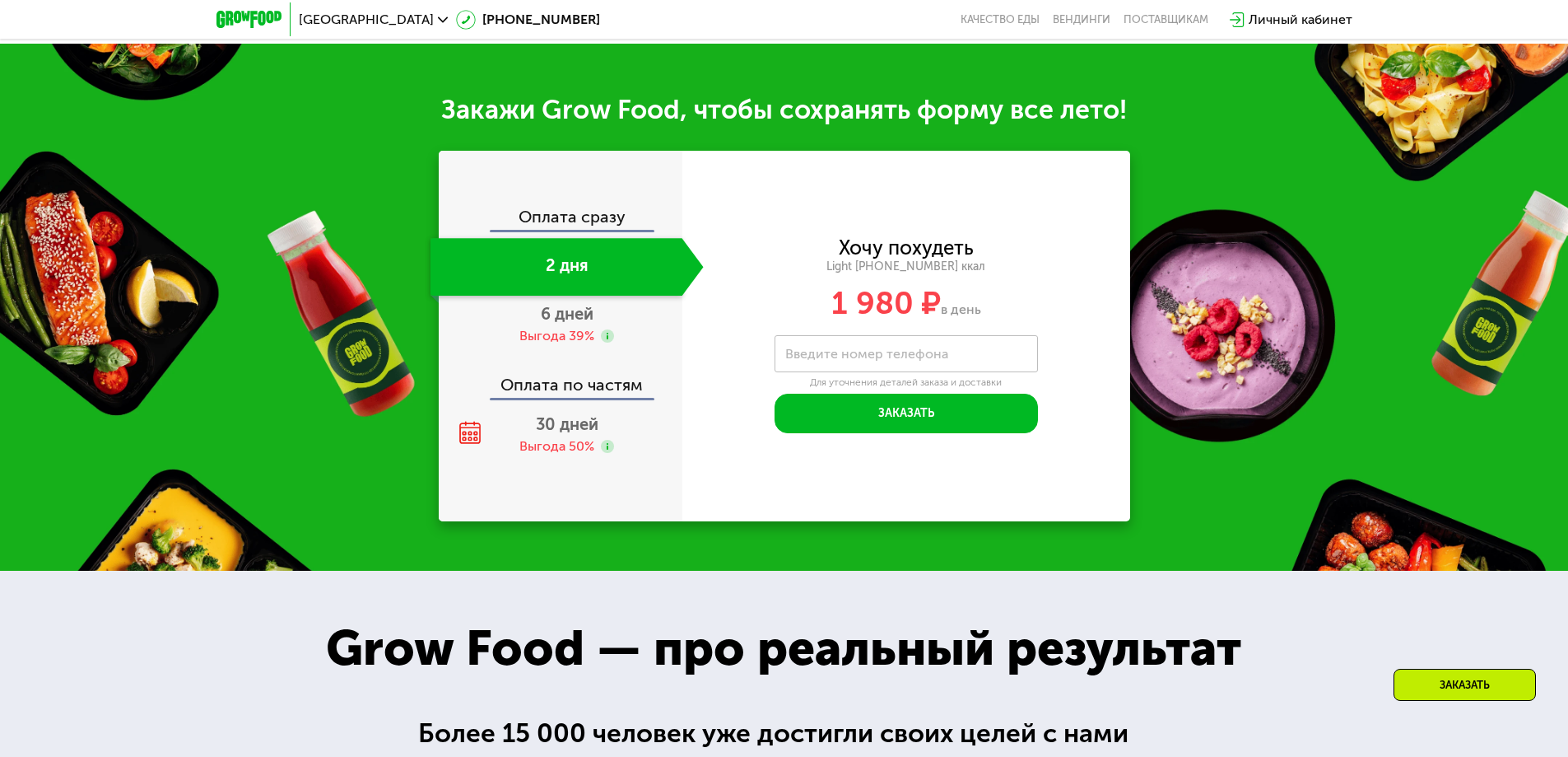
drag, startPoint x: 809, startPoint y: 309, endPoint x: 1024, endPoint y: 312, distance: 215.0
click at [1003, 310] on div "1 980 ₽ в день" at bounding box center [906, 302] width 448 height 31
click at [1096, 327] on div "Хочу похудеть Light [PHONE_NUMBER] ккал 1 980 ₽ в день Введите свой номер телеф…" at bounding box center [906, 336] width 448 height 194
click at [565, 338] on div "Выгода 39%" at bounding box center [557, 336] width 75 height 18
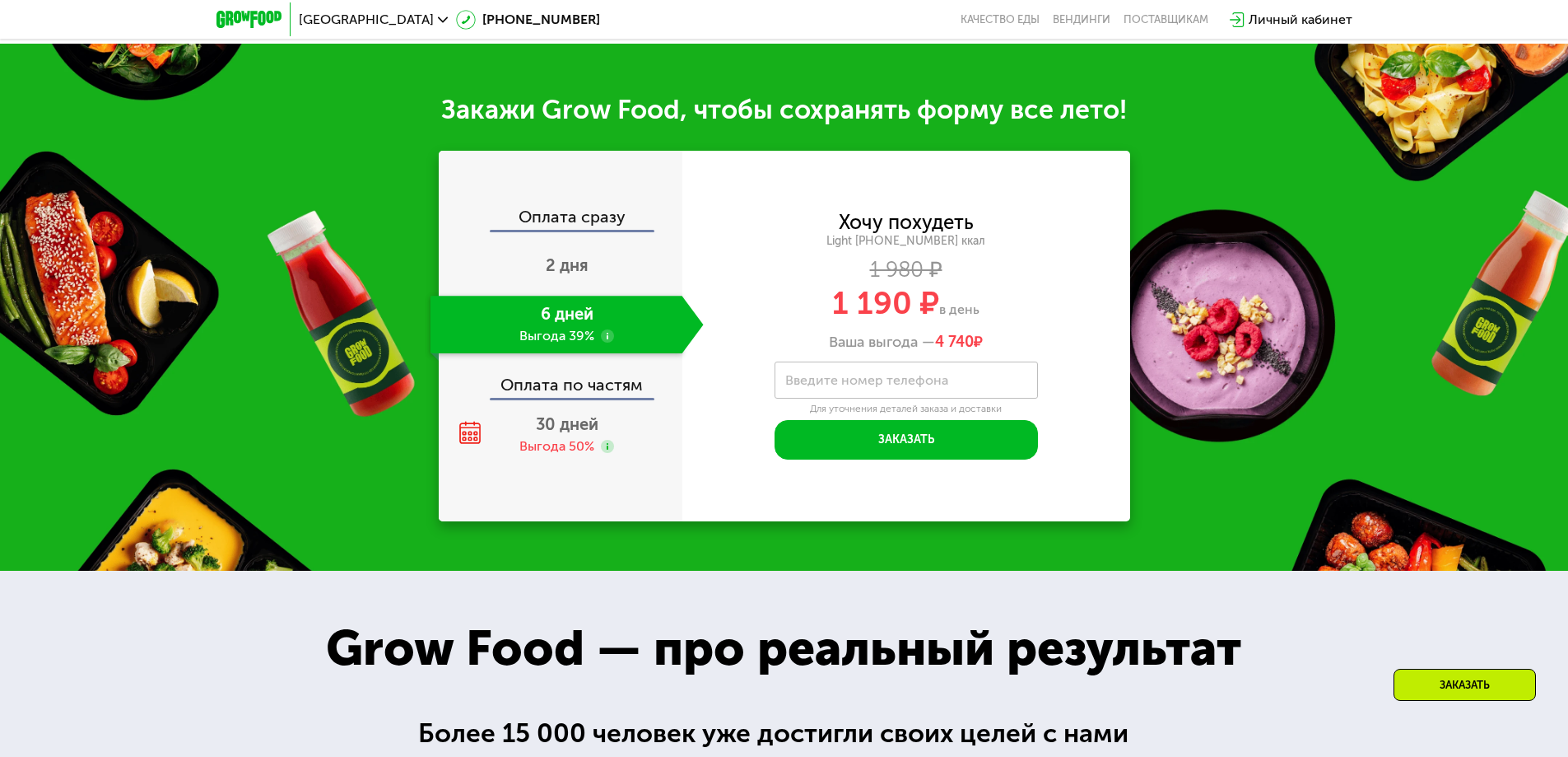
drag, startPoint x: 804, startPoint y: 301, endPoint x: 1002, endPoint y: 312, distance: 198.3
click at [1002, 312] on div "1 190 ₽ в день" at bounding box center [906, 302] width 448 height 31
click at [1026, 313] on div "1 190 ₽ в день" at bounding box center [906, 302] width 448 height 31
drag, startPoint x: 818, startPoint y: 314, endPoint x: 1013, endPoint y: 310, distance: 195.0
click at [1006, 310] on div "1 190 ₽ в день" at bounding box center [906, 302] width 448 height 31
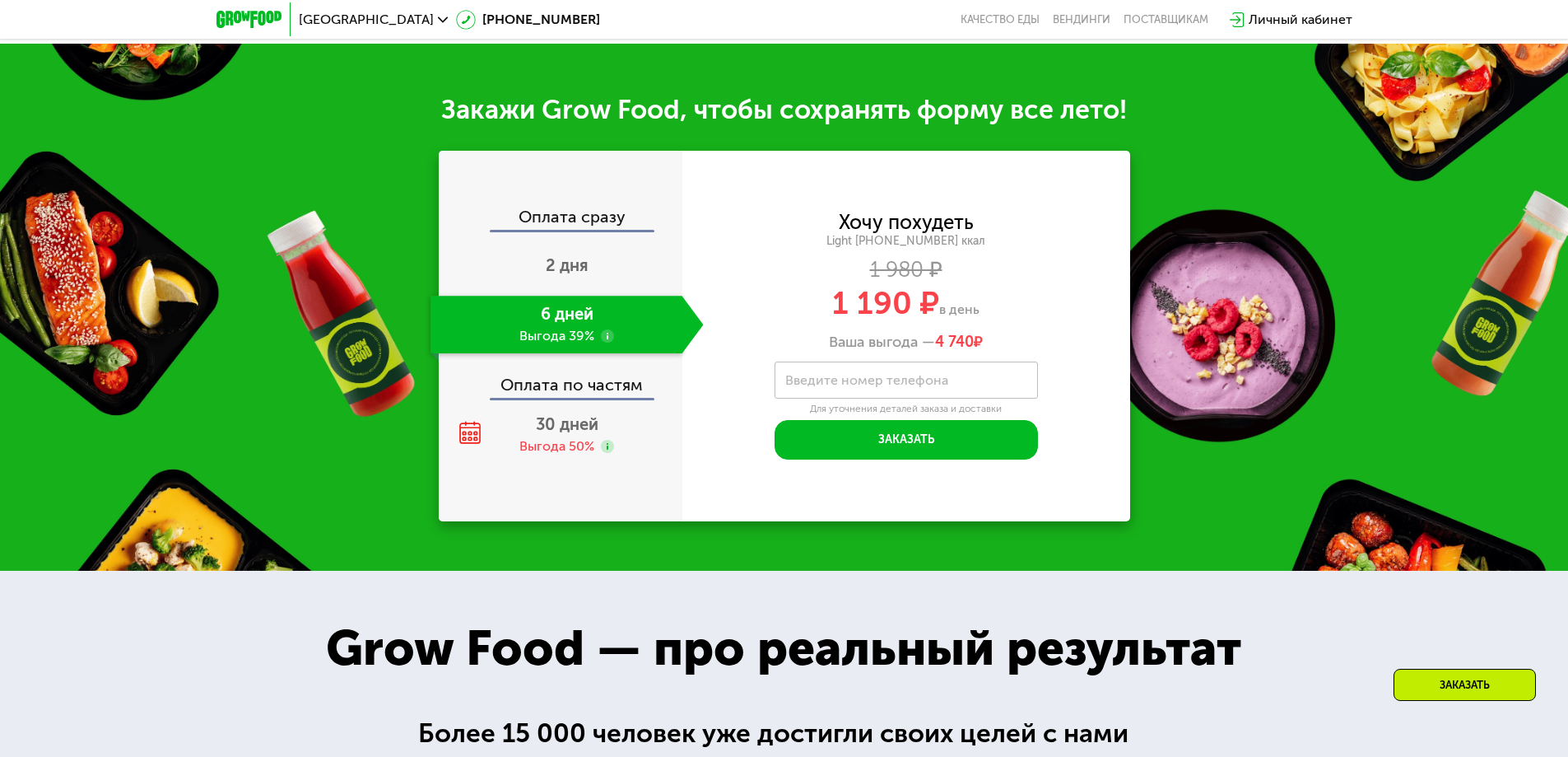
click at [1066, 348] on div "Ваша выгода — 4 740 ₽" at bounding box center [906, 343] width 448 height 18
click at [539, 442] on div "30 дней Выгода 50%" at bounding box center [567, 435] width 273 height 58
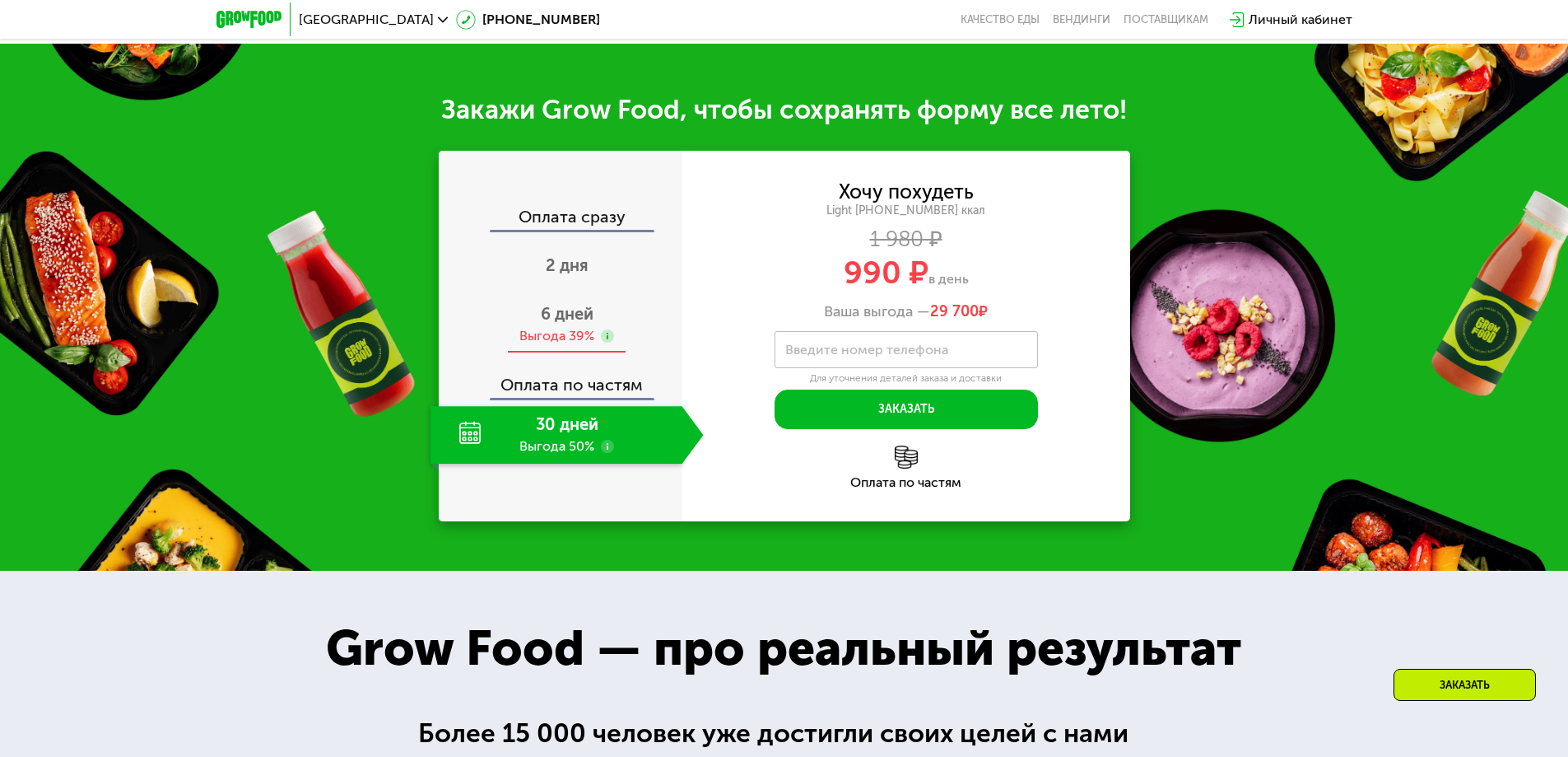
click at [579, 345] on div "Выгода 39%" at bounding box center [557, 336] width 75 height 18
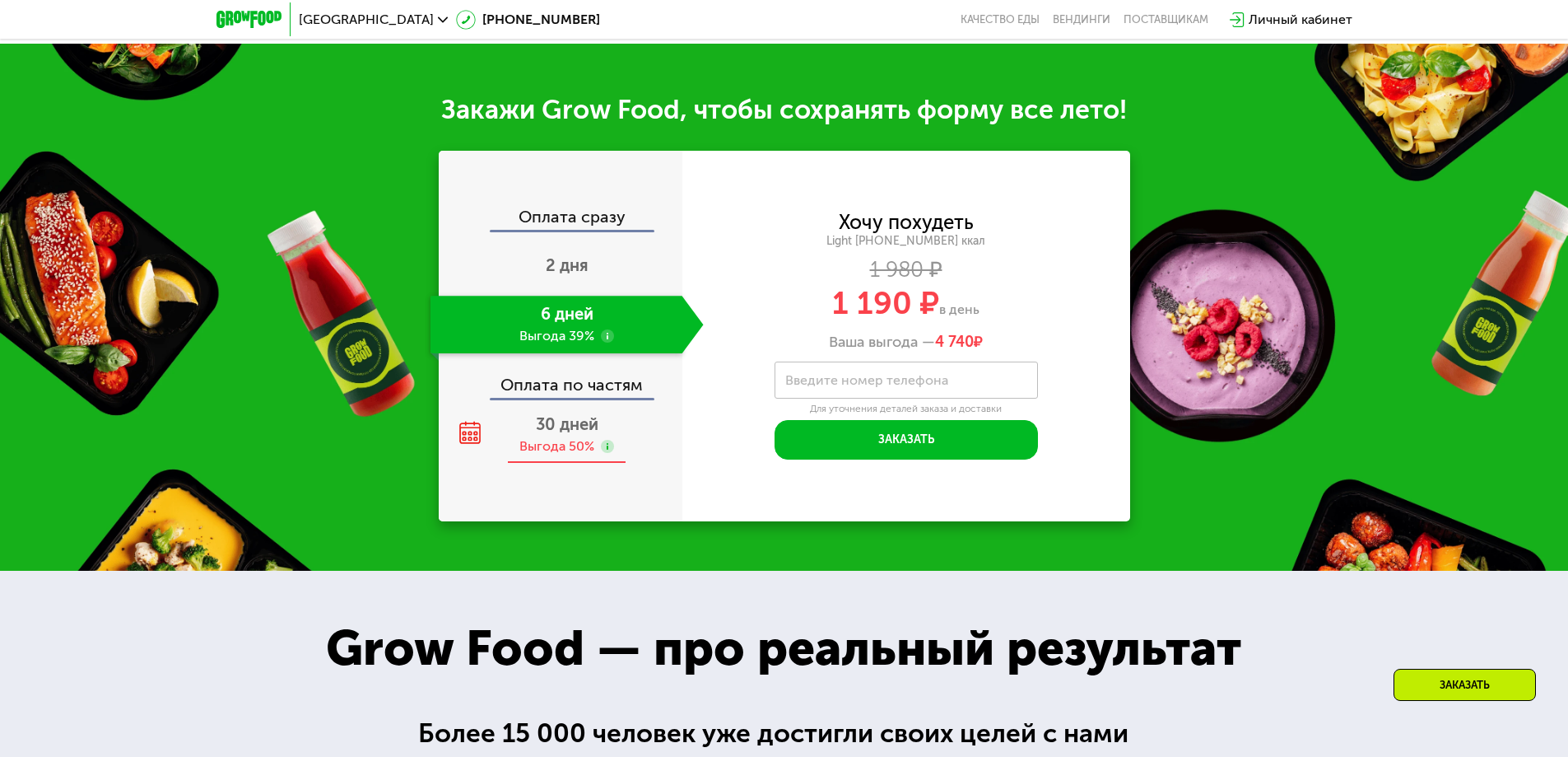
click at [567, 432] on span "30 дней" at bounding box center [567, 424] width 63 height 20
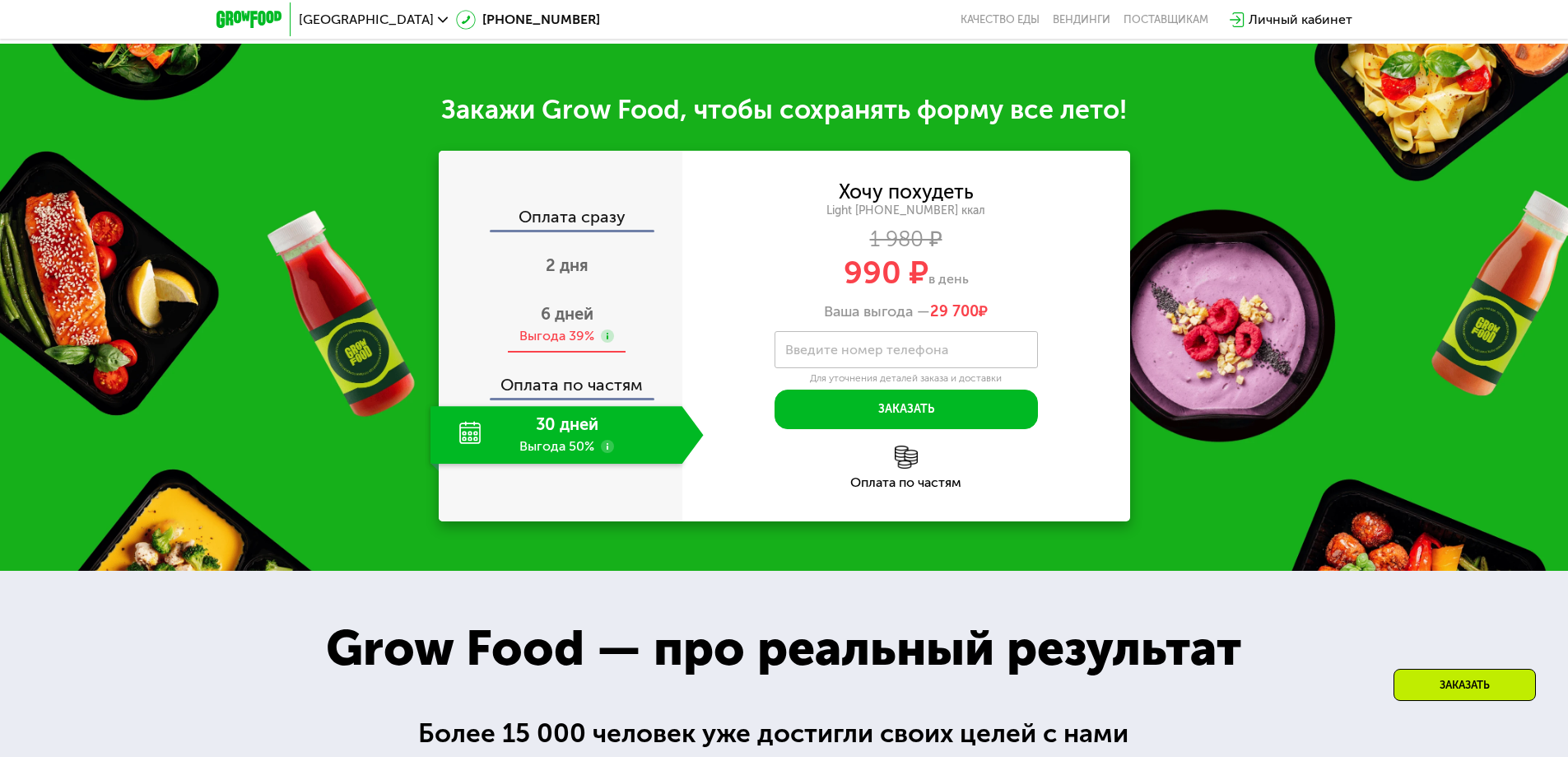
click at [573, 332] on div "6 дней Выгода 39%" at bounding box center [567, 325] width 273 height 58
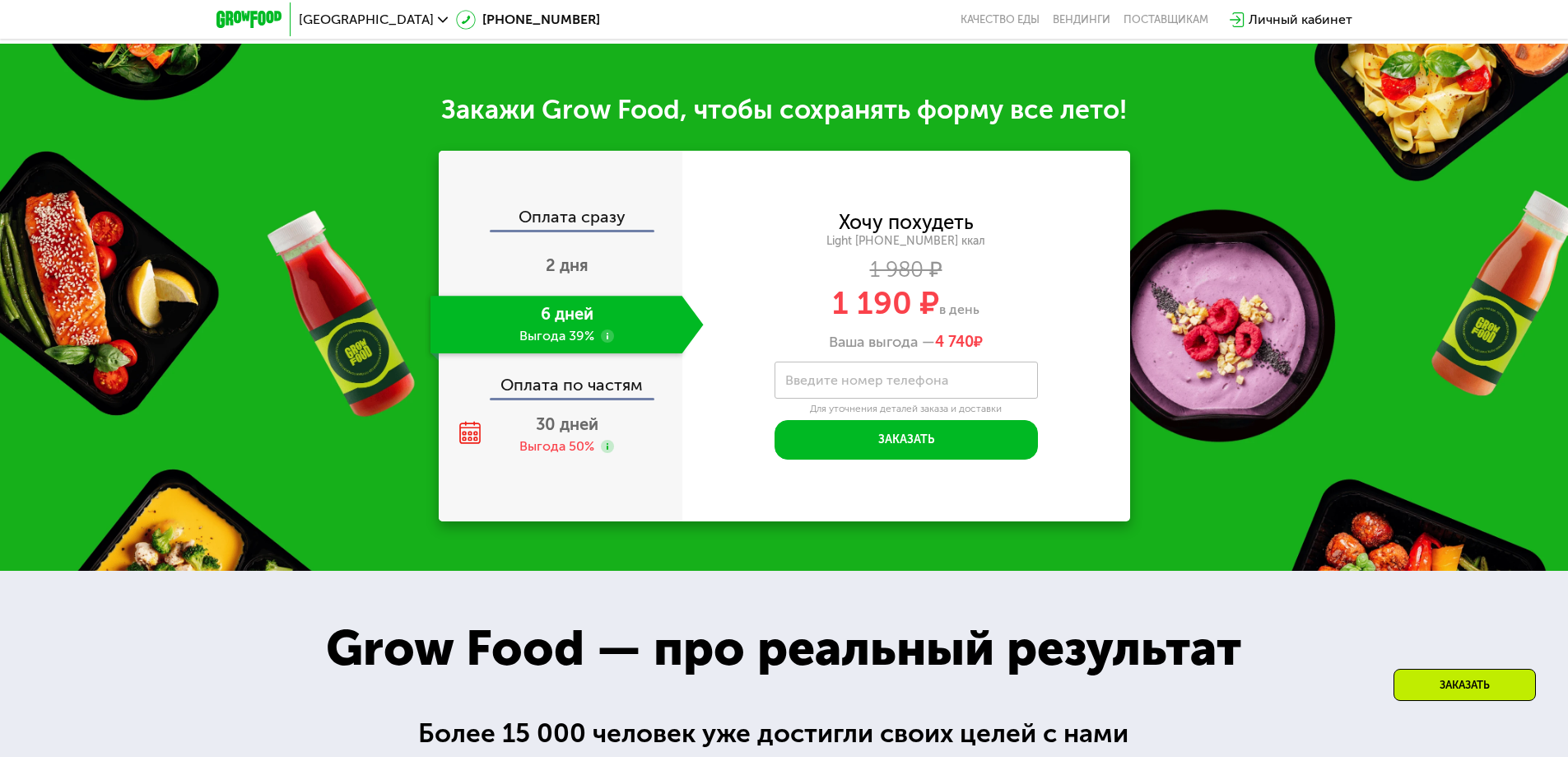
click at [607, 339] on use at bounding box center [607, 335] width 13 height 13
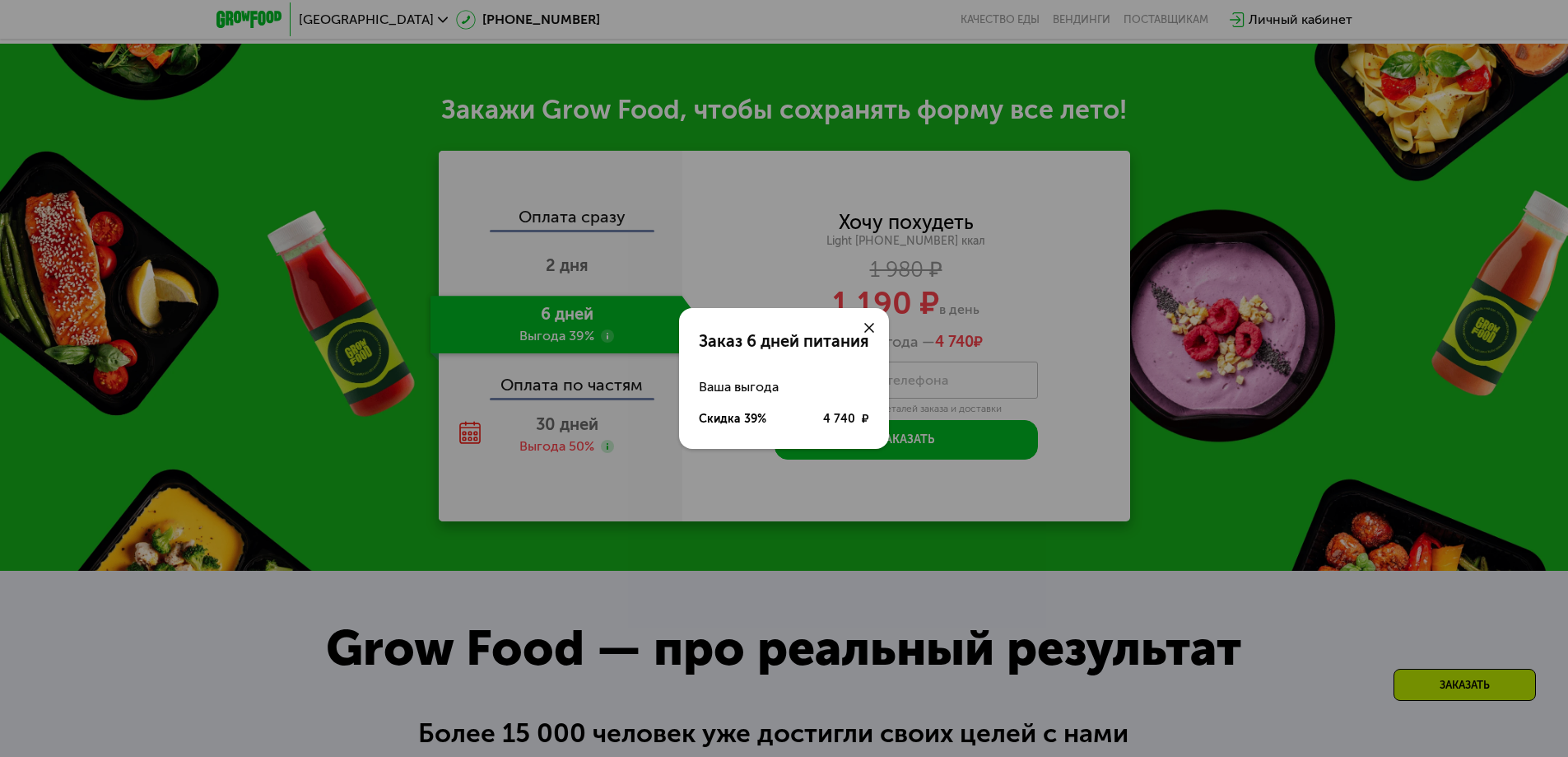
click at [867, 329] on icon at bounding box center [869, 328] width 10 height 10
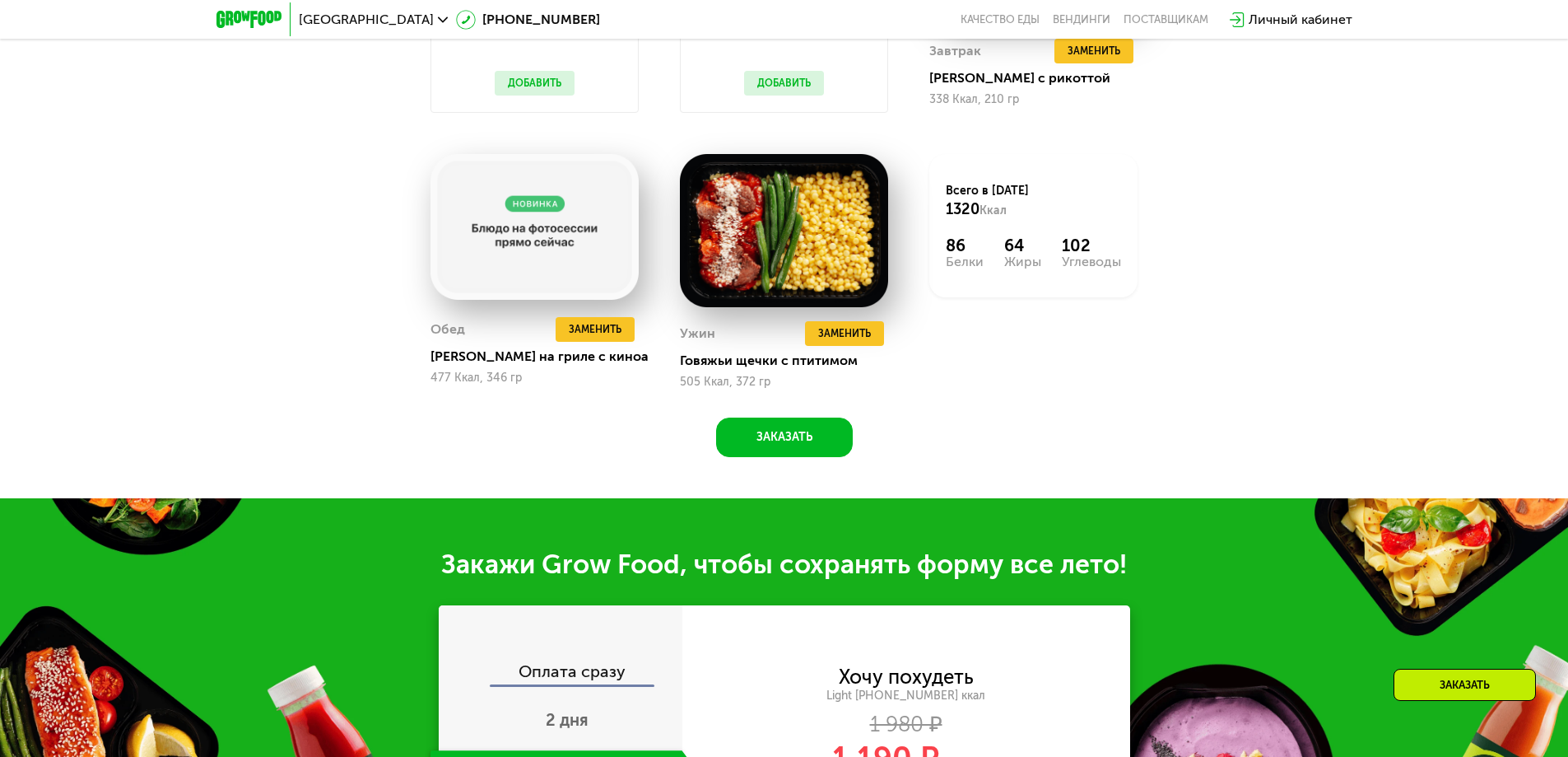
scroll to position [1793, 0]
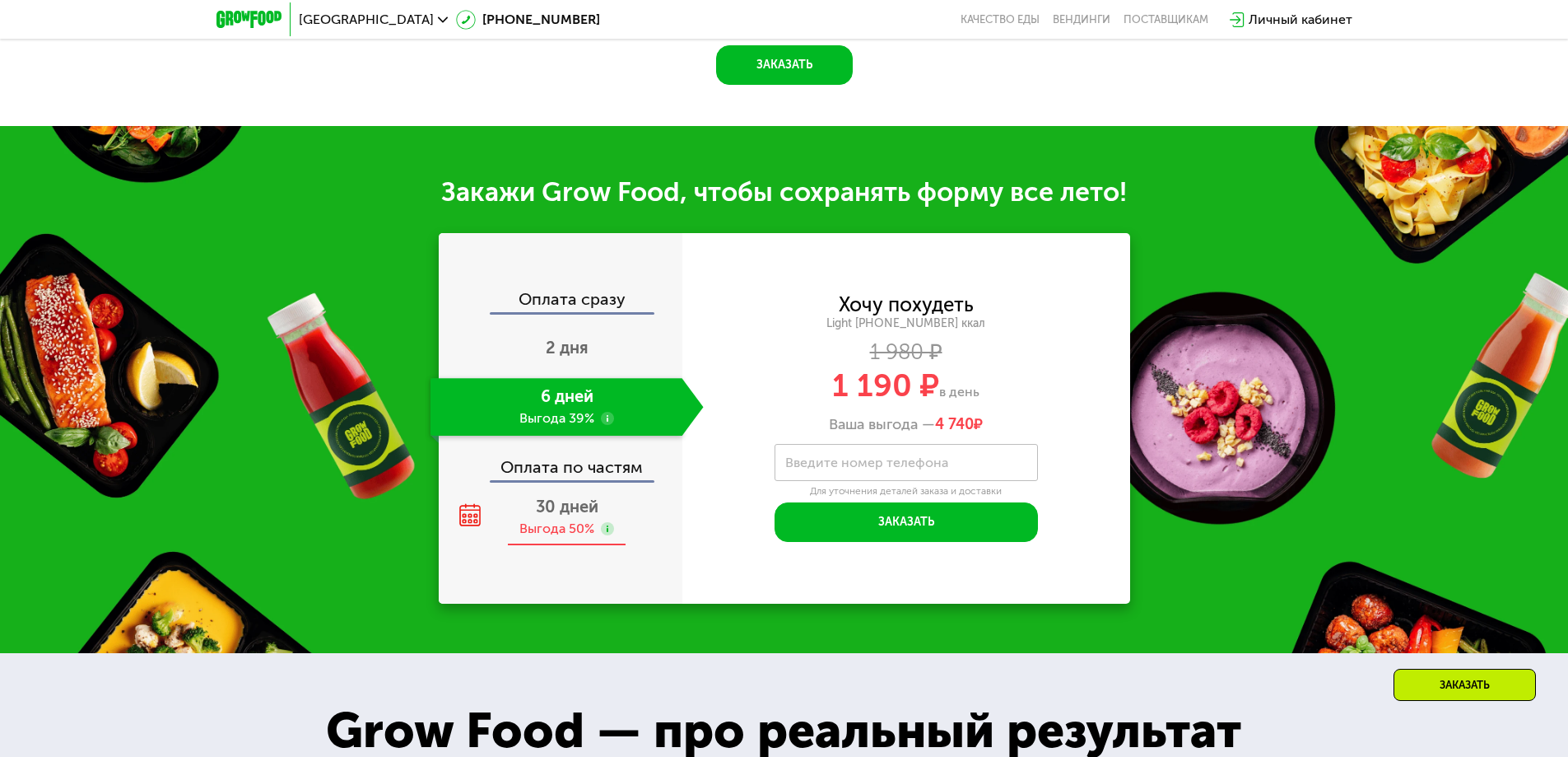
click at [620, 530] on div "30 дней Выгода 50%" at bounding box center [567, 517] width 273 height 58
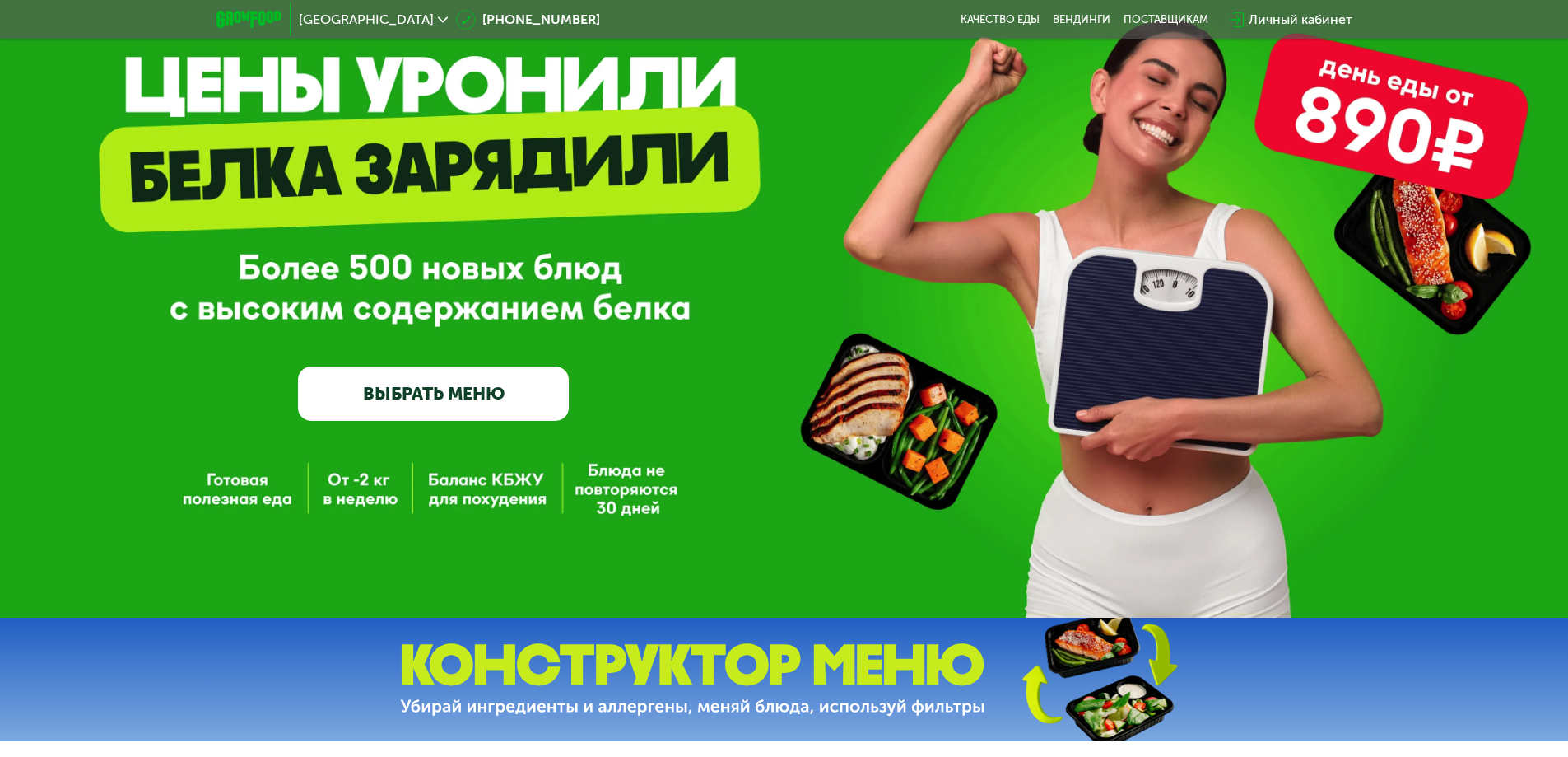
scroll to position [659, 0]
